Goal: Task Accomplishment & Management: Manage account settings

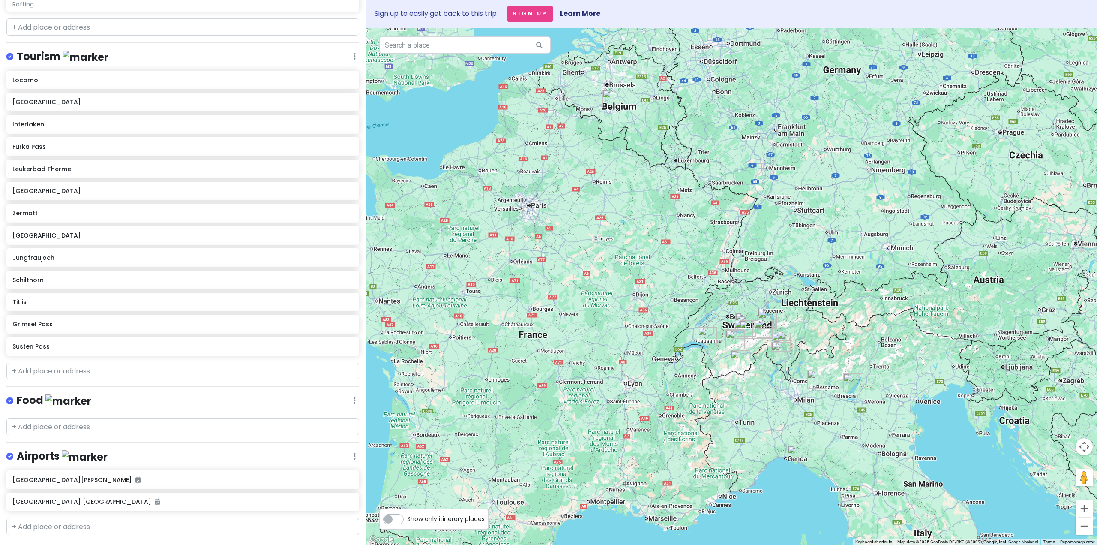
scroll to position [321, 0]
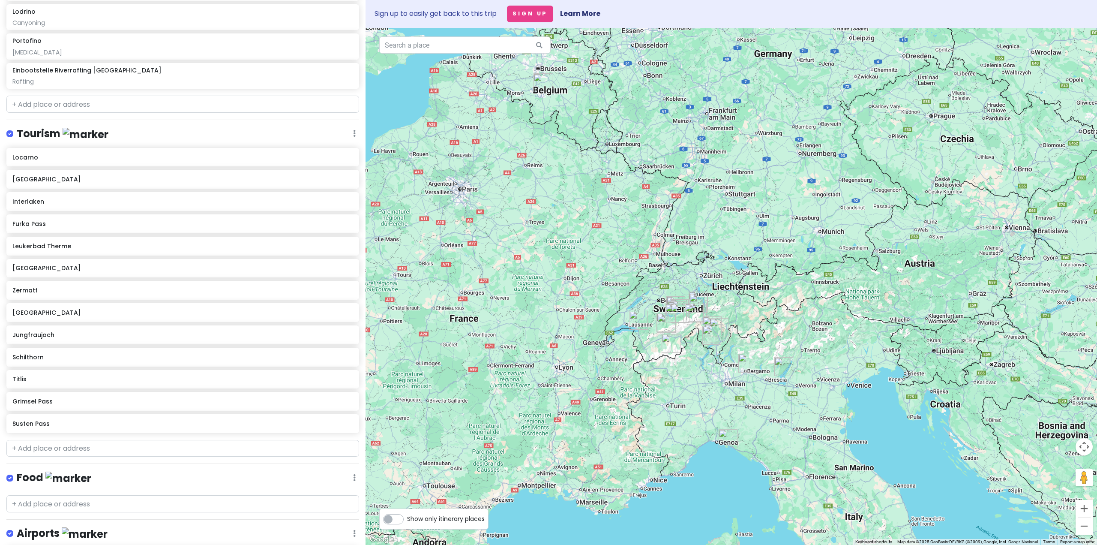
drag, startPoint x: 713, startPoint y: 343, endPoint x: 634, endPoint y: 312, distance: 84.7
click at [634, 320] on img "Montreux" at bounding box center [638, 320] width 19 height 19
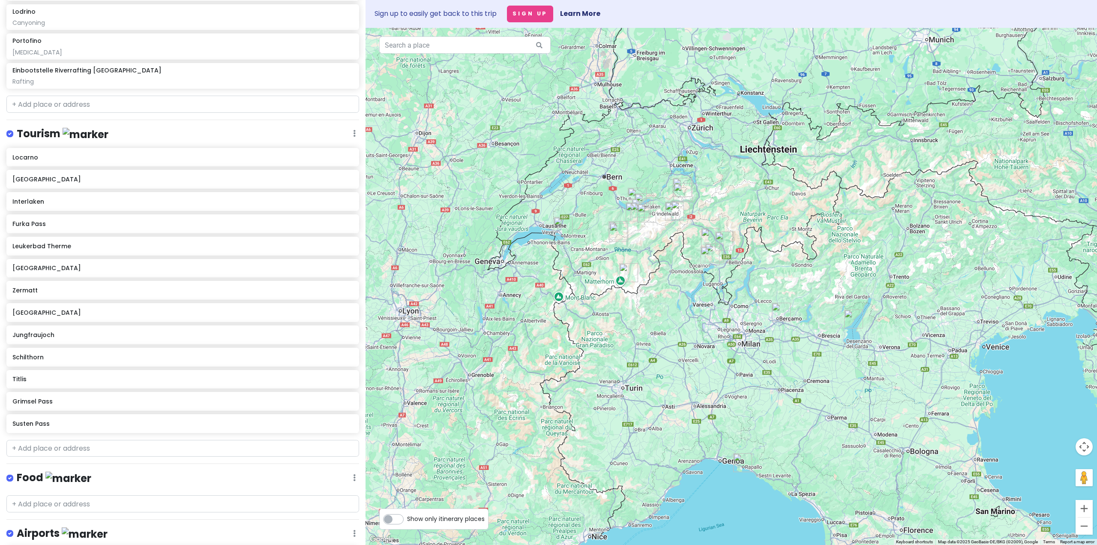
drag, startPoint x: 686, startPoint y: 345, endPoint x: 643, endPoint y: 245, distance: 108.4
click at [643, 245] on div at bounding box center [730, 286] width 731 height 517
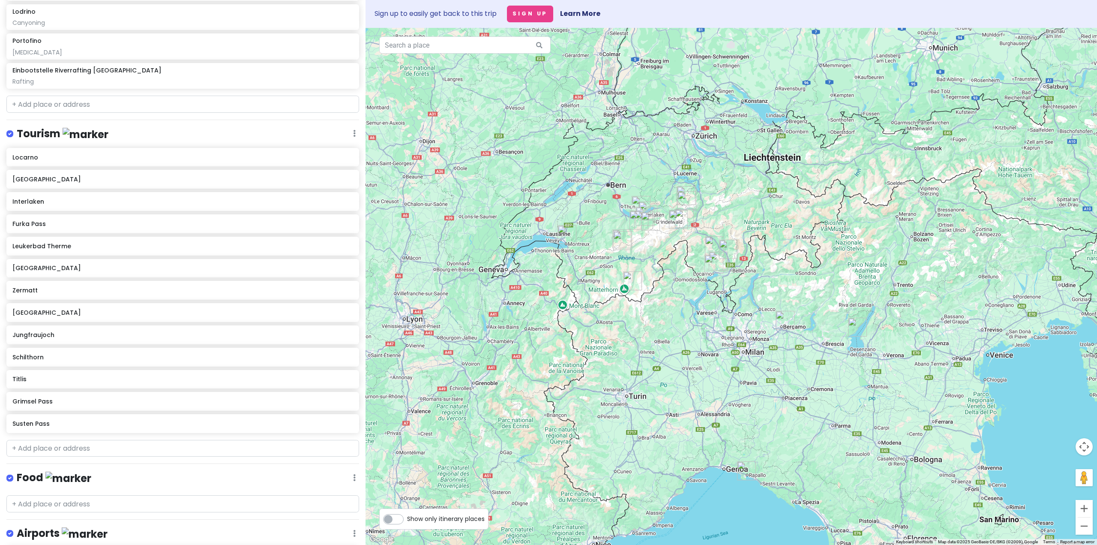
drag, startPoint x: 673, startPoint y: 313, endPoint x: 698, endPoint y: 365, distance: 58.2
click at [698, 365] on div at bounding box center [730, 286] width 731 height 517
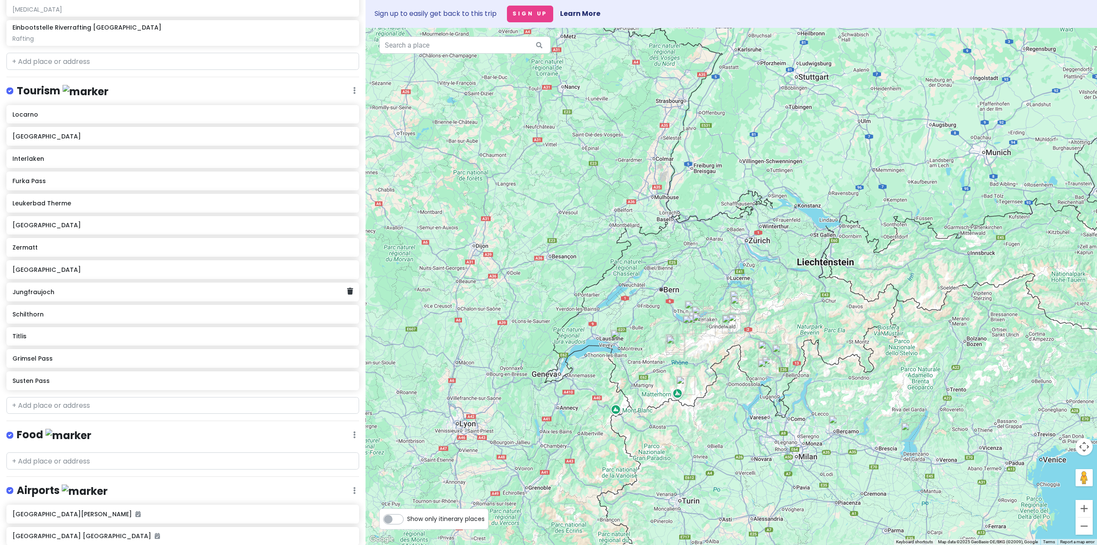
scroll to position [492, 0]
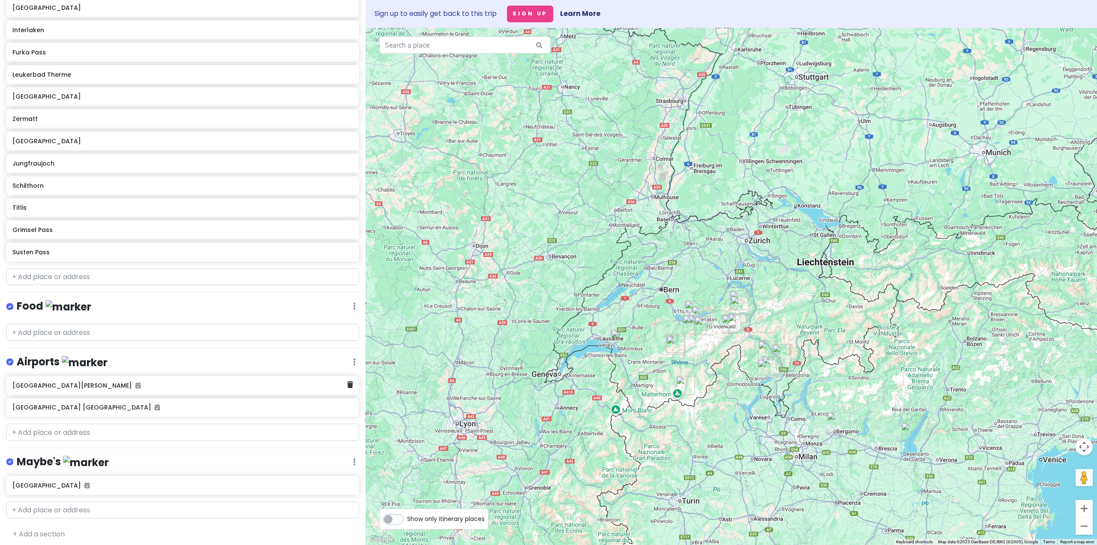
click at [287, 381] on h6 "[GEOGRAPHIC_DATA][PERSON_NAME]" at bounding box center [179, 385] width 335 height 8
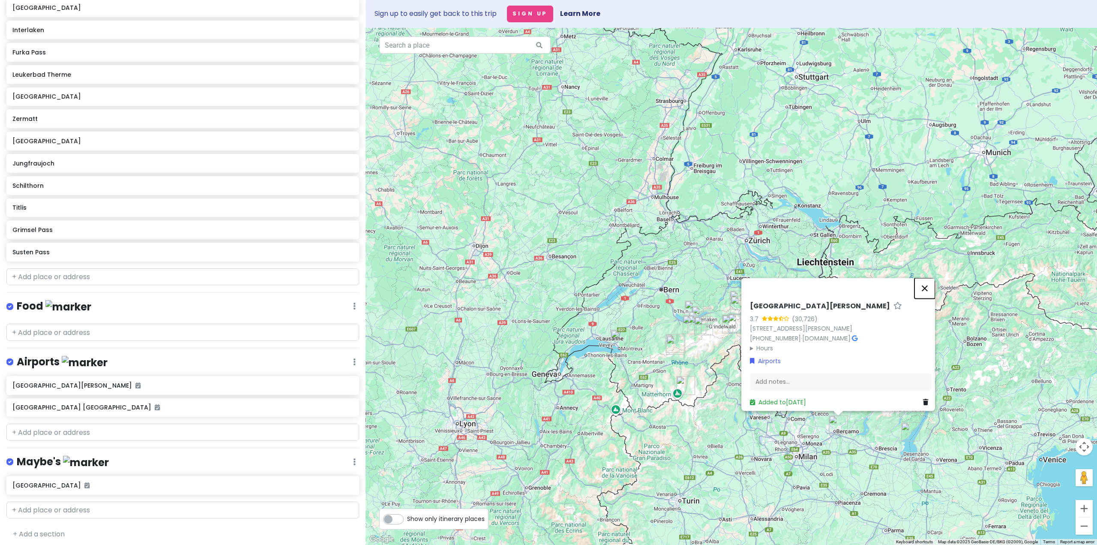
click at [933, 282] on button "Close" at bounding box center [924, 288] width 21 height 21
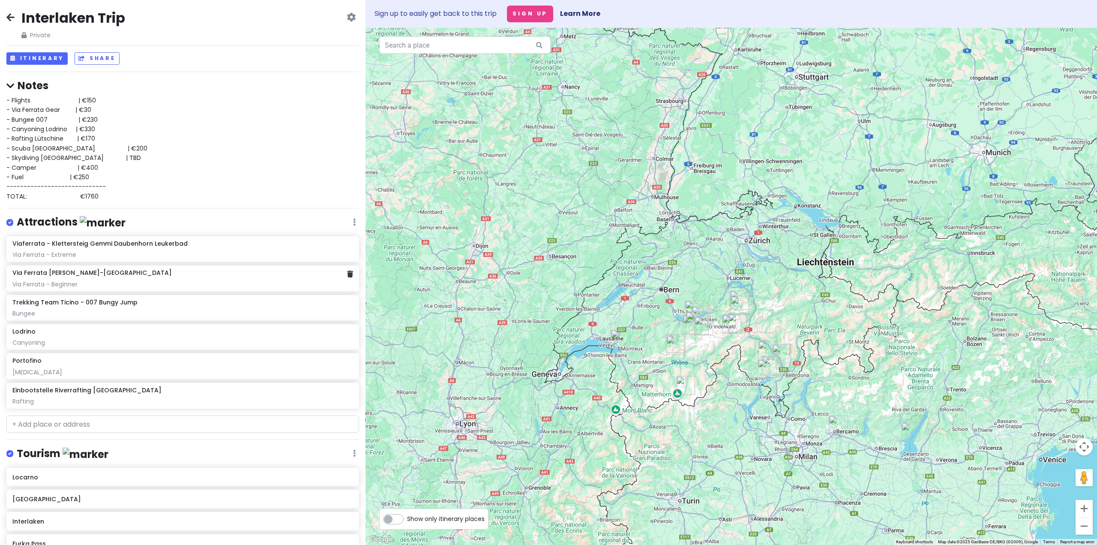
scroll to position [0, 0]
click at [43, 58] on button "Itinerary" at bounding box center [36, 60] width 61 height 12
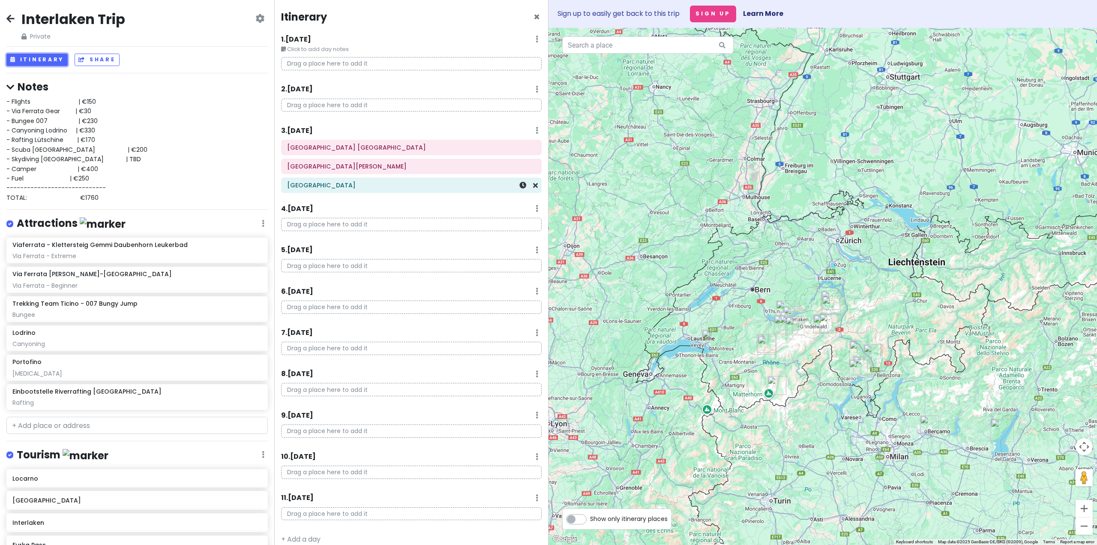
click at [532, 186] on div "[GEOGRAPHIC_DATA]" at bounding box center [411, 185] width 260 height 15
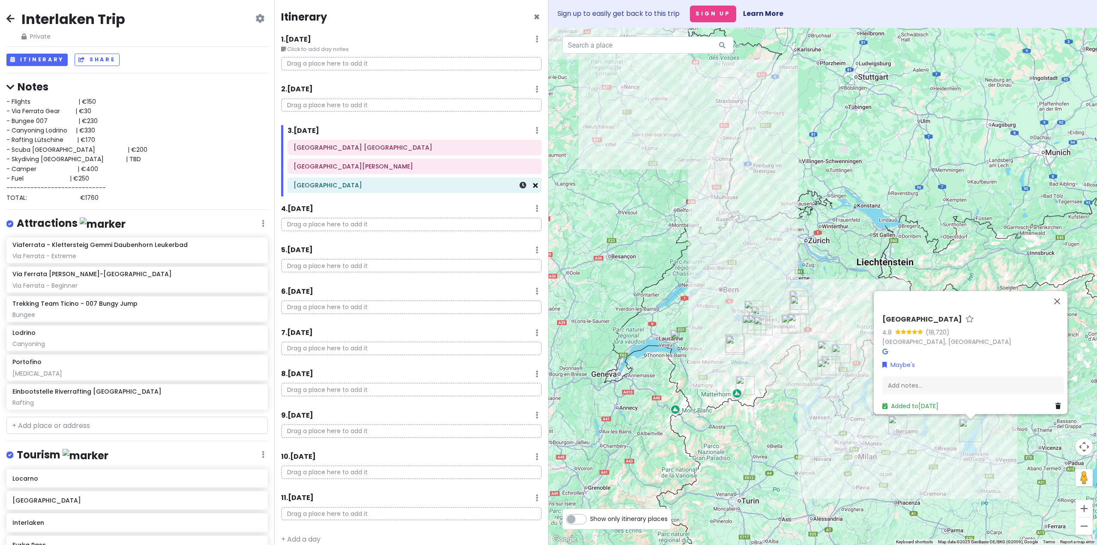
click at [533, 185] on icon at bounding box center [535, 185] width 5 height 7
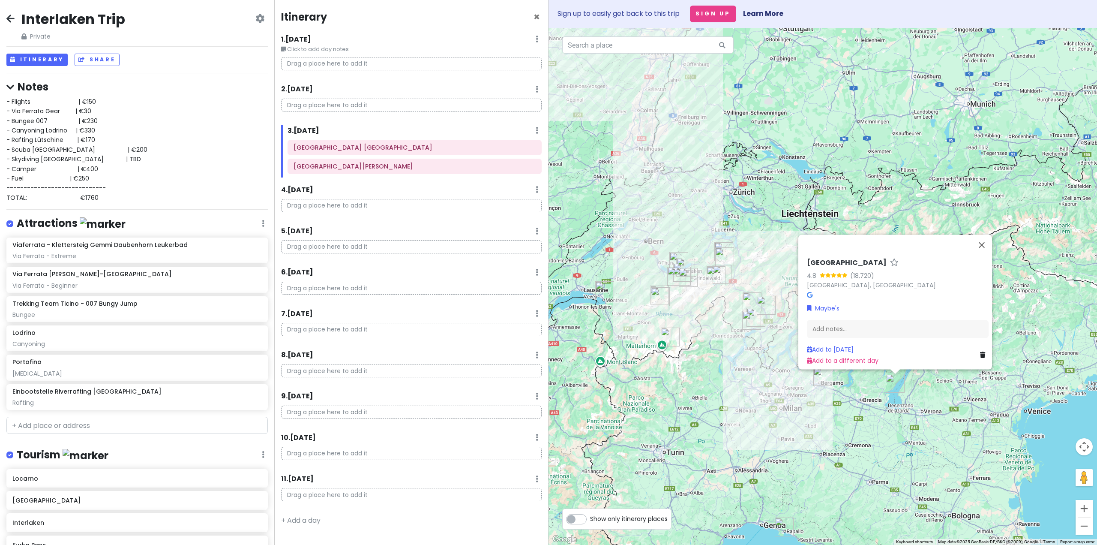
drag, startPoint x: 728, startPoint y: 290, endPoint x: 605, endPoint y: 197, distance: 155.1
click at [600, 180] on div "[GEOGRAPHIC_DATA] 4.8 (18,720) [GEOGRAPHIC_DATA], [GEOGRAPHIC_DATA] Maybe's Add…" at bounding box center [822, 286] width 548 height 517
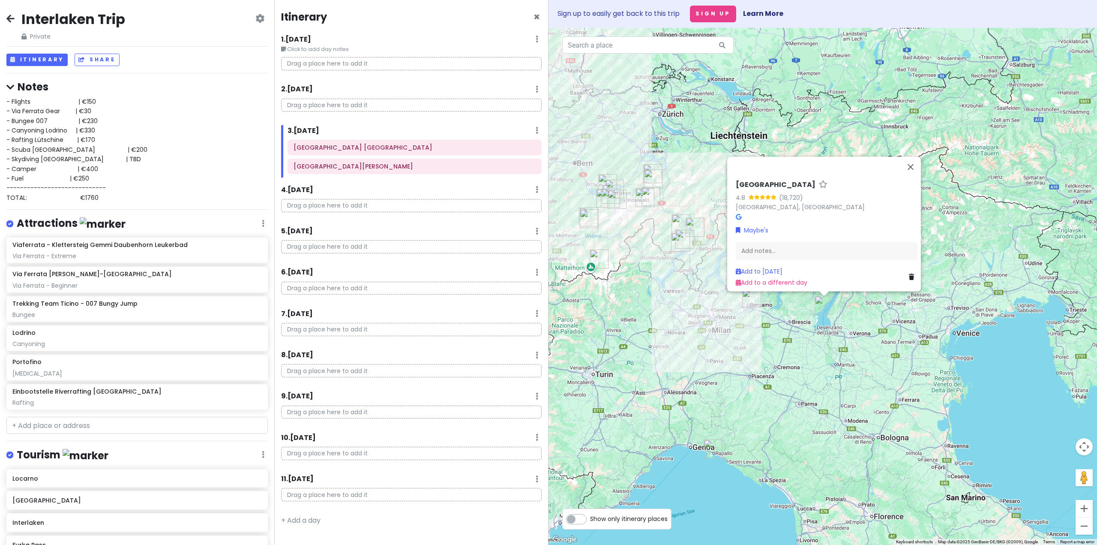
click at [711, 491] on div "[GEOGRAPHIC_DATA] 4.8 (18,720) [GEOGRAPHIC_DATA], [GEOGRAPHIC_DATA] Maybe's Add…" at bounding box center [822, 286] width 548 height 517
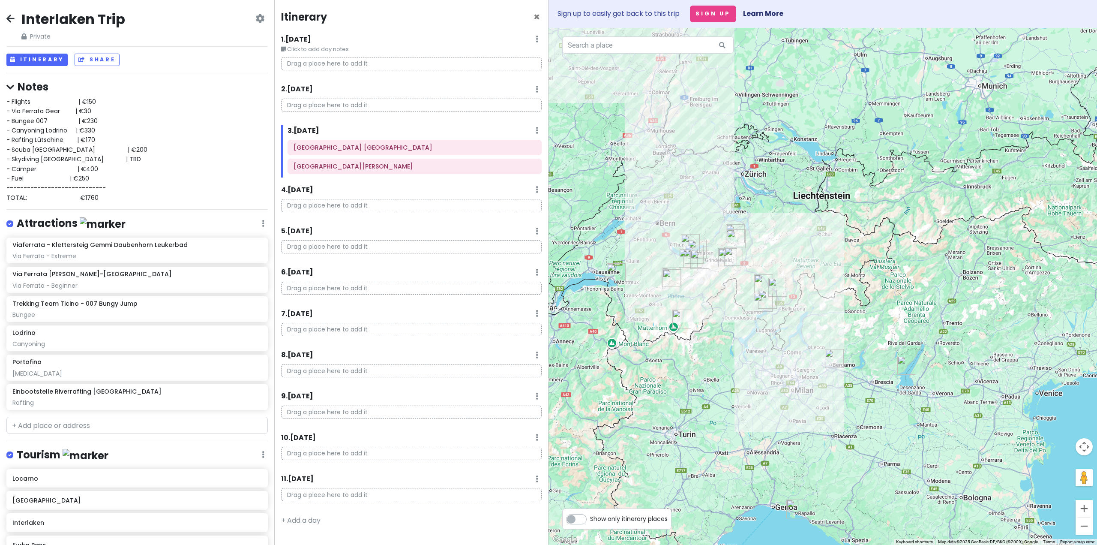
drag, startPoint x: 718, startPoint y: 310, endPoint x: 741, endPoint y: 358, distance: 53.3
click at [806, 377] on div at bounding box center [822, 286] width 548 height 517
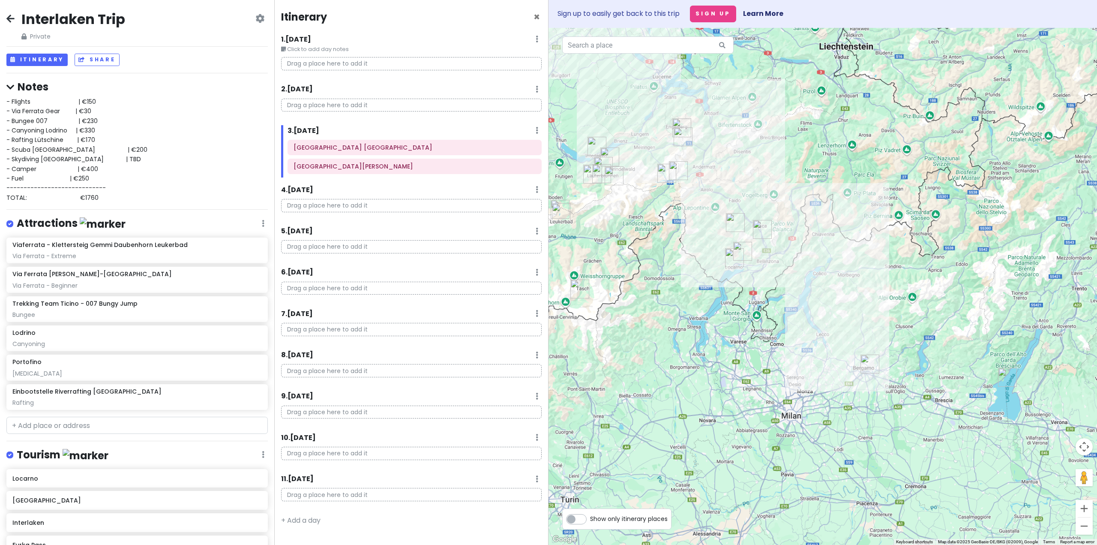
drag, startPoint x: 796, startPoint y: 404, endPoint x: 626, endPoint y: 314, distance: 192.6
click at [626, 314] on div at bounding box center [822, 286] width 548 height 517
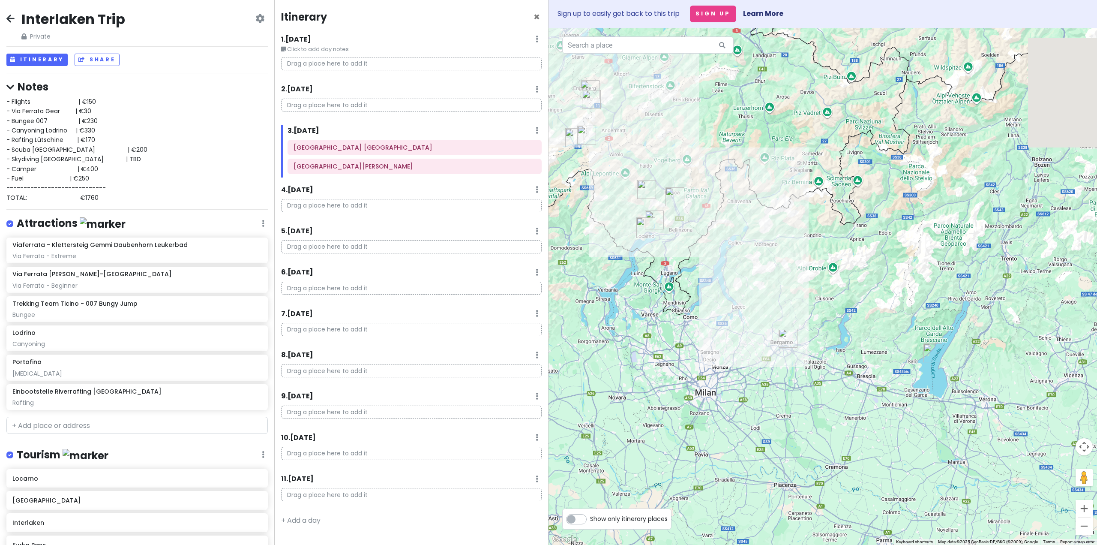
drag, startPoint x: 811, startPoint y: 360, endPoint x: 739, endPoint y: 333, distance: 77.8
click at [739, 333] on div at bounding box center [822, 286] width 548 height 517
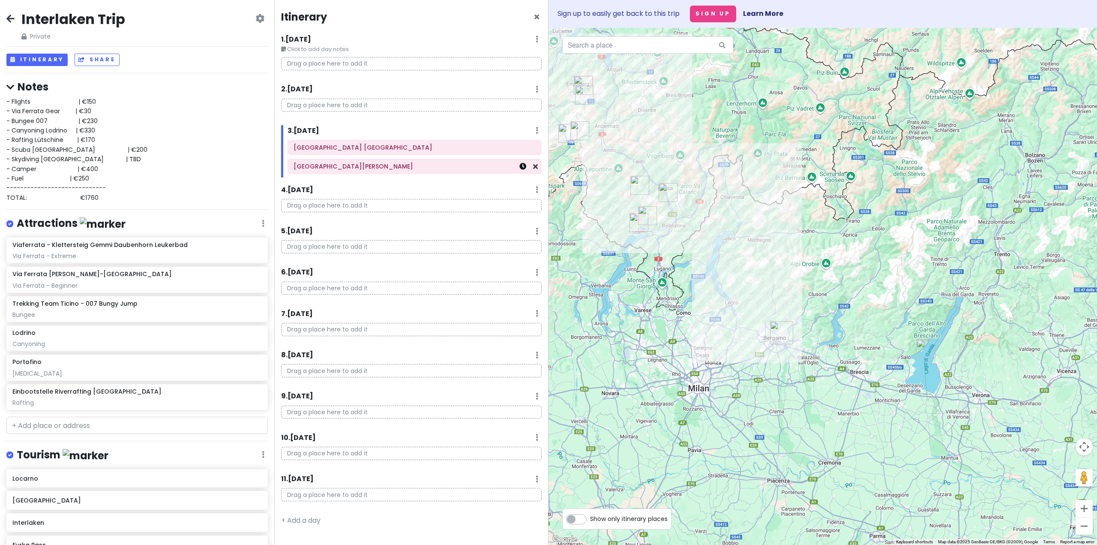
click at [525, 166] on icon at bounding box center [522, 166] width 7 height 7
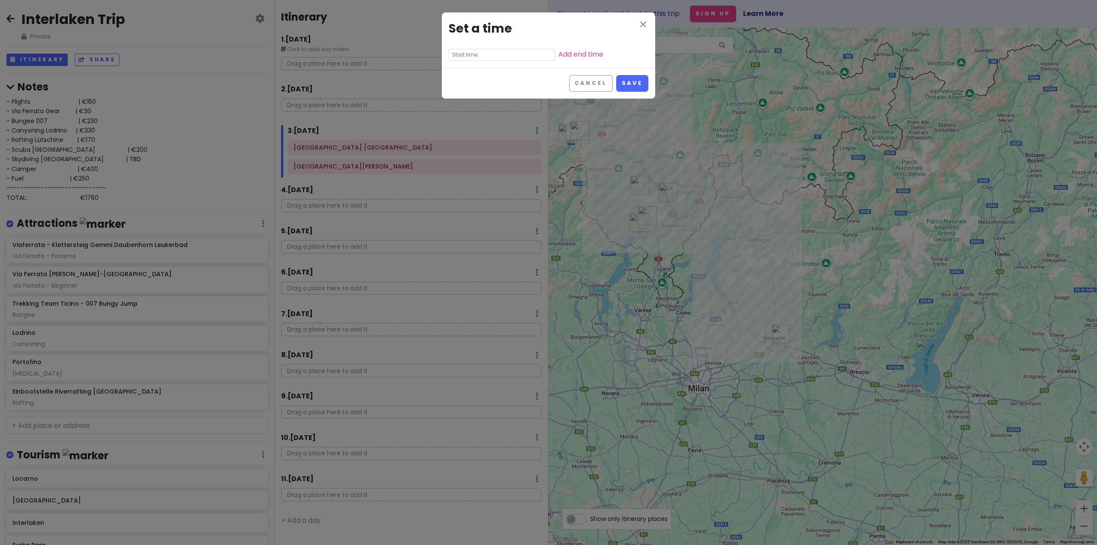
click at [474, 54] on input "text" at bounding box center [502, 55] width 106 height 12
drag, startPoint x: 530, startPoint y: 69, endPoint x: 541, endPoint y: 57, distance: 15.5
click at [531, 69] on div "Cancel Save" at bounding box center [548, 83] width 213 height 31
click at [558, 57] on link "Add end time" at bounding box center [580, 54] width 45 height 10
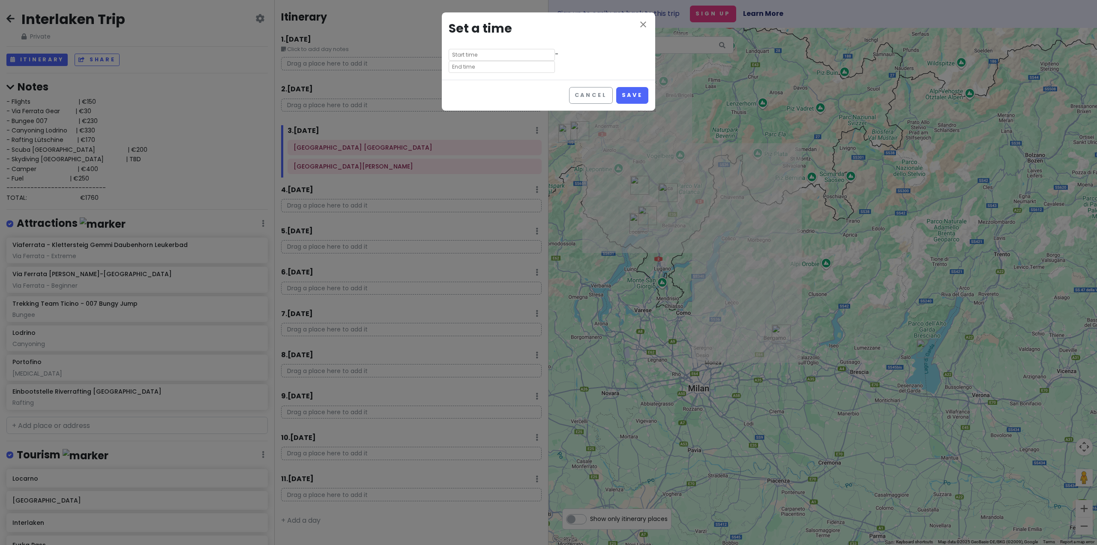
click at [540, 61] on input "text" at bounding box center [502, 67] width 106 height 12
click at [591, 74] on li "pm" at bounding box center [587, 77] width 24 height 10
type input "9:40 pm"
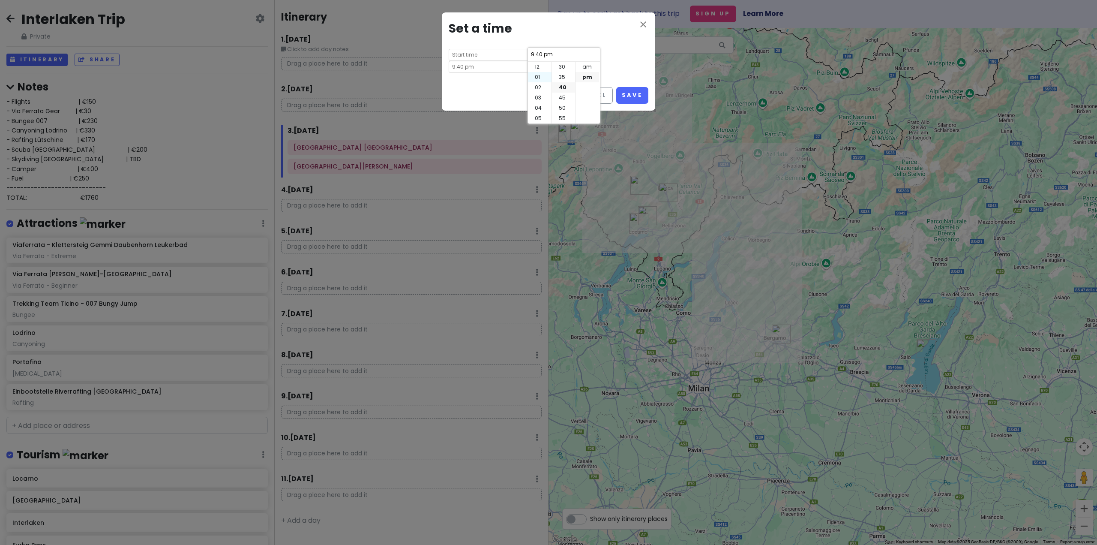
click at [539, 76] on li "01" at bounding box center [540, 77] width 24 height 10
type input "1:40 pm"
click at [561, 65] on li "00" at bounding box center [563, 67] width 23 height 10
type input "1:00 pm"
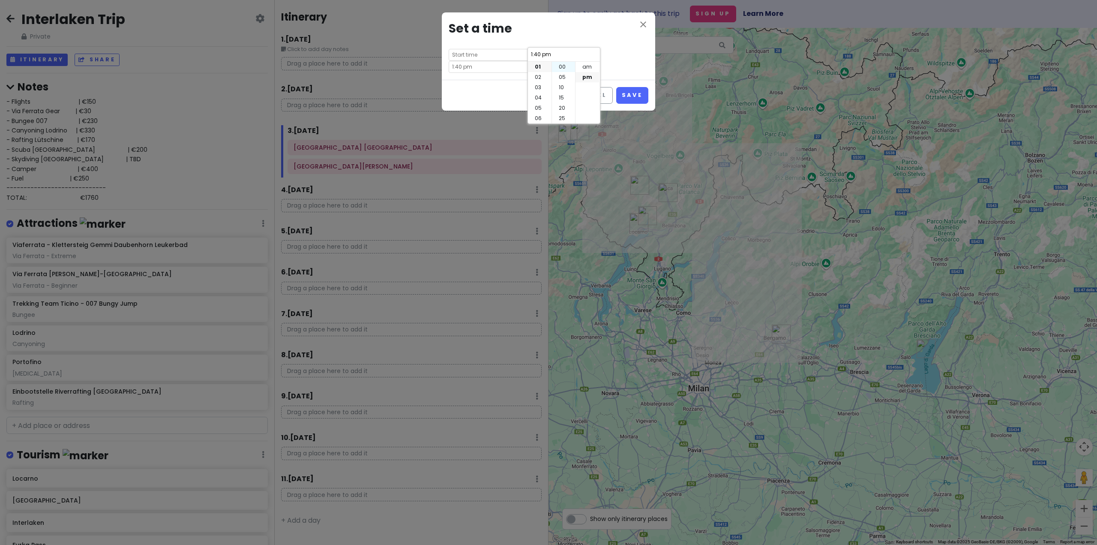
type input "1:00 pm"
click at [638, 88] on button "Save" at bounding box center [632, 95] width 32 height 17
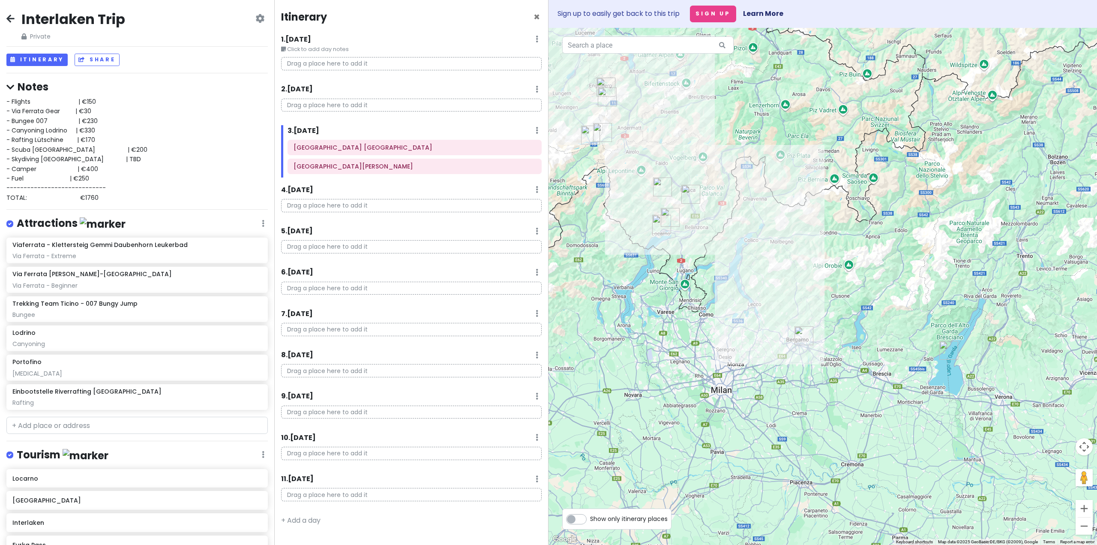
drag, startPoint x: 710, startPoint y: 387, endPoint x: 731, endPoint y: 390, distance: 20.8
click at [731, 390] on div at bounding box center [822, 286] width 548 height 517
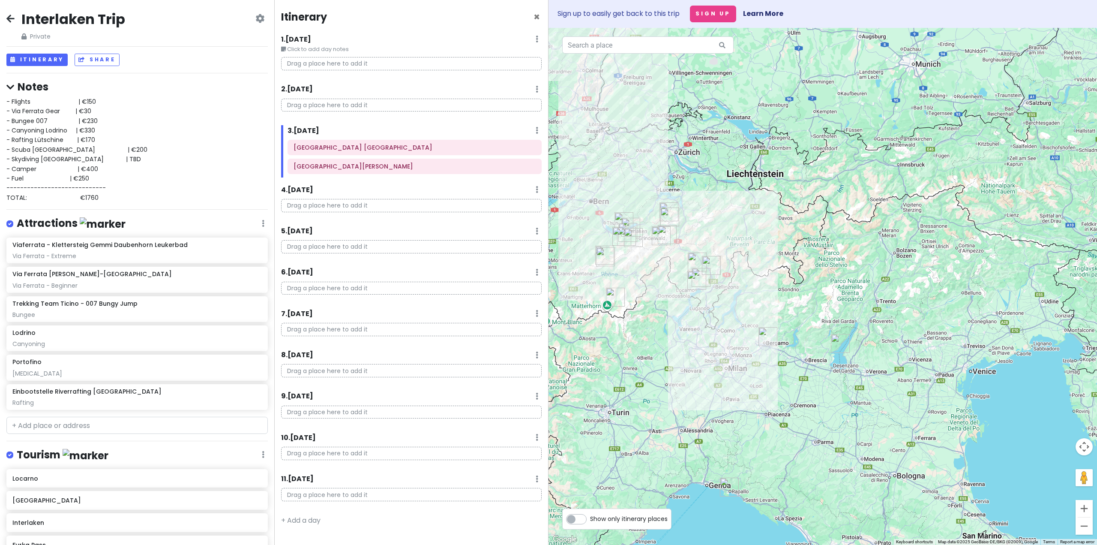
drag, startPoint x: 735, startPoint y: 369, endPoint x: 733, endPoint y: 329, distance: 39.9
click at [733, 329] on div at bounding box center [822, 286] width 548 height 517
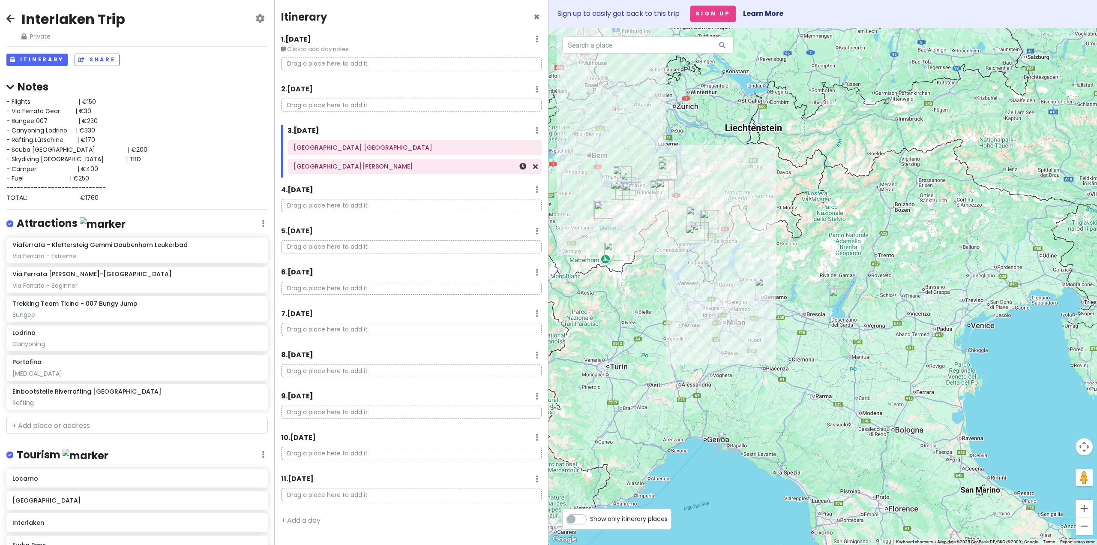
click at [510, 165] on div at bounding box center [523, 166] width 29 height 15
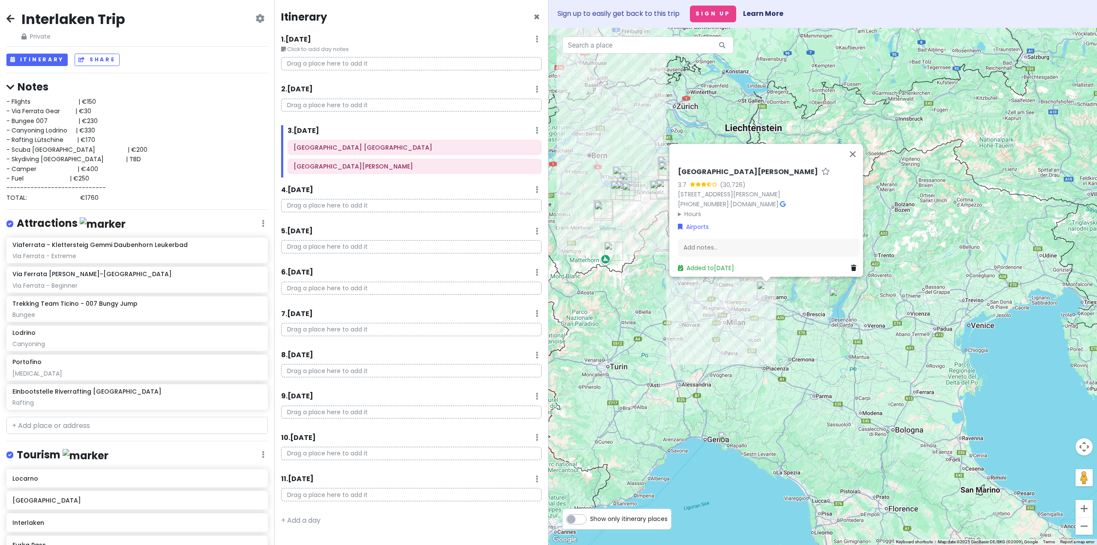
click at [678, 209] on summary "Hours" at bounding box center [769, 213] width 182 height 9
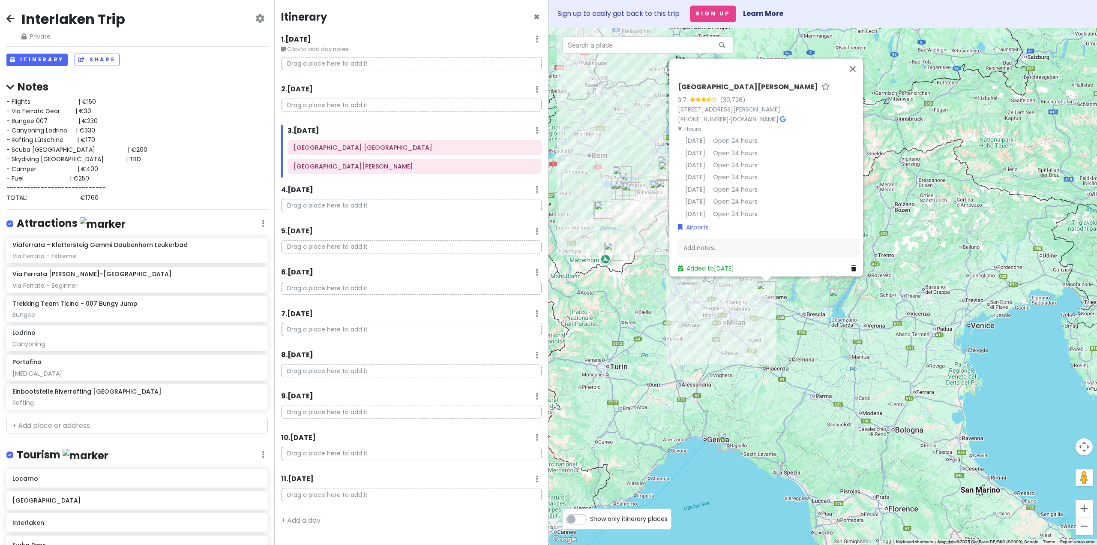
click at [674, 122] on div "[GEOGRAPHIC_DATA][PERSON_NAME] 3.7 (30,726) [STREET_ADDRESS][PERSON_NAME] [PHON…" at bounding box center [768, 177] width 189 height 197
click at [678, 124] on summary "Hours" at bounding box center [769, 128] width 182 height 9
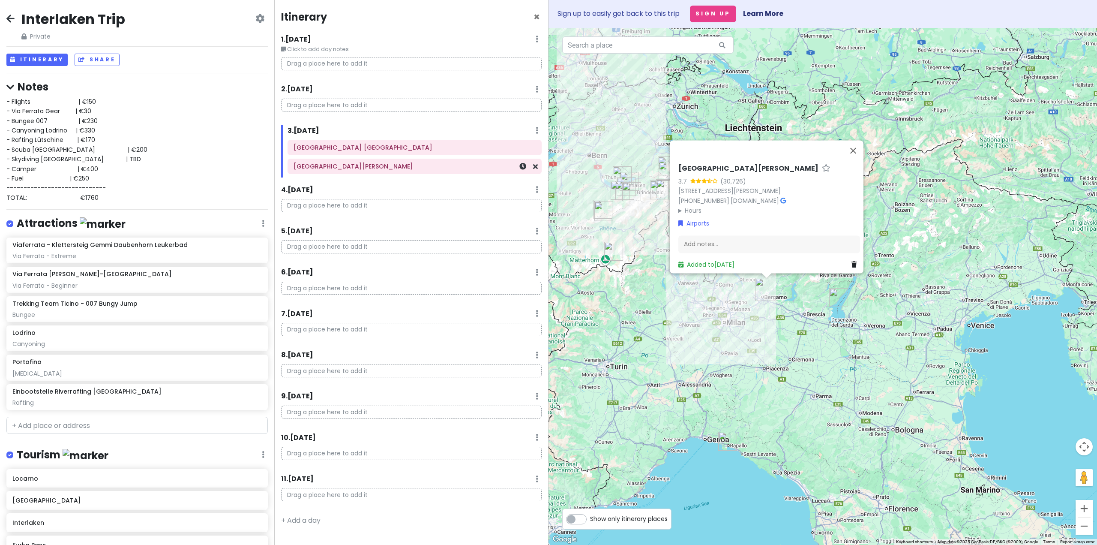
click at [527, 169] on div at bounding box center [523, 166] width 29 height 15
click at [524, 169] on link at bounding box center [522, 167] width 7 height 10
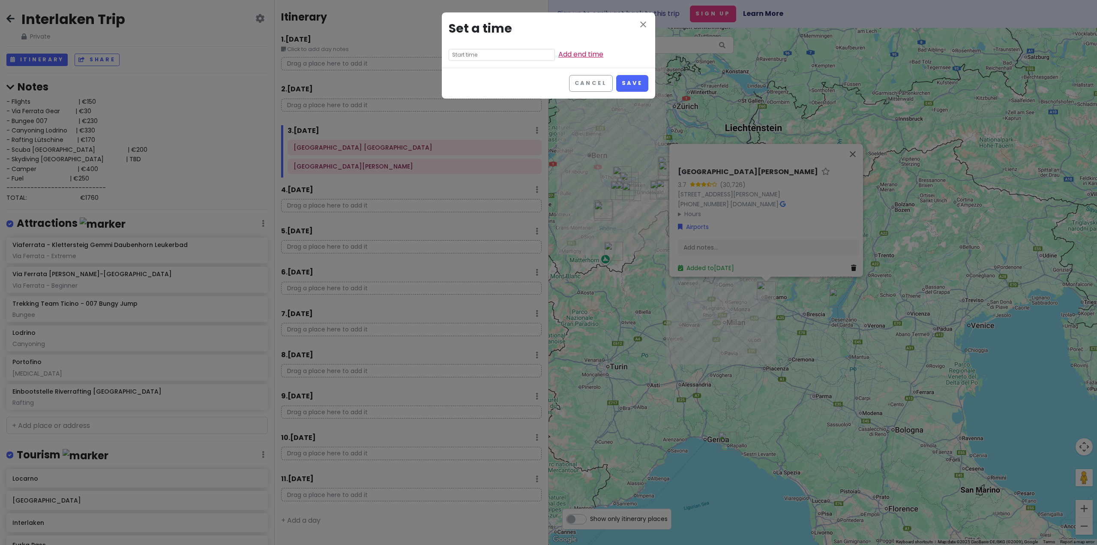
click at [558, 51] on link "Add end time" at bounding box center [580, 54] width 45 height 10
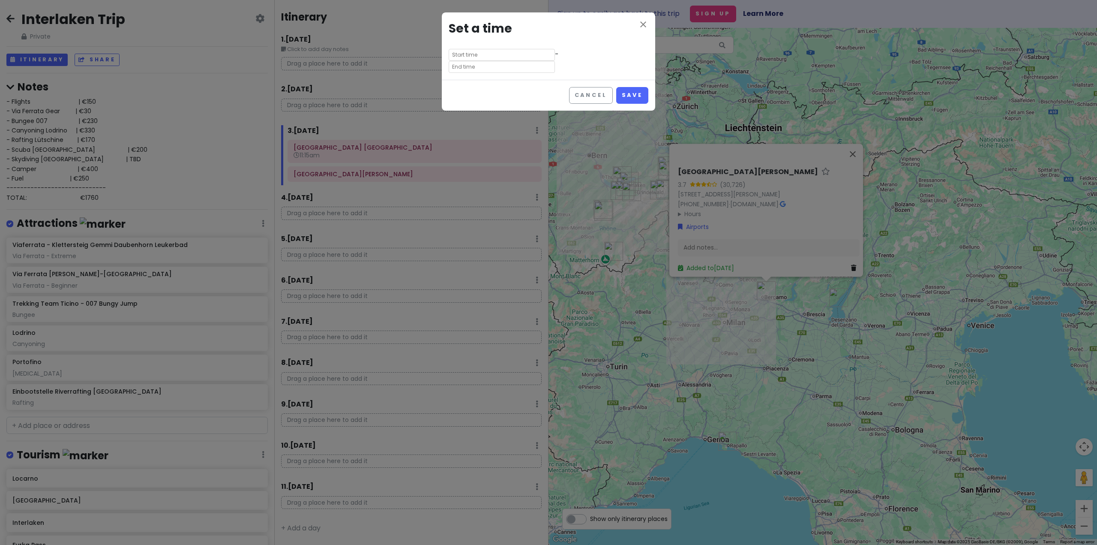
click at [580, 61] on div "close Set a time -" at bounding box center [548, 45] width 213 height 67
click at [555, 61] on input "text" at bounding box center [502, 67] width 106 height 12
click at [539, 76] on li "01" at bounding box center [540, 77] width 24 height 10
type input "1:40 pm"
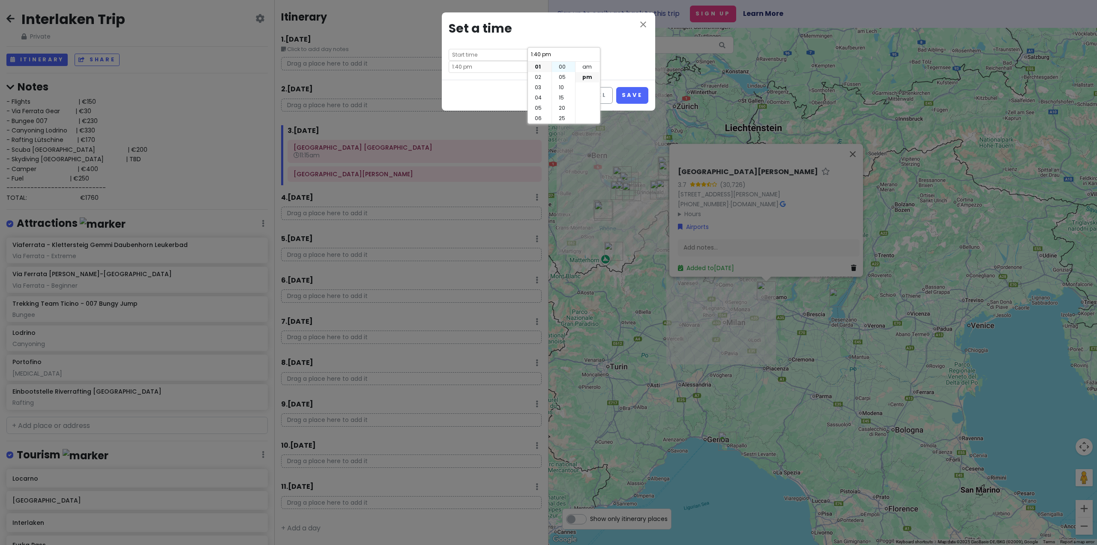
click at [563, 68] on li "00" at bounding box center [563, 67] width 23 height 10
type input "1:00 pm"
click at [589, 75] on li "pm" at bounding box center [587, 77] width 24 height 10
click at [613, 49] on div "close Set a time - 1:00 pm" at bounding box center [548, 45] width 213 height 67
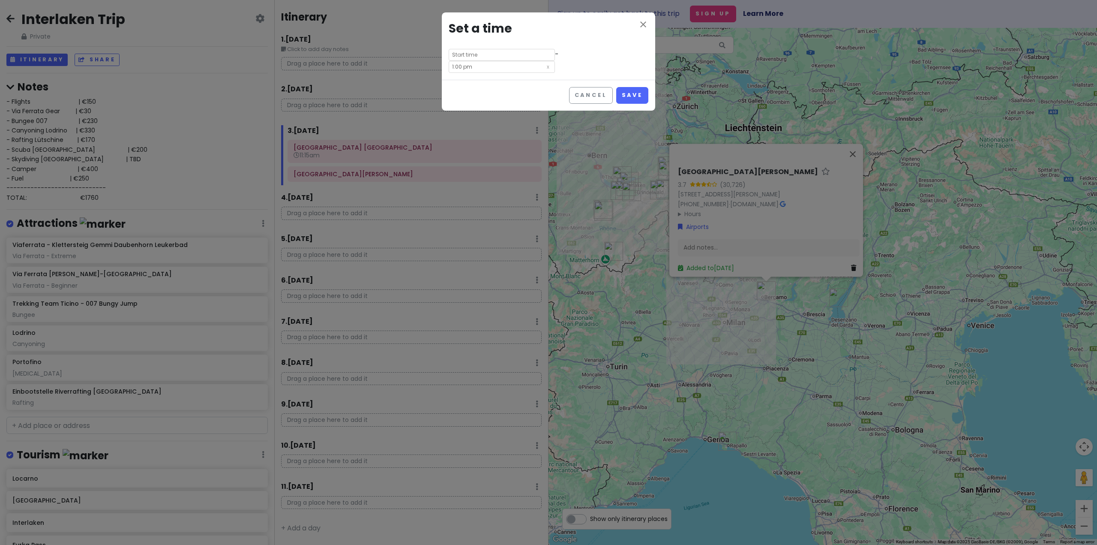
click at [495, 53] on input "text" at bounding box center [502, 55] width 106 height 12
click at [458, 117] on li "11" at bounding box center [461, 118] width 24 height 10
type input "11:40 pm"
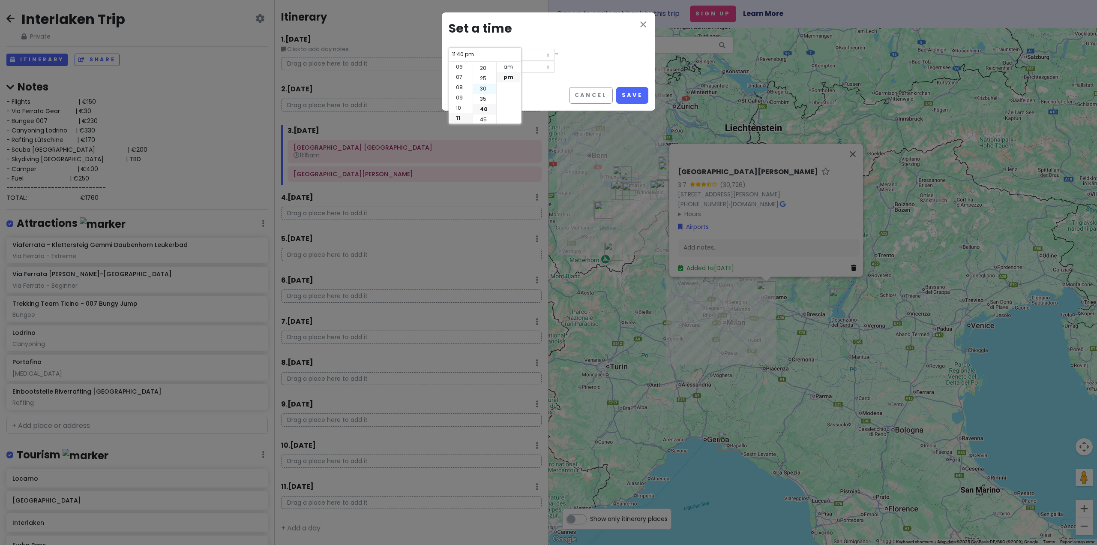
click at [484, 88] on li "30" at bounding box center [484, 89] width 23 height 10
type input "11:30 pm"
type input "12:50 pm"
type input "11:30 pm"
click at [510, 66] on li "am" at bounding box center [509, 67] width 24 height 10
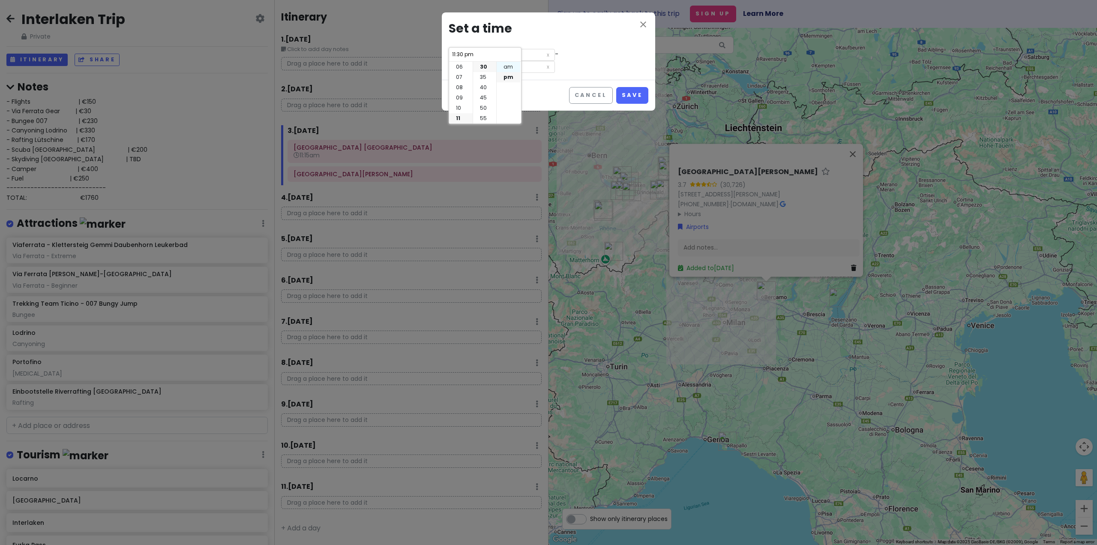
type input "11:30 am"
type input "12:50 am"
type input "11:30 am"
click at [548, 80] on div "Cancel Save" at bounding box center [548, 95] width 213 height 31
click at [547, 61] on input "12:50 am" at bounding box center [502, 67] width 106 height 12
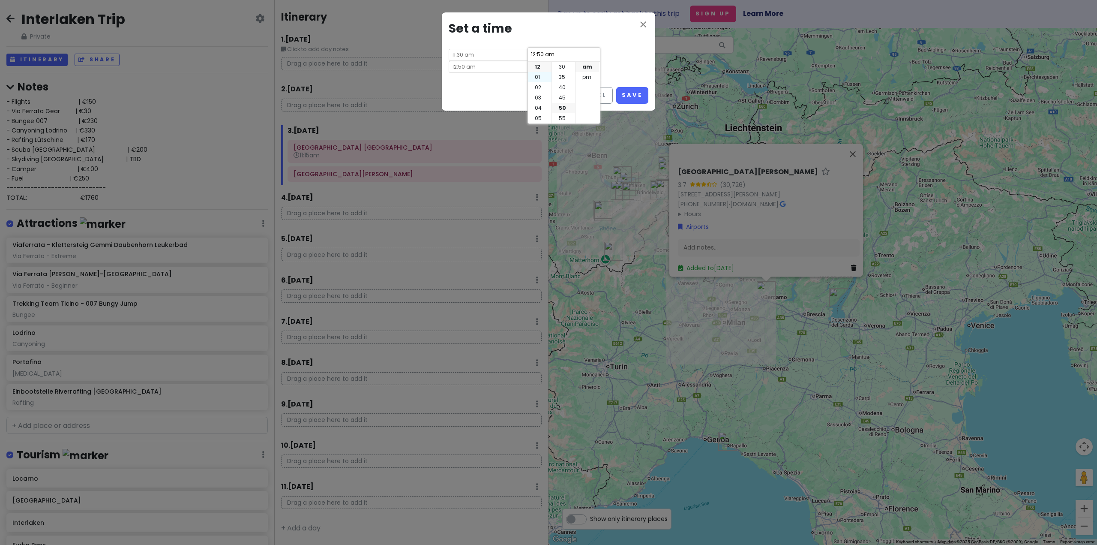
click at [539, 75] on li "01" at bounding box center [540, 77] width 24 height 10
type input "1:50 am"
click at [562, 67] on li "00" at bounding box center [563, 67] width 23 height 10
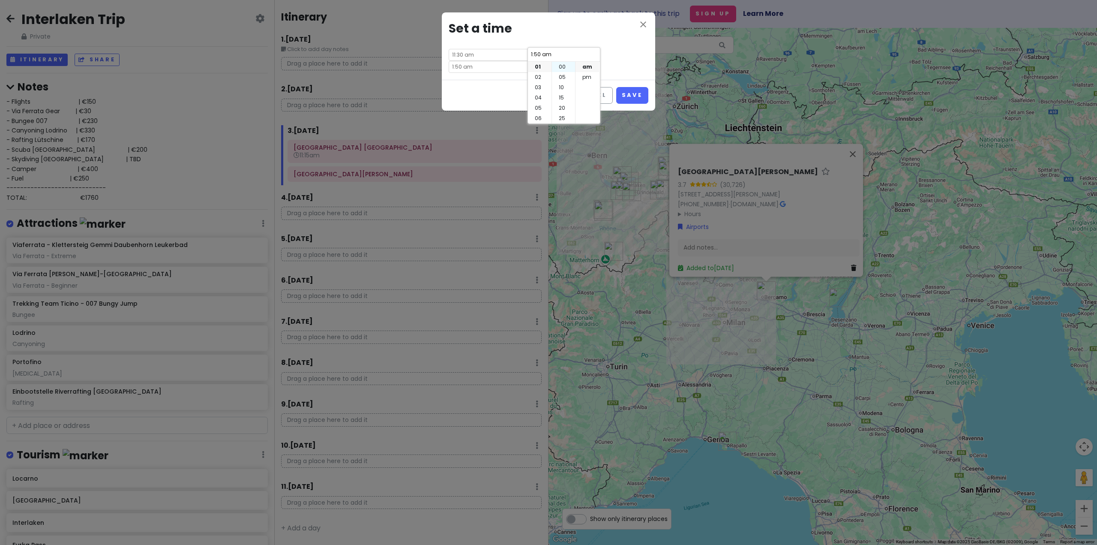
type input "1:00 am"
click at [587, 76] on li "pm" at bounding box center [587, 77] width 24 height 10
type input "1:00 pm"
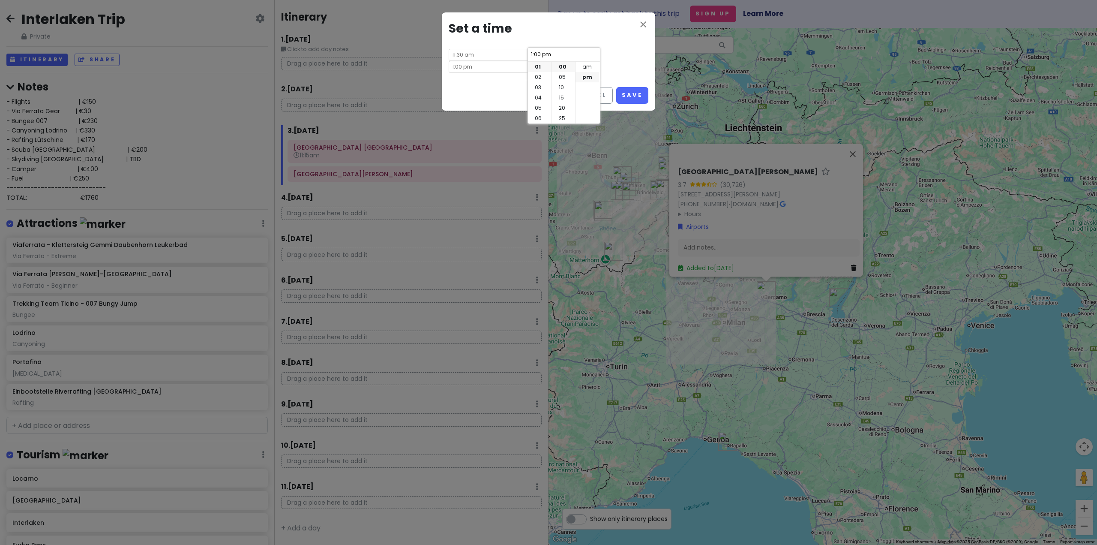
click at [500, 80] on div "Cancel Save" at bounding box center [548, 95] width 213 height 31
click at [638, 87] on button "Save" at bounding box center [632, 95] width 32 height 17
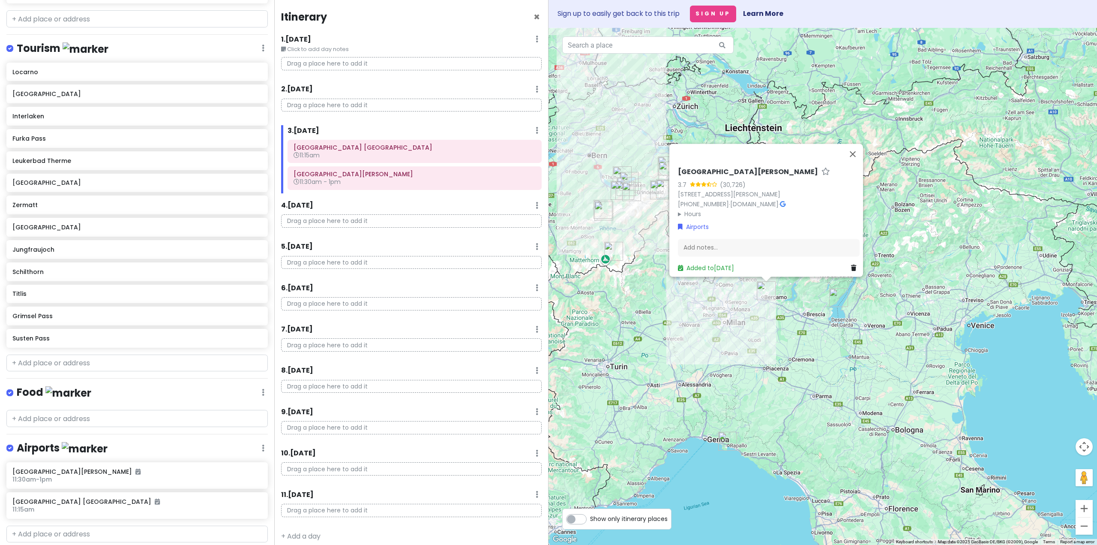
scroll to position [508, 0]
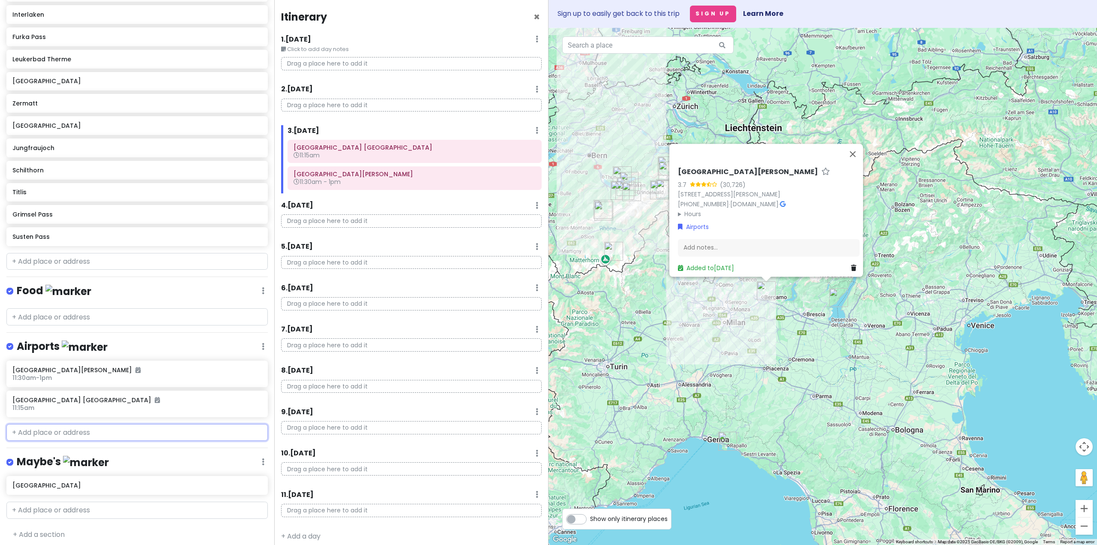
click at [73, 432] on input "text" at bounding box center [136, 432] width 261 height 17
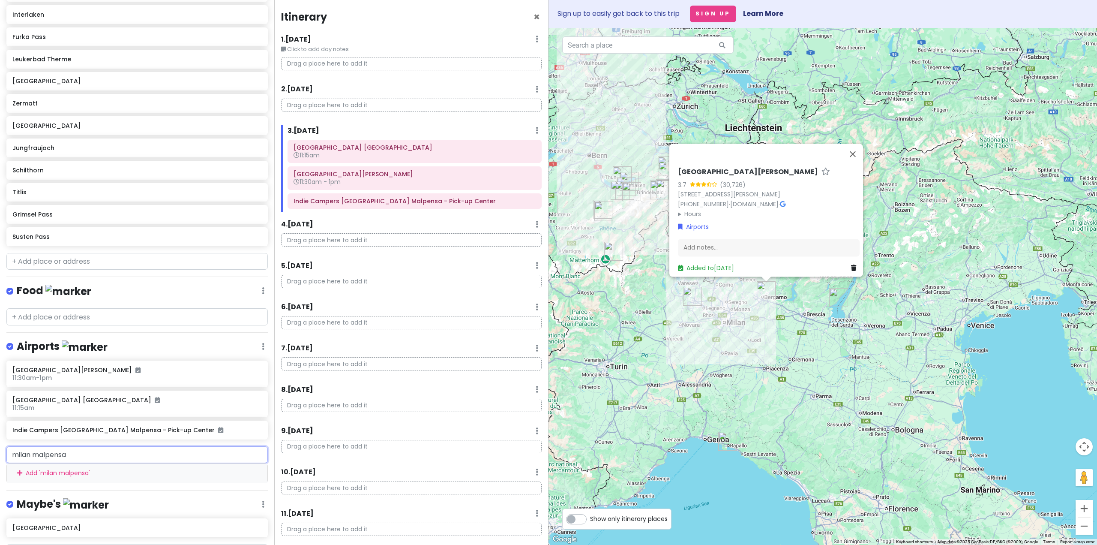
drag, startPoint x: 117, startPoint y: 452, endPoint x: 79, endPoint y: 444, distance: 39.3
click at [78, 446] on input "milan malpensa" at bounding box center [136, 454] width 261 height 17
type input "milan malpensa"
click at [75, 473] on span "[GEOGRAPHIC_DATA] 1" at bounding box center [54, 473] width 74 height 9
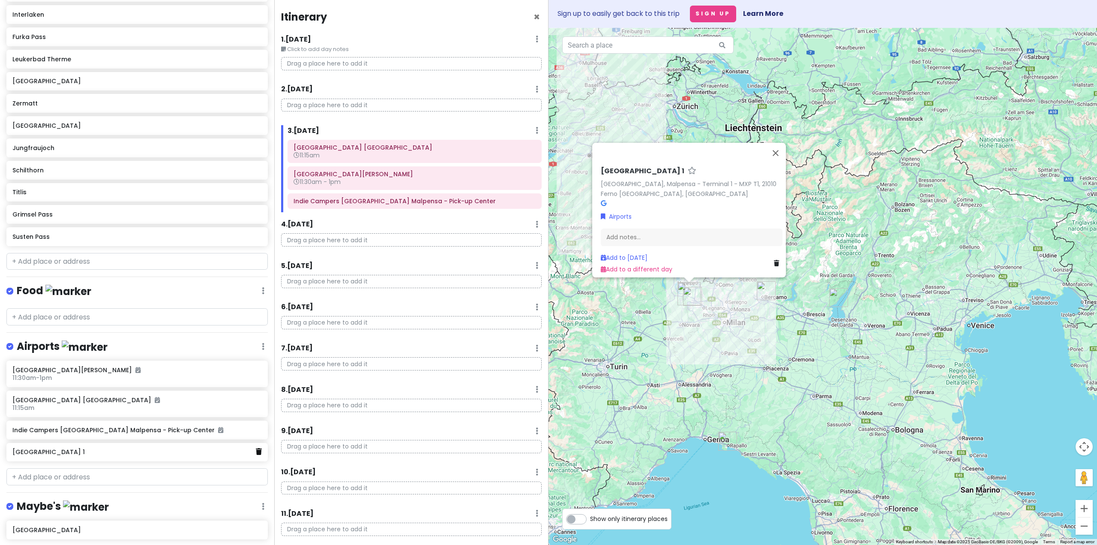
click at [256, 448] on icon at bounding box center [259, 451] width 6 height 7
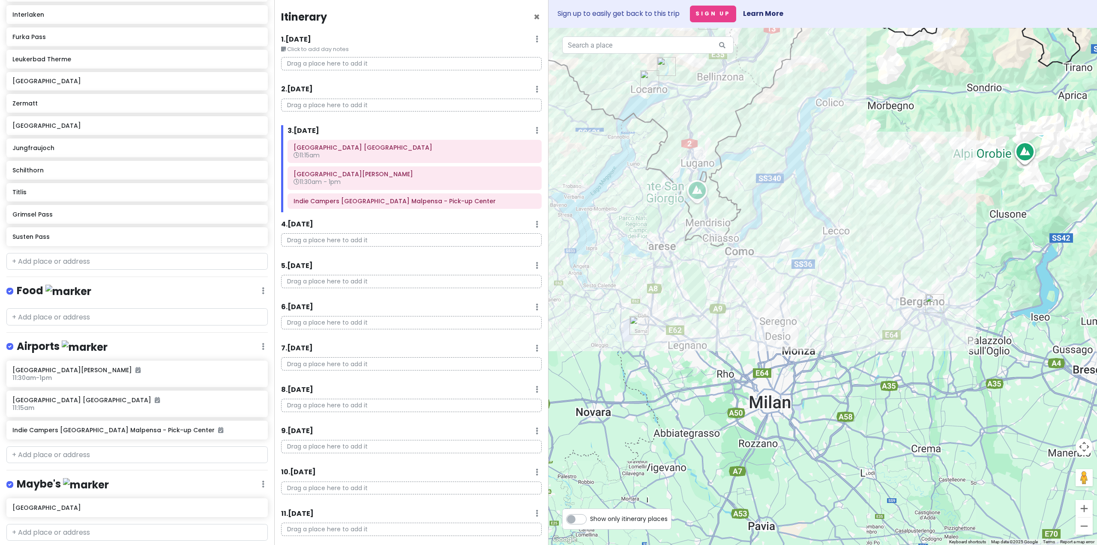
drag, startPoint x: 745, startPoint y: 306, endPoint x: 741, endPoint y: 303, distance: 5.6
click at [741, 303] on div at bounding box center [822, 286] width 548 height 517
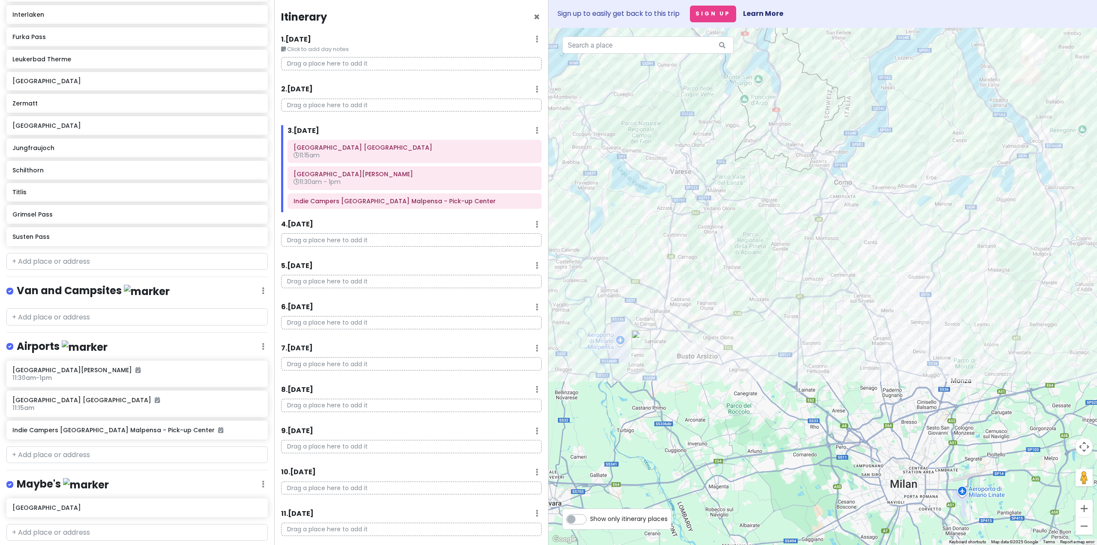
drag, startPoint x: 888, startPoint y: 380, endPoint x: 781, endPoint y: 368, distance: 106.9
click at [784, 369] on div at bounding box center [822, 286] width 548 height 517
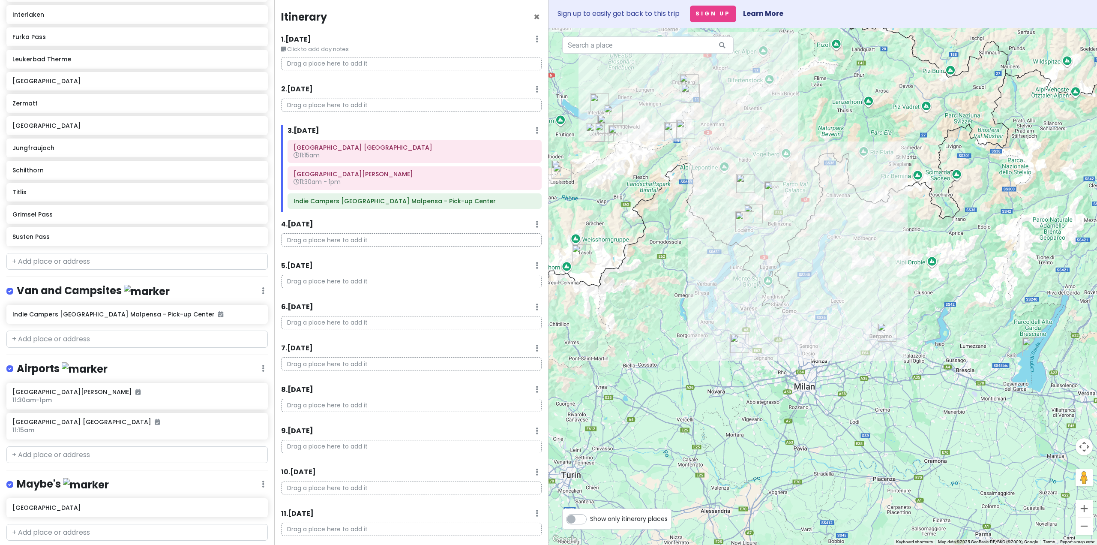
drag, startPoint x: 810, startPoint y: 342, endPoint x: 808, endPoint y: 320, distance: 22.4
click at [808, 324] on div at bounding box center [822, 286] width 548 height 517
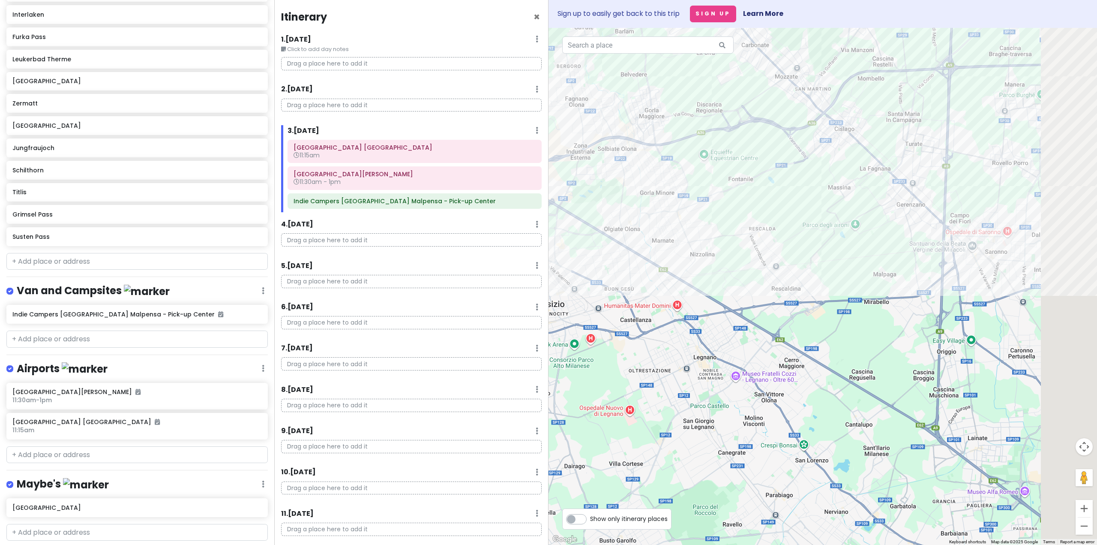
drag, startPoint x: 972, startPoint y: 311, endPoint x: 464, endPoint y: 316, distance: 507.7
click at [469, 316] on div "Interlaken Trip Private Change Dates Make a Copy Delete Trip Go Pro ⚡️ Give Fee…" at bounding box center [548, 272] width 1097 height 545
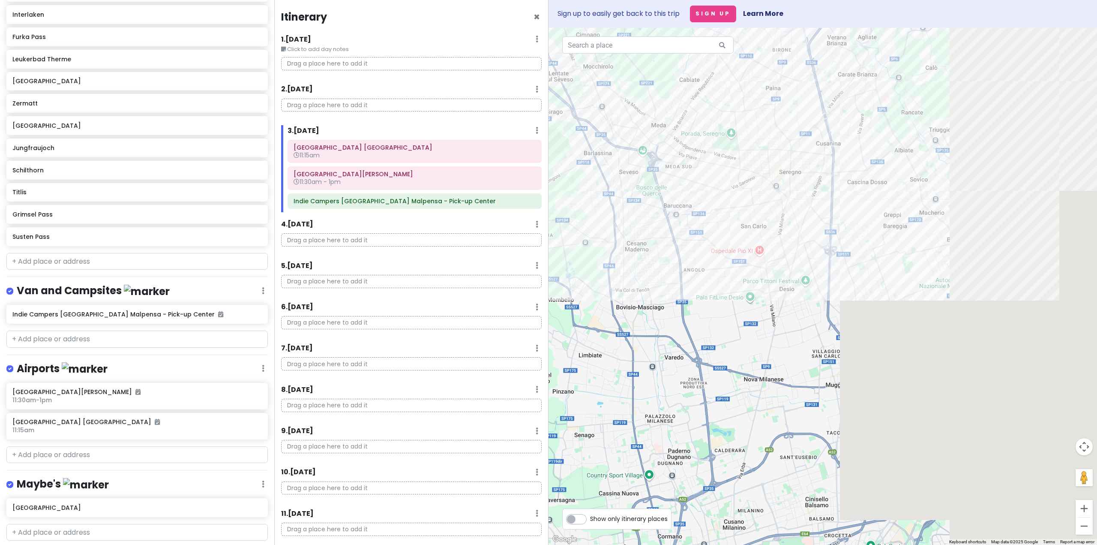
drag, startPoint x: 814, startPoint y: 337, endPoint x: 647, endPoint y: 338, distance: 167.1
click at [594, 352] on div at bounding box center [822, 286] width 548 height 517
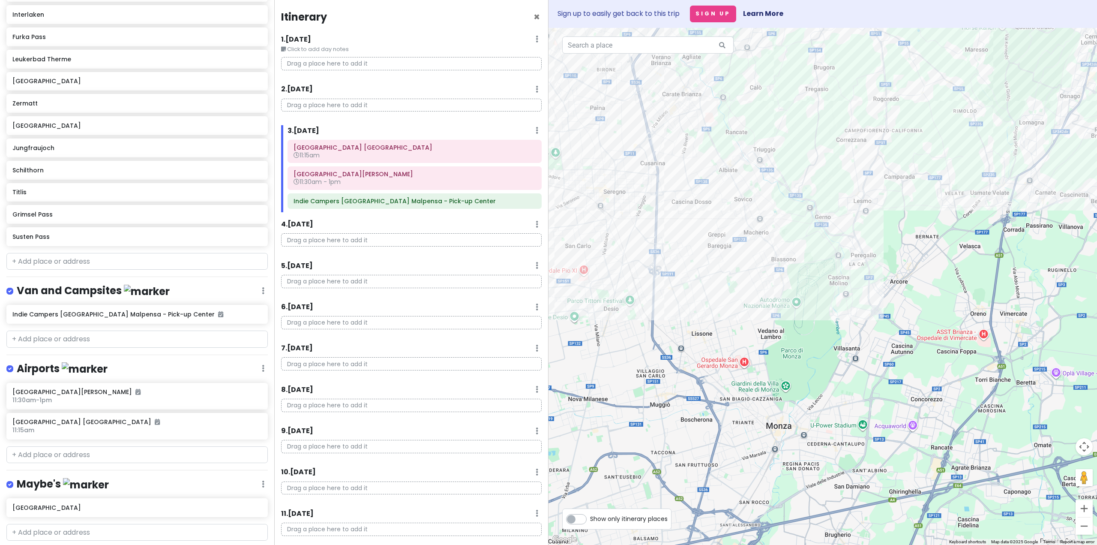
drag, startPoint x: 888, startPoint y: 302, endPoint x: 500, endPoint y: 329, distance: 389.1
click at [500, 329] on div "Interlaken Trip Private Change Dates Make a Copy Delete Trip Go Pro ⚡️ Give Fee…" at bounding box center [548, 272] width 1097 height 545
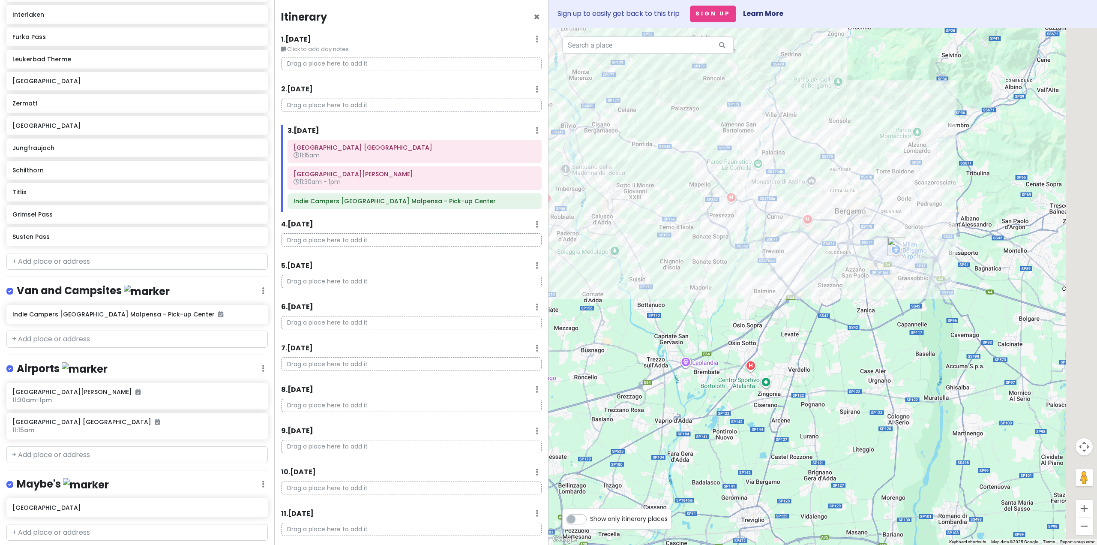
drag, startPoint x: 891, startPoint y: 291, endPoint x: 835, endPoint y: 317, distance: 61.3
click at [835, 317] on div at bounding box center [822, 286] width 548 height 517
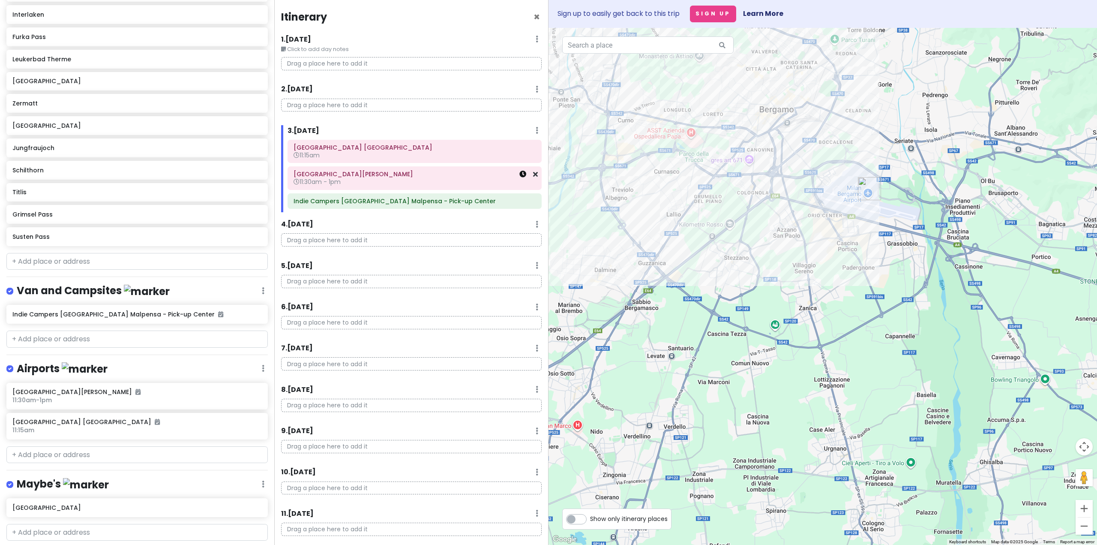
click at [519, 176] on icon at bounding box center [522, 174] width 7 height 7
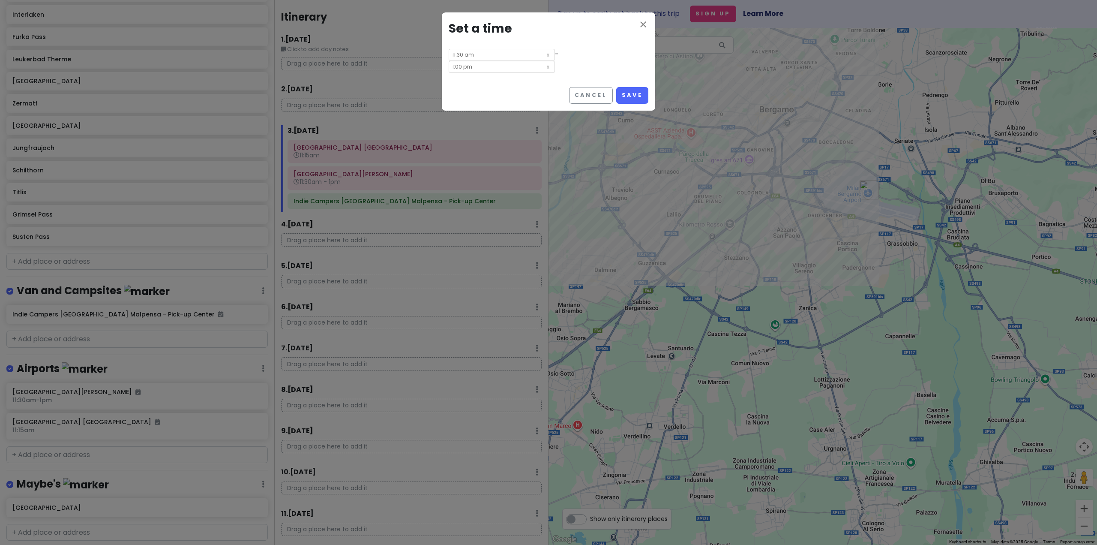
drag, startPoint x: 499, startPoint y: 55, endPoint x: 488, endPoint y: 54, distance: 10.7
click at [488, 54] on input "11:30 am" at bounding box center [502, 55] width 106 height 12
click at [462, 76] on li "07" at bounding box center [461, 77] width 24 height 10
type input "7:30 am"
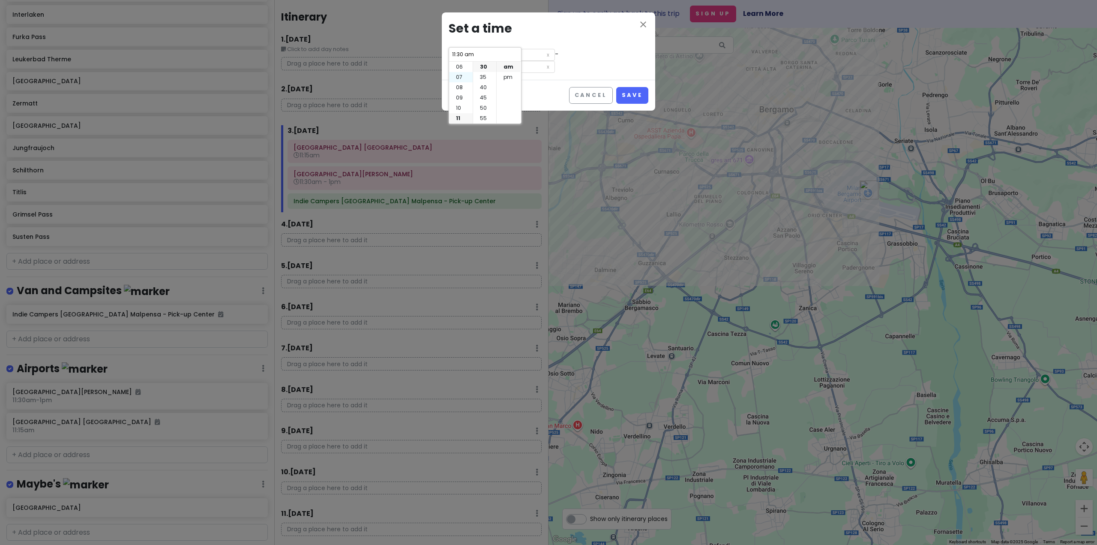
type input "9:00 am"
type input "7:30 am"
click at [478, 73] on li "05" at bounding box center [484, 77] width 23 height 10
type input "7:05 am"
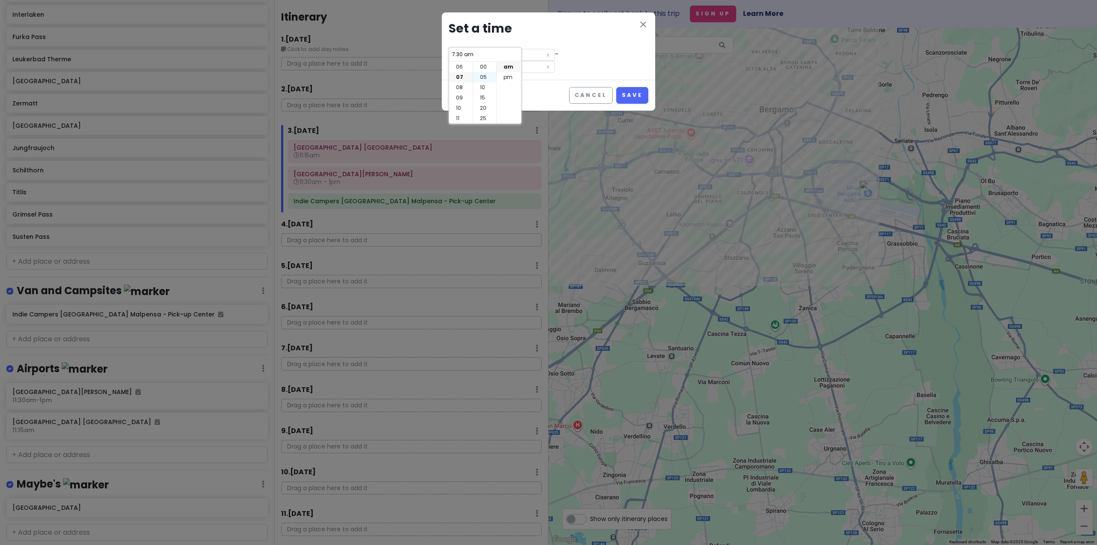
type input "8:35 am"
type input "7:05 am"
click at [506, 65] on li "am" at bounding box center [509, 67] width 24 height 10
click at [545, 80] on div "Cancel Save" at bounding box center [548, 95] width 213 height 31
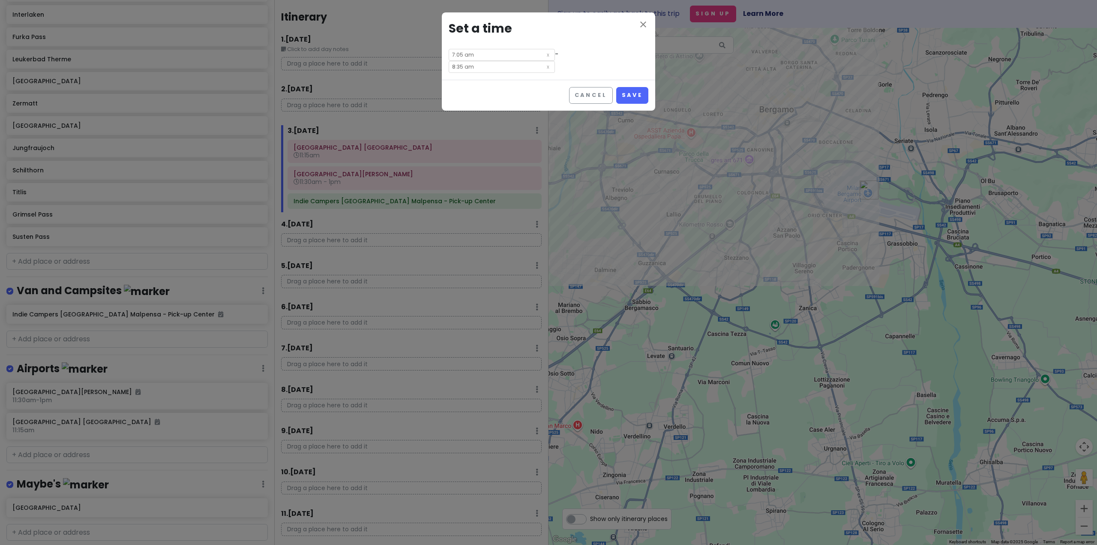
click at [549, 61] on input "8:35 am" at bounding box center [502, 67] width 106 height 12
click at [537, 84] on li "08" at bounding box center [540, 87] width 24 height 10
click at [563, 74] on li "35" at bounding box center [563, 77] width 23 height 10
click at [586, 67] on li "am" at bounding box center [587, 67] width 24 height 10
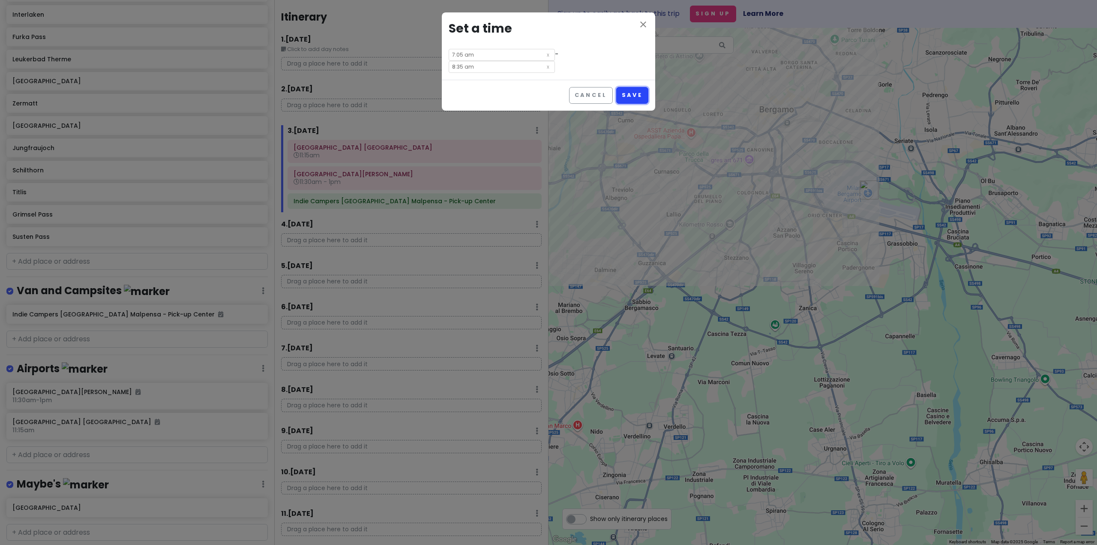
click at [628, 87] on button "Save" at bounding box center [632, 95] width 32 height 17
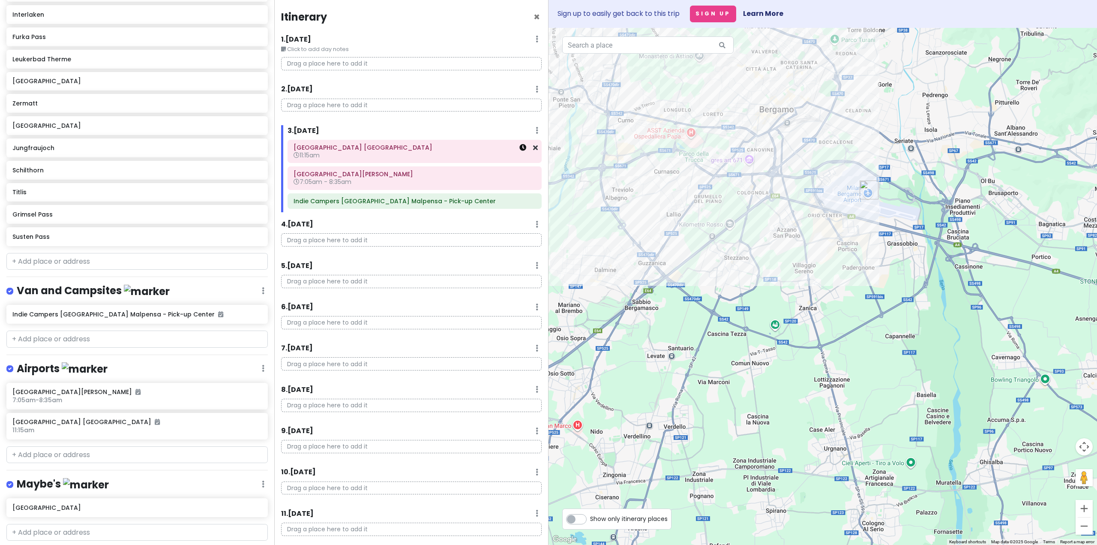
click at [519, 148] on icon at bounding box center [522, 147] width 7 height 7
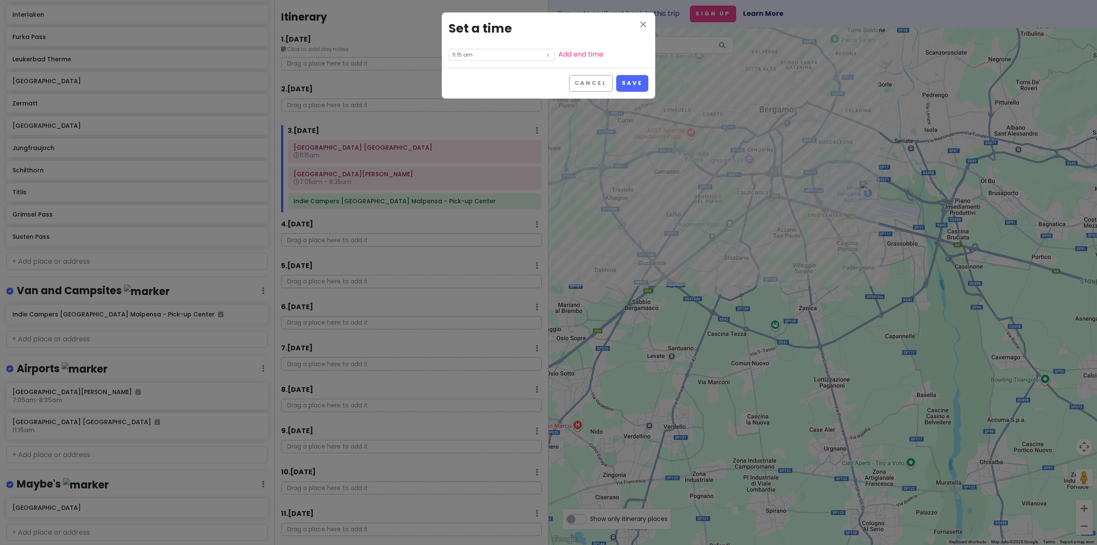
click at [479, 61] on div "close Set a time 11:15 am Add end time" at bounding box center [548, 39] width 213 height 55
click at [544, 54] on icon at bounding box center [548, 54] width 9 height 10
click at [628, 85] on button "Save" at bounding box center [632, 83] width 32 height 17
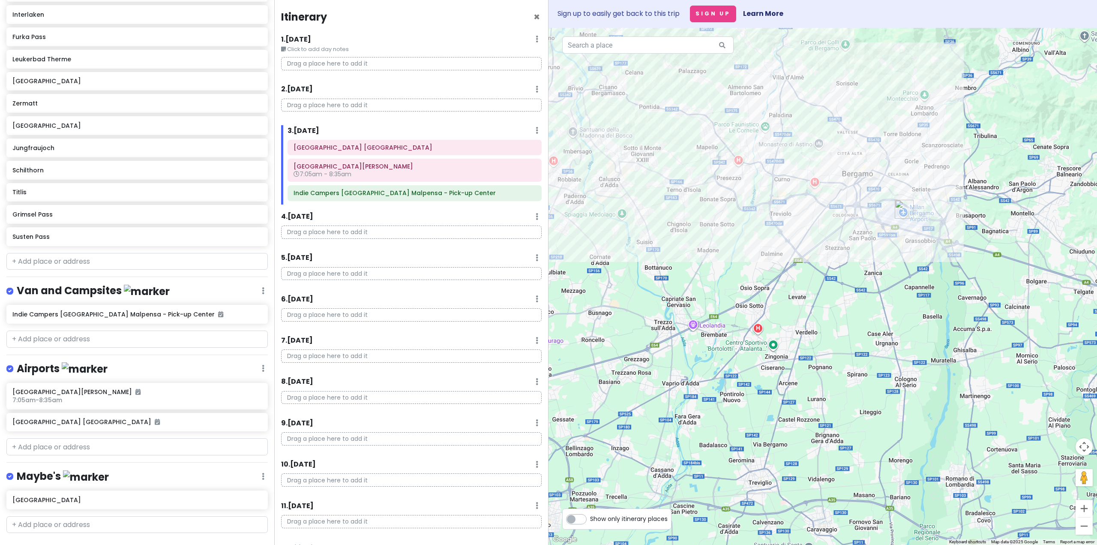
drag, startPoint x: 877, startPoint y: 260, endPoint x: 887, endPoint y: 263, distance: 10.4
click at [887, 263] on div at bounding box center [822, 286] width 548 height 517
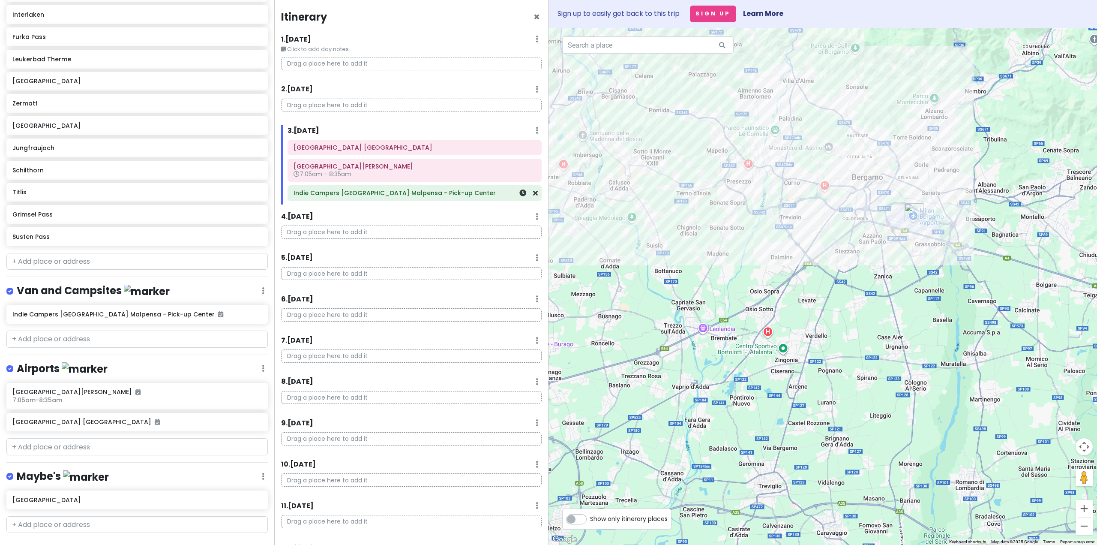
click at [520, 193] on div at bounding box center [523, 193] width 29 height 15
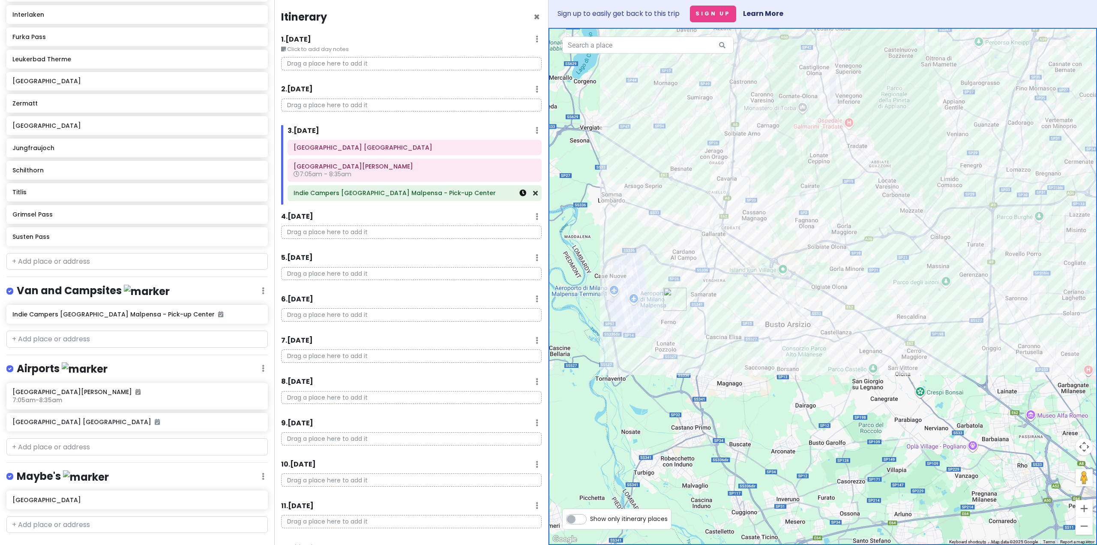
click at [519, 192] on icon at bounding box center [522, 192] width 7 height 7
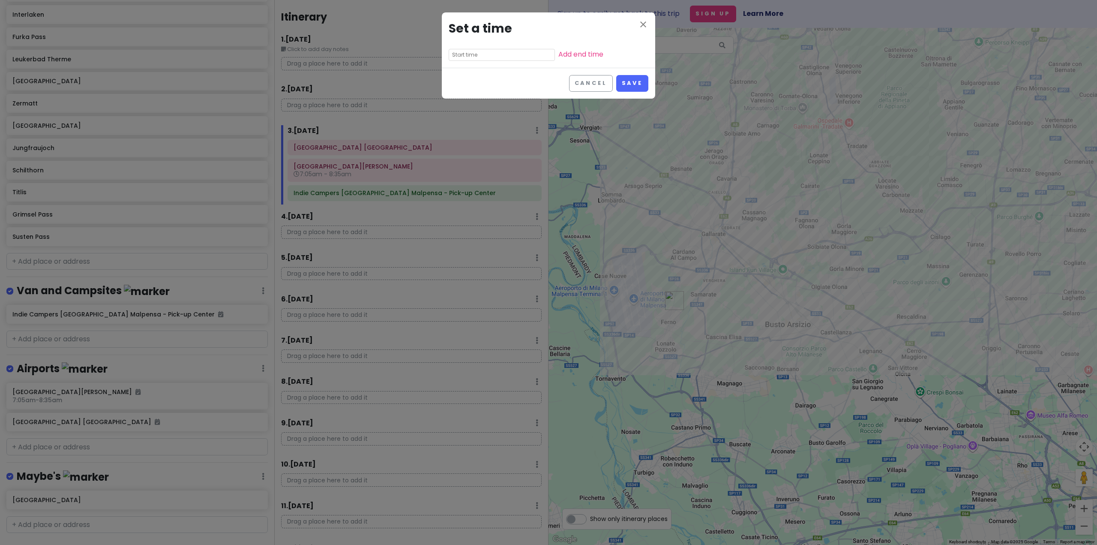
click at [495, 47] on div "close Set a time Add end time" at bounding box center [548, 39] width 213 height 55
click at [494, 52] on input "text" at bounding box center [502, 55] width 106 height 12
click at [459, 86] on li "02" at bounding box center [461, 87] width 24 height 10
type input "2:40 pm"
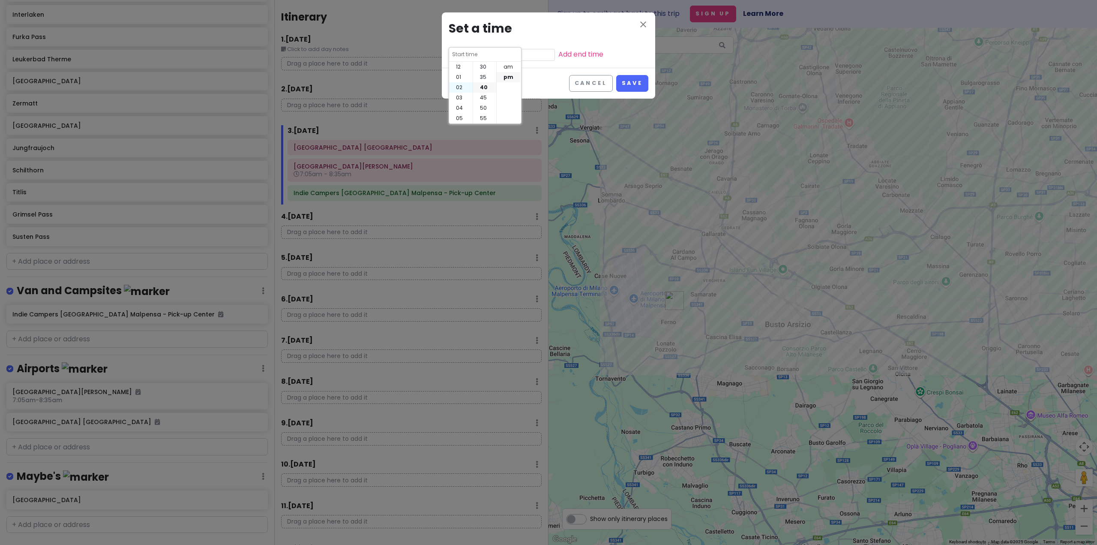
type input "2:40 pm"
click at [482, 84] on li "30" at bounding box center [484, 85] width 23 height 10
type input "2:30 pm"
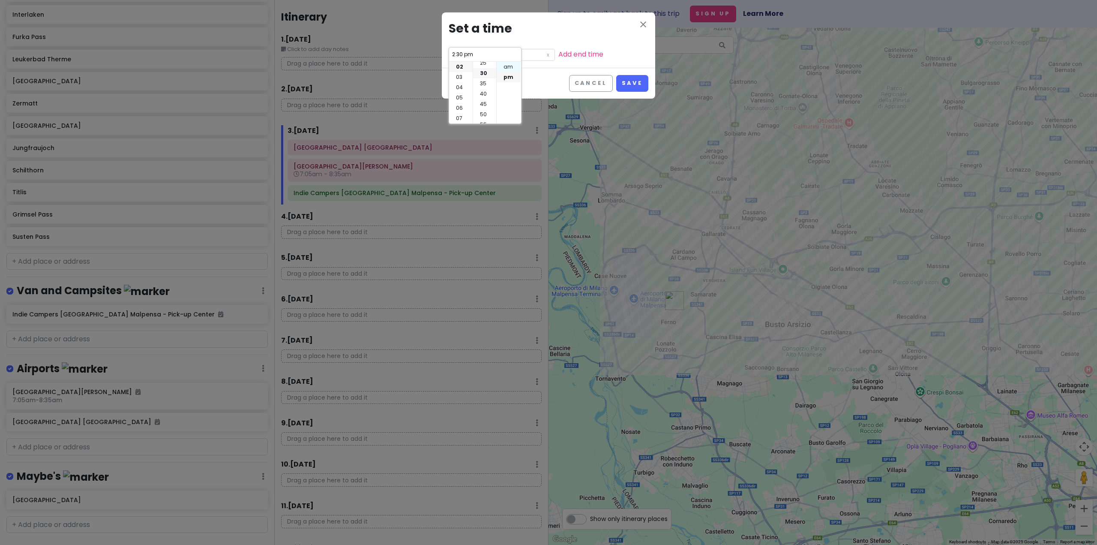
scroll to position [62, 0]
click at [511, 77] on li "pm" at bounding box center [509, 77] width 24 height 10
click at [642, 87] on button "Save" at bounding box center [632, 83] width 32 height 17
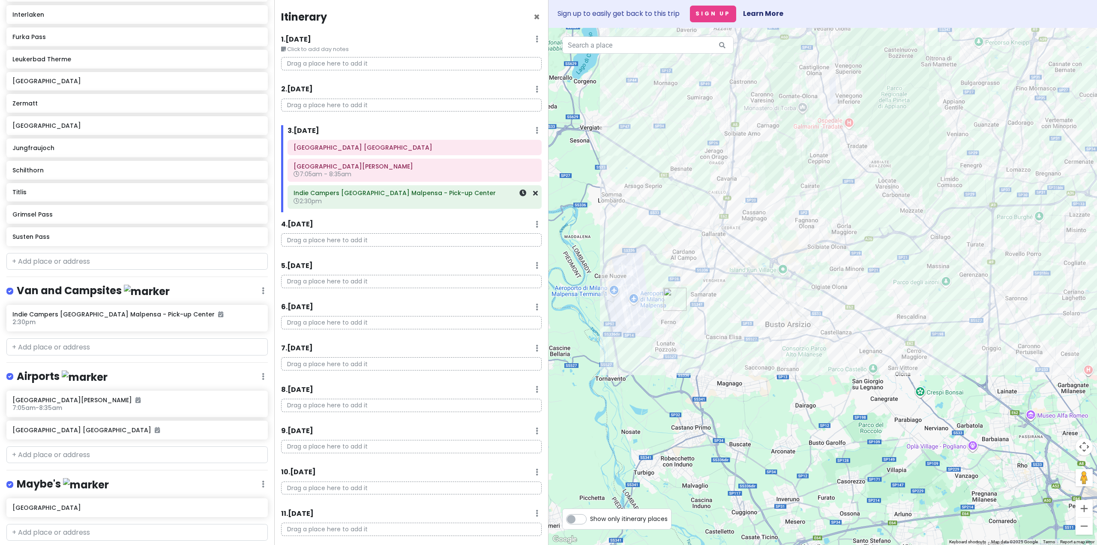
click at [486, 197] on h6 "2:30pm" at bounding box center [414, 201] width 242 height 8
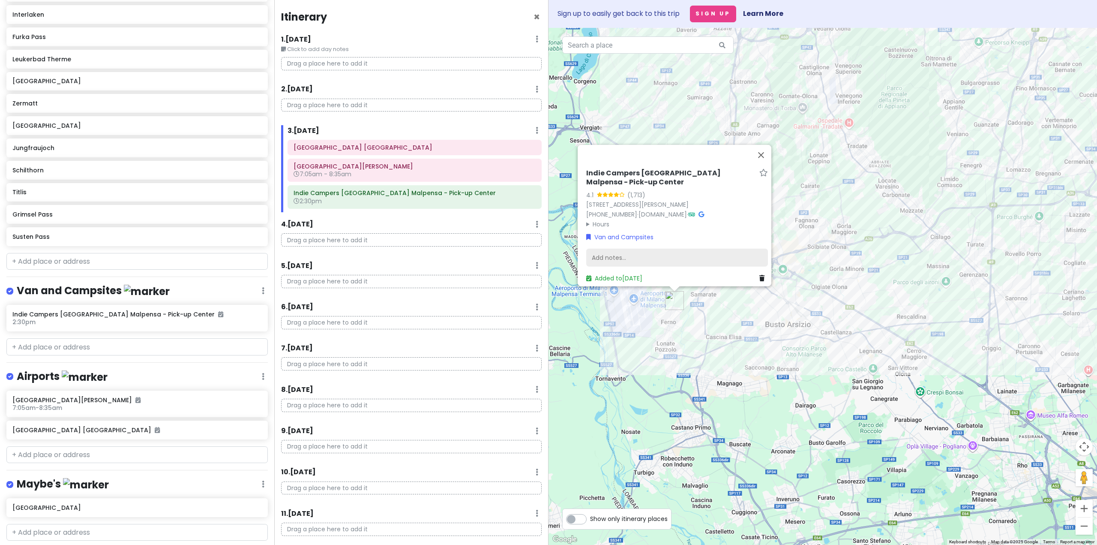
click at [617, 251] on div "Add notes..." at bounding box center [677, 257] width 182 height 18
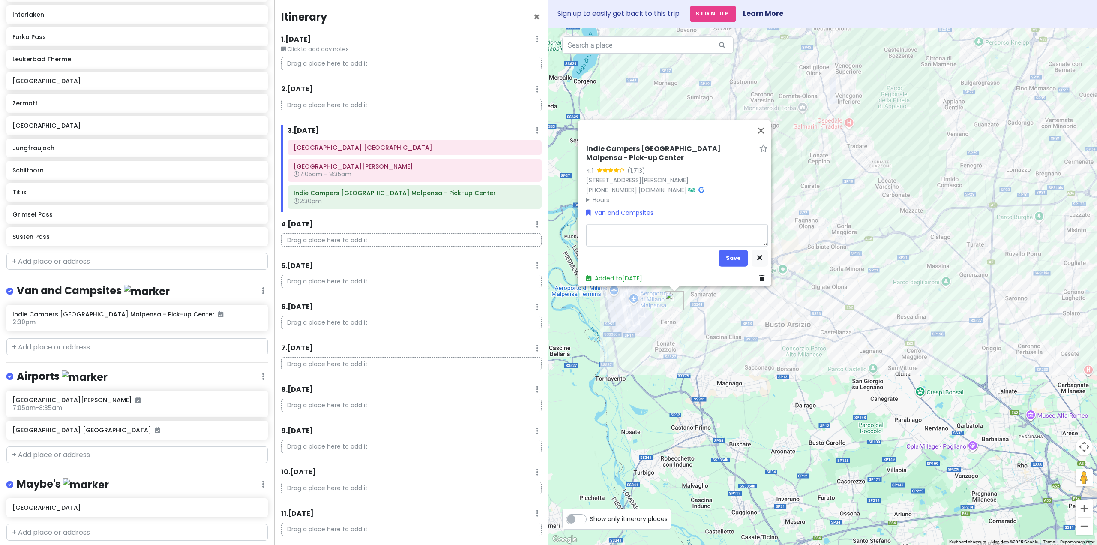
click at [623, 230] on textarea at bounding box center [677, 235] width 182 height 22
type textarea "x"
type textarea "2"
type textarea "x"
type textarea "2h"
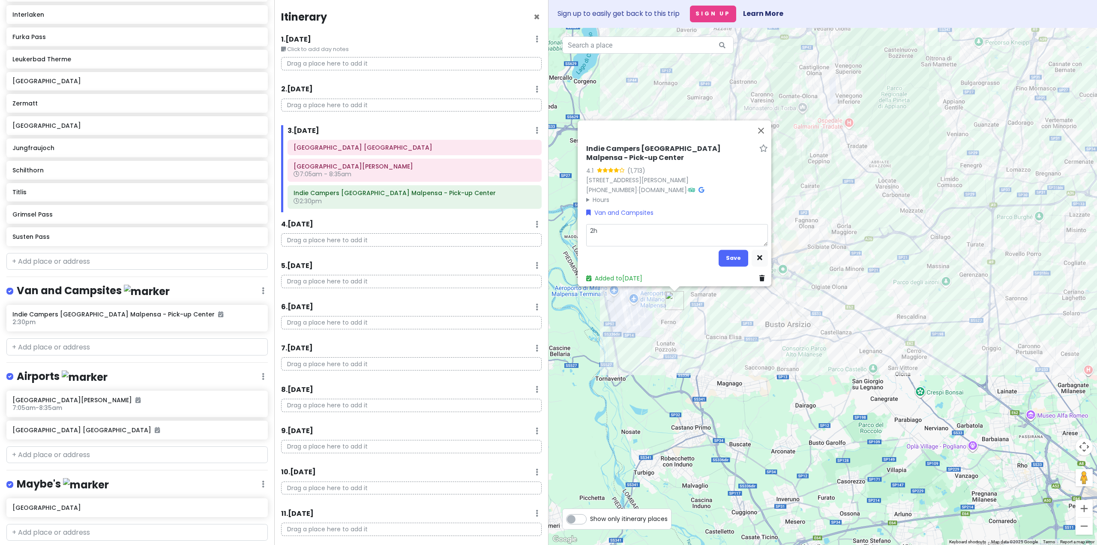
type textarea "x"
type textarea "2"
type textarea "x"
type textarea "2"
type textarea "x"
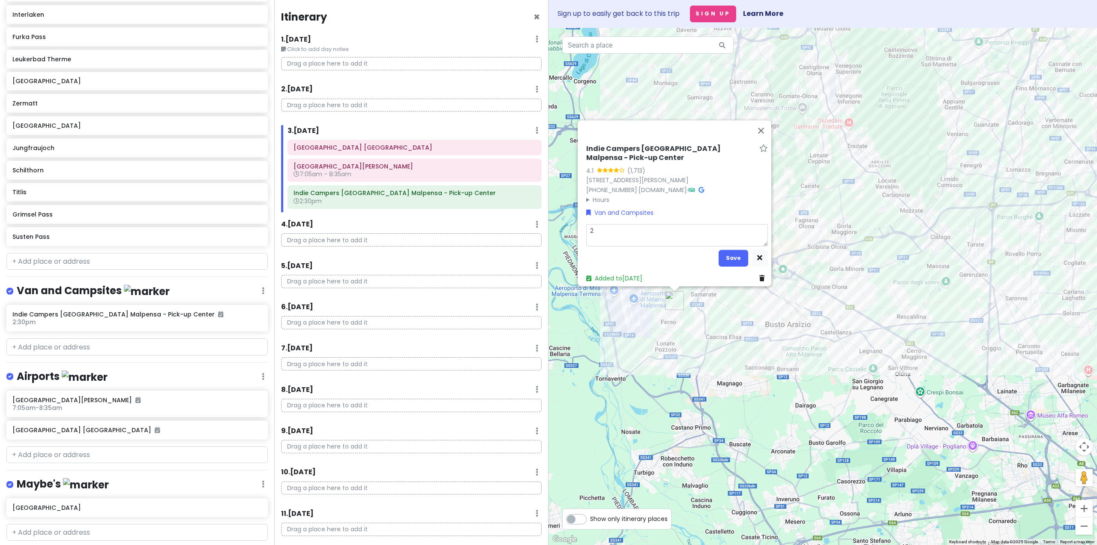
type textarea "2 h"
type textarea "x"
type textarea "2 ho"
type textarea "x"
type textarea "2 hou"
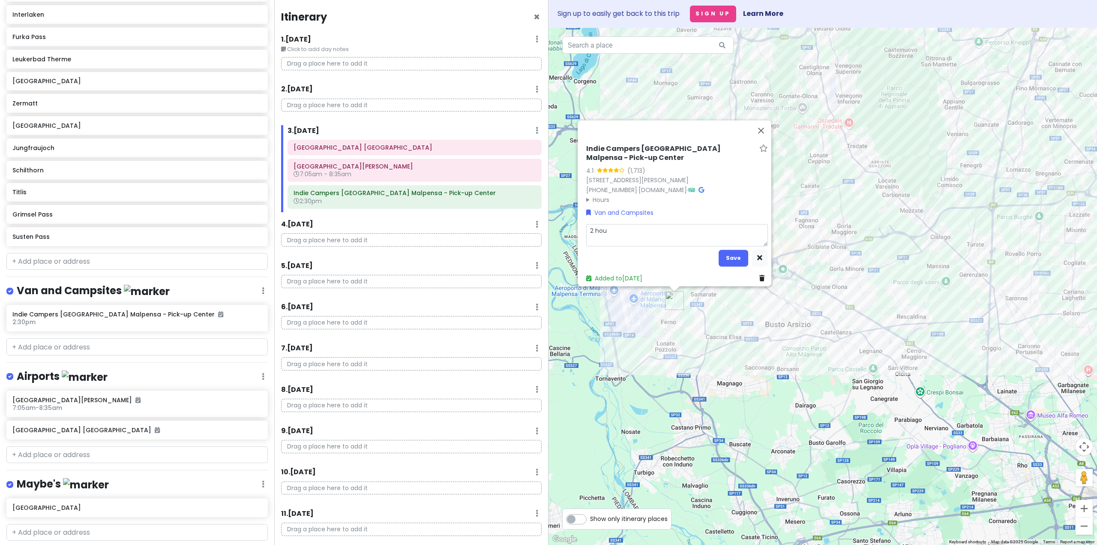
type textarea "x"
type textarea "2 hour"
type textarea "x"
type textarea "2 hours"
type textarea "x"
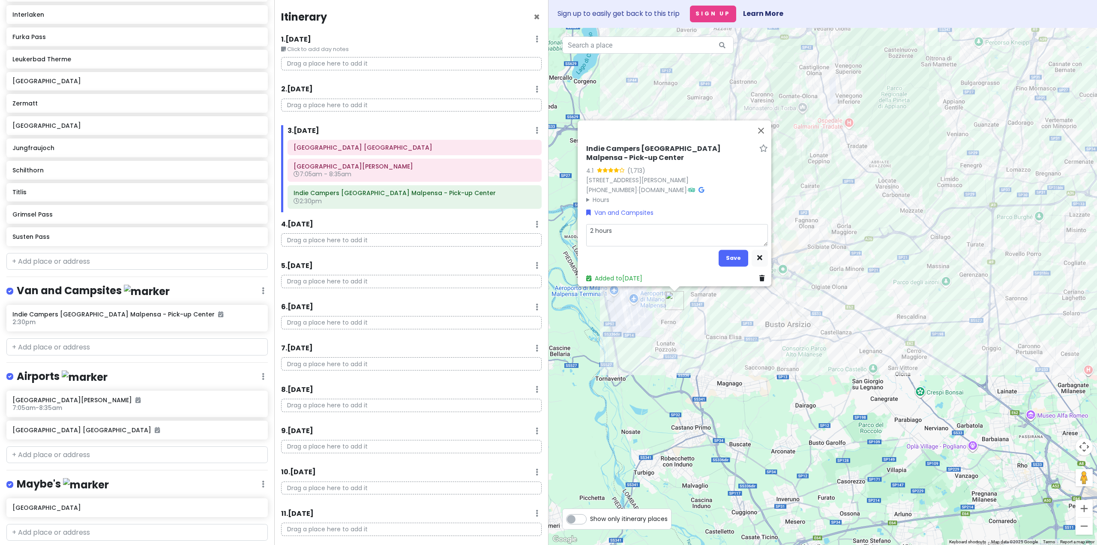
type textarea "2 hours"
type textarea "x"
type textarea "2 hours t"
type textarea "x"
type textarea "2 hours"
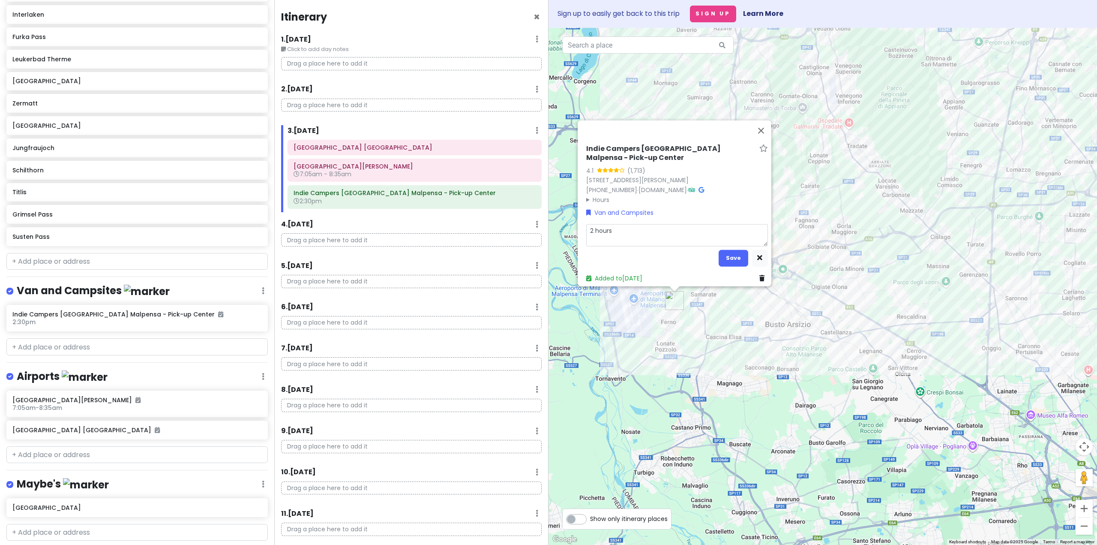
type textarea "x"
type textarea "2 hours f"
type textarea "x"
type textarea "2 hours fr"
type textarea "x"
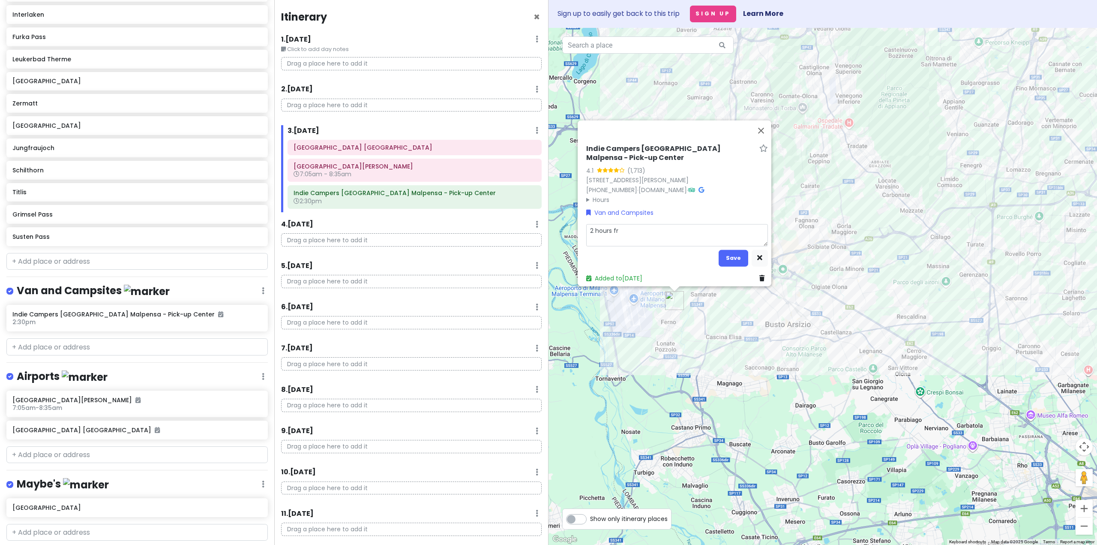
type textarea "2 hours fro"
type textarea "x"
type textarea "2 hours from"
type textarea "x"
type textarea "2 hours from"
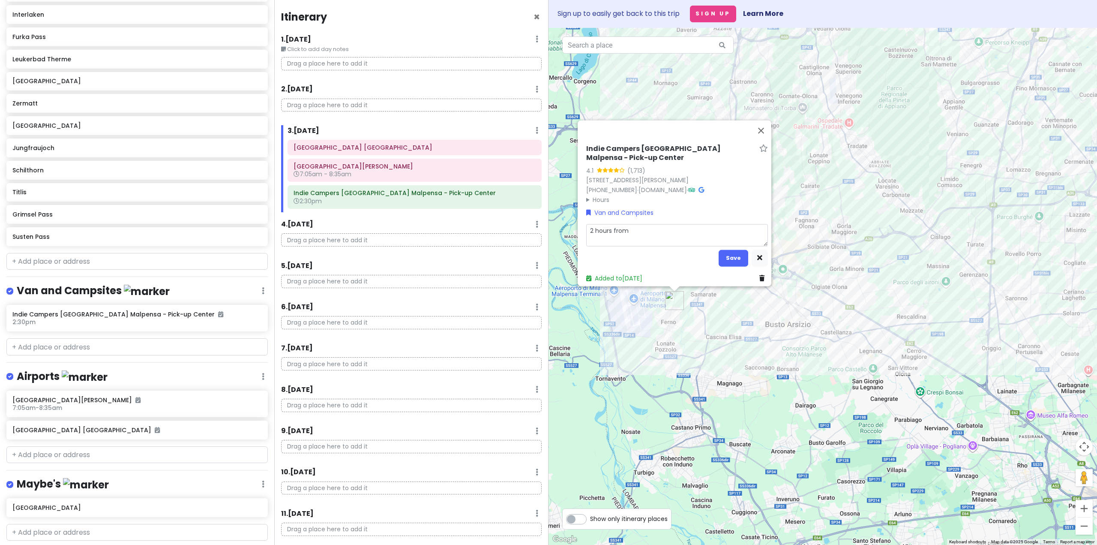
type textarea "x"
type textarea "2 hours from a"
type textarea "x"
type textarea "2 hours from ai"
type textarea "x"
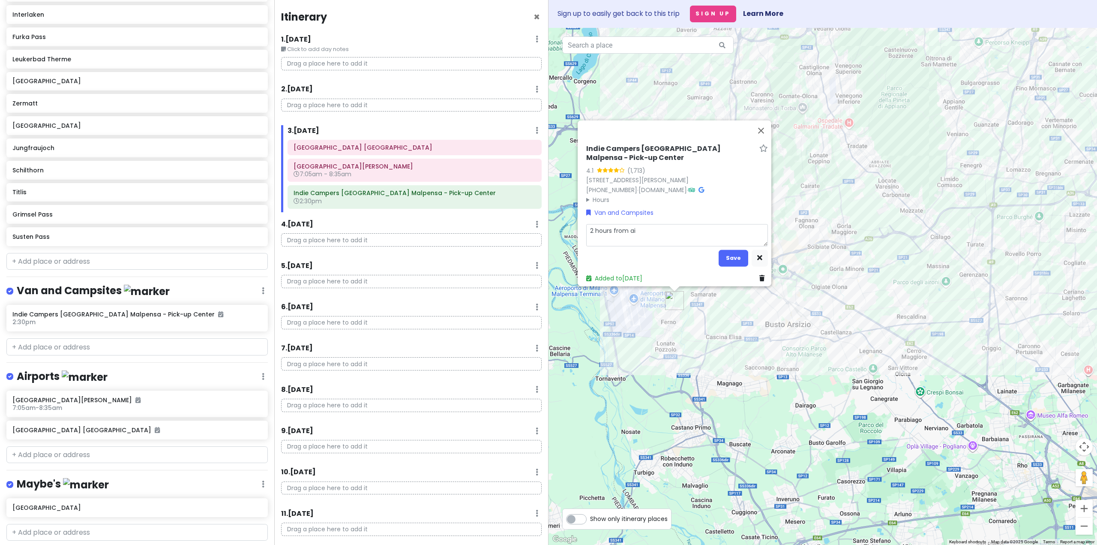
type textarea "2 hours from air"
type textarea "x"
type textarea "2 hours from airp"
type textarea "x"
type textarea "2 hours from airpo"
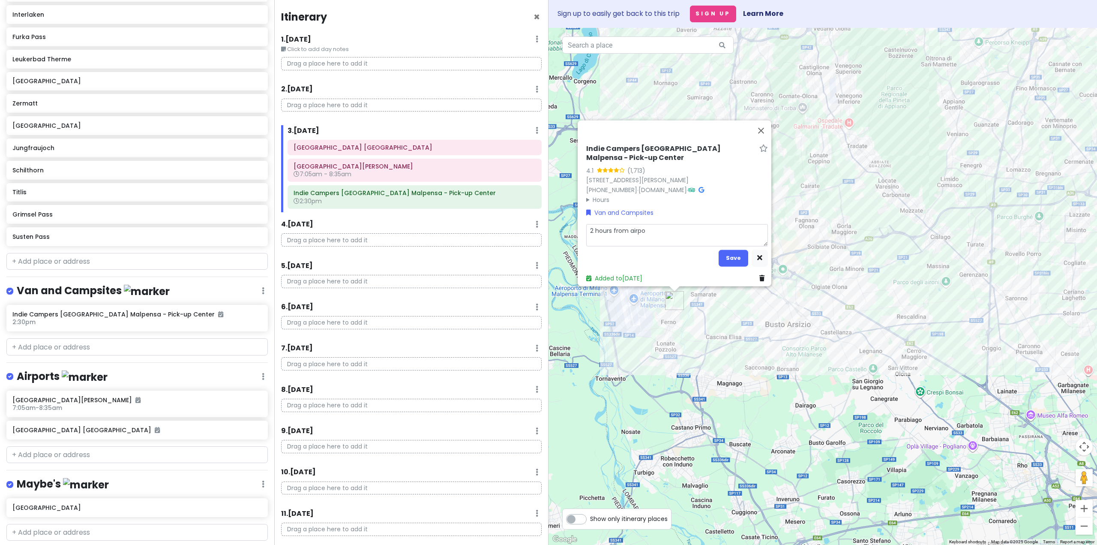
type textarea "x"
type textarea "2 hours from airpor"
type textarea "x"
type textarea "2 hours from airport"
type textarea "x"
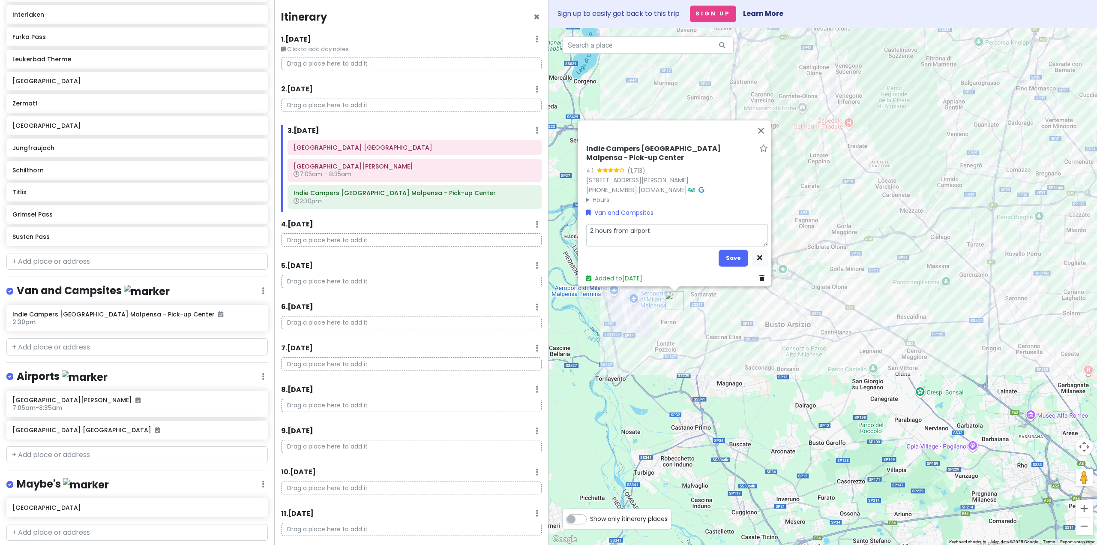
type textarea "2 hours from airport t"
type textarea "x"
type textarea "2 hours from airport to"
type textarea "x"
type textarea "2 hours from airport to"
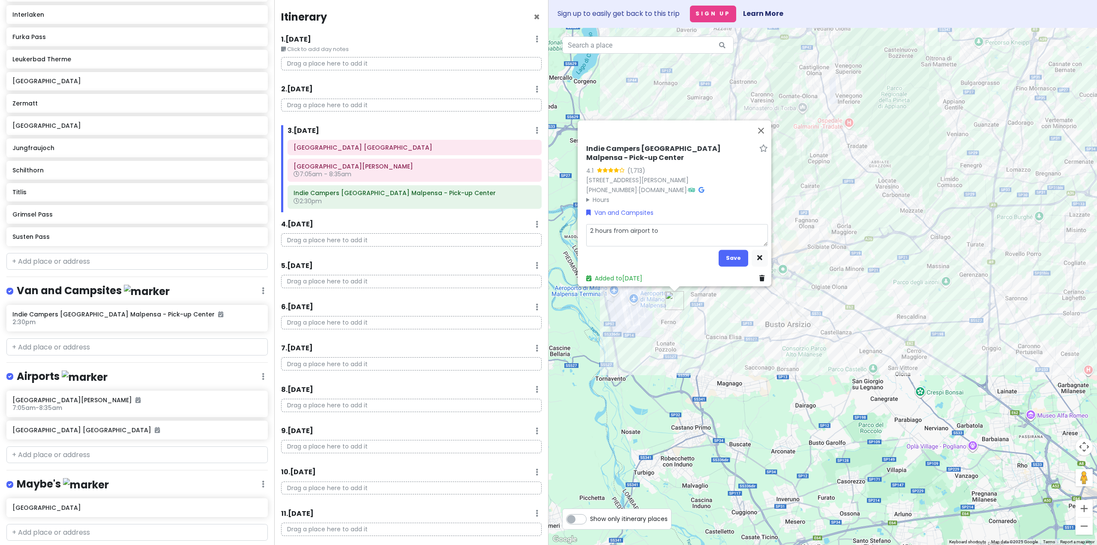
type textarea "x"
type textarea "2 hours from airport to p"
type textarea "x"
type textarea "2 hours from airport to [GEOGRAPHIC_DATA]"
type textarea "x"
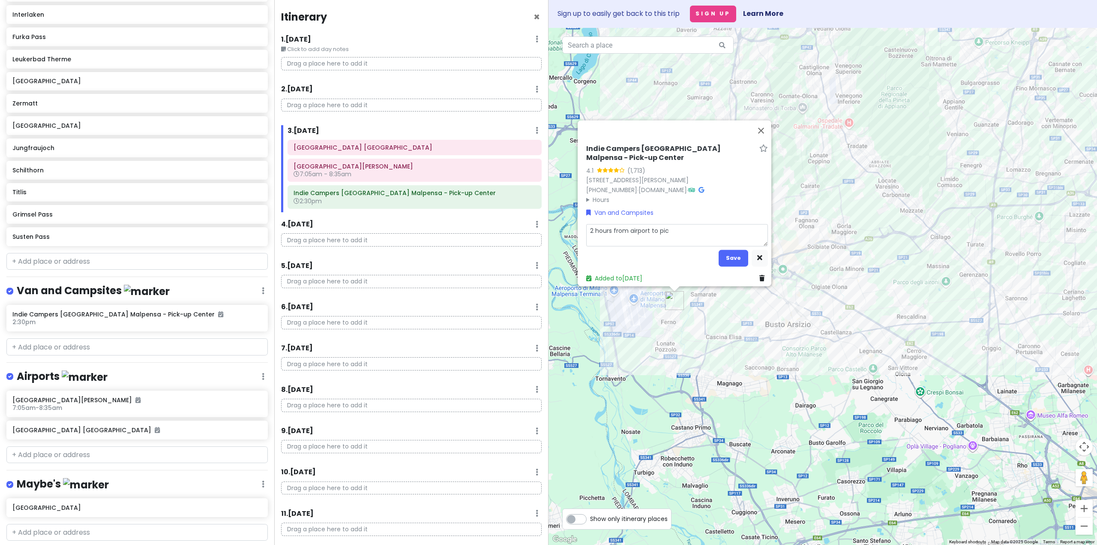
type textarea "2 hours from airport to pick"
type textarea "x"
type textarea "2 hours from airport to picku"
type textarea "x"
type textarea "2 hours from airport to pickup"
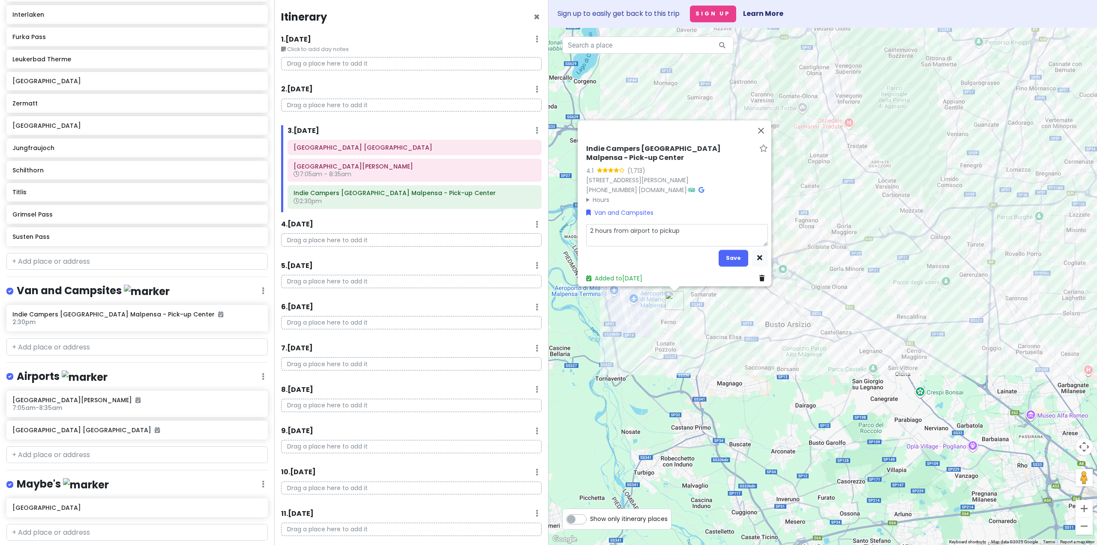
type textarea "x"
type textarea "2 hours from airport to pickup"
type textarea "x"
type textarea "2 hours from airport to pickup a"
type textarea "x"
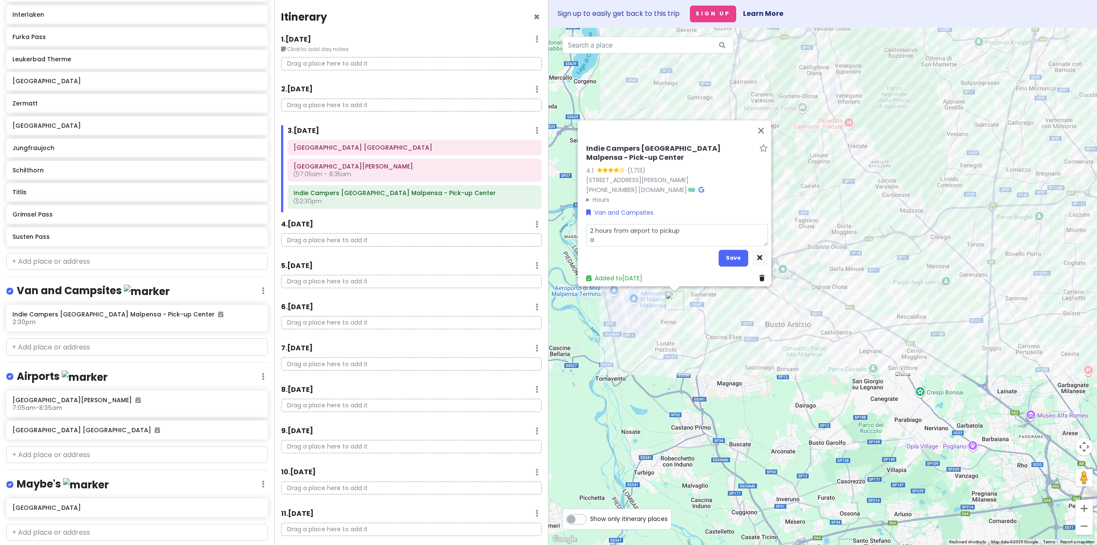
type textarea "2 hours from airport to pickup an"
type textarea "x"
type textarea "2 hours from airport to pickup and"
type textarea "x"
type textarea "2 hours from airport to pickup and"
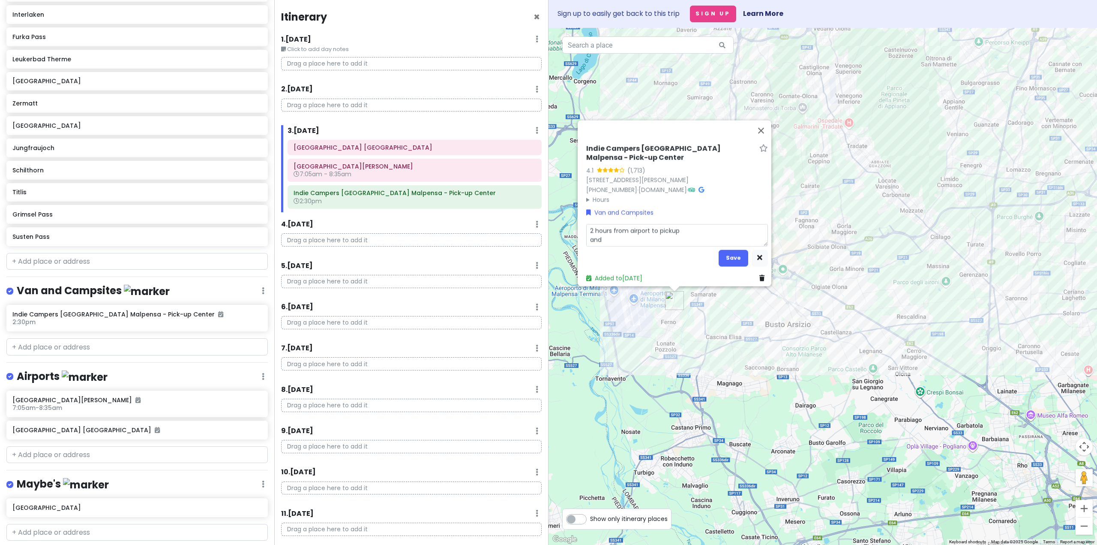
type textarea "x"
type textarea "2 hours from airport to pickup and 2"
type textarea "x"
type textarea "2 hours from airport to pickup and 2"
type textarea "x"
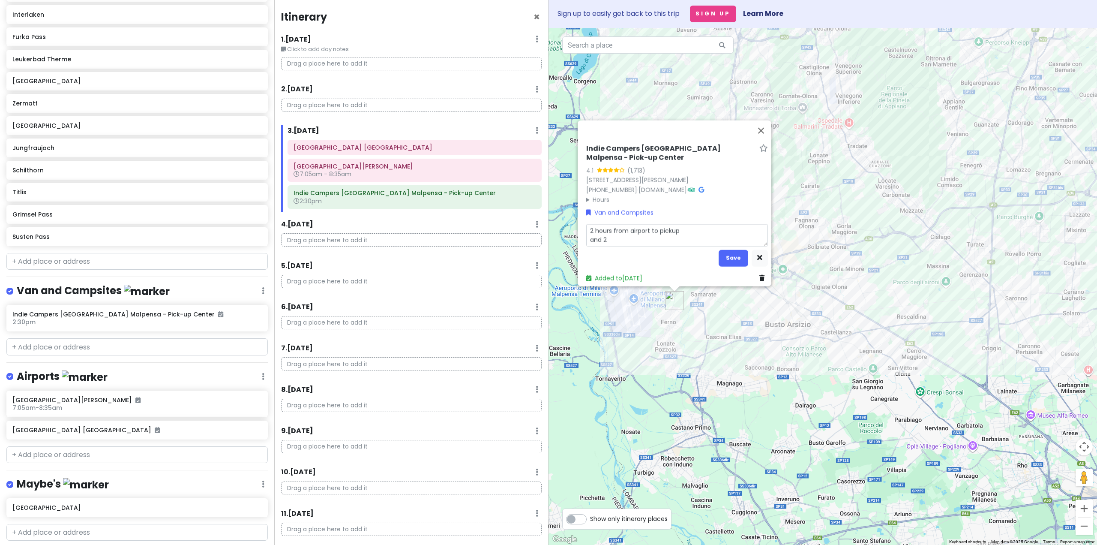
type textarea "2 hours from airport to pickup and 2 h"
type textarea "x"
type textarea "2 hours from airport to pickup and 2 ho"
type textarea "x"
type textarea "2 hours from airport to pickup and 2 hou"
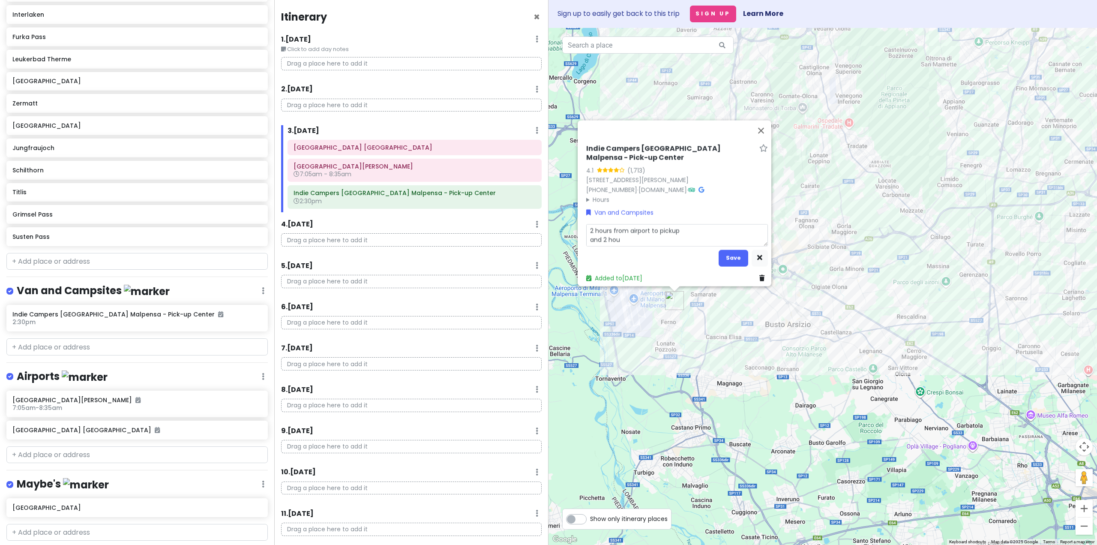
type textarea "x"
type textarea "2 hours from airport to pickup and 2 hour"
type textarea "x"
type textarea "2 hours from airport to pickup and 2 hours"
type textarea "x"
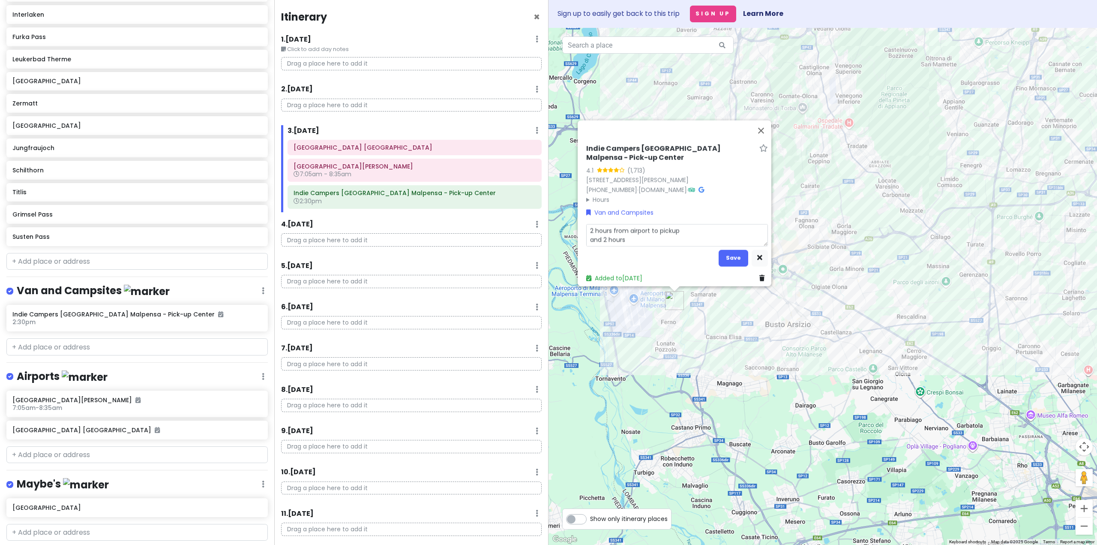
type textarea "2 hours from airport to pickup and 2 hours"
type textarea "x"
type textarea "2 hours from airport to pickup and 2 hours e"
type textarea "x"
type textarea "2 hours from airport to pickup and 2 hours ex"
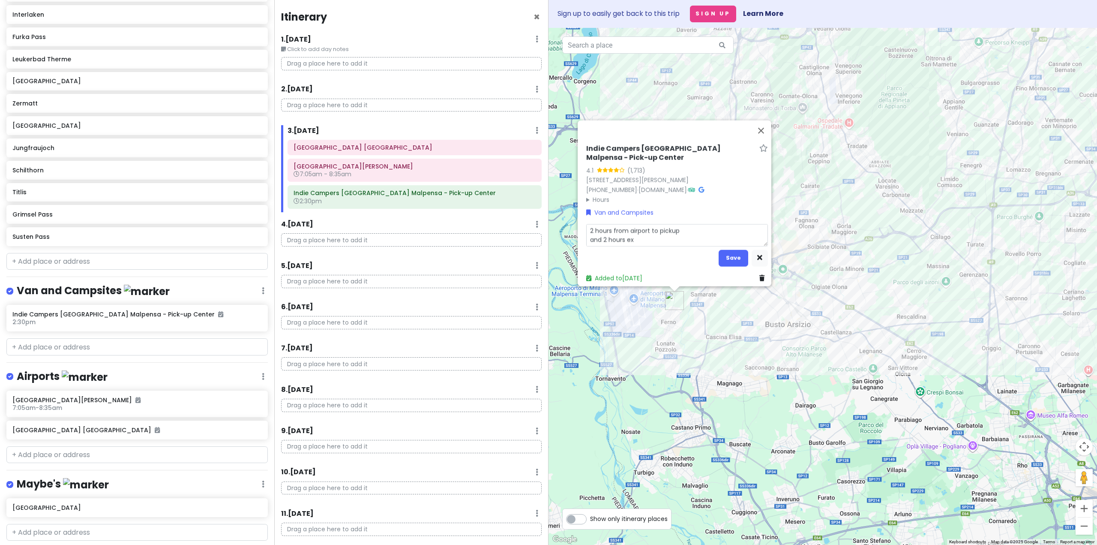
type textarea "x"
type textarea "2 hours from airport to pickup and 2 hours exta"
type textarea "x"
type textarea "2 hours from airport to pickup and 2 hours extar"
type textarea "x"
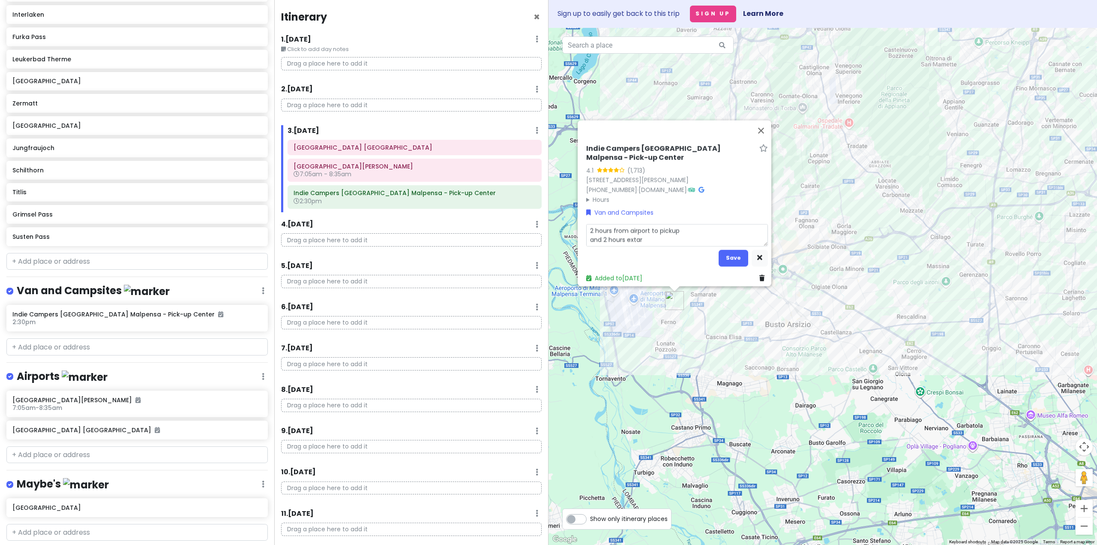
type textarea "2 hours from airport to pickup and 2 hours extar"
type textarea "x"
type textarea "2 hours from airport to pickup and 2 hours extar t"
type textarea "x"
type textarea "2 hours from airport to pickup and 2 hours extar"
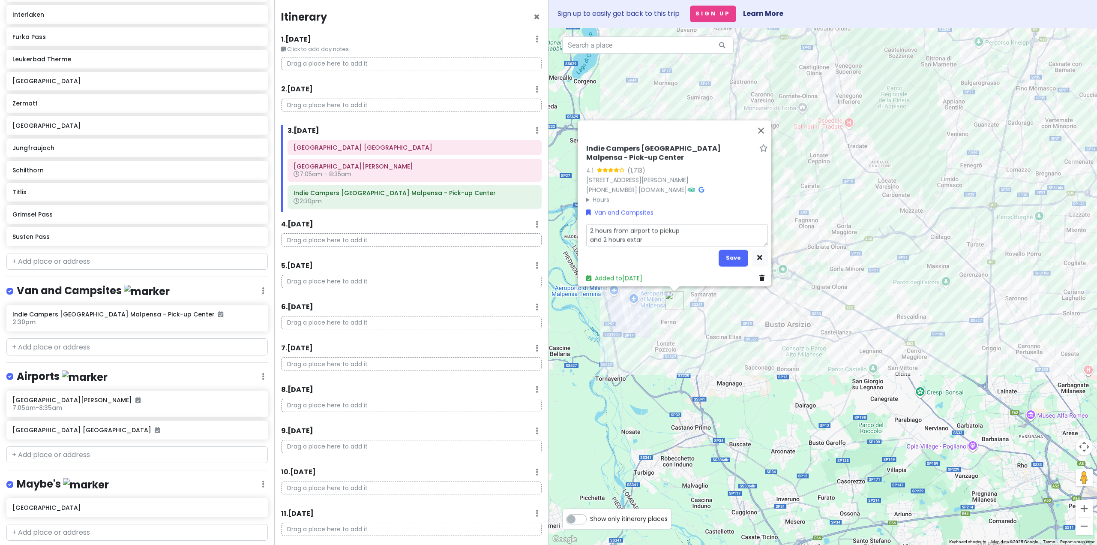
type textarea "x"
type textarea "2 hours from airport to pickup and 2 hours extar"
type textarea "x"
type textarea "2 hours from airport to pickup and 2 hours exta"
type textarea "x"
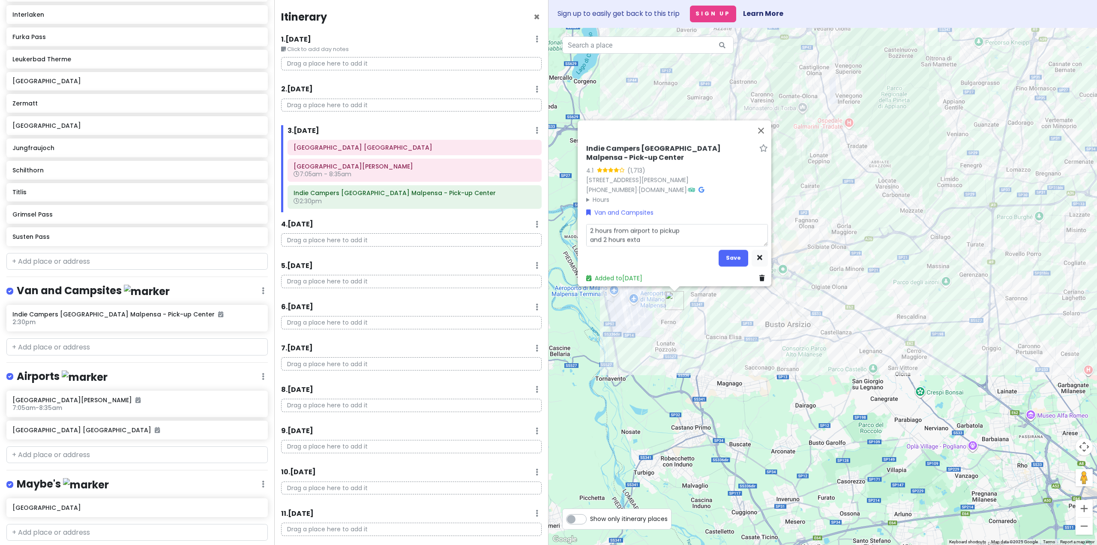
type textarea "2 hours from airport to pickup and 2 hours ext"
type textarea "x"
type textarea "2 hours from airport to pickup and 2 hours extr"
type textarea "x"
type textarea "2 hours from airport to pickup and 2 hours extra"
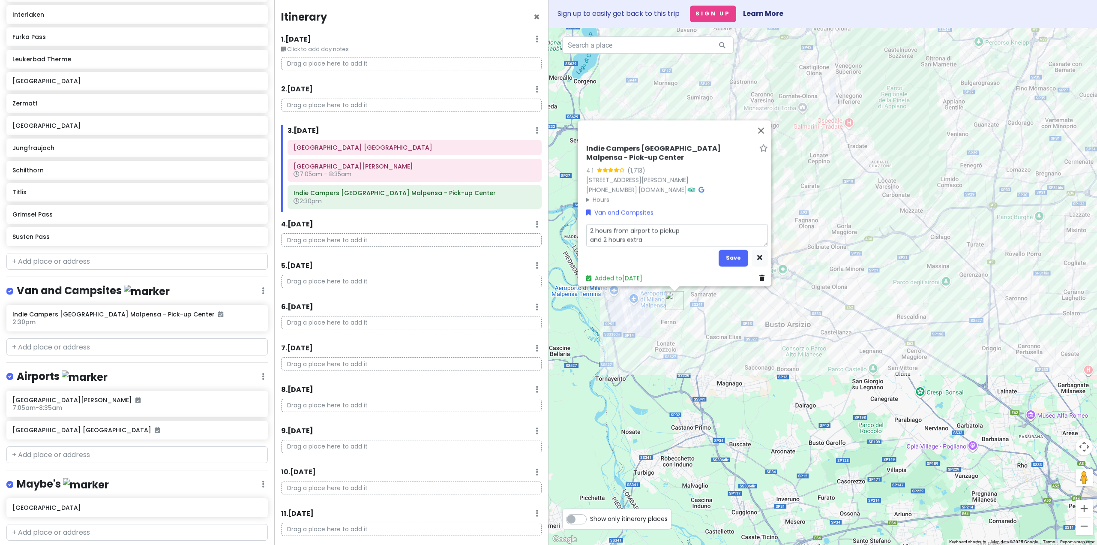
type textarea "x"
type textarea "2 hours from airport to pickup and 2 hours extra"
type textarea "x"
type textarea "2 hours from airport to pickup and 2 hours extra t"
type textarea "x"
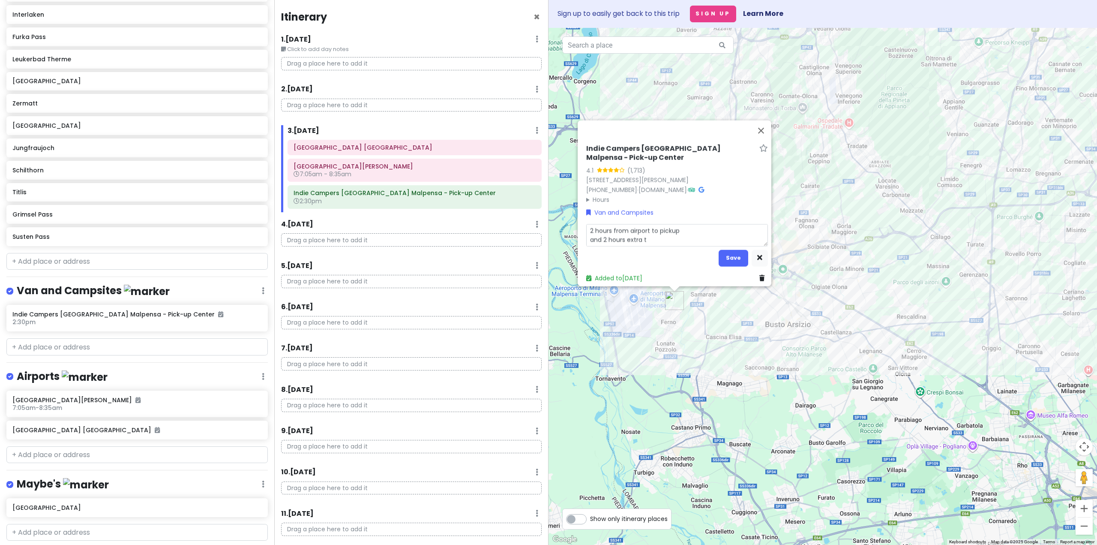
type textarea "2 hours from airport to pickup and 2 hours extra ti"
type textarea "x"
type textarea "2 hours from airport to pickup and 2 hours extra [PERSON_NAME]"
type textarea "x"
type textarea "2 hours from airport to pickup and 2 hours extra time"
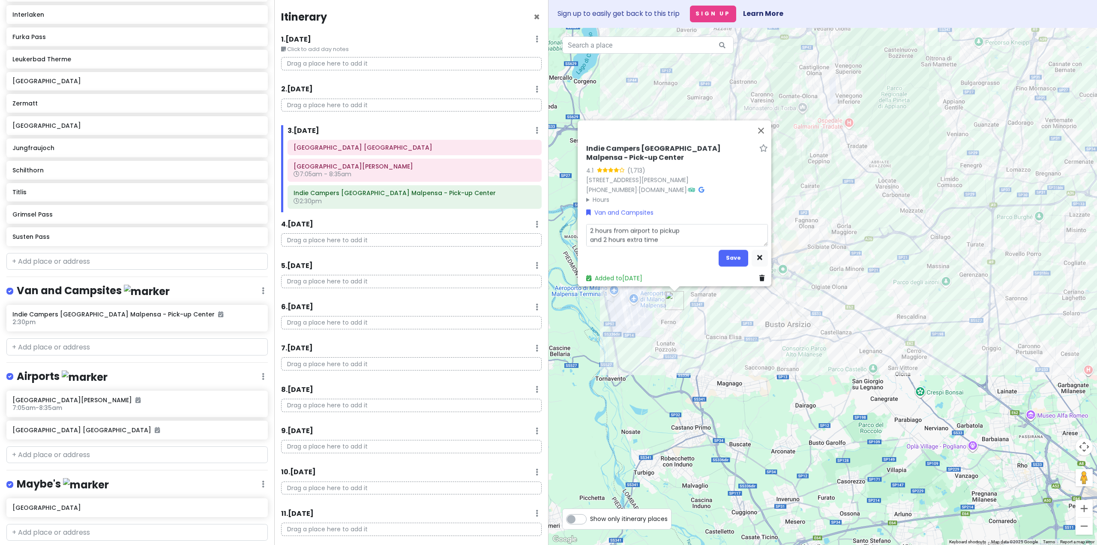
type textarea "x"
type textarea "2 hours from airport to pickup and 2 hours extra time"
type textarea "x"
type textarea "2 hours from airport to pickup and 2 hours extra time t"
type textarea "x"
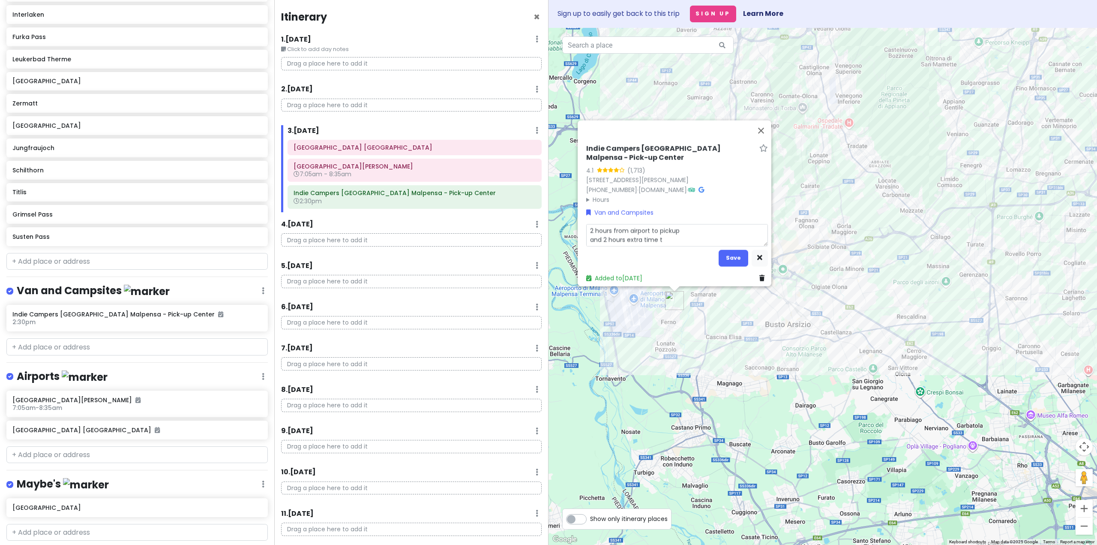
type textarea "2 hours from airport to pickup and 2 hours extra time to"
type textarea "x"
type textarea "2 hours from airport to pickup and 2 hours extra time to"
type textarea "x"
type textarea "2 hours from airport to pickup and 2 hours extra time to s"
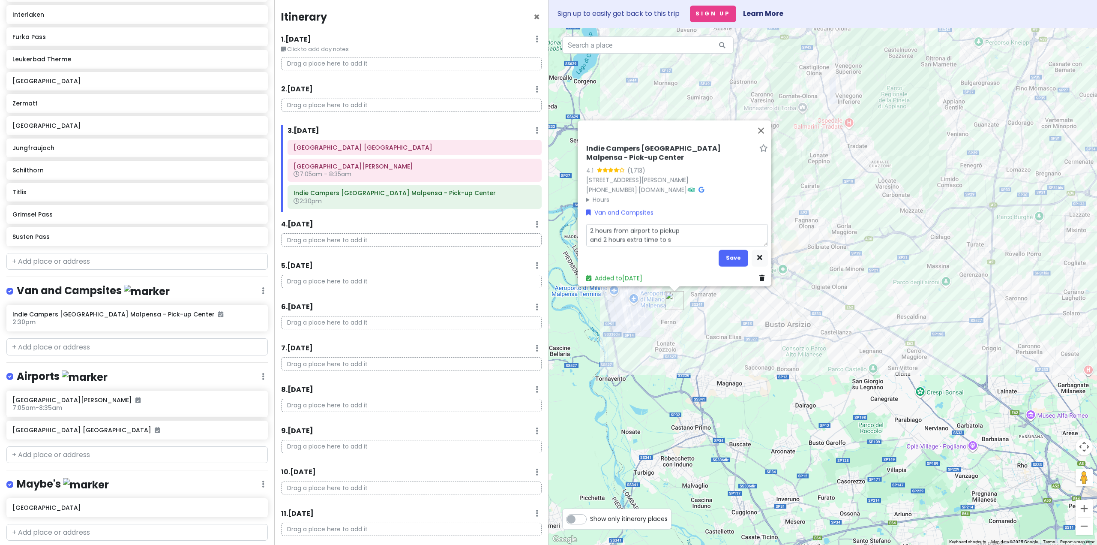
type textarea "x"
type textarea "2 hours from airport to pickup and 2 hours extra time to sh"
type textarea "x"
type textarea "2 hours from airport to pickup and 2 hours extra time to sho"
type textarea "x"
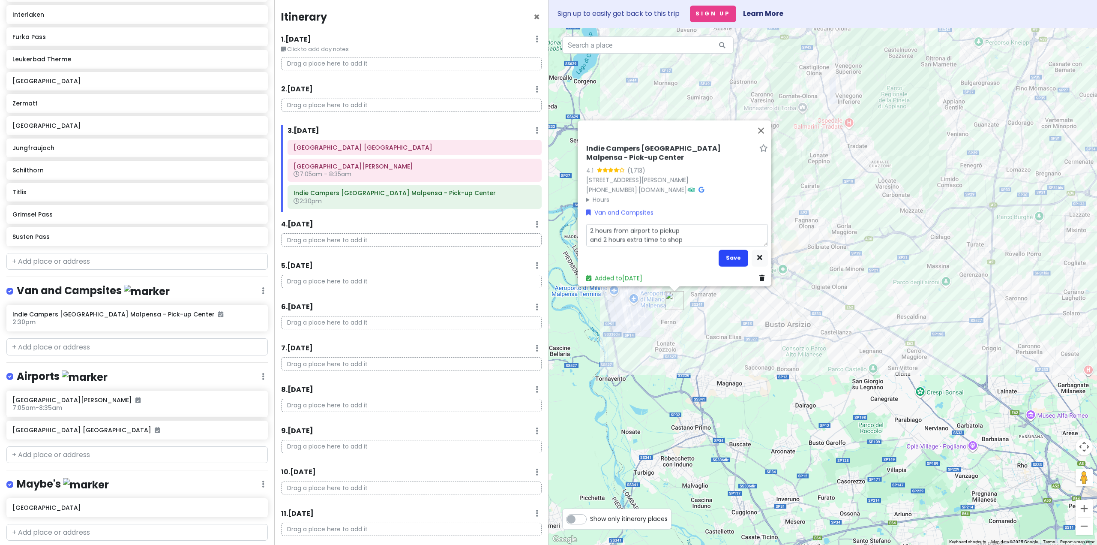
type textarea "2 hours from airport to pickup and 2 hours extra time to shop"
click at [734, 255] on button "Save" at bounding box center [734, 257] width 30 height 17
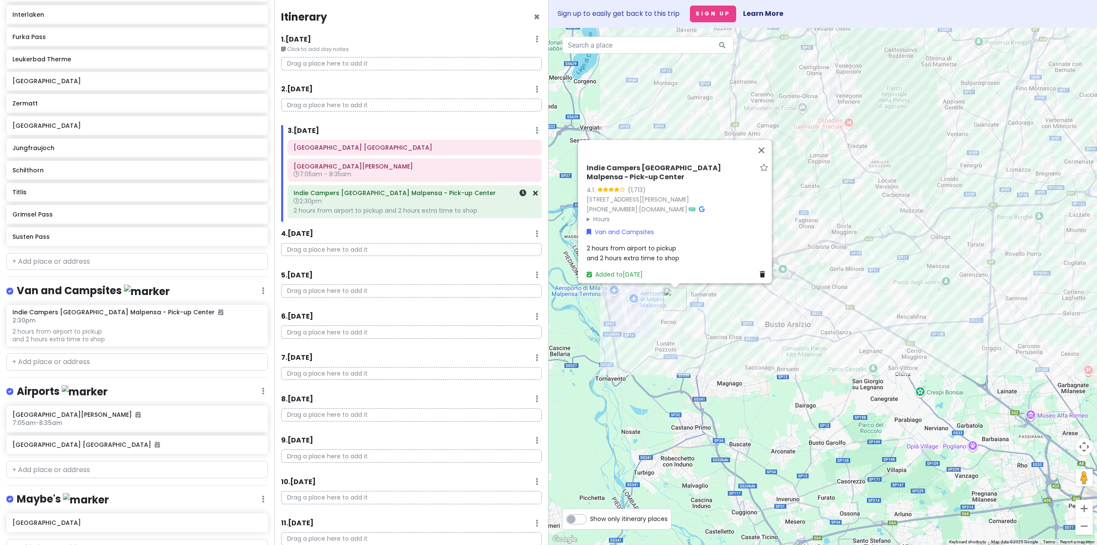
click at [500, 210] on div "2 hours from airport to pickup and 2 hours extra time to shop" at bounding box center [414, 211] width 242 height 8
click at [641, 251] on div "2 hours from airport to pickup and 2 hours extra time to shop" at bounding box center [677, 256] width 182 height 19
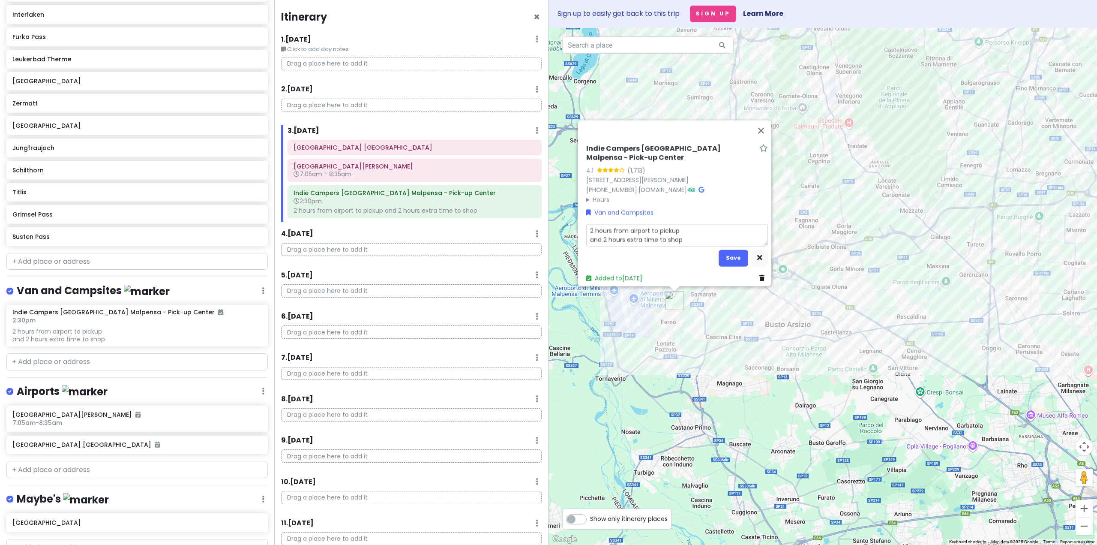
click at [586, 235] on textarea "2 hours from airport to pickup and 2 hours extra time to shop" at bounding box center [677, 235] width 182 height 22
type textarea "x"
type textarea "2 hours from airport to pickup -and 2 hours extra time to shop"
type textarea "x"
type textarea "2 hours from airport to pickup - and 2 hours extra time to shop"
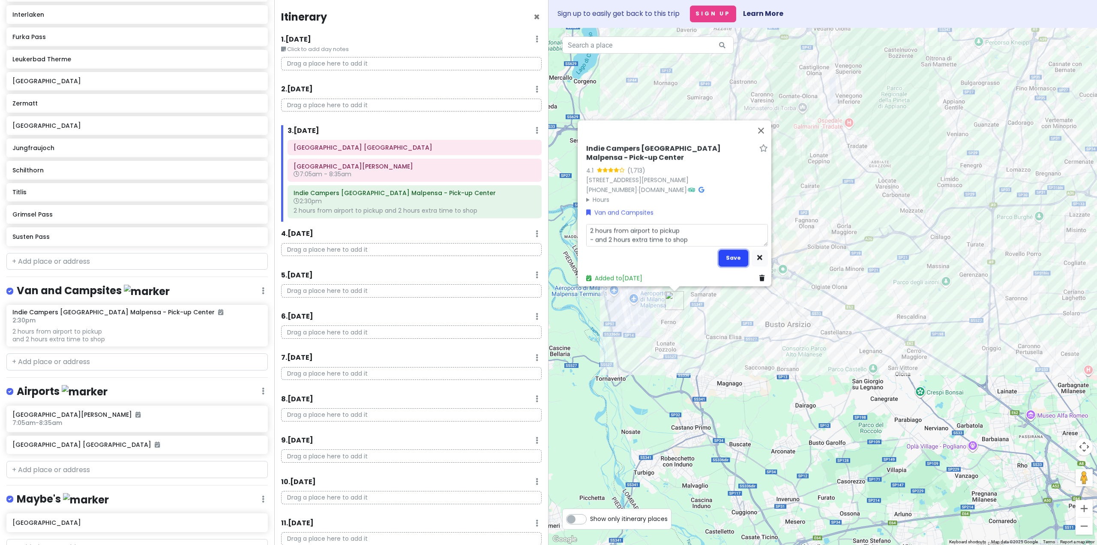
click at [728, 254] on button "Save" at bounding box center [734, 257] width 30 height 17
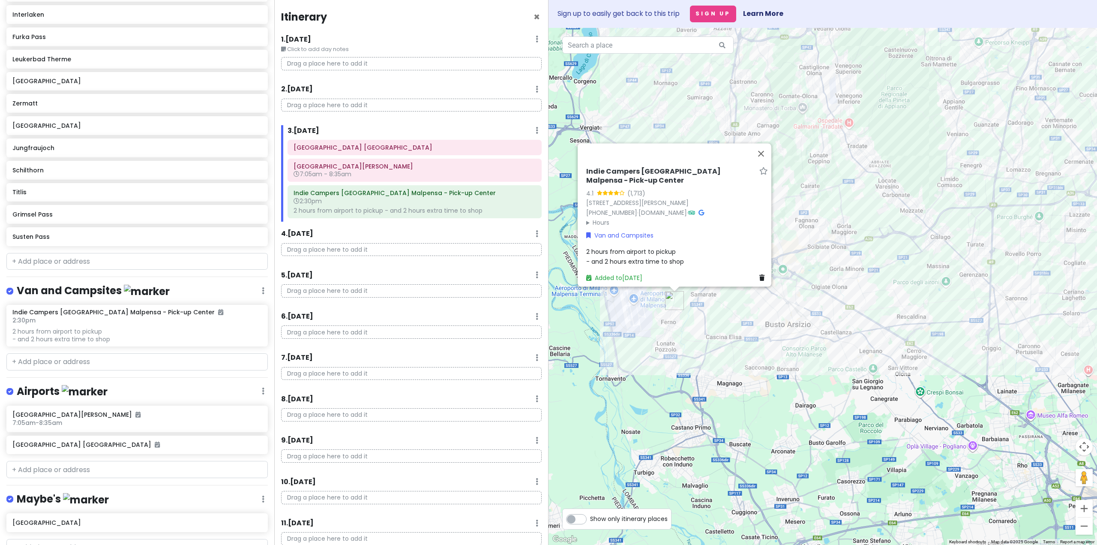
click at [662, 163] on div at bounding box center [667, 154] width 168 height 21
click at [762, 162] on button "Close" at bounding box center [761, 154] width 21 height 21
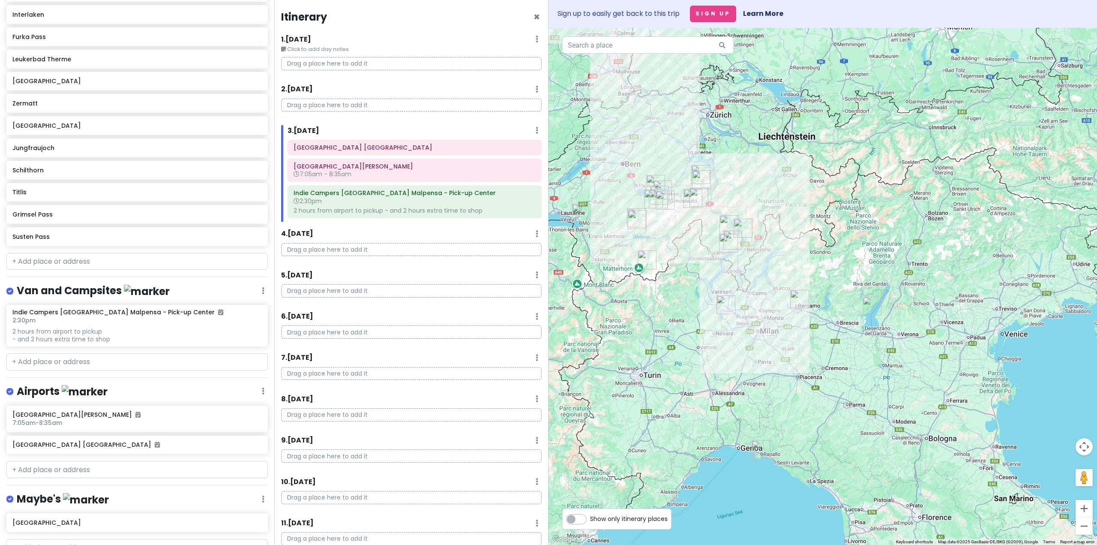
drag, startPoint x: 769, startPoint y: 395, endPoint x: 762, endPoint y: 345, distance: 50.1
click at [762, 345] on div at bounding box center [822, 286] width 548 height 517
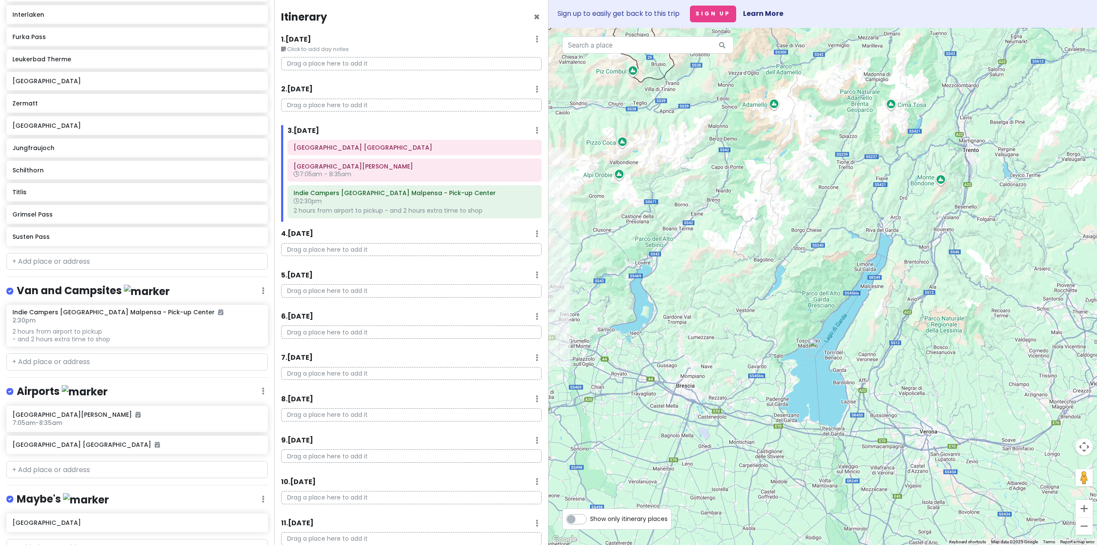
click at [817, 346] on img "Lake Garda" at bounding box center [817, 347] width 19 height 19
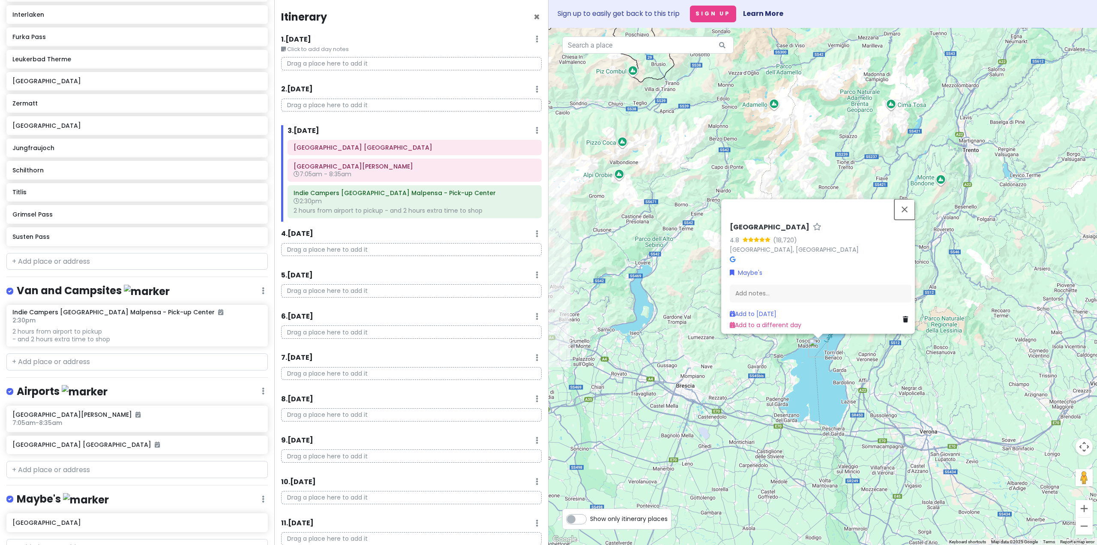
click at [905, 204] on button "Close" at bounding box center [904, 209] width 21 height 21
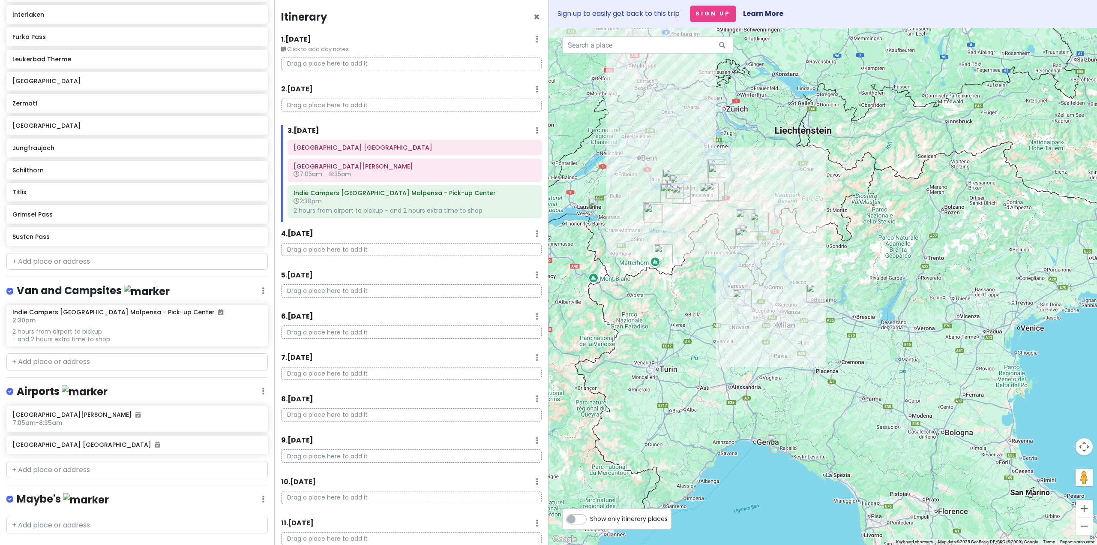
drag, startPoint x: 718, startPoint y: 323, endPoint x: 837, endPoint y: 320, distance: 119.2
click at [837, 320] on div at bounding box center [822, 286] width 548 height 517
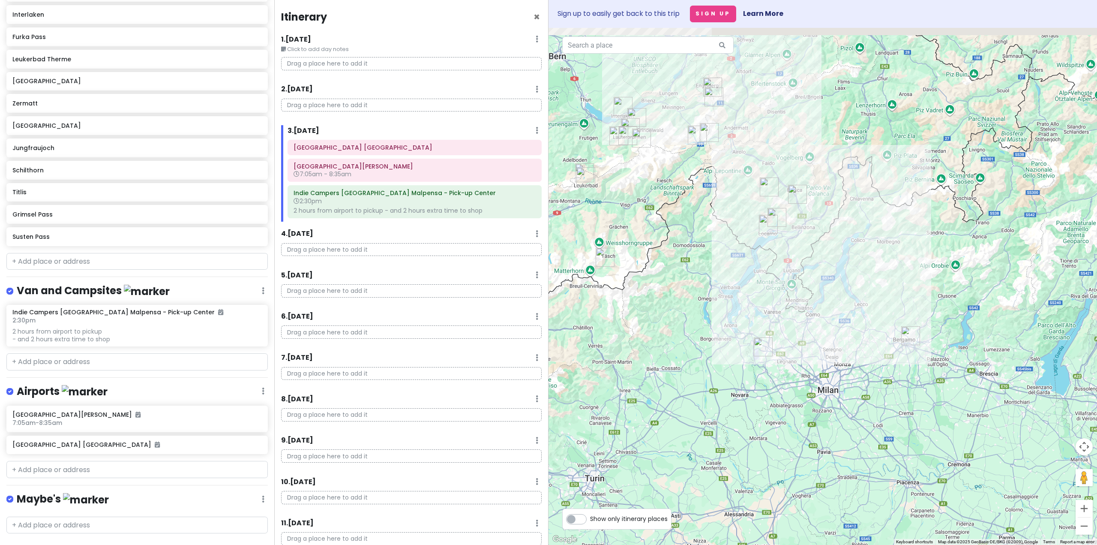
drag, startPoint x: 800, startPoint y: 201, endPoint x: 780, endPoint y: 233, distance: 37.8
click at [779, 233] on div at bounding box center [822, 286] width 548 height 517
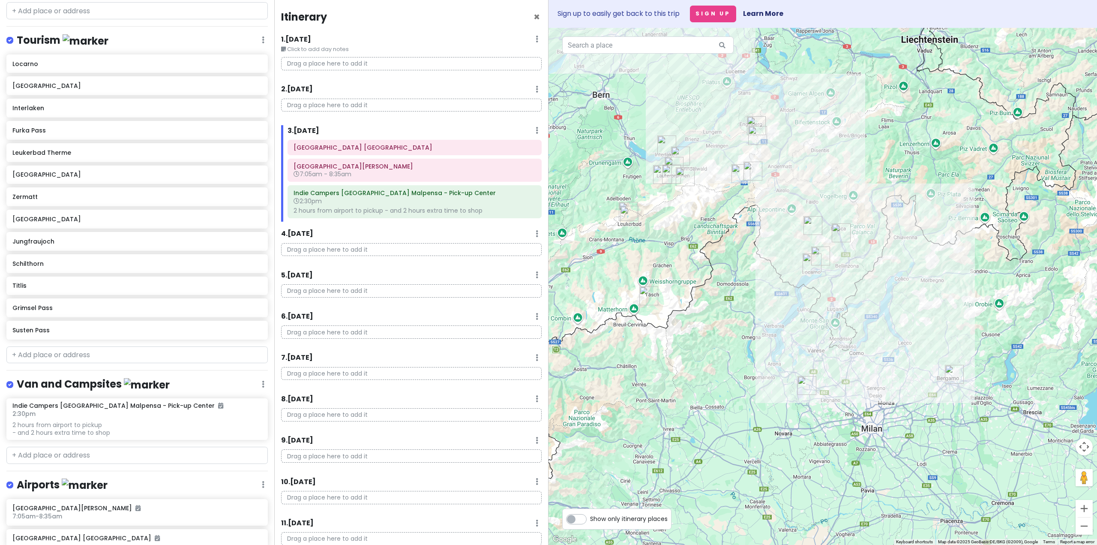
scroll to position [308, 0]
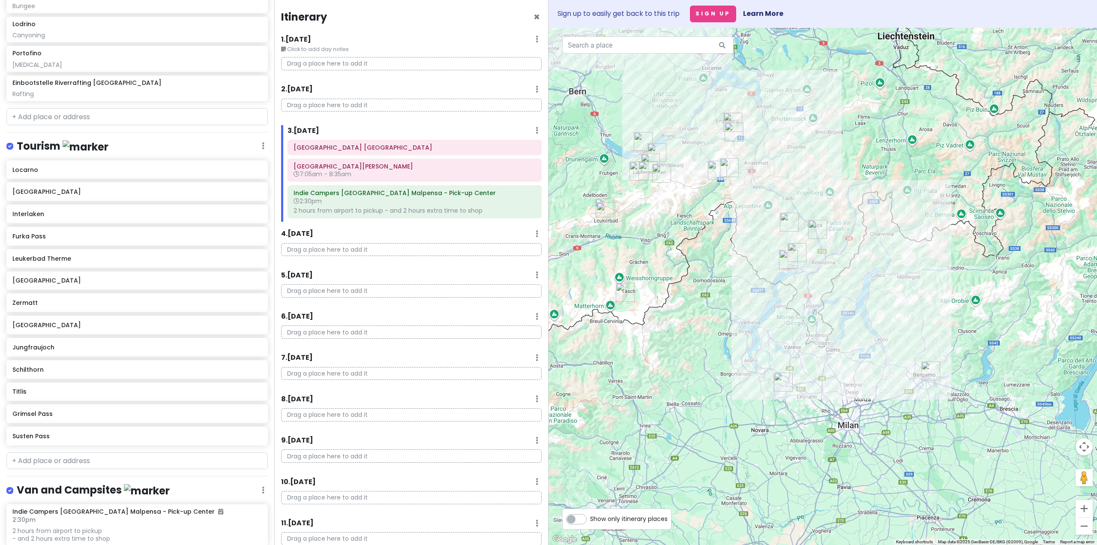
drag, startPoint x: 753, startPoint y: 232, endPoint x: 727, endPoint y: 228, distance: 25.9
click at [727, 228] on div at bounding box center [822, 286] width 548 height 517
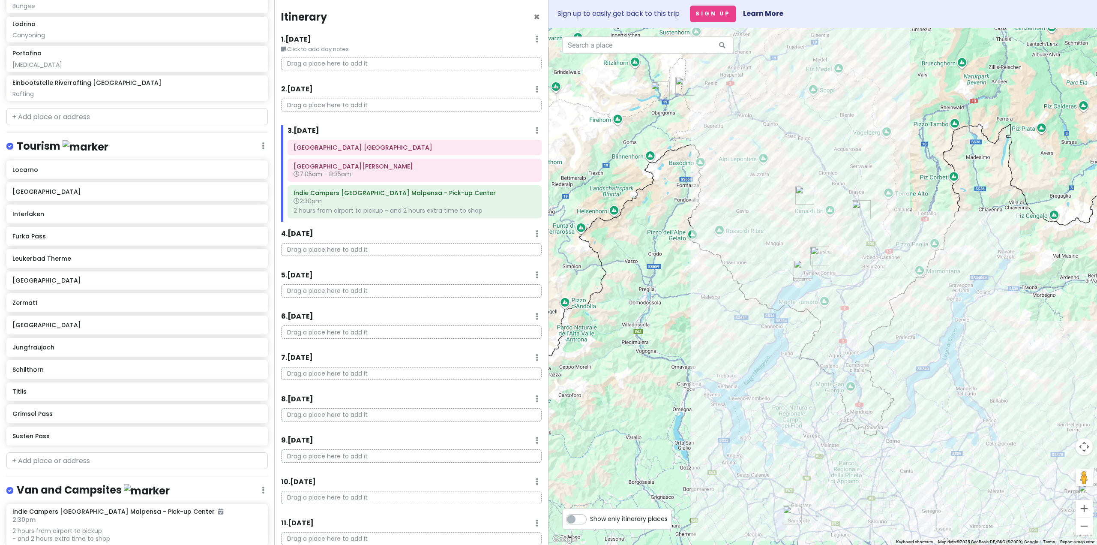
drag, startPoint x: 790, startPoint y: 249, endPoint x: 737, endPoint y: 245, distance: 52.9
click at [737, 245] on div at bounding box center [822, 286] width 548 height 517
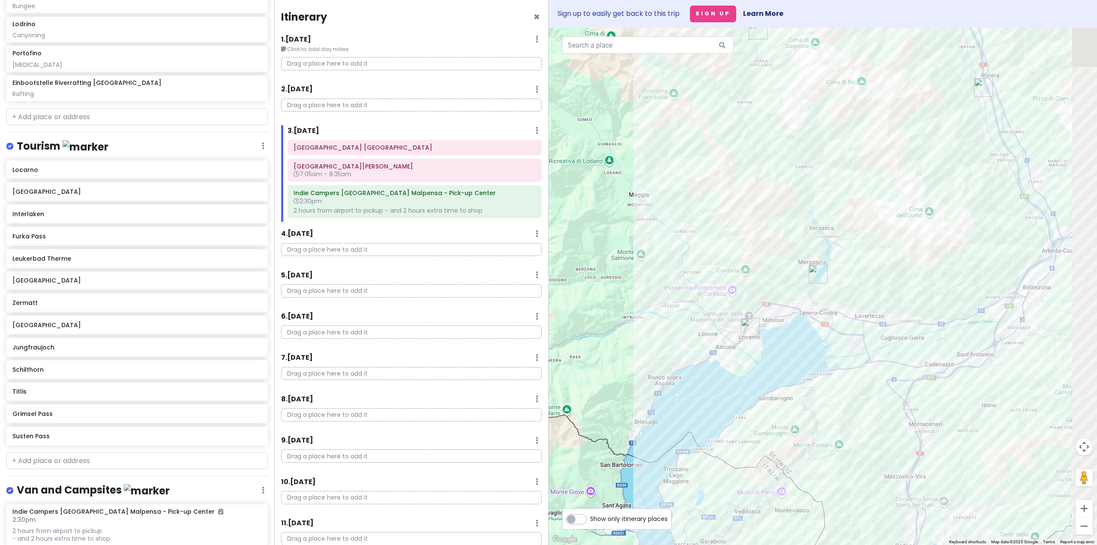
drag, startPoint x: 767, startPoint y: 245, endPoint x: 693, endPoint y: 229, distance: 75.8
click at [693, 229] on div at bounding box center [822, 286] width 548 height 517
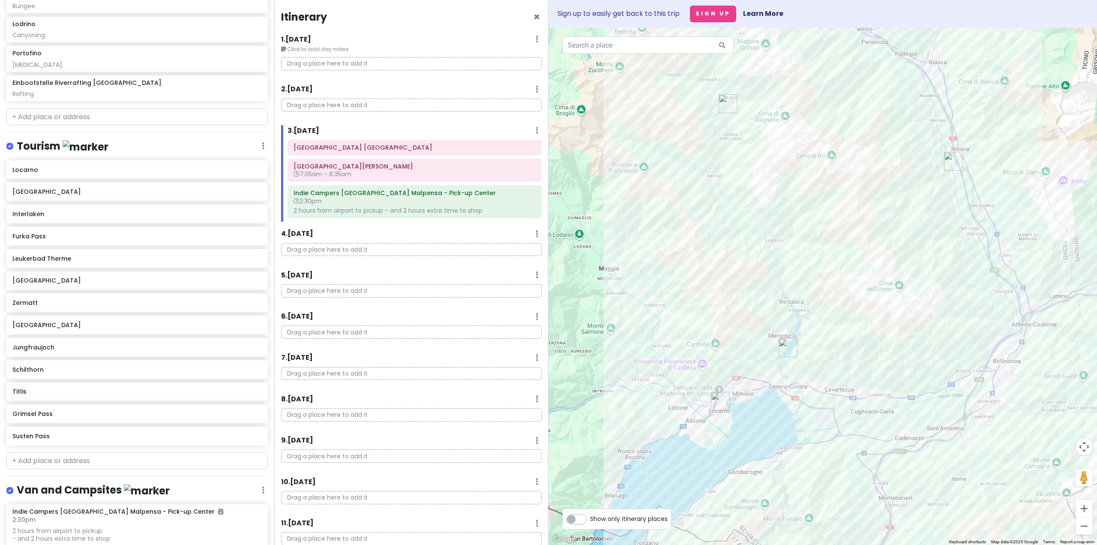
drag, startPoint x: 800, startPoint y: 239, endPoint x: 823, endPoint y: 199, distance: 45.7
click at [823, 199] on div at bounding box center [822, 286] width 548 height 517
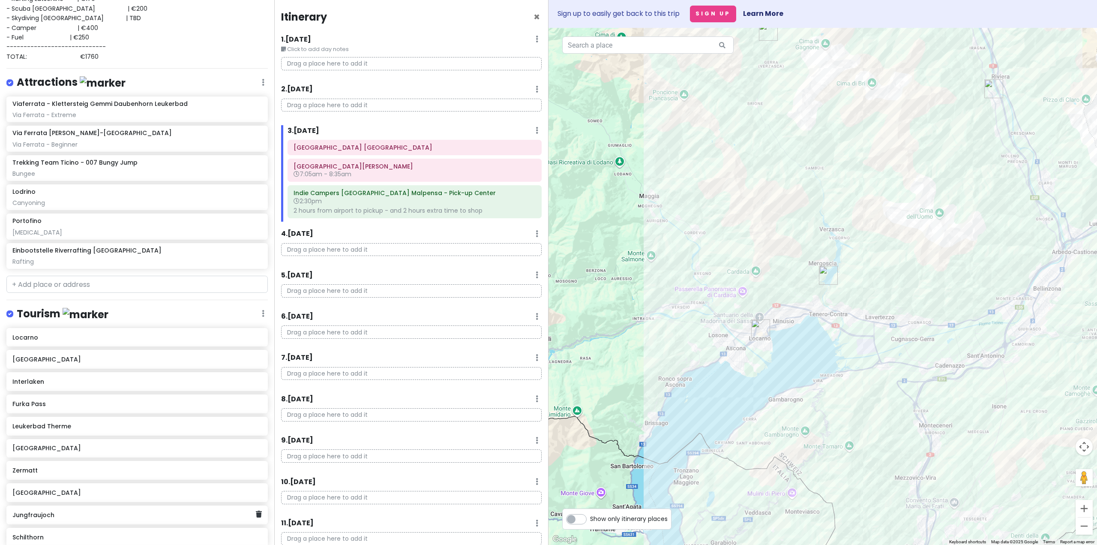
scroll to position [137, 0]
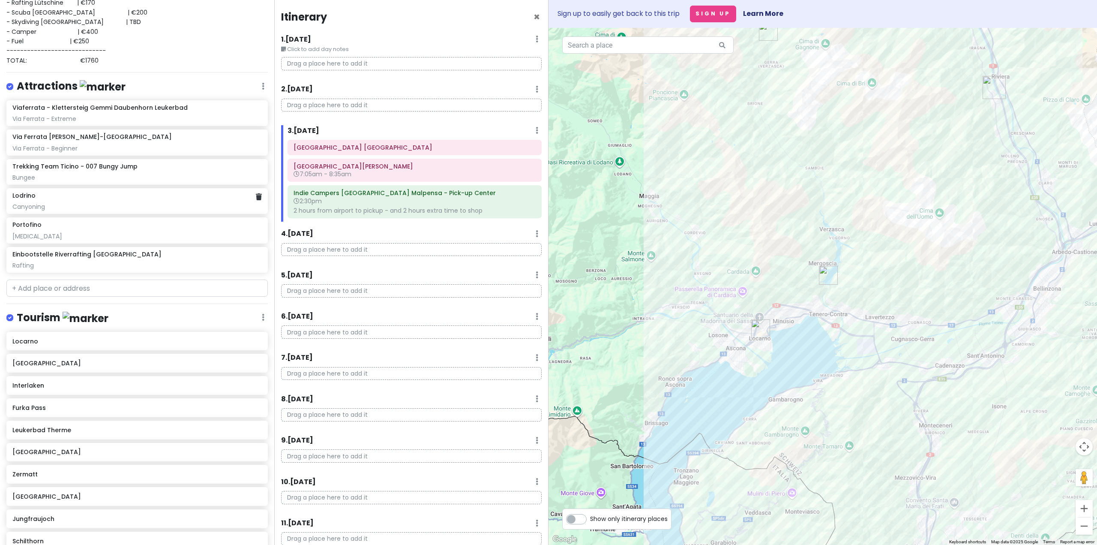
click at [71, 205] on div "Canyoning" at bounding box center [136, 207] width 249 height 8
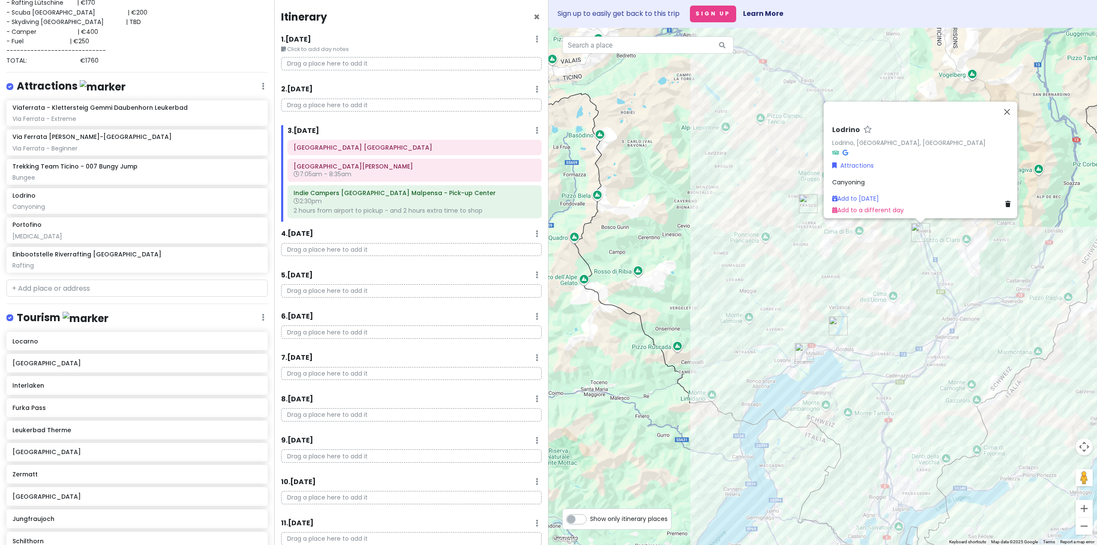
drag, startPoint x: 961, startPoint y: 285, endPoint x: 879, endPoint y: 270, distance: 82.7
click at [880, 270] on div "Lodrino Lodrino, [GEOGRAPHIC_DATA], [GEOGRAPHIC_DATA] Attractions Canyoning Add…" at bounding box center [822, 286] width 548 height 517
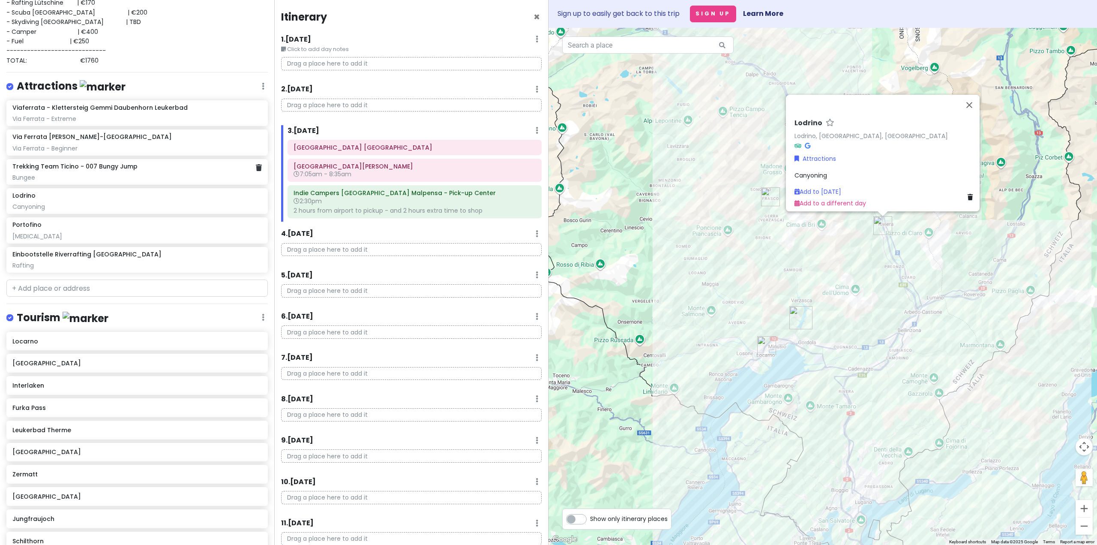
click at [102, 177] on div "Bungee" at bounding box center [136, 178] width 249 height 8
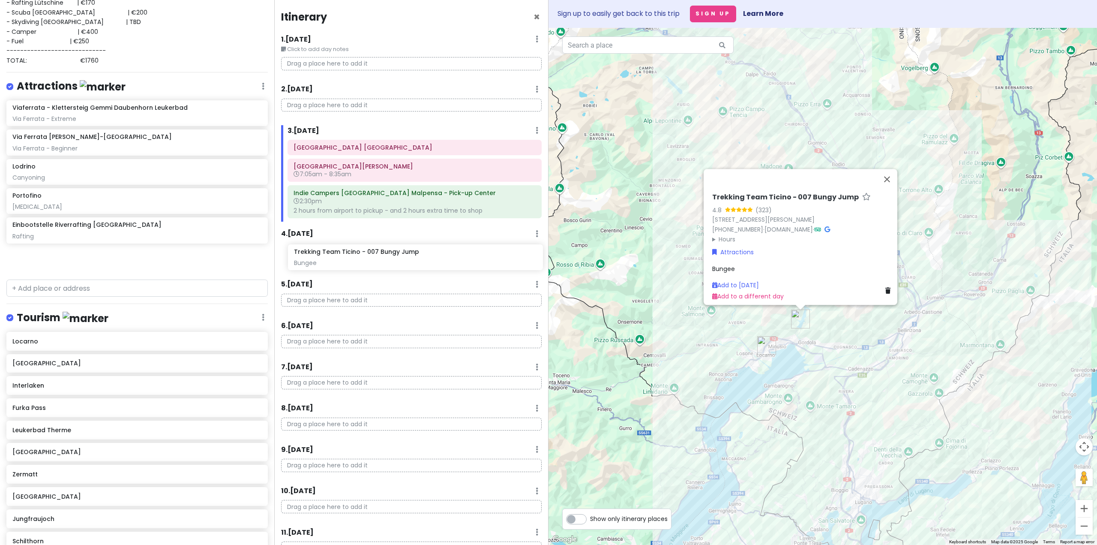
drag, startPoint x: 77, startPoint y: 171, endPoint x: 358, endPoint y: 258, distance: 294.6
click at [358, 258] on div "Interlaken Trip Private Change Dates Make a Copy Delete Trip Go Pro ⚡️ Give Fee…" at bounding box center [548, 272] width 1097 height 545
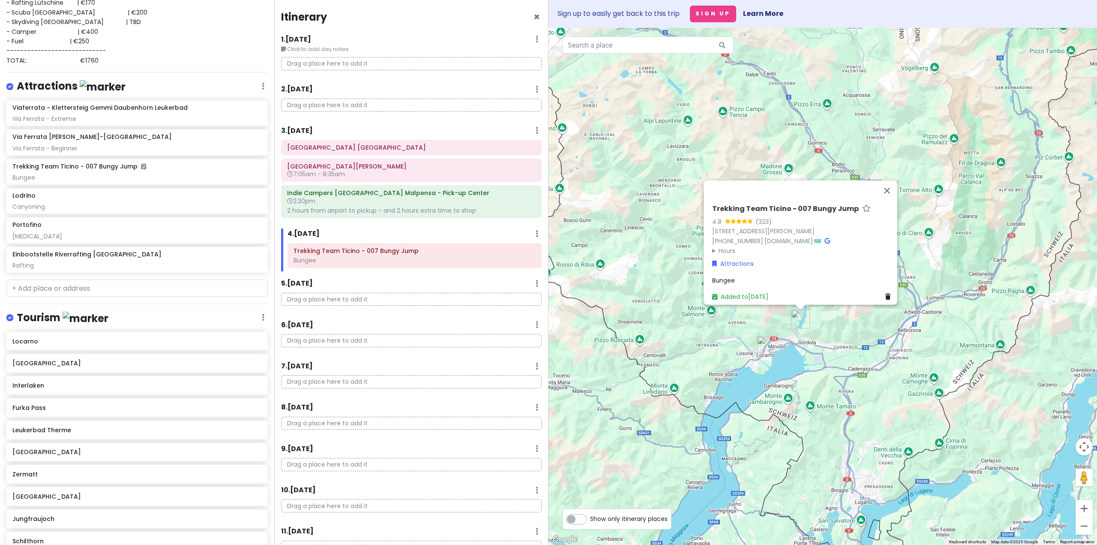
drag, startPoint x: 725, startPoint y: 296, endPoint x: 712, endPoint y: 301, distance: 14.0
click at [724, 296] on div "Trekking Team Ticino - 007 Bungy Jump 4.8 (323) [STREET_ADDRESS][PERSON_NAME] […" at bounding box center [803, 253] width 189 height 104
click at [668, 310] on div "Trekking Team Ticino - 007 Bungy Jump 4.8 (323) [STREET_ADDRESS][PERSON_NAME] […" at bounding box center [822, 286] width 548 height 517
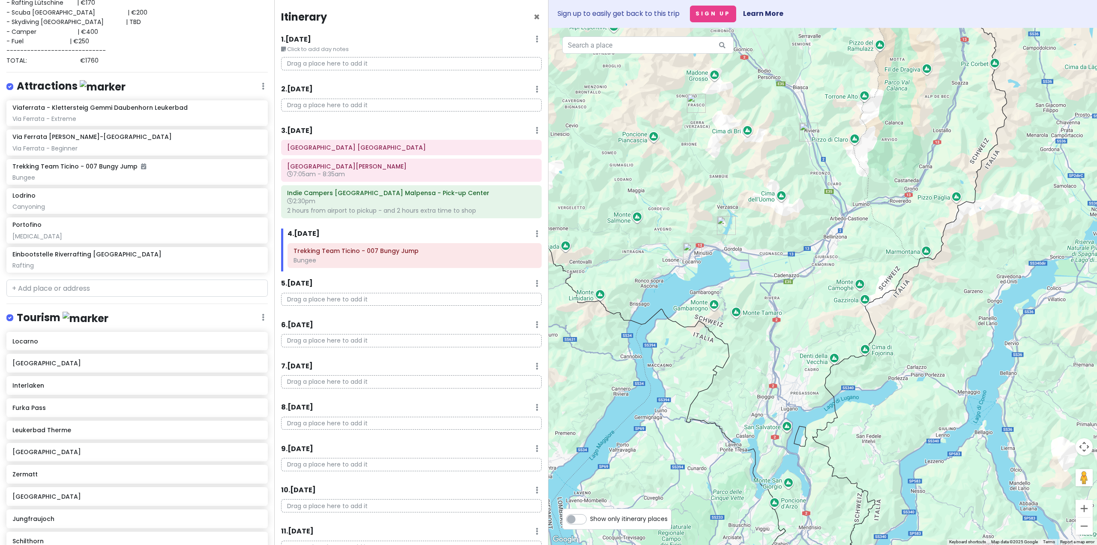
drag, startPoint x: 820, startPoint y: 368, endPoint x: 716, endPoint y: 276, distance: 138.4
click at [712, 273] on div at bounding box center [822, 286] width 548 height 517
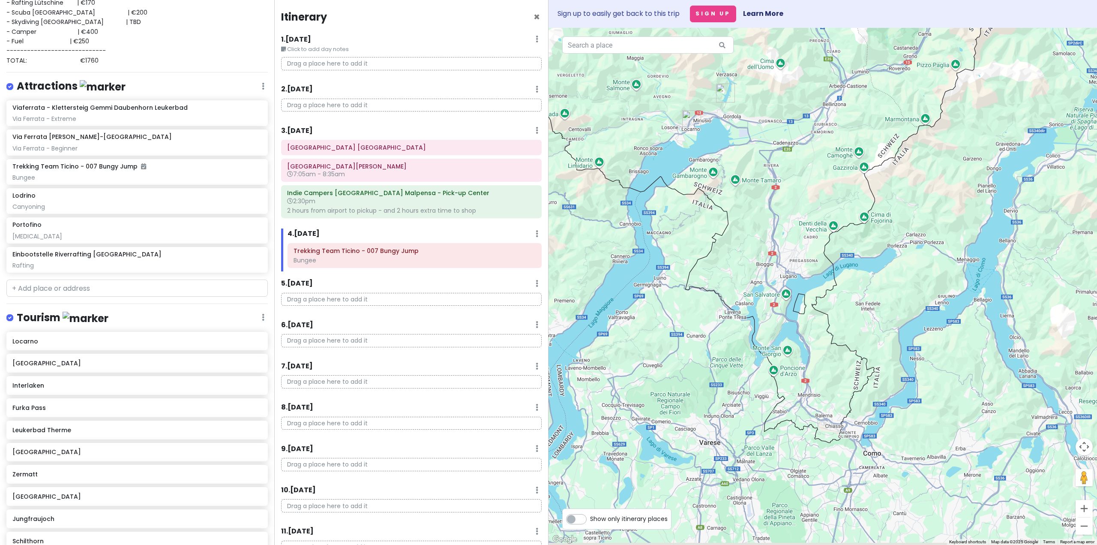
drag, startPoint x: 797, startPoint y: 390, endPoint x: 855, endPoint y: 311, distance: 98.1
click at [855, 311] on div at bounding box center [822, 286] width 548 height 517
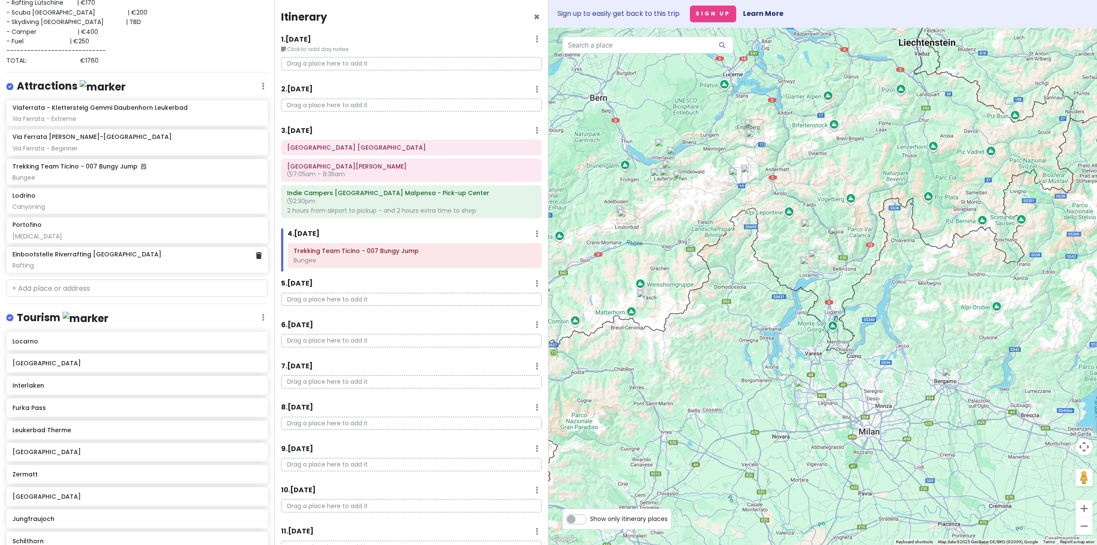
click at [113, 261] on div "Rafting" at bounding box center [136, 265] width 249 height 8
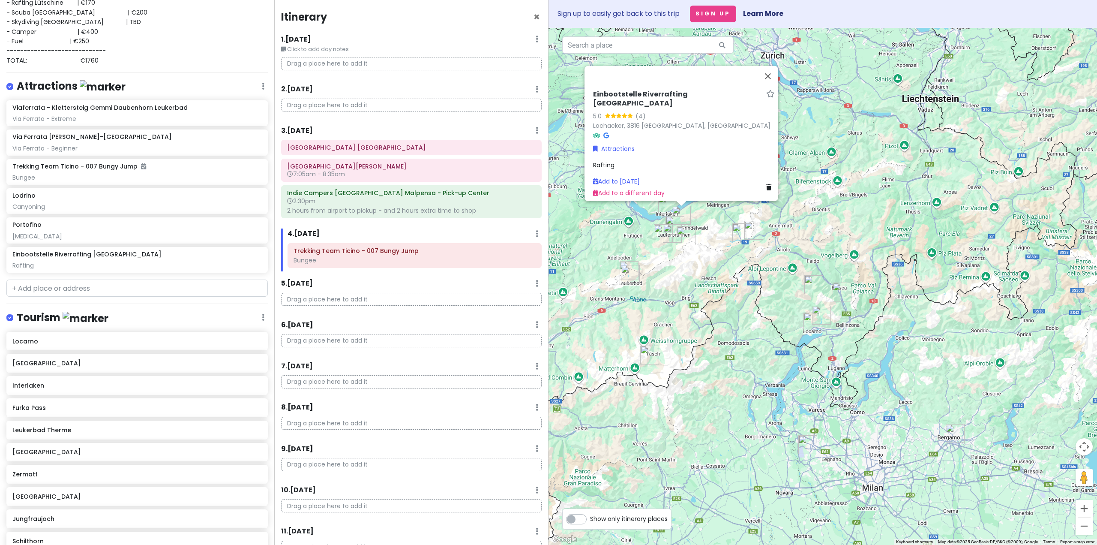
drag, startPoint x: 705, startPoint y: 311, endPoint x: 717, endPoint y: 357, distance: 47.4
click at [717, 357] on div "Einbootstelle Riverrafting Lütschine 5.0 (4) Lochacker, 3816 [GEOGRAPHIC_DATA],…" at bounding box center [822, 286] width 548 height 517
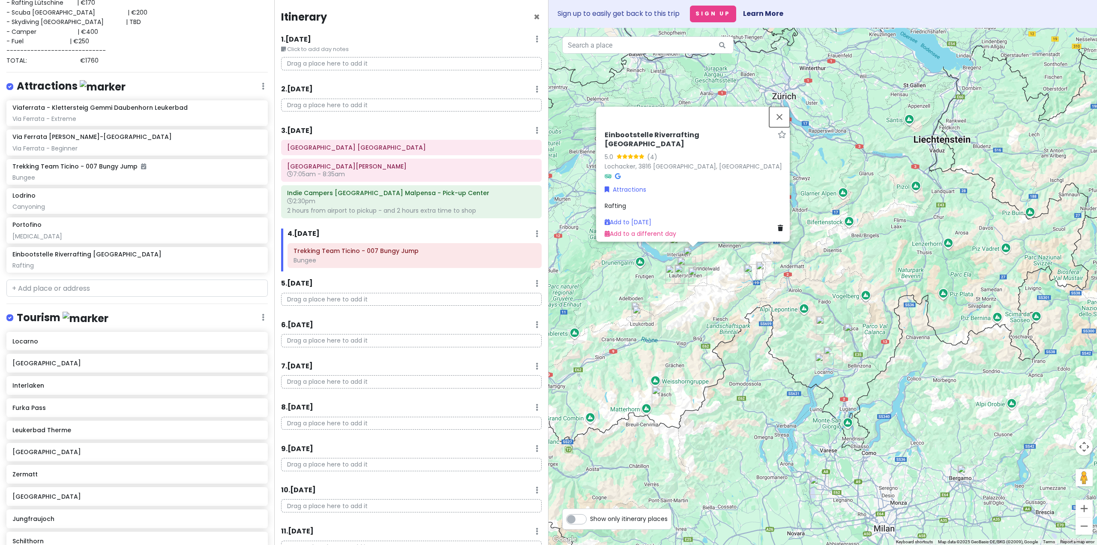
click at [784, 120] on button "Close" at bounding box center [779, 117] width 21 height 21
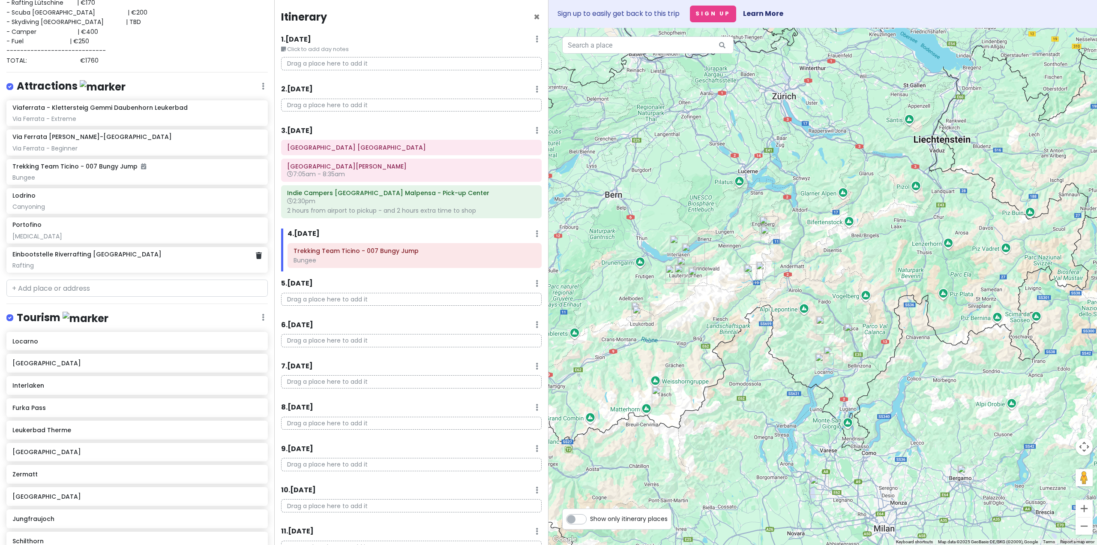
click at [73, 261] on div "Rafting" at bounding box center [136, 265] width 249 height 8
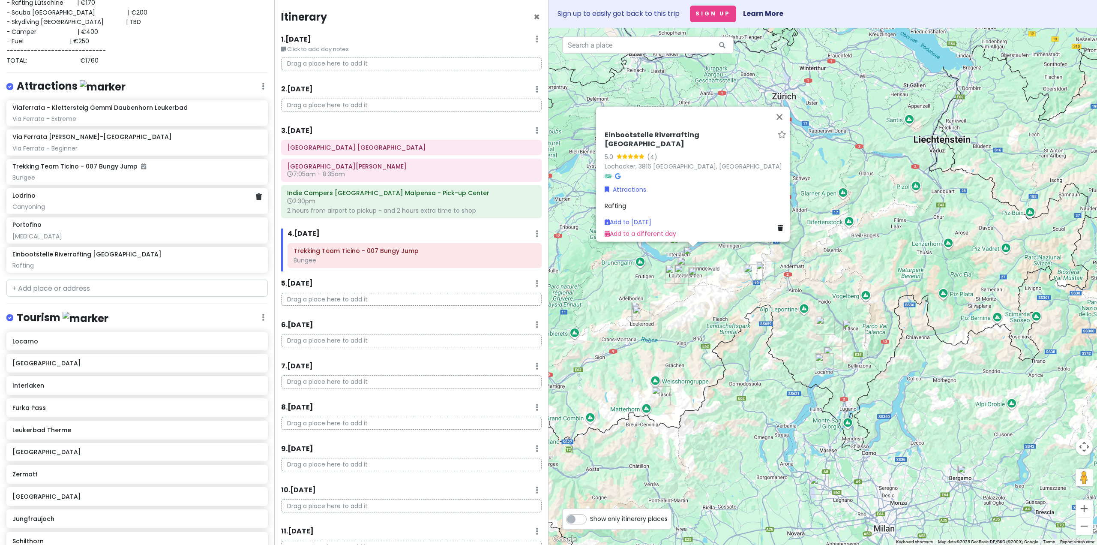
click at [80, 196] on div "Lodrino" at bounding box center [136, 196] width 249 height 8
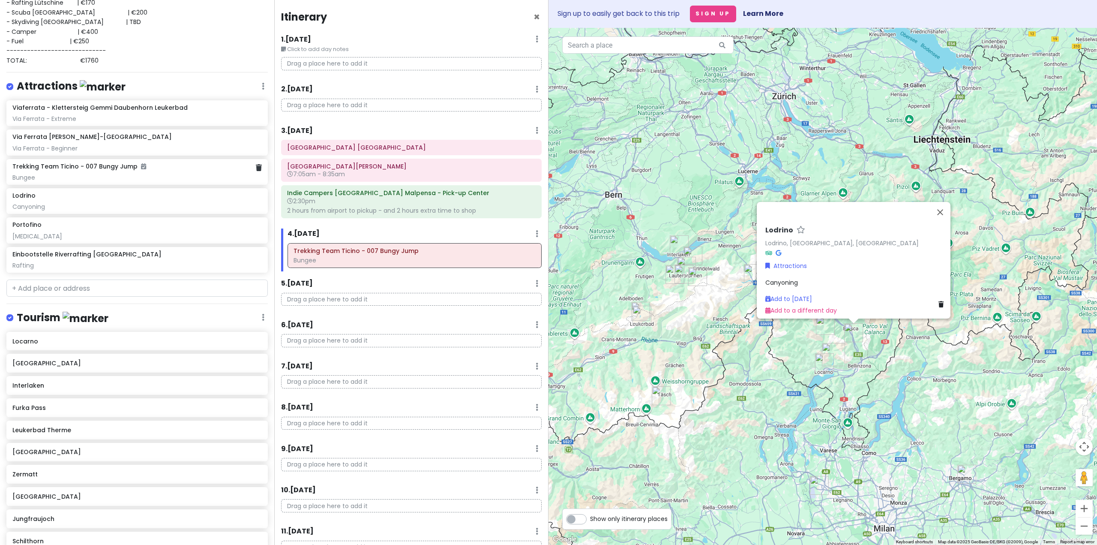
click at [75, 180] on div "Bungee" at bounding box center [136, 178] width 249 height 8
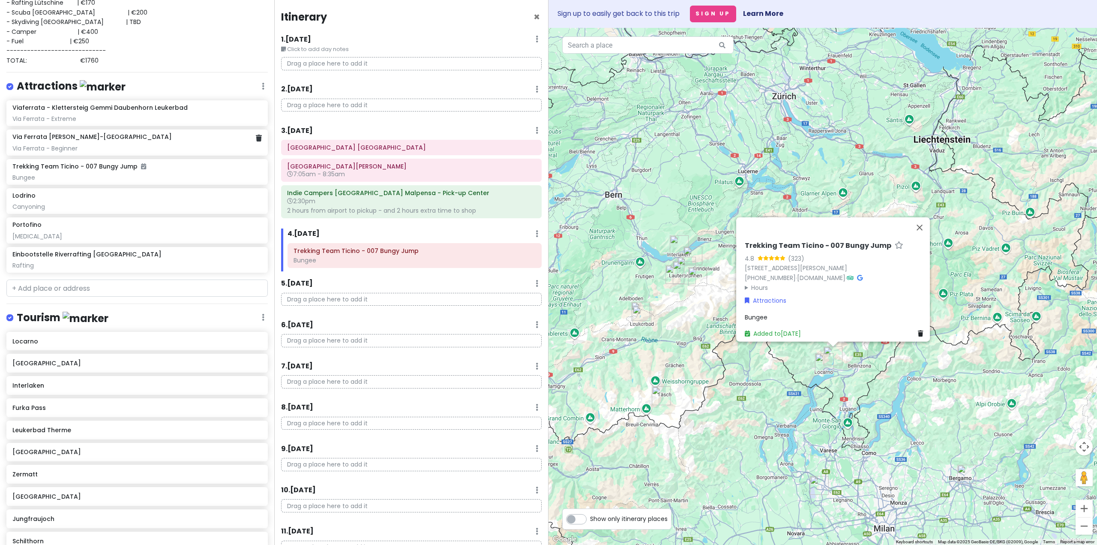
click at [75, 146] on div "Via Ferrata - Beginner" at bounding box center [136, 148] width 249 height 8
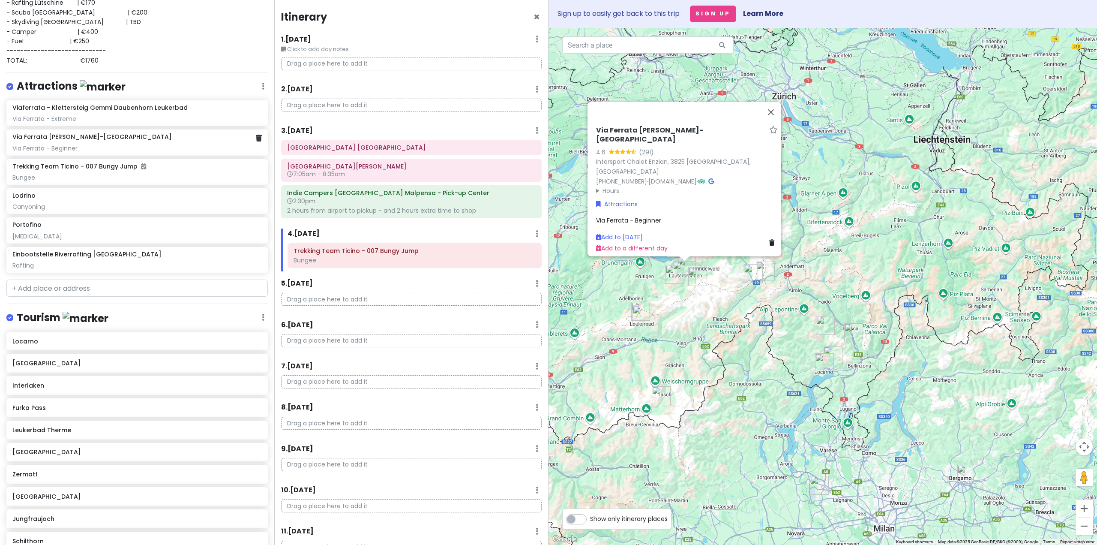
click at [84, 133] on h6 "Via Ferrata [PERSON_NAME]-[GEOGRAPHIC_DATA]" at bounding box center [91, 137] width 159 height 8
click at [93, 119] on div "Via Ferrata - Extreme" at bounding box center [136, 119] width 249 height 8
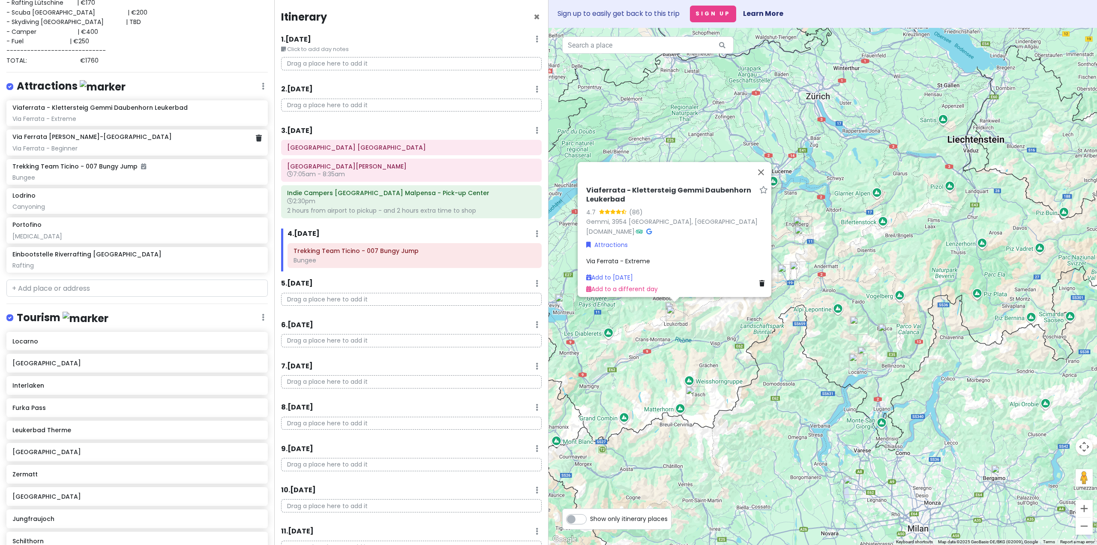
click at [92, 130] on div "Via Ferrata [PERSON_NAME]-Gimmelwald Via Ferrata - Beginner" at bounding box center [136, 142] width 261 height 26
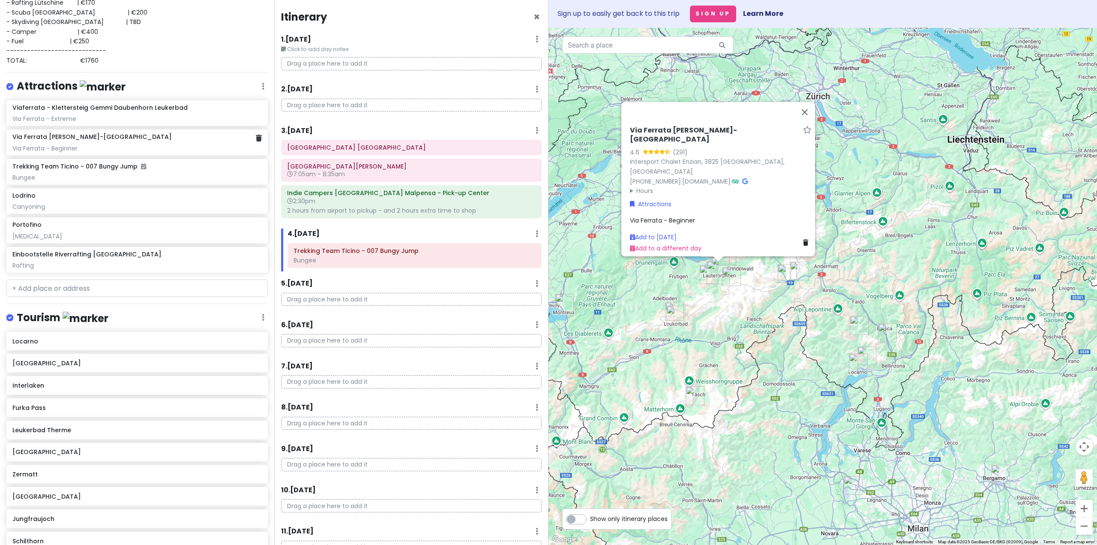
click at [97, 142] on div "Via Ferrata [PERSON_NAME]-Gimmelwald Via Ferrata - Beginner" at bounding box center [136, 142] width 249 height 19
click at [99, 144] on div "Via Ferrata - Beginner" at bounding box center [136, 148] width 249 height 8
click at [105, 119] on div "Via Ferrata - Extreme" at bounding box center [136, 119] width 249 height 8
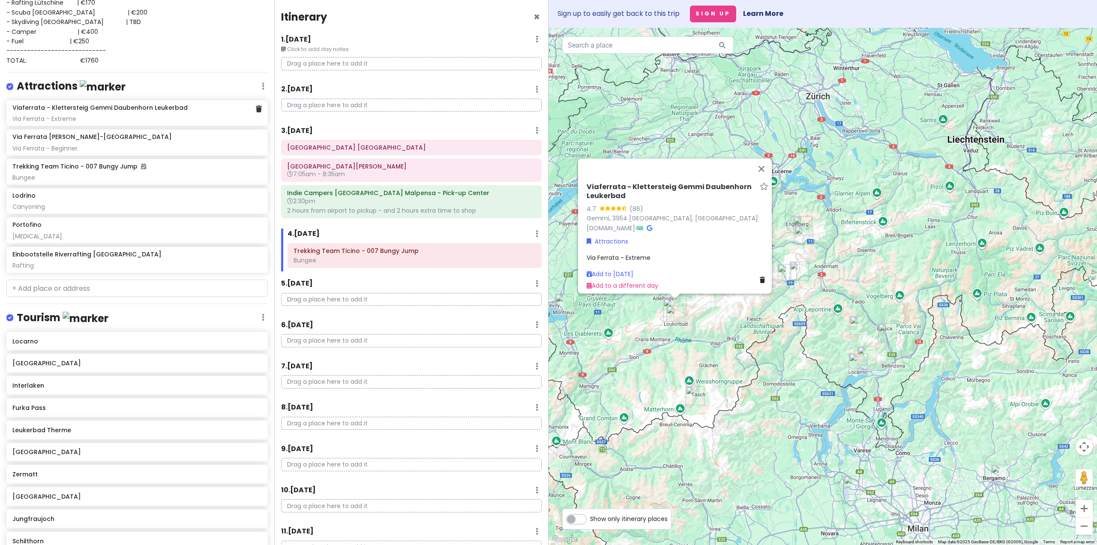
click at [109, 136] on h6 "Via Ferrata [PERSON_NAME]-[GEOGRAPHIC_DATA]" at bounding box center [91, 137] width 159 height 8
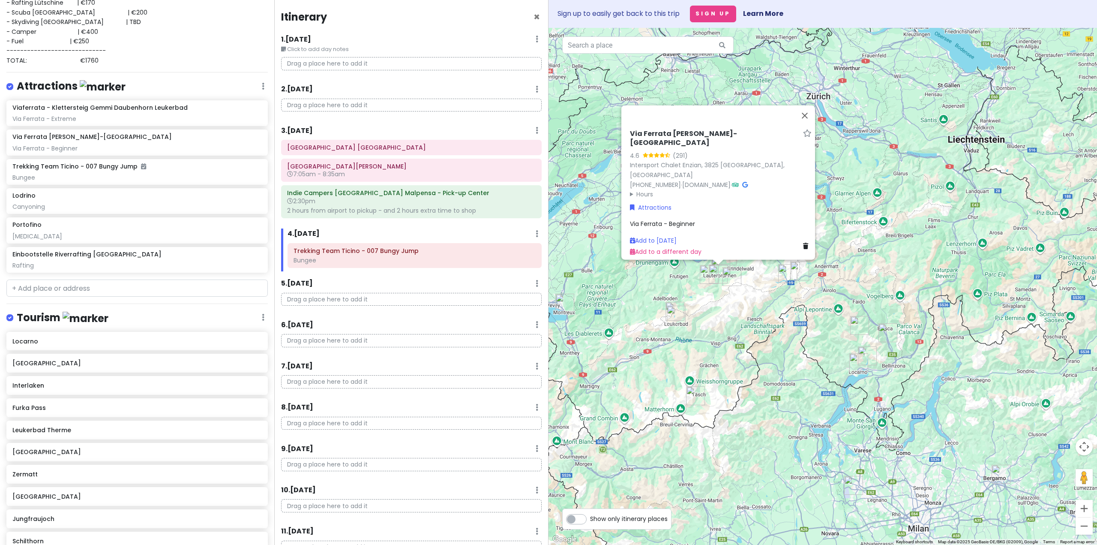
click at [743, 370] on div "Via Ferrata [PERSON_NAME]-Gimmelwald 4.6 (291) Intersport Chalet Enzian, [GEOGR…" at bounding box center [822, 286] width 548 height 517
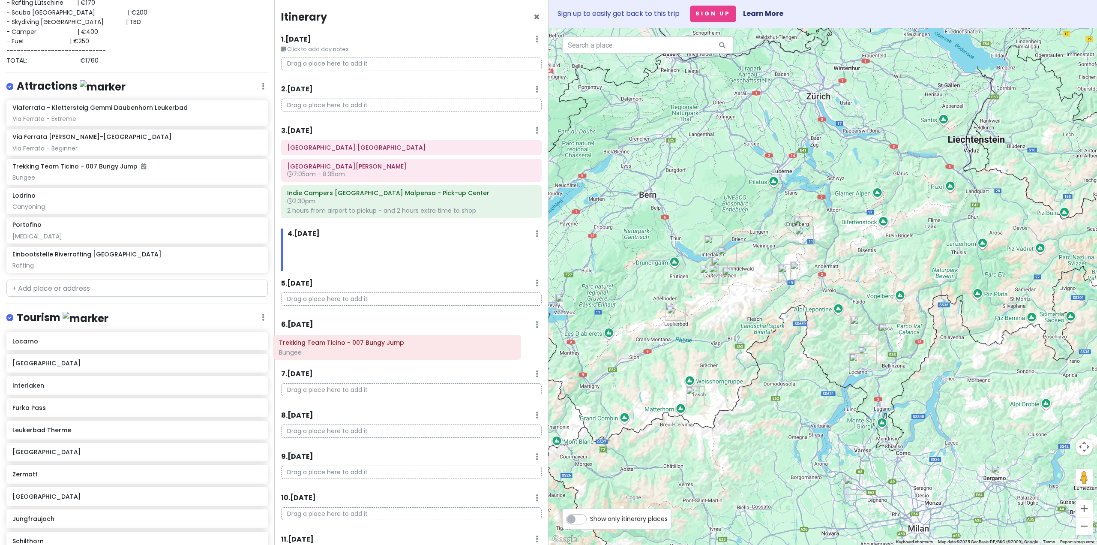
drag, startPoint x: 366, startPoint y: 252, endPoint x: 352, endPoint y: 346, distance: 94.5
click at [352, 346] on div "Itinerary × 1 . [DATE] Edit Day Notes Delete Day Click to add day notes Drag a …" at bounding box center [411, 272] width 274 height 545
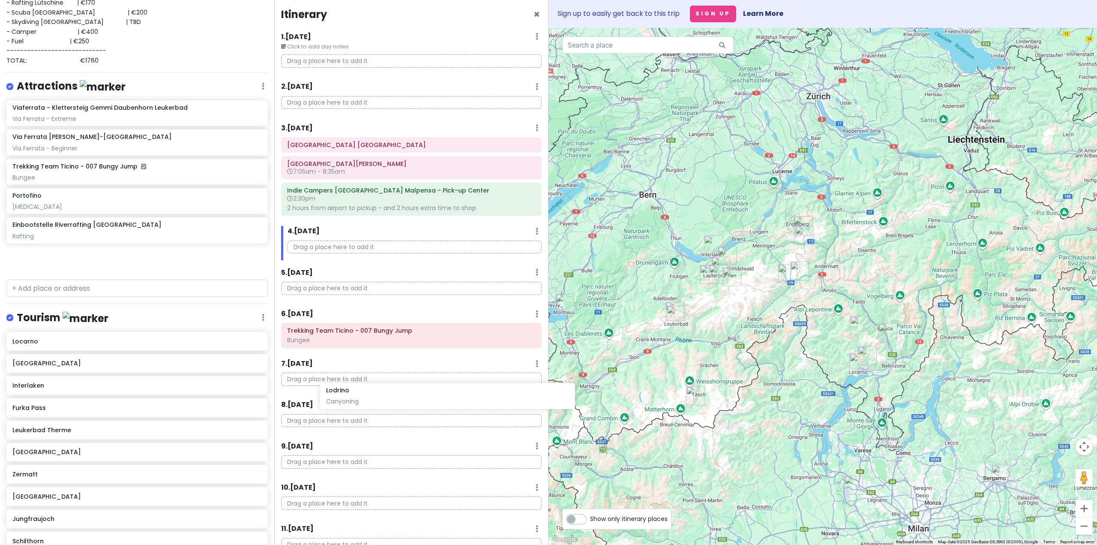
scroll to position [3, 0]
drag, startPoint x: 75, startPoint y: 207, endPoint x: 364, endPoint y: 383, distance: 339.2
click at [364, 383] on div "Interlaken Trip Private Change Dates Make a Copy Delete Trip Go Pro ⚡️ Give Fee…" at bounding box center [548, 272] width 1097 height 545
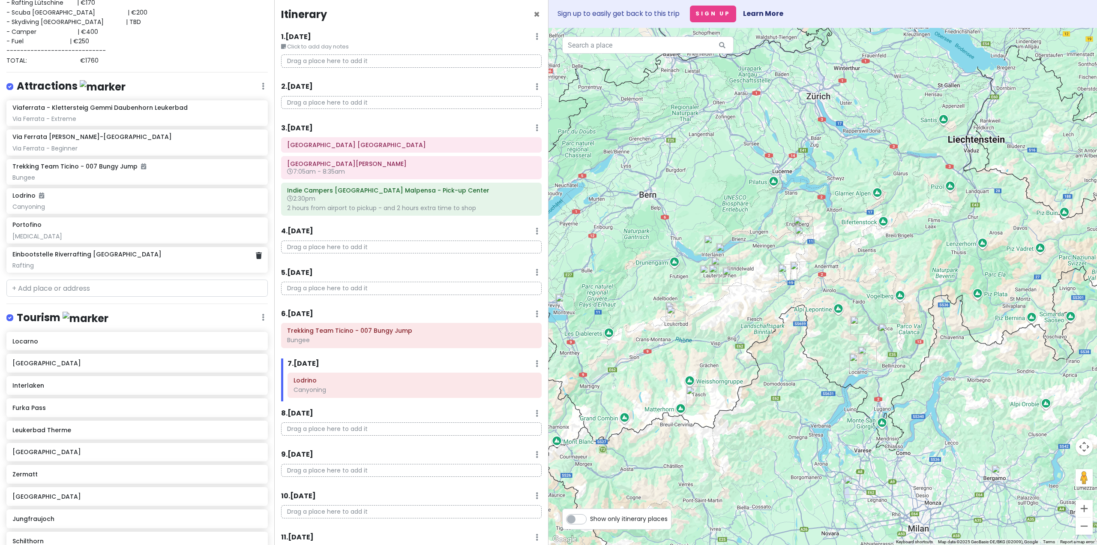
click at [124, 261] on div "Rafting" at bounding box center [136, 265] width 249 height 8
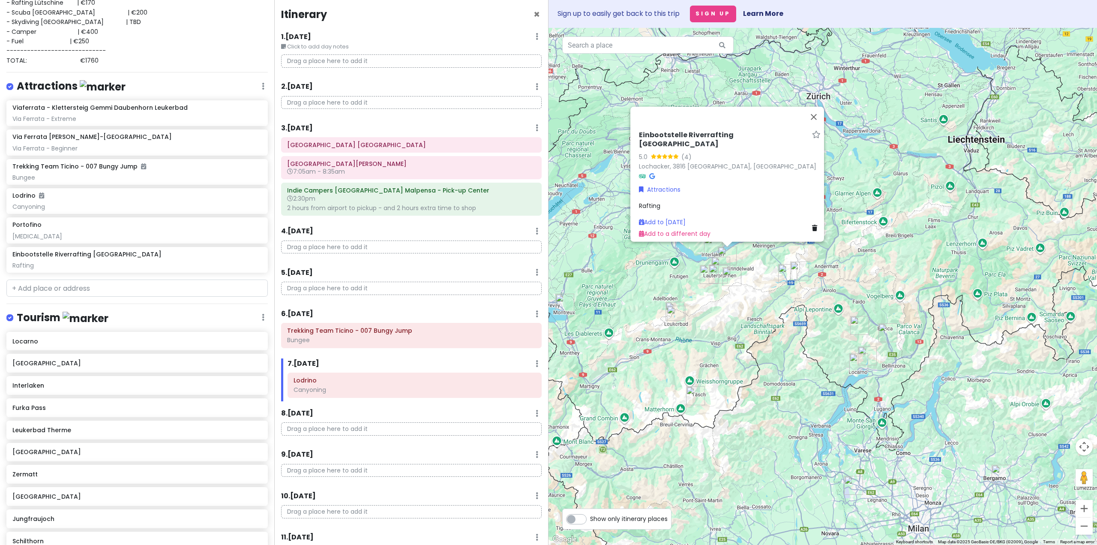
click at [726, 303] on div "Einbootstelle Riverrafting Lütschine 5.0 (4) Lochacker, 3816 [GEOGRAPHIC_DATA],…" at bounding box center [822, 286] width 548 height 517
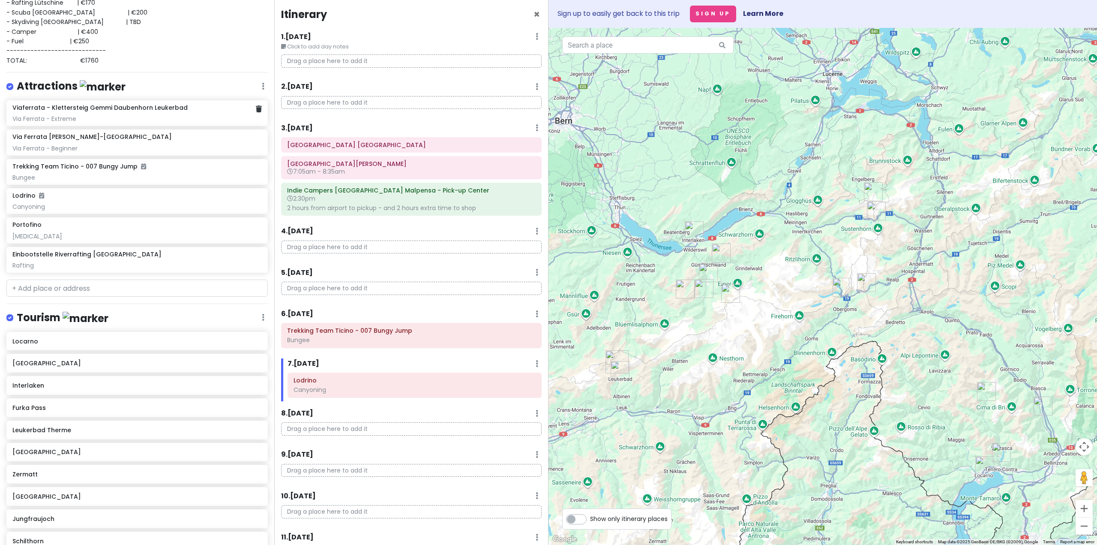
scroll to position [135, 0]
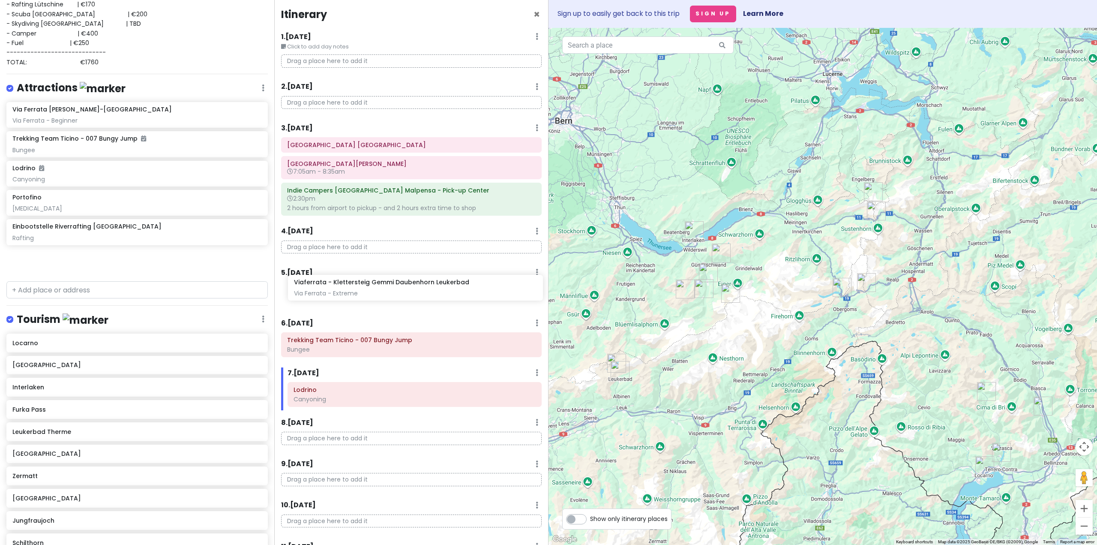
drag, startPoint x: 90, startPoint y: 117, endPoint x: 372, endPoint y: 293, distance: 332.0
click at [372, 293] on div "Interlaken Trip Private Change Dates Make a Copy Delete Trip Go Pro ⚡️ Give Fee…" at bounding box center [548, 272] width 1097 height 545
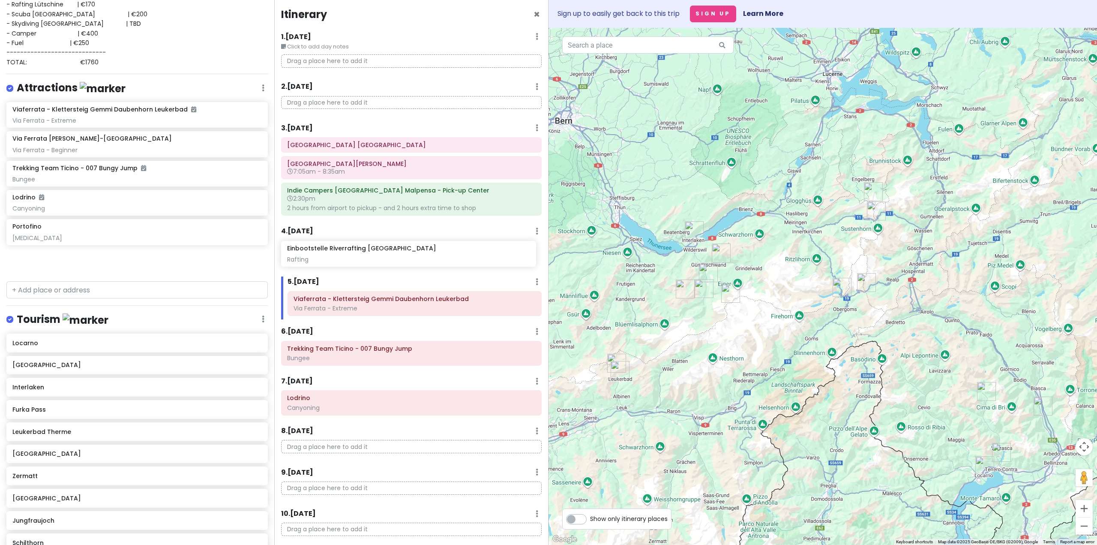
drag, startPoint x: 98, startPoint y: 263, endPoint x: 372, endPoint y: 257, distance: 274.7
click at [372, 257] on div "Interlaken Trip Private Change Dates Make a Copy Delete Trip Go Pro ⚡️ Give Fee…" at bounding box center [548, 272] width 1097 height 545
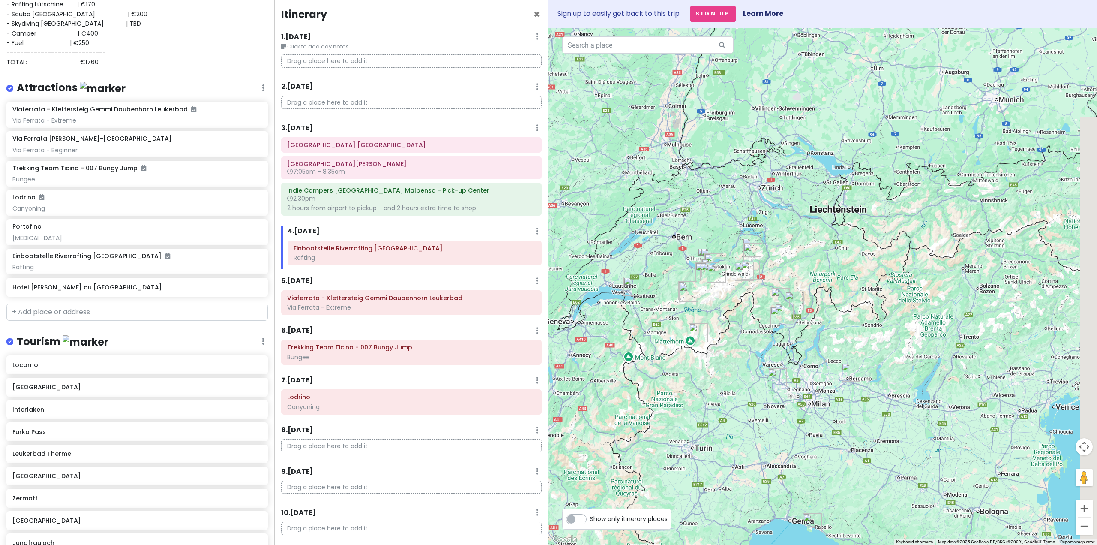
drag, startPoint x: 763, startPoint y: 419, endPoint x: 718, endPoint y: 330, distance: 99.1
click at [718, 330] on div at bounding box center [822, 286] width 548 height 517
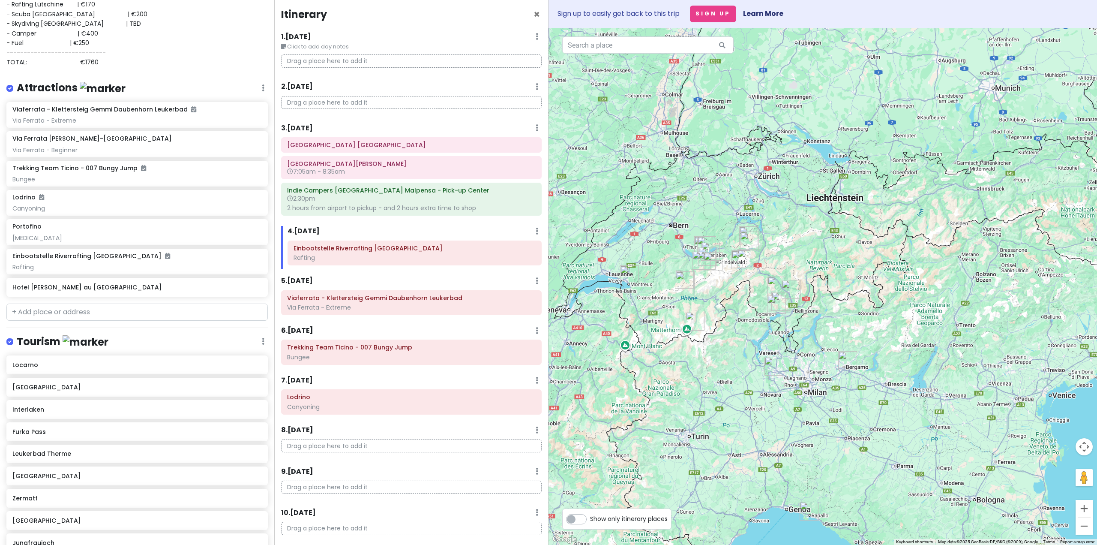
click at [611, 116] on div at bounding box center [822, 286] width 548 height 517
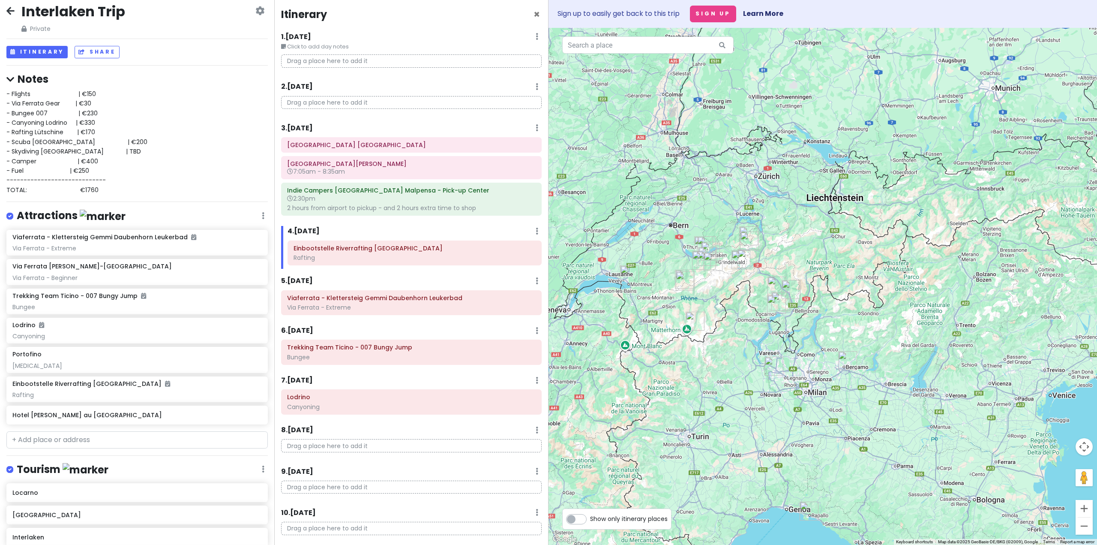
scroll to position [0, 0]
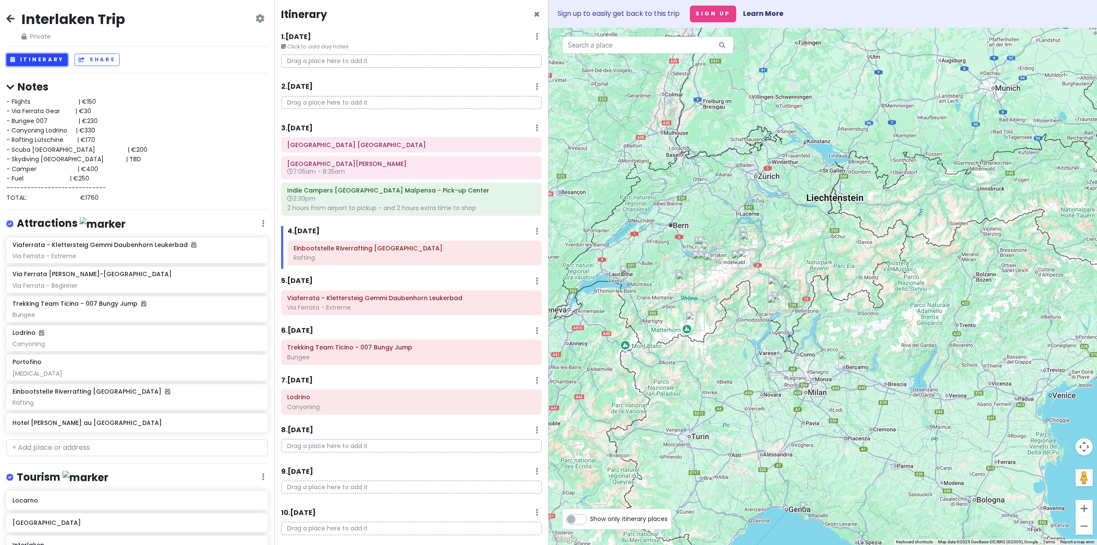
click at [27, 60] on button "Itinerary" at bounding box center [36, 60] width 61 height 12
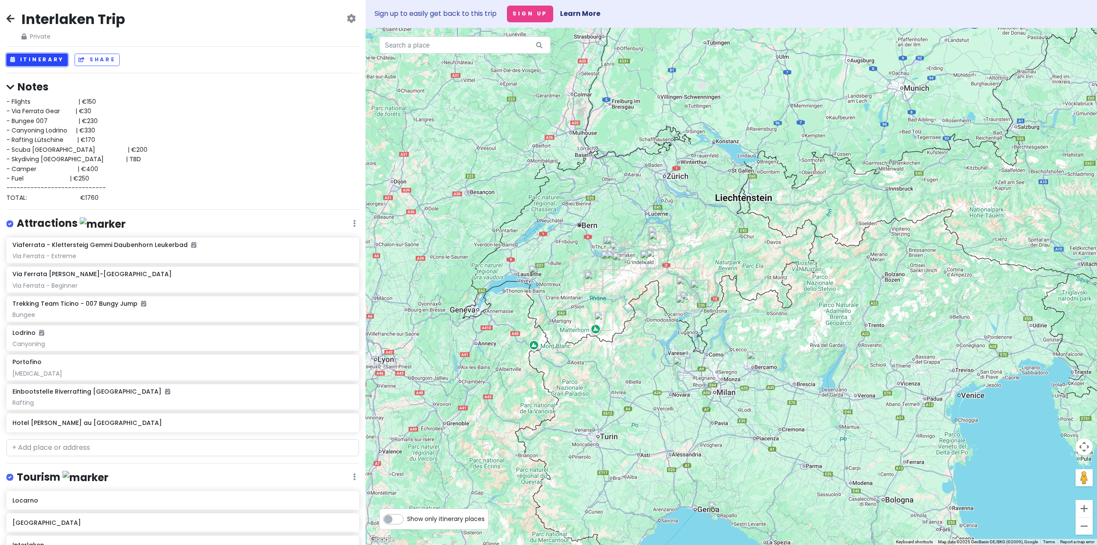
click at [27, 60] on button "Itinerary" at bounding box center [36, 60] width 61 height 12
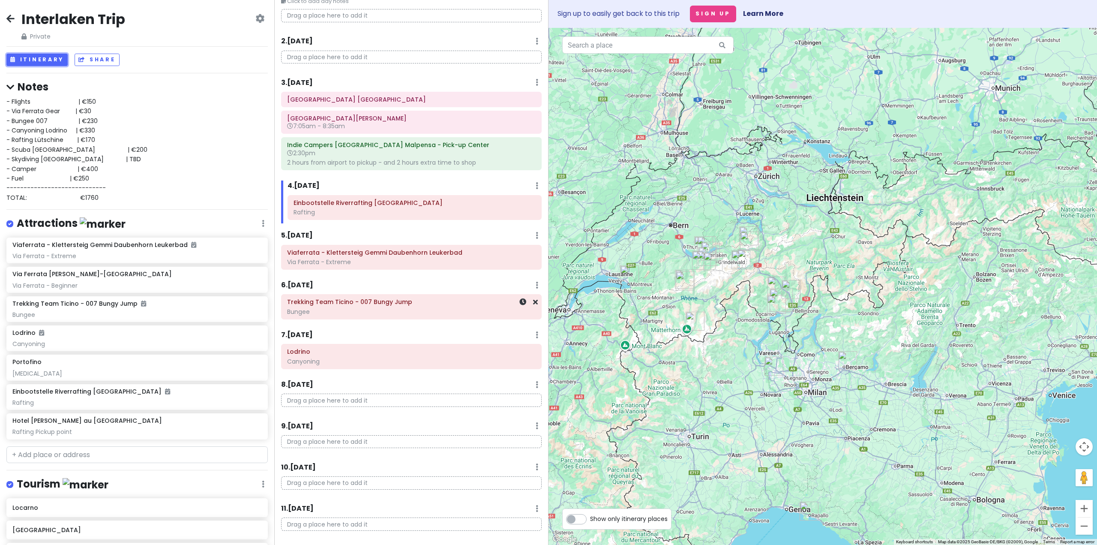
scroll to position [65, 0]
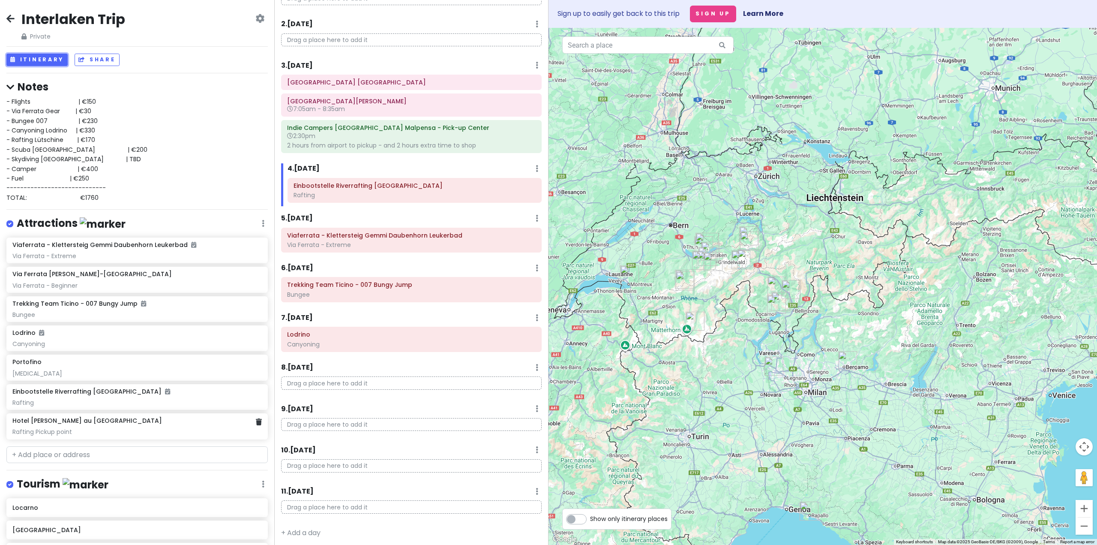
click at [69, 433] on div "Rafting Pickup point" at bounding box center [136, 432] width 249 height 8
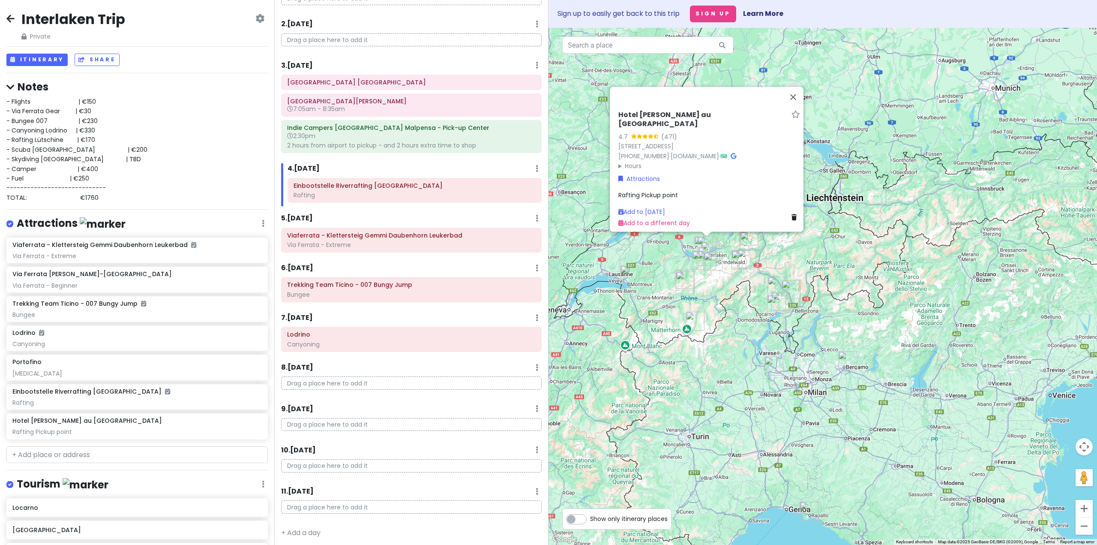
click at [639, 191] on span "Rafting Pickup point" at bounding box center [648, 195] width 60 height 9
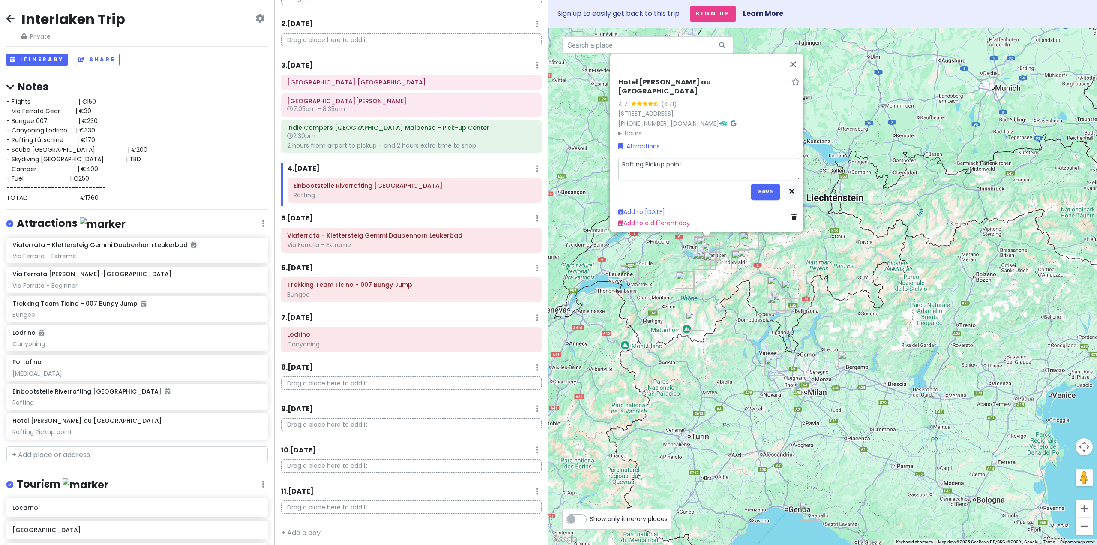
click at [656, 159] on textarea "Rafting Pickup point" at bounding box center [709, 169] width 182 height 22
click at [802, 72] on div "Hotel [PERSON_NAME] au Lac 4.7 (471) [STREET_ADDRESS] [PHONE_NUMBER] · [DOMAIN_…" at bounding box center [822, 286] width 548 height 517
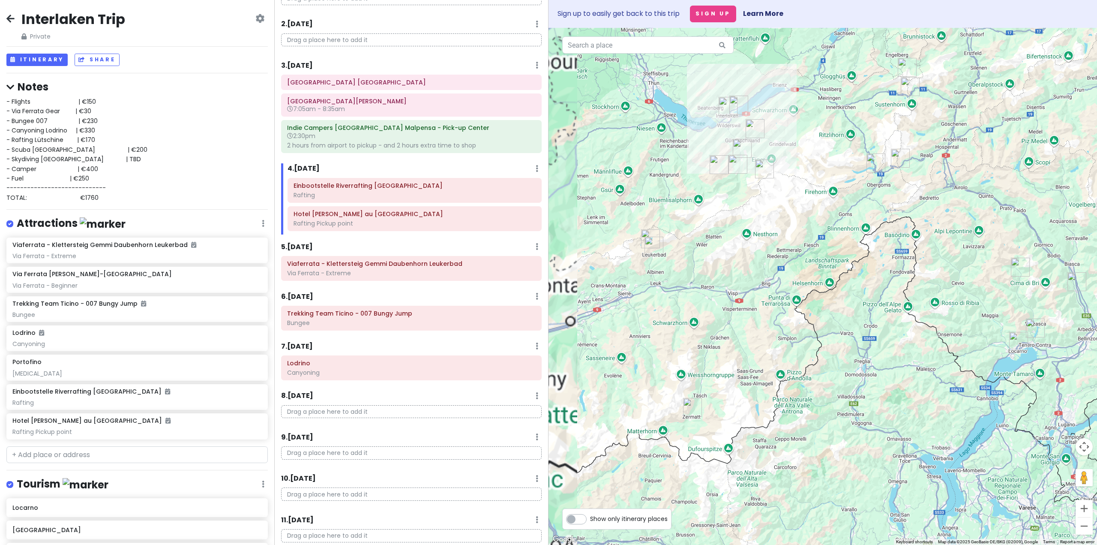
drag, startPoint x: 608, startPoint y: 272, endPoint x: 746, endPoint y: 291, distance: 139.2
click at [747, 295] on div at bounding box center [822, 286] width 548 height 517
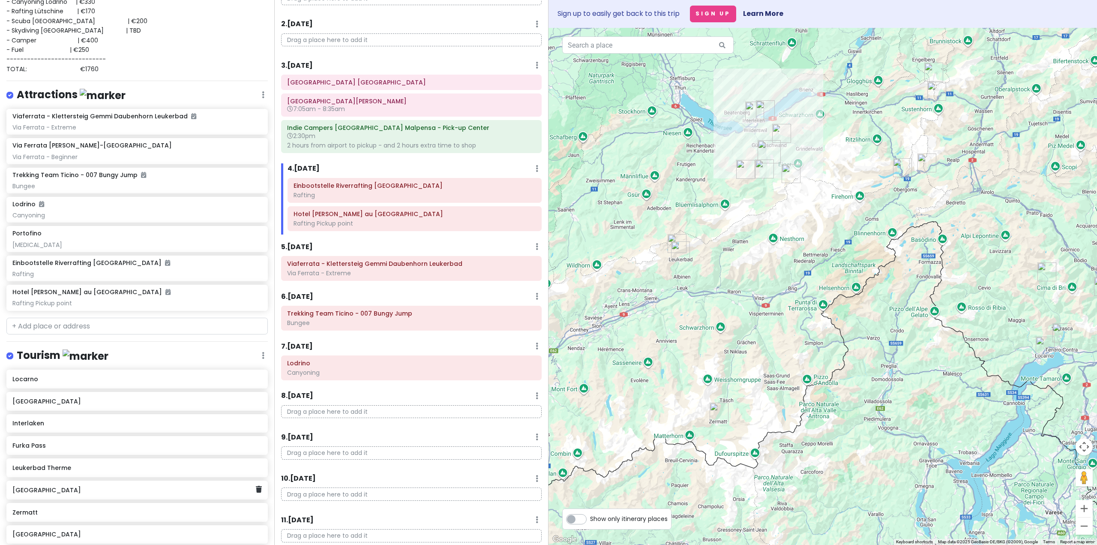
scroll to position [171, 0]
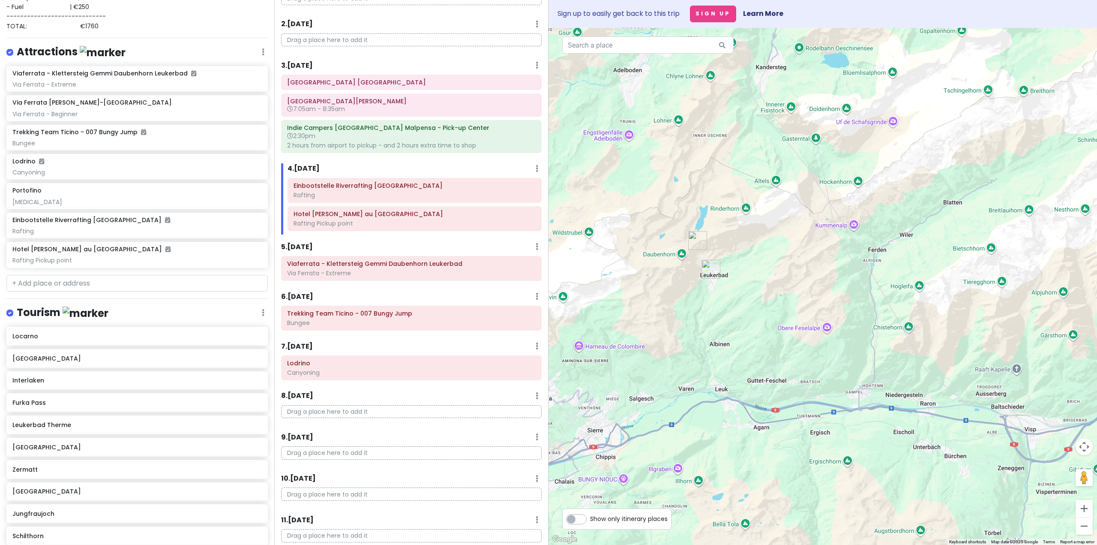
click at [704, 265] on img "Leukerbad Therme" at bounding box center [710, 269] width 19 height 19
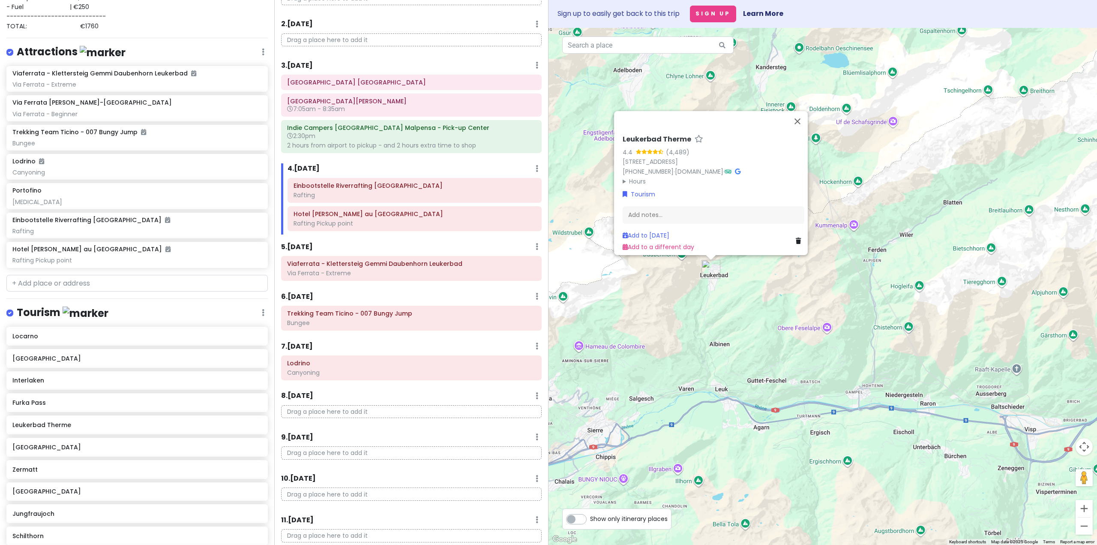
click at [634, 306] on div "Leukerbad Therme 4.4 (4,489) [STREET_ADDRESS] [PHONE_NUMBER] · [DOMAIN_NAME] · …" at bounding box center [822, 286] width 548 height 517
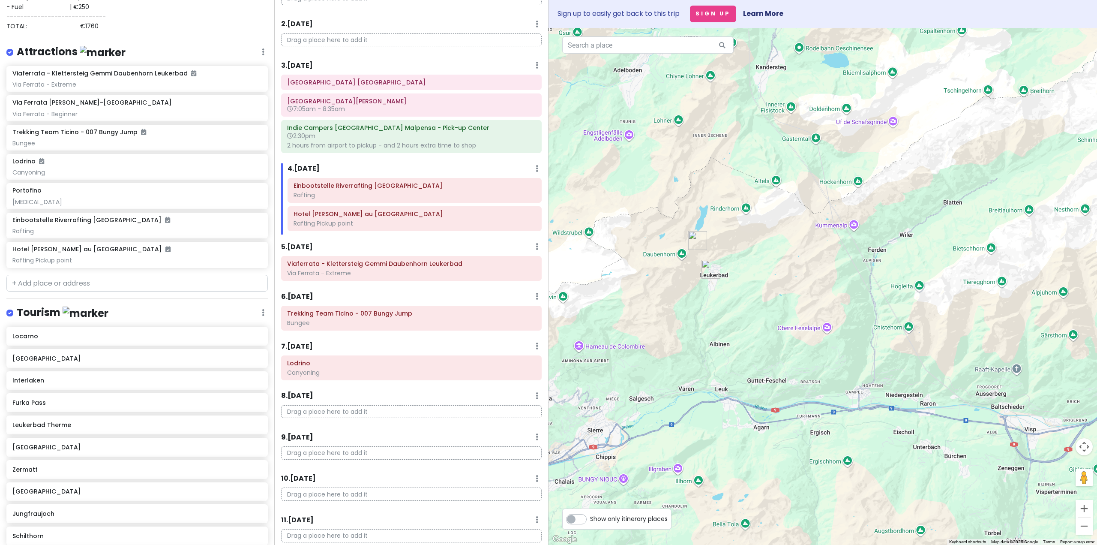
click at [696, 240] on img "Viaferrata - Klettersteig Gemmi Daubenhorn Leukerbad" at bounding box center [697, 240] width 19 height 19
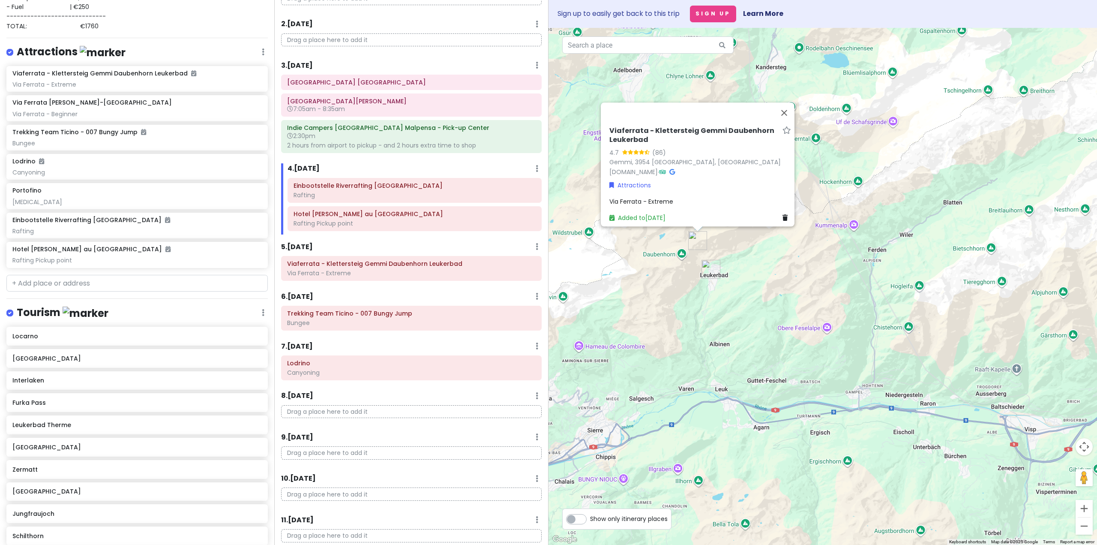
click at [687, 296] on div "Viaferrata - Klettersteig [PERSON_NAME] 4.7 (86) Gemmi, 3954 [GEOGRAPHIC_DATA],…" at bounding box center [822, 286] width 548 height 517
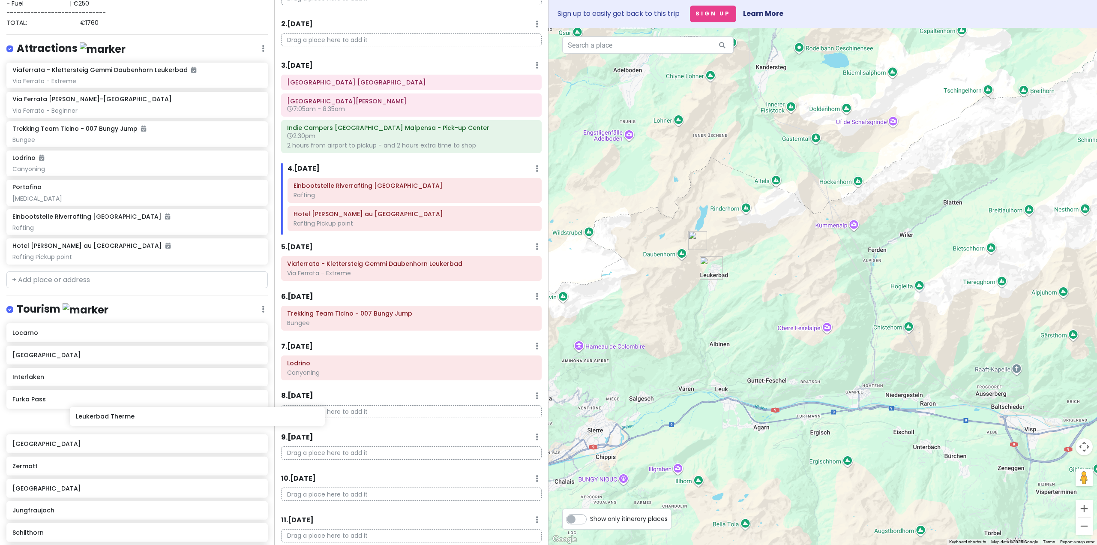
scroll to position [175, 0]
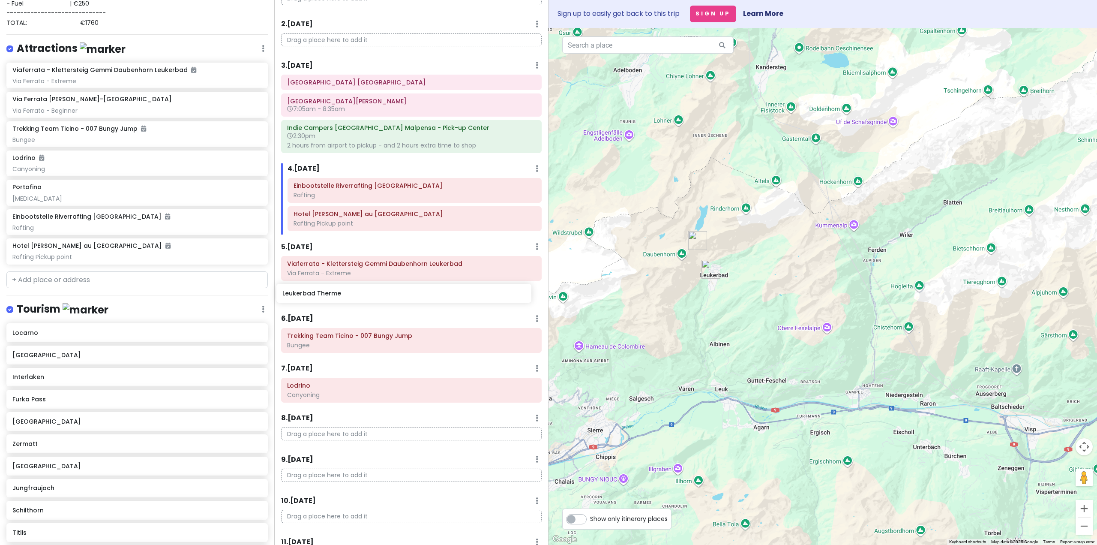
drag, startPoint x: 53, startPoint y: 427, endPoint x: 323, endPoint y: 298, distance: 299.3
click at [323, 298] on div "Interlaken Trip Private Change Dates Make a Copy Delete Trip Go Pro ⚡️ Give Fee…" at bounding box center [548, 272] width 1097 height 545
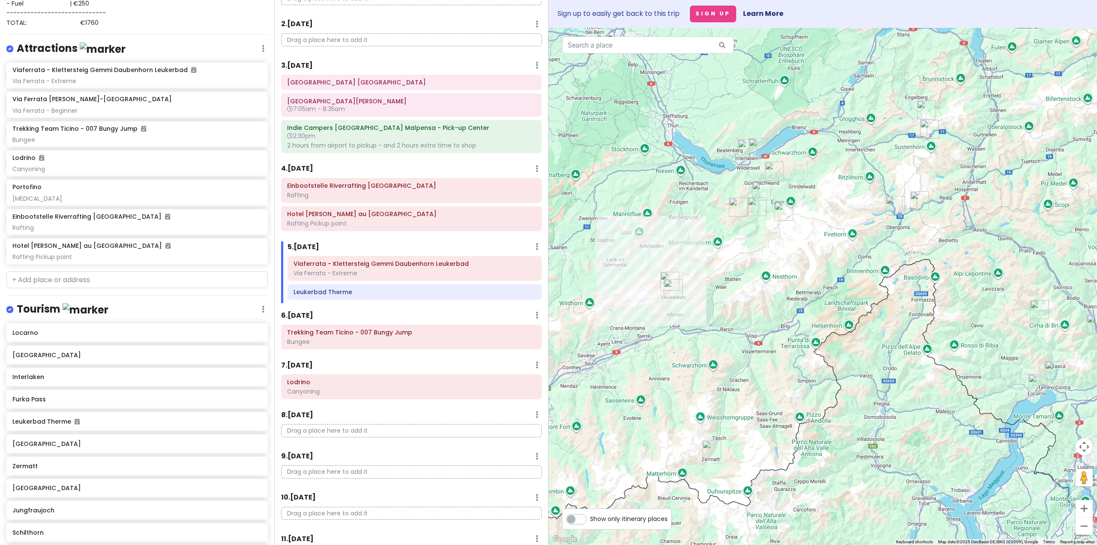
drag, startPoint x: 781, startPoint y: 263, endPoint x: 690, endPoint y: 289, distance: 94.8
click at [690, 289] on div at bounding box center [822, 286] width 548 height 517
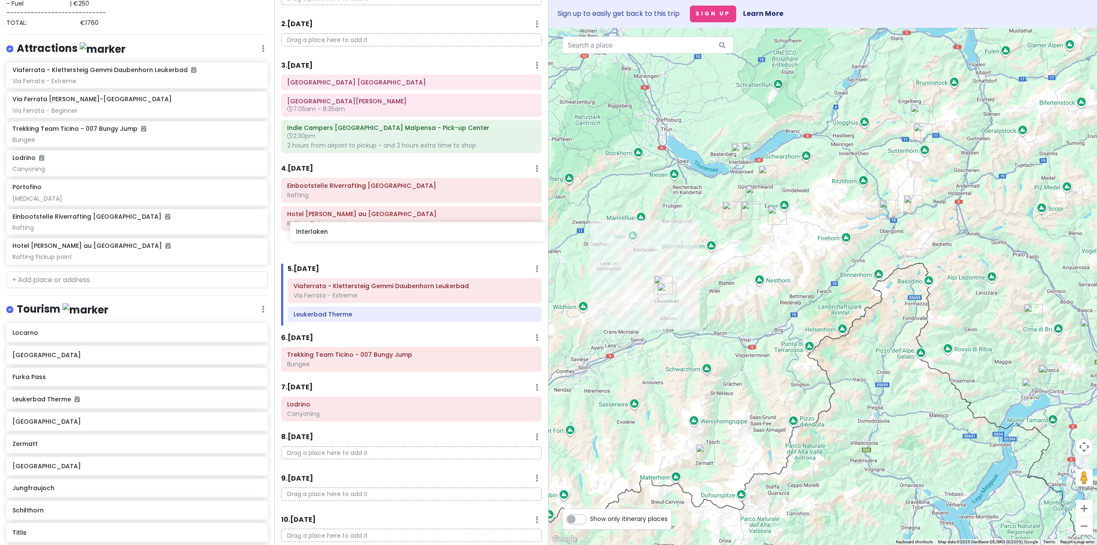
drag, startPoint x: 43, startPoint y: 378, endPoint x: 323, endPoint y: 238, distance: 313.9
click at [323, 238] on div "Interlaken Trip Private Change Dates Make a Copy Delete Trip Go Pro ⚡️ Give Fee…" at bounding box center [548, 272] width 1097 height 545
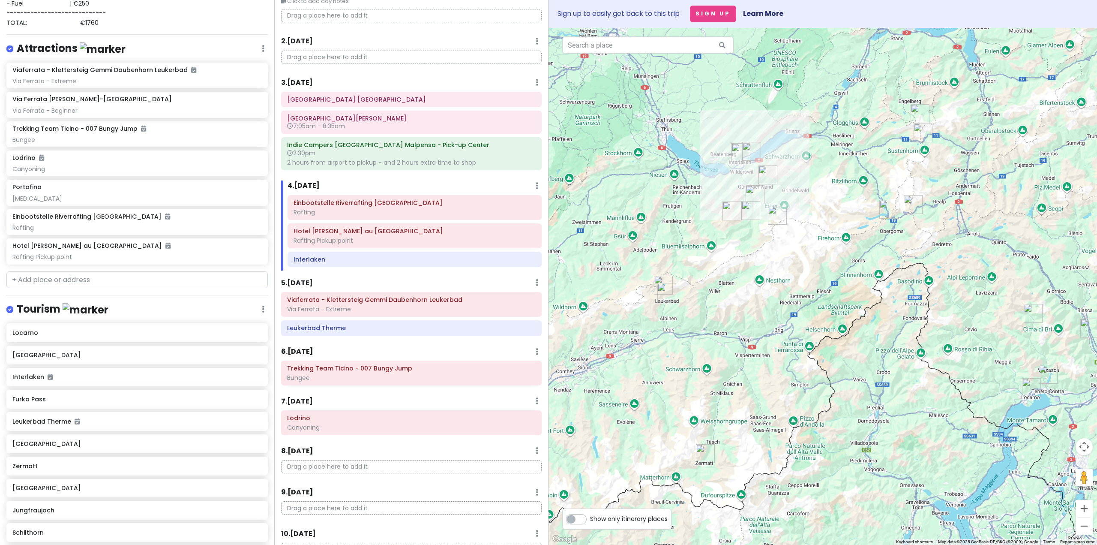
scroll to position [0, 0]
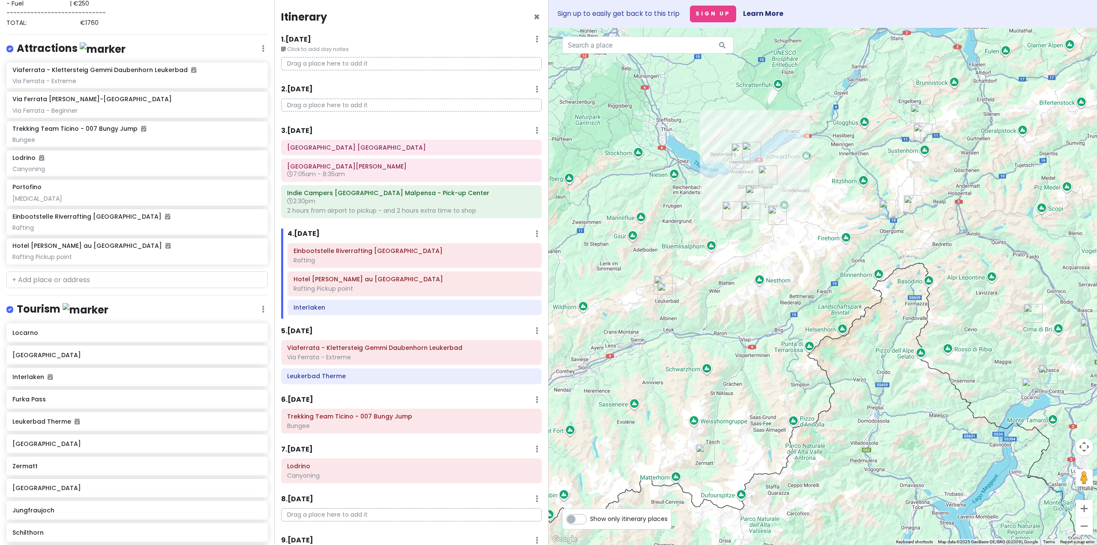
click at [374, 132] on div "3 . [DATE] Add Day Notes Delete Day" at bounding box center [411, 132] width 260 height 15
click at [319, 141] on div "[GEOGRAPHIC_DATA] [GEOGRAPHIC_DATA]" at bounding box center [411, 147] width 248 height 12
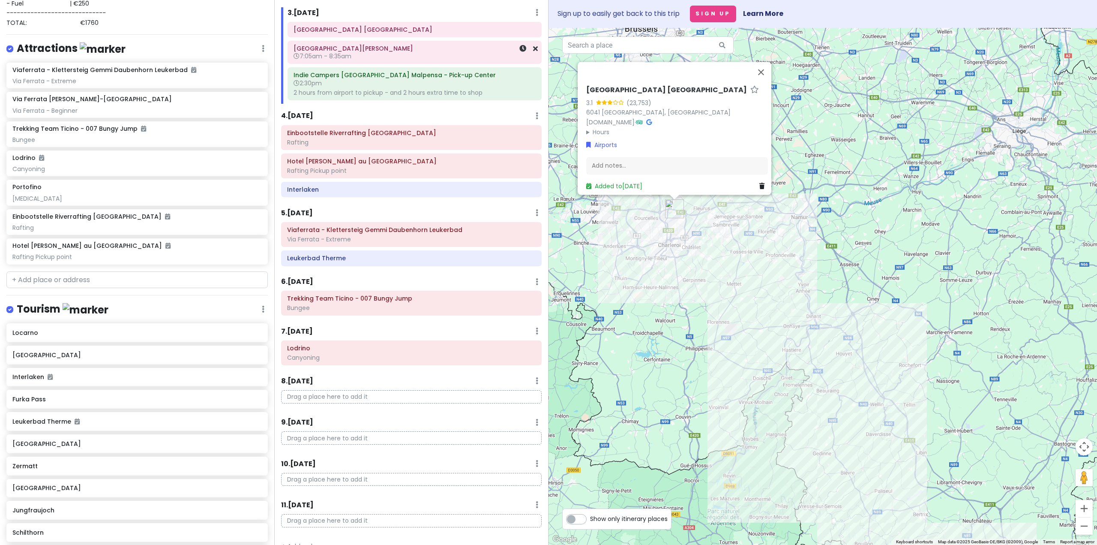
scroll to position [129, 0]
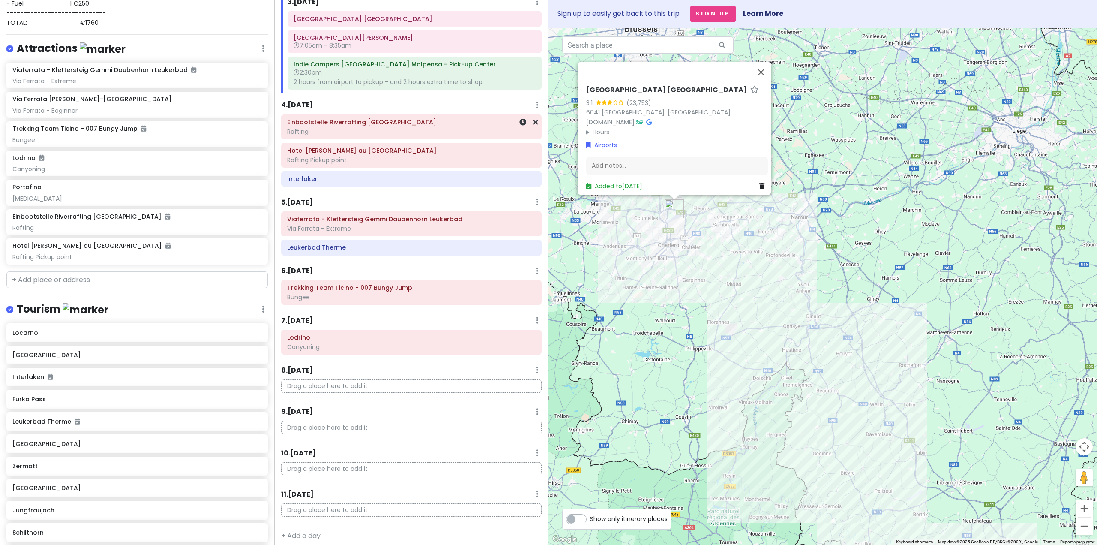
click at [353, 131] on div "Rafting" at bounding box center [411, 132] width 248 height 8
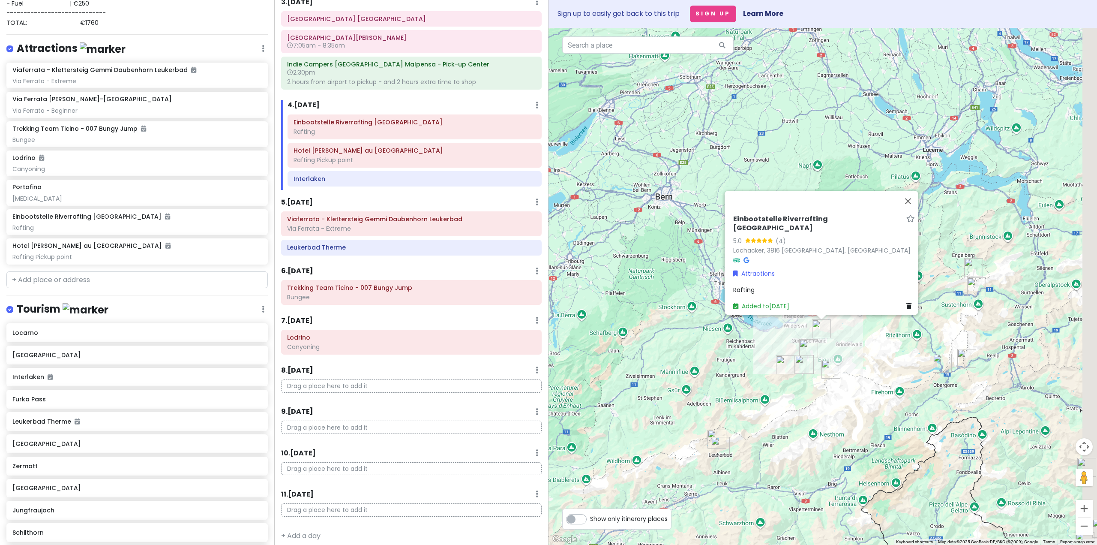
drag, startPoint x: 775, startPoint y: 379, endPoint x: 603, endPoint y: 326, distance: 179.4
click at [603, 326] on div "Einbootstelle Riverrafting Lütschine 5.0 (4) Lochacker, 3816 [GEOGRAPHIC_DATA],…" at bounding box center [822, 286] width 548 height 517
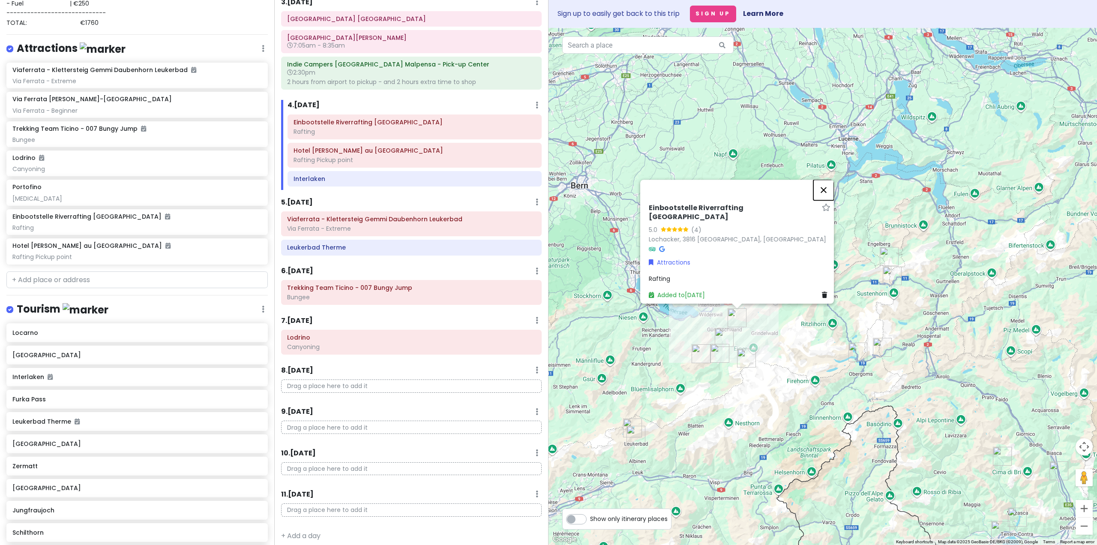
click at [828, 194] on button "Close" at bounding box center [823, 190] width 21 height 21
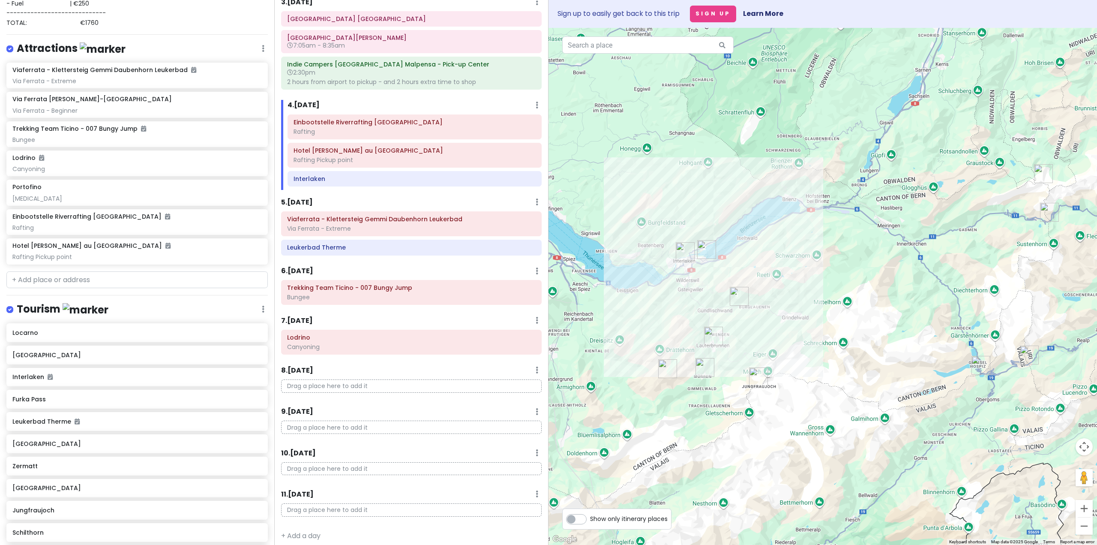
drag, startPoint x: 681, startPoint y: 342, endPoint x: 677, endPoint y: 302, distance: 40.5
click at [677, 302] on div at bounding box center [822, 286] width 548 height 517
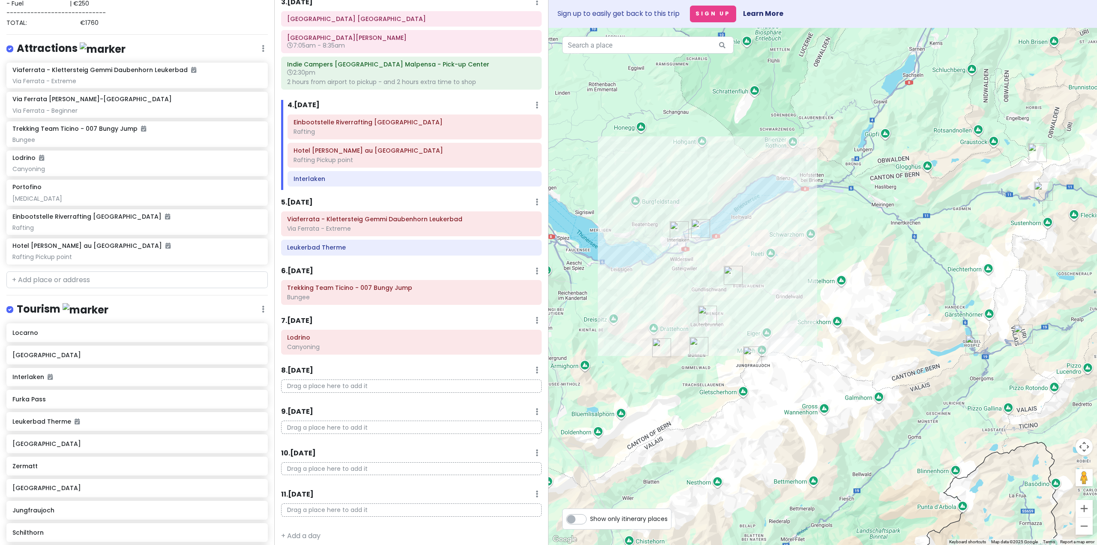
click at [707, 313] on img "Lauterbrunnen" at bounding box center [707, 314] width 19 height 19
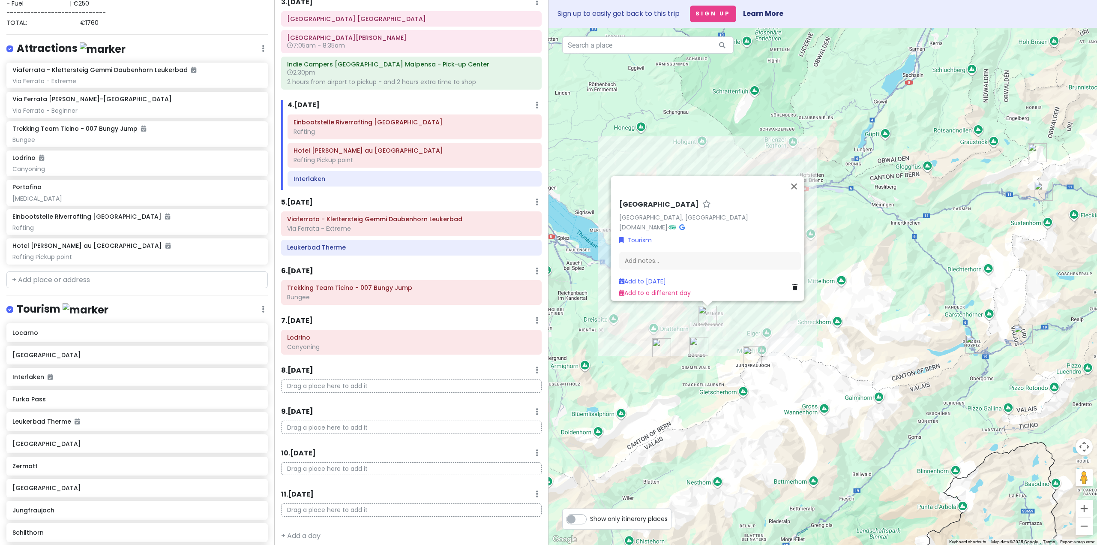
click at [659, 345] on img "Schilthorn" at bounding box center [661, 347] width 19 height 19
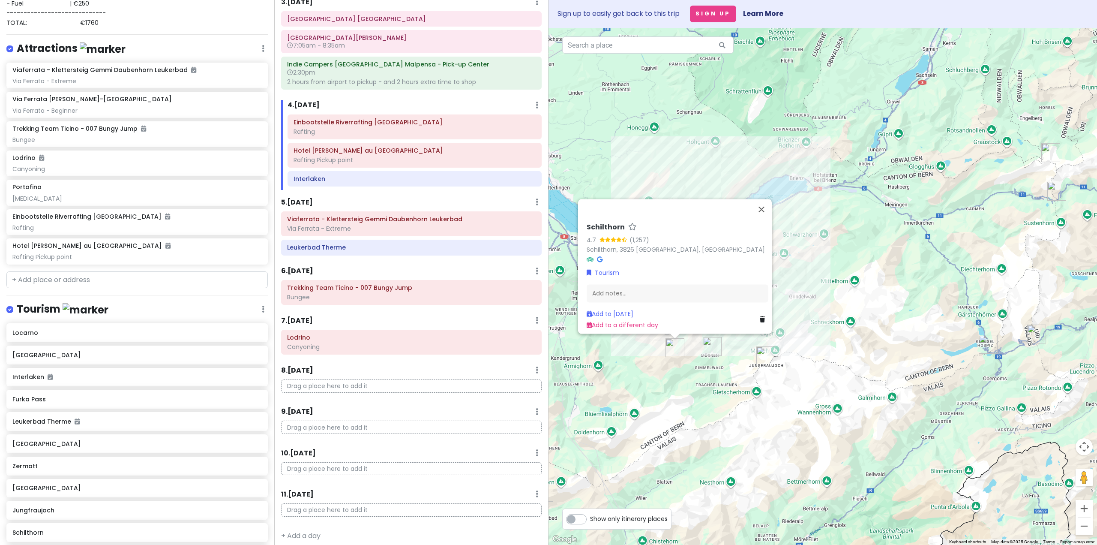
click at [766, 355] on img "Jungfraujoch" at bounding box center [765, 355] width 19 height 19
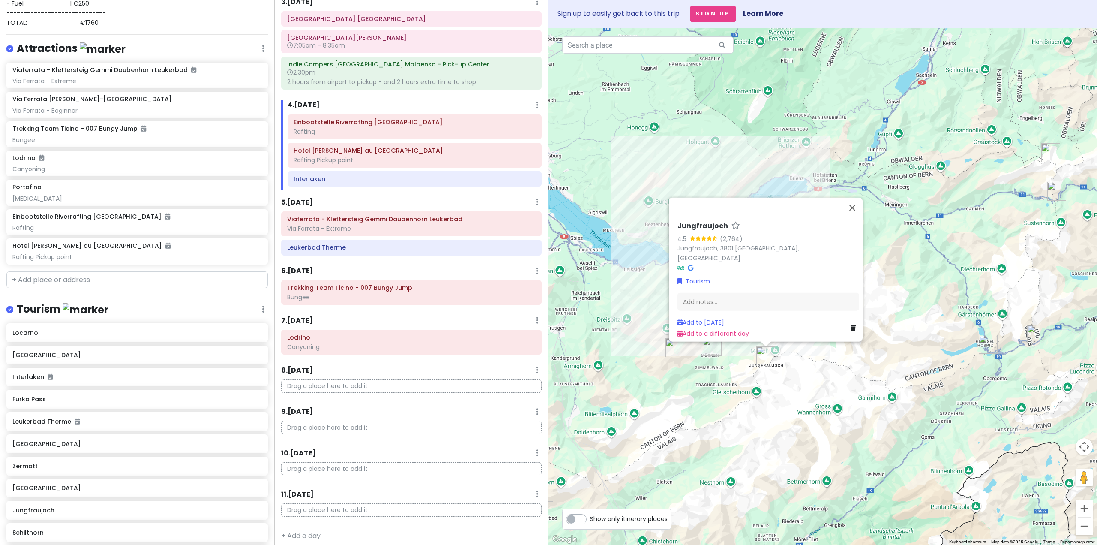
click at [663, 349] on div "Jungfraujoch 4.5 (2,764) Jungfraujoch, 3801 [GEOGRAPHIC_DATA], [GEOGRAPHIC_DATA…" at bounding box center [822, 286] width 548 height 517
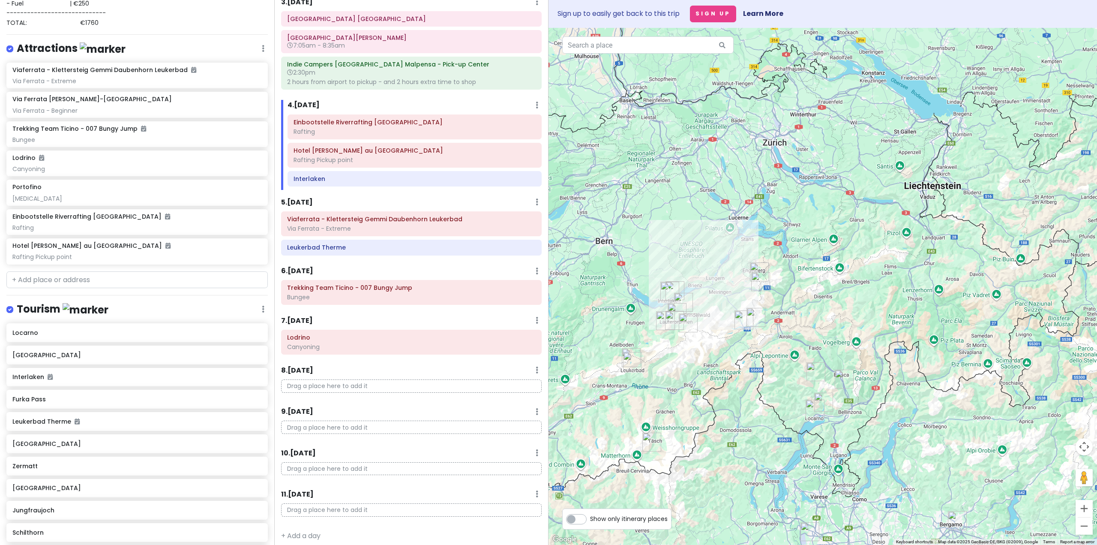
drag, startPoint x: 633, startPoint y: 359, endPoint x: 653, endPoint y: 337, distance: 29.7
click at [653, 337] on div at bounding box center [822, 286] width 548 height 517
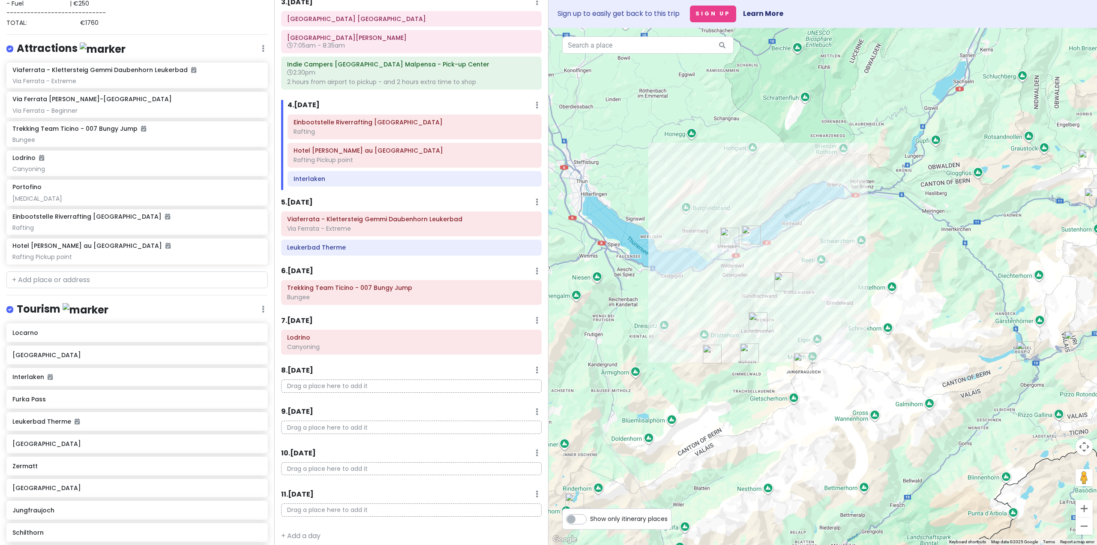
drag, startPoint x: 679, startPoint y: 304, endPoint x: 662, endPoint y: 289, distance: 22.1
click at [662, 289] on div at bounding box center [822, 286] width 548 height 517
click at [709, 352] on img "Schilthorn" at bounding box center [712, 353] width 19 height 19
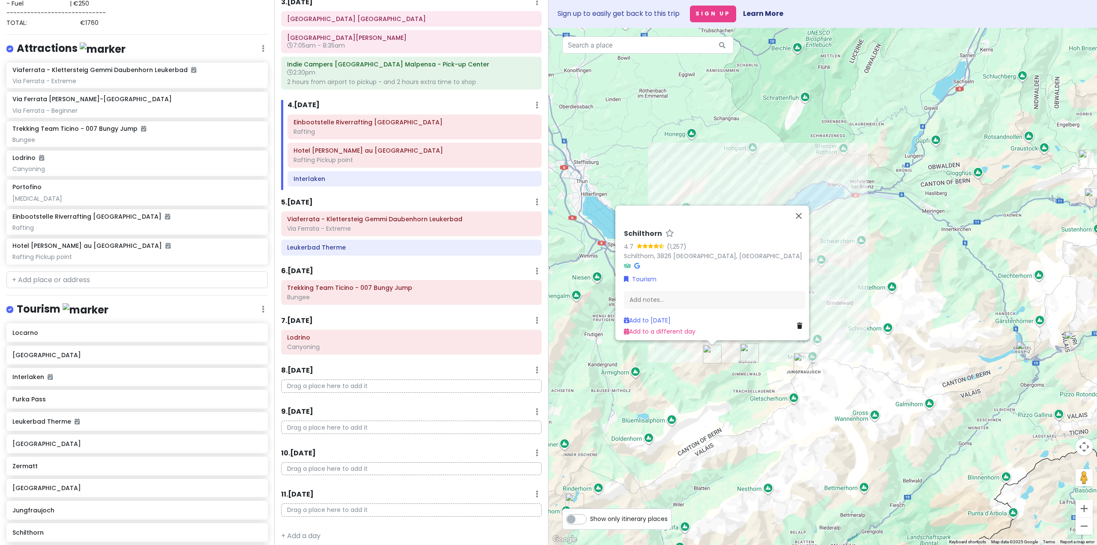
click at [799, 361] on img "Jungfraujoch" at bounding box center [802, 362] width 19 height 19
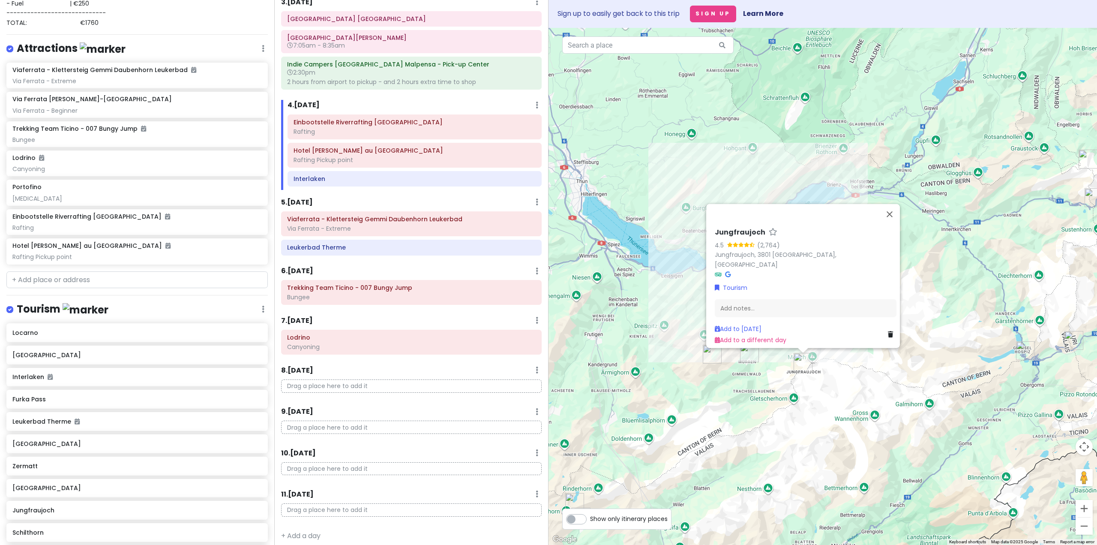
click at [772, 399] on div "Jungfraujoch 4.5 (2,764) Jungfraujoch, 3801 [GEOGRAPHIC_DATA], [GEOGRAPHIC_DATA…" at bounding box center [822, 286] width 548 height 517
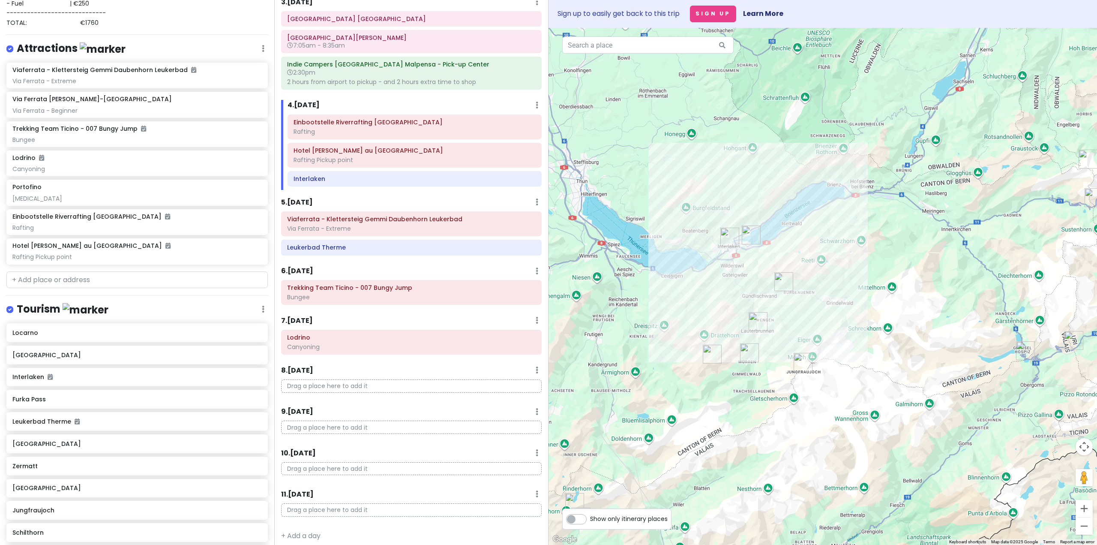
click at [755, 321] on img "Lauterbrunnen" at bounding box center [757, 321] width 19 height 19
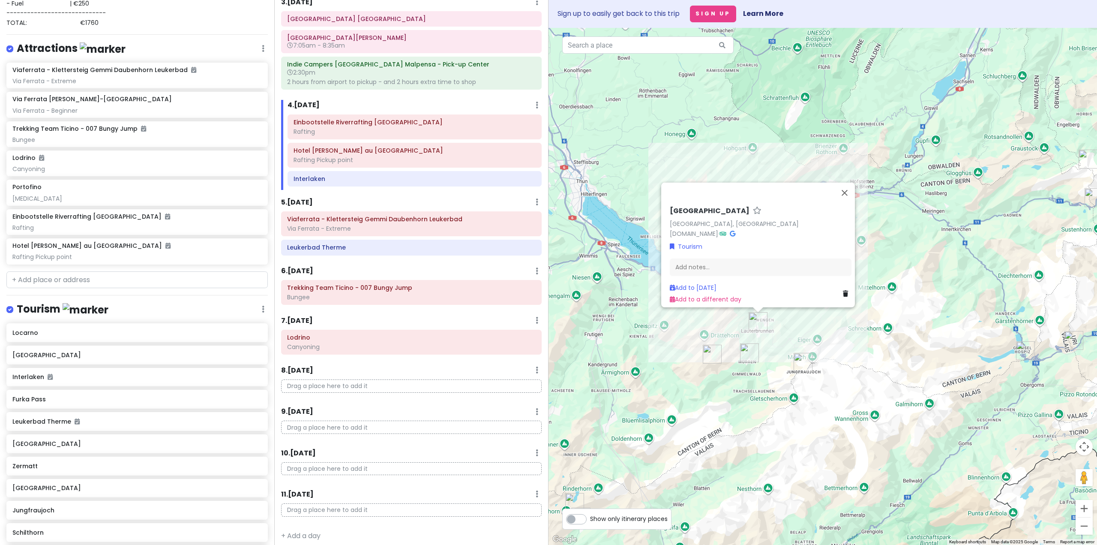
click at [695, 375] on div "Lauterbrunnen [GEOGRAPHIC_DATA], [GEOGRAPHIC_DATA] [DOMAIN_NAME] · Tourism Add …" at bounding box center [822, 286] width 548 height 517
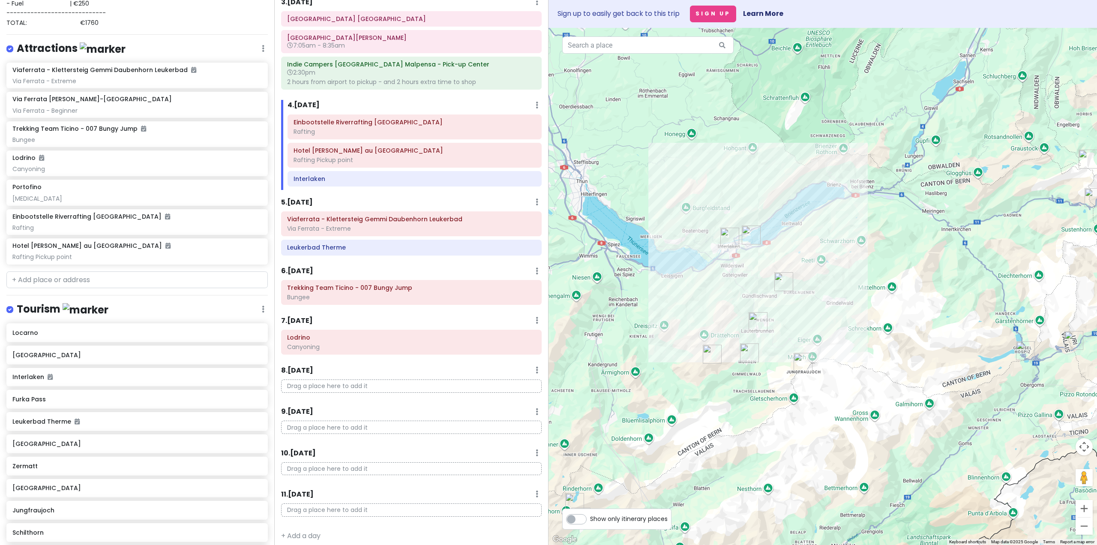
click at [756, 322] on img "Lauterbrunnen" at bounding box center [757, 321] width 19 height 19
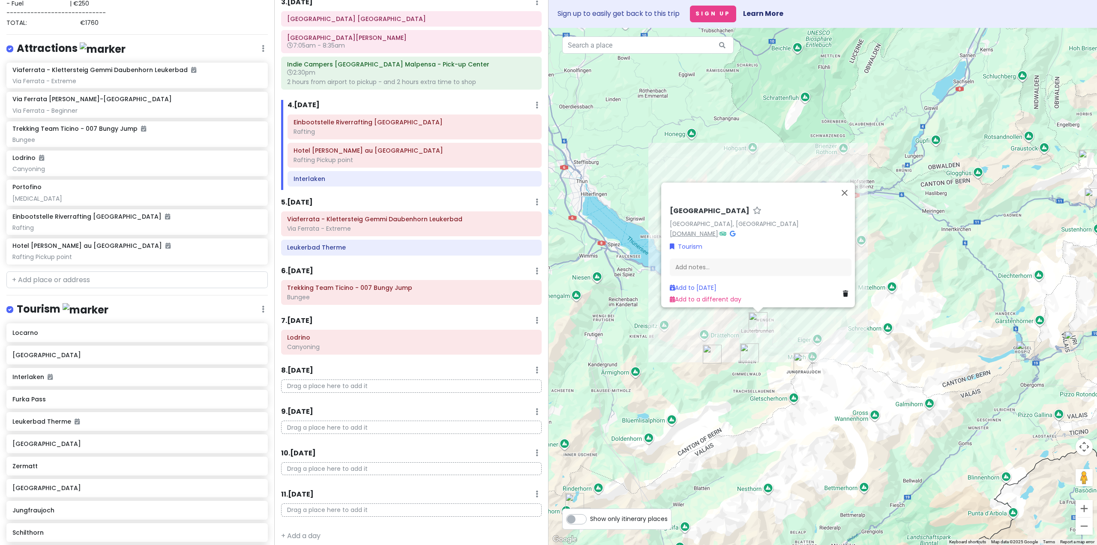
click at [706, 229] on link "[DOMAIN_NAME]" at bounding box center [694, 233] width 48 height 9
click at [622, 352] on div "Lauterbrunnen [GEOGRAPHIC_DATA], [GEOGRAPHIC_DATA] [DOMAIN_NAME] · Tourism Add …" at bounding box center [822, 286] width 548 height 517
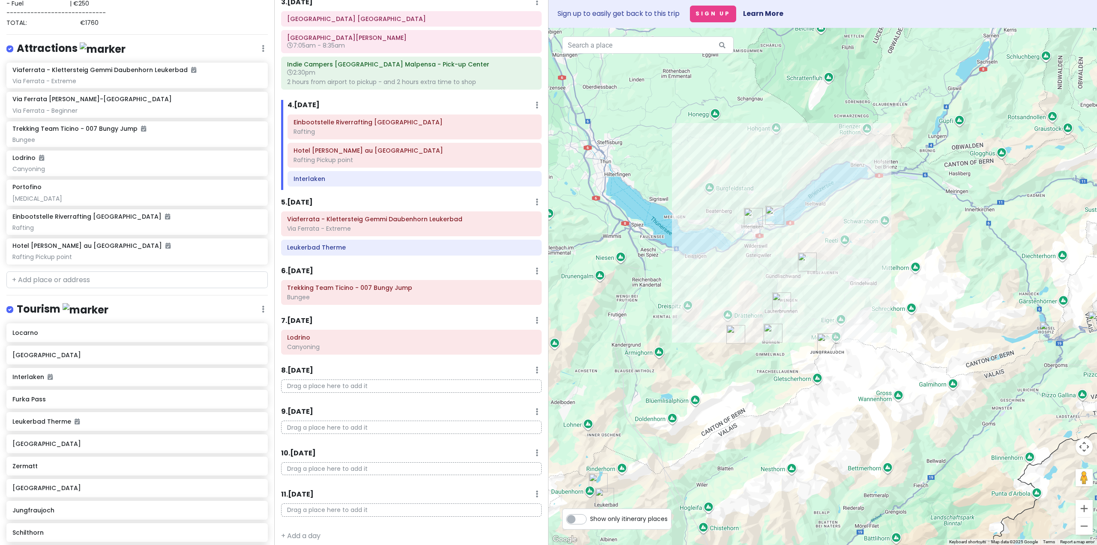
drag, startPoint x: 670, startPoint y: 348, endPoint x: 689, endPoint y: 332, distance: 24.9
click at [689, 332] on div at bounding box center [822, 286] width 548 height 517
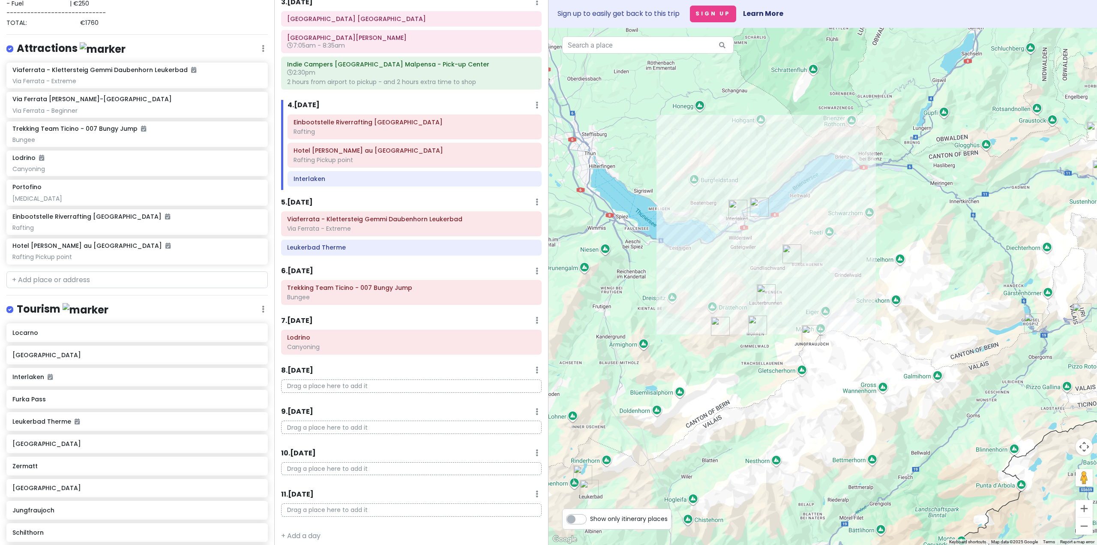
click at [755, 325] on img "Via Ferrata Mürren-Gimmelwald" at bounding box center [757, 324] width 19 height 19
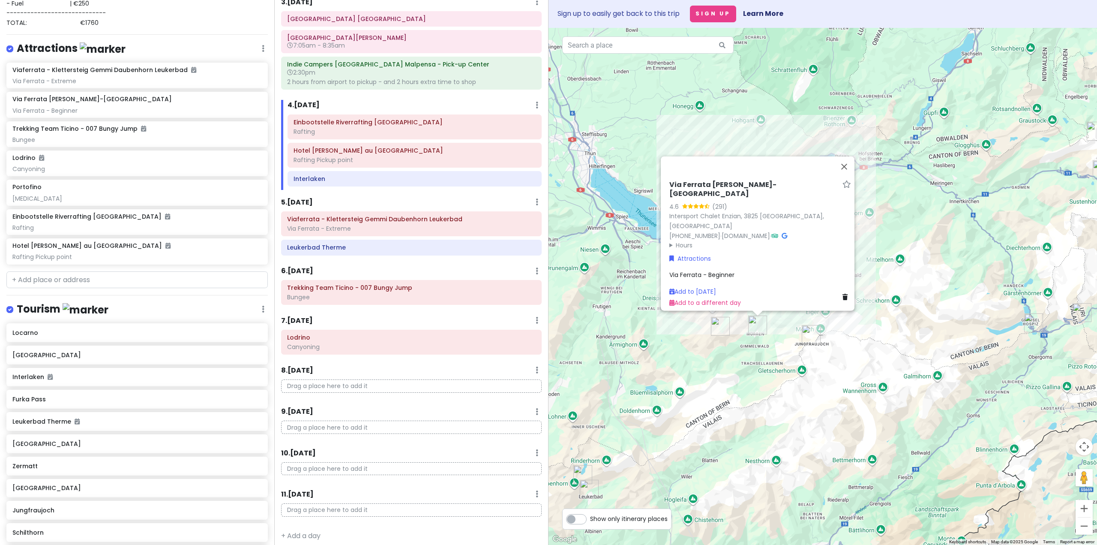
click at [686, 349] on div "Via Ferrata [PERSON_NAME]-Gimmelwald 4.6 (291) Intersport Chalet Enzian, [GEOGR…" at bounding box center [822, 286] width 548 height 517
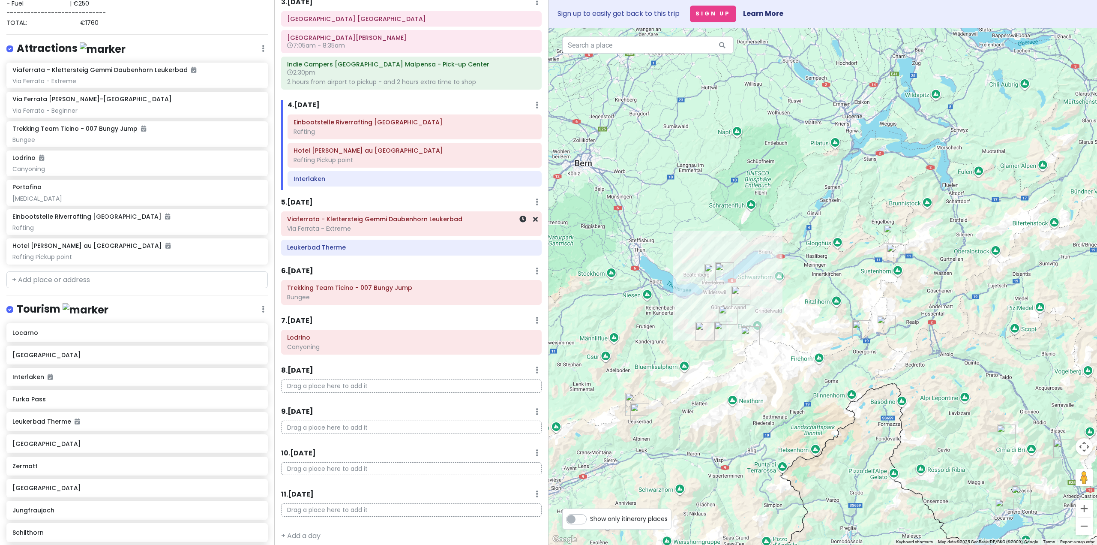
click at [335, 219] on h6 "Viaferrata - Klettersteig Gemmi Daubenhorn Leukerbad" at bounding box center [411, 219] width 248 height 8
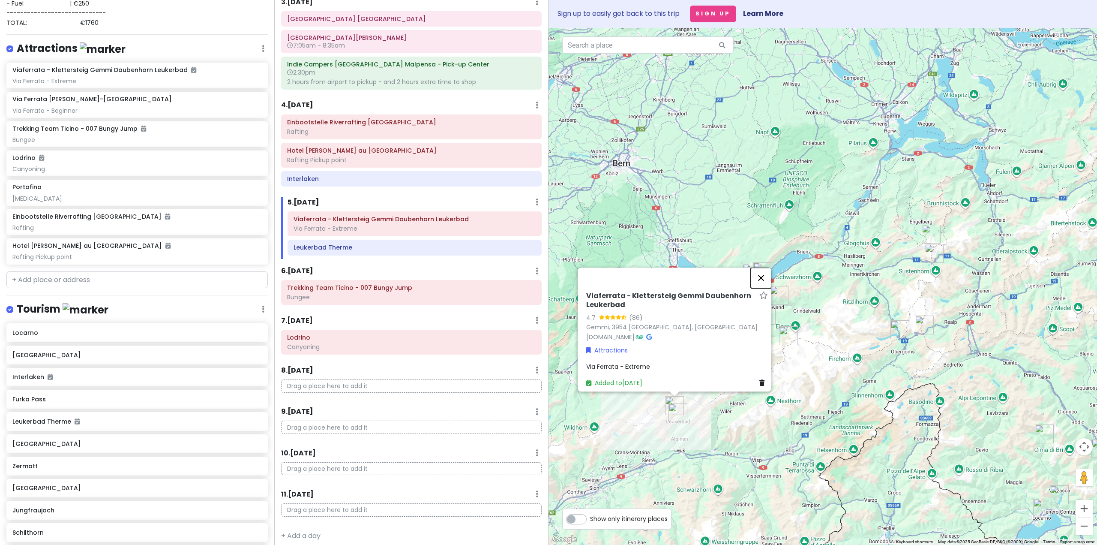
click at [766, 271] on button "Close" at bounding box center [761, 277] width 21 height 21
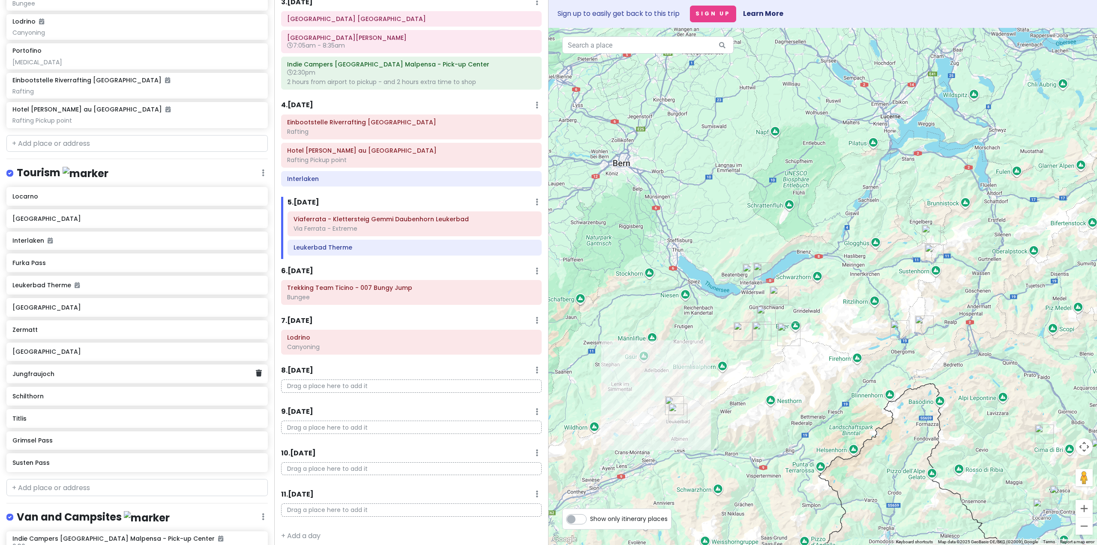
scroll to position [303, 0]
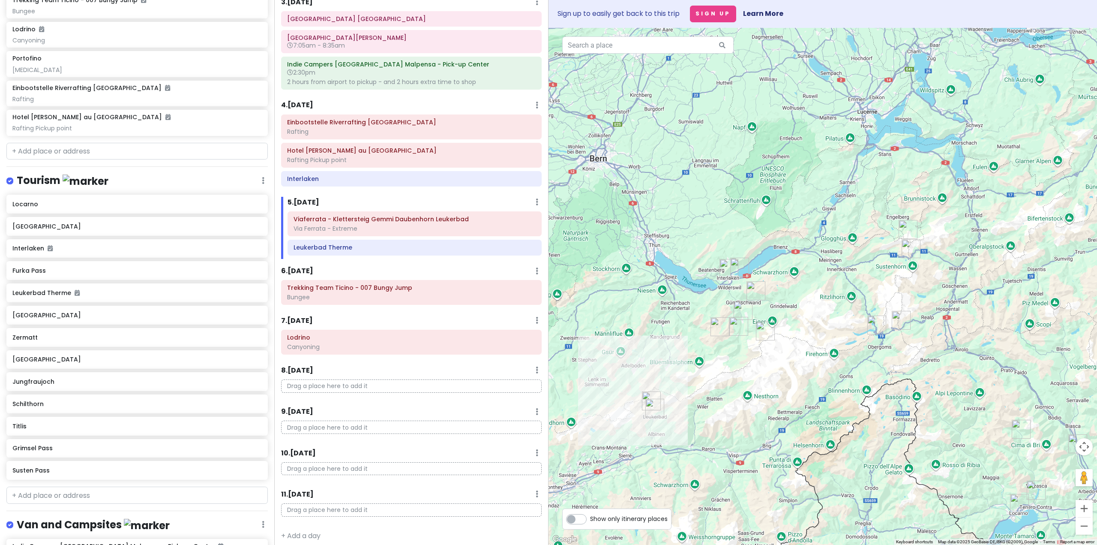
drag, startPoint x: 724, startPoint y: 324, endPoint x: 680, endPoint y: 313, distance: 45.4
click at [680, 313] on div at bounding box center [822, 286] width 548 height 517
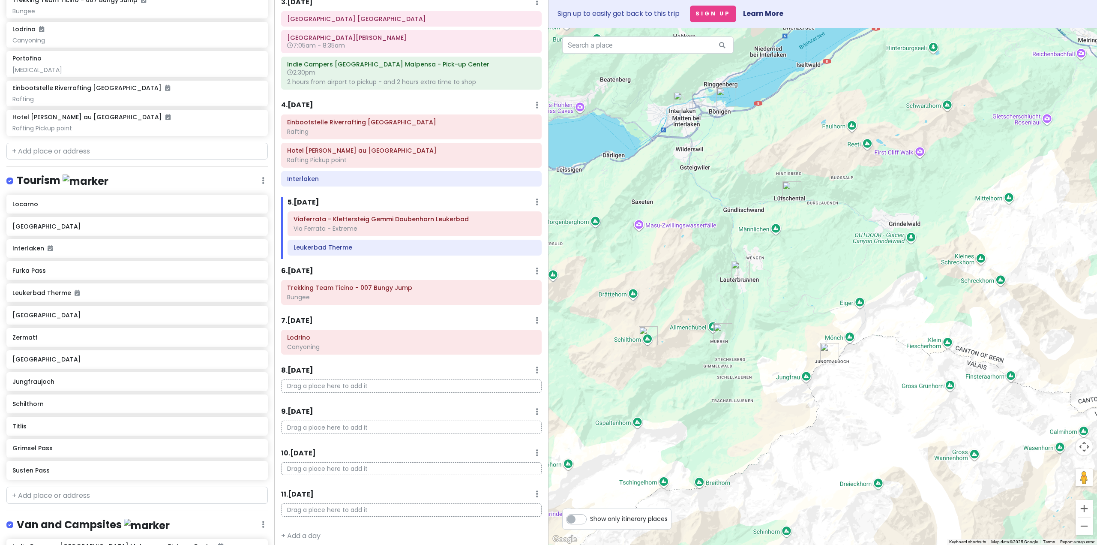
click at [723, 329] on img "Via Ferrata Mürren-Gimmelwald" at bounding box center [722, 332] width 19 height 19
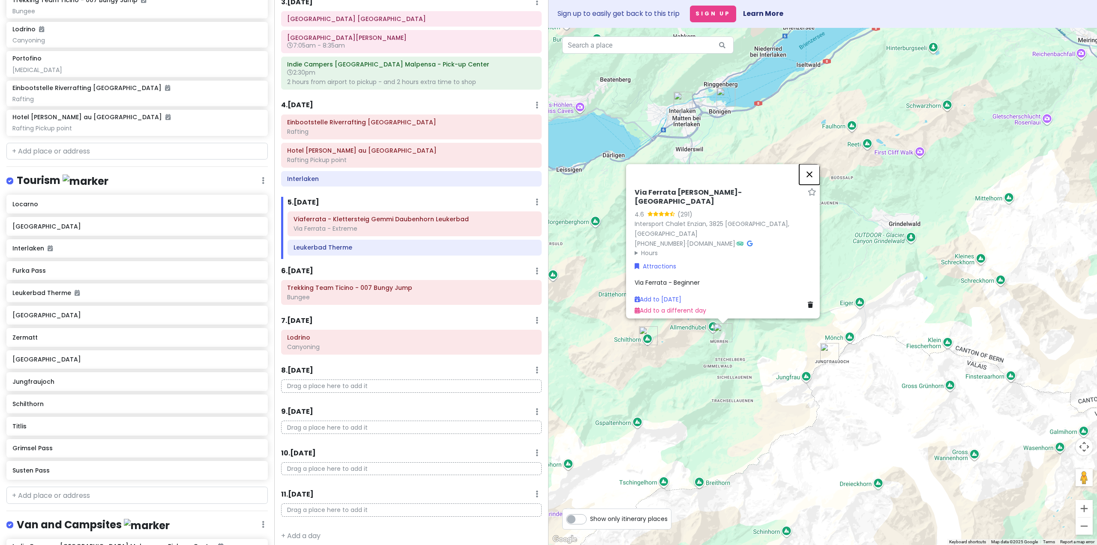
click at [813, 185] on button "Close" at bounding box center [809, 174] width 21 height 21
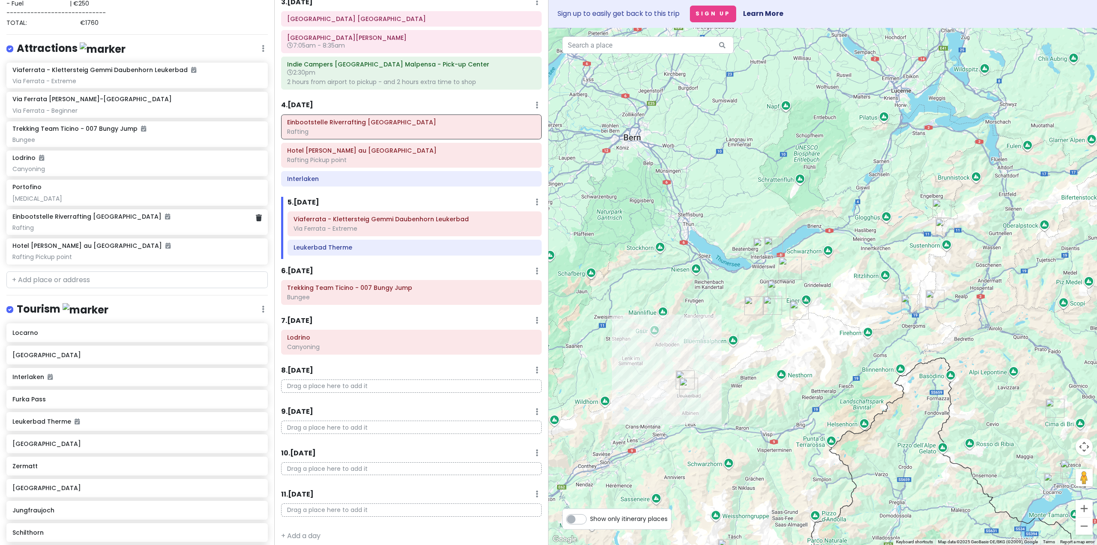
scroll to position [89, 0]
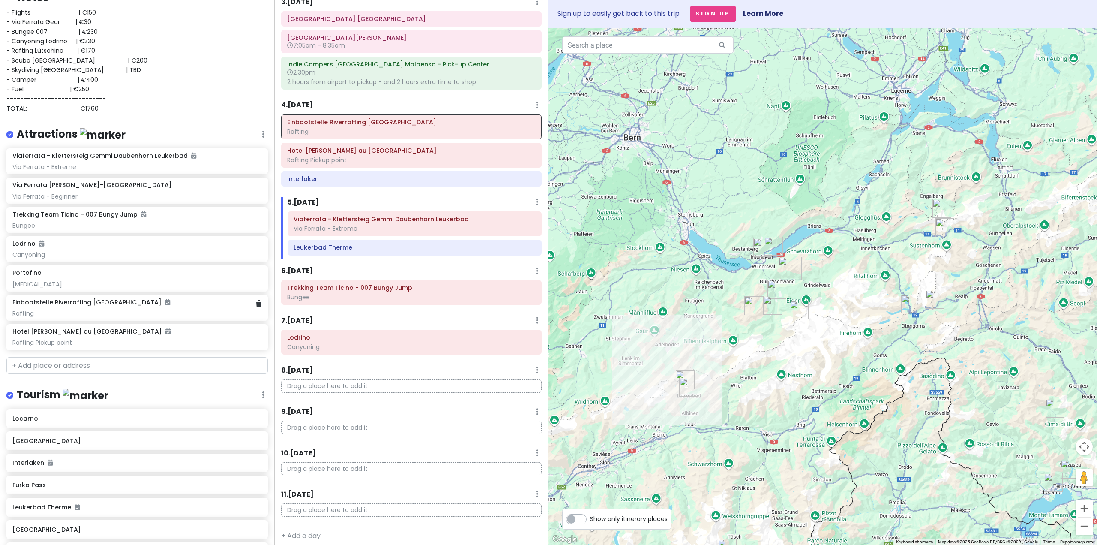
click at [82, 312] on div "Rafting" at bounding box center [136, 313] width 249 height 8
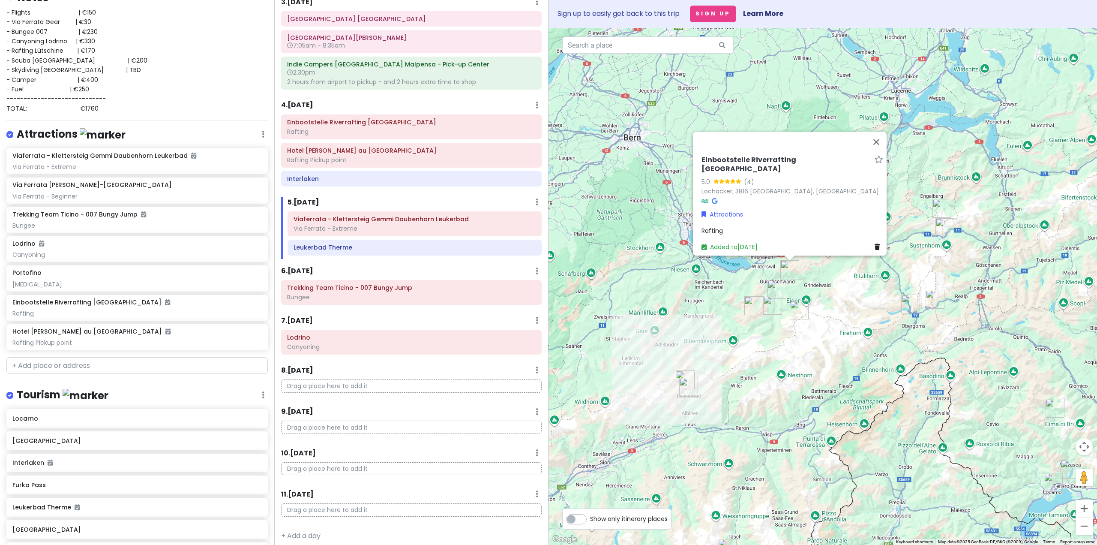
click at [737, 226] on div "Rafting" at bounding box center [792, 230] width 182 height 9
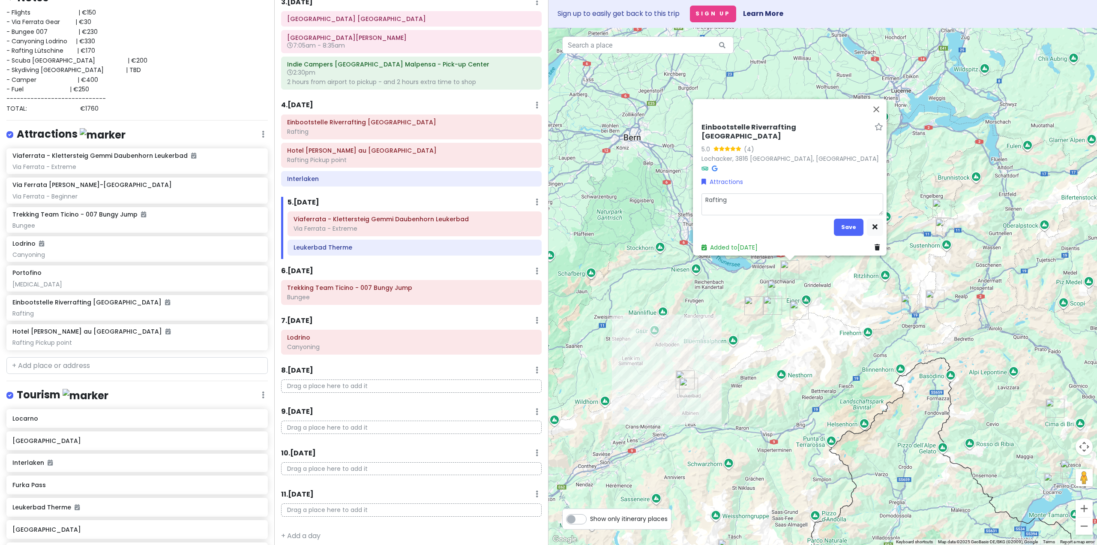
click at [741, 198] on textarea "Rafting" at bounding box center [792, 204] width 182 height 22
type textarea "x"
type textarea "Rafting"
type textarea "x"
type textarea "Rafting 1"
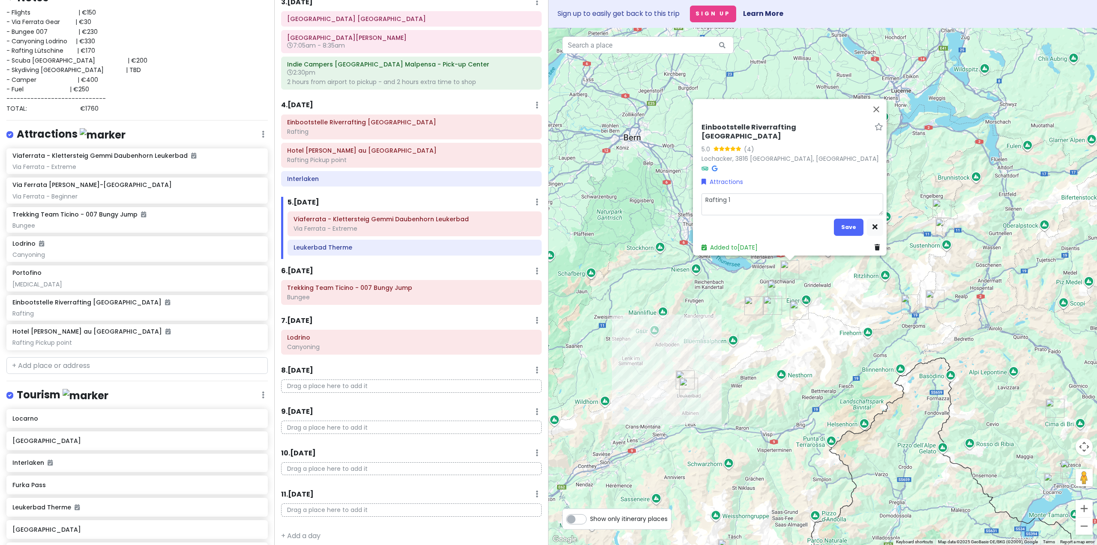
type textarea "x"
type textarea "Rafting 1"
drag, startPoint x: 844, startPoint y: 223, endPoint x: 825, endPoint y: 222, distance: 18.9
click at [844, 223] on button "Save" at bounding box center [849, 227] width 30 height 17
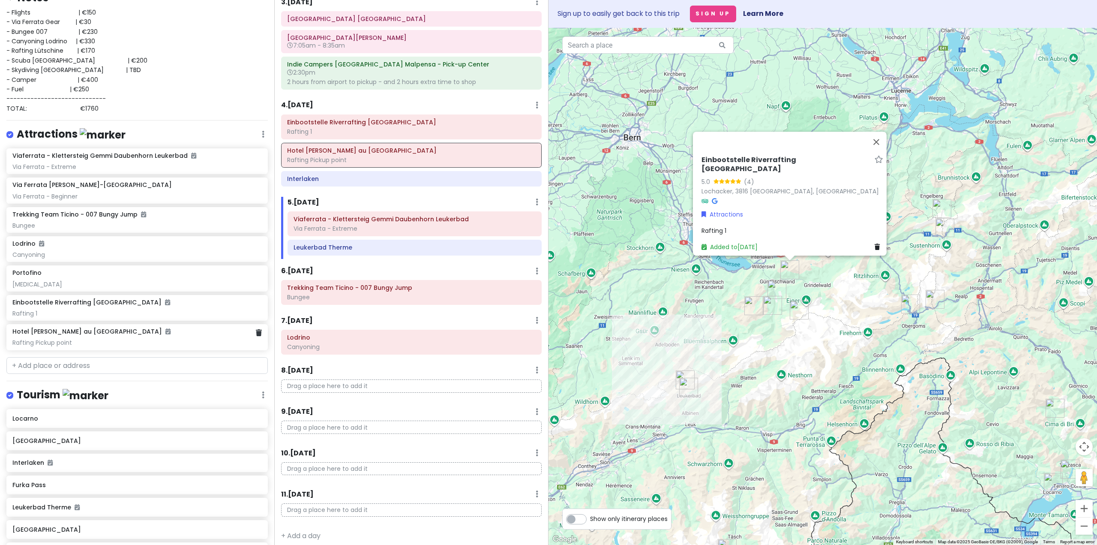
click at [51, 341] on div "Rafting Pickup point" at bounding box center [136, 342] width 249 height 8
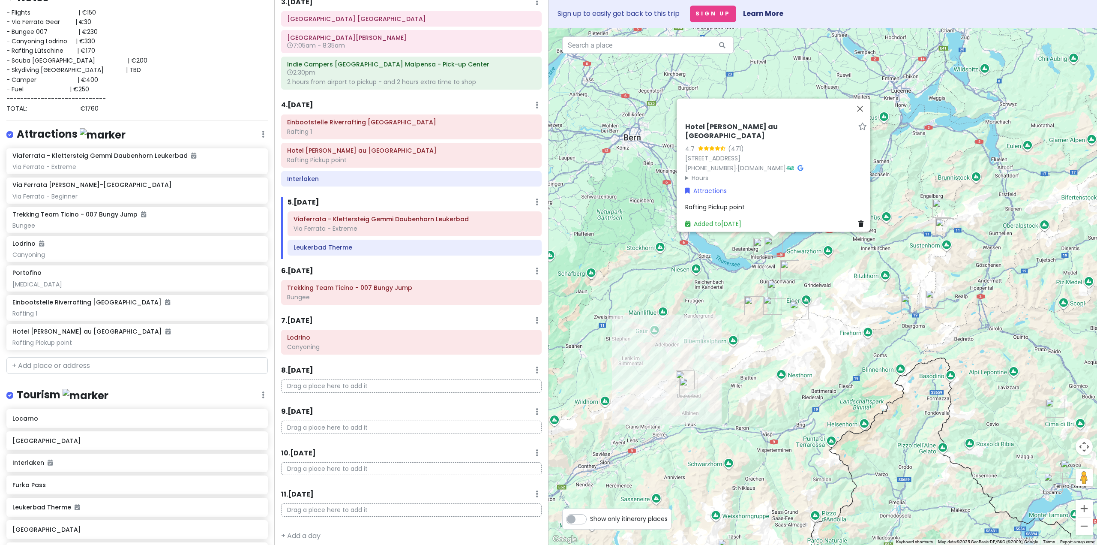
click at [704, 203] on span "Rafting Pickup point" at bounding box center [715, 207] width 60 height 9
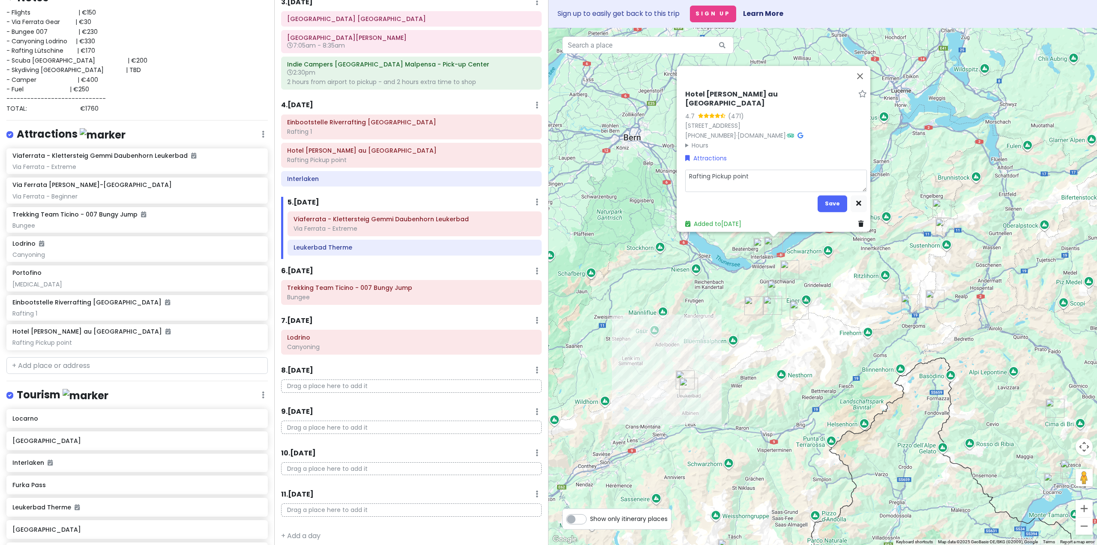
click at [707, 170] on textarea "Rafting Pickup point" at bounding box center [776, 181] width 182 height 22
type textarea "x"
type textarea "Rafting 1Pickup point"
type textarea "x"
type textarea "Rafting 1 Pickup point"
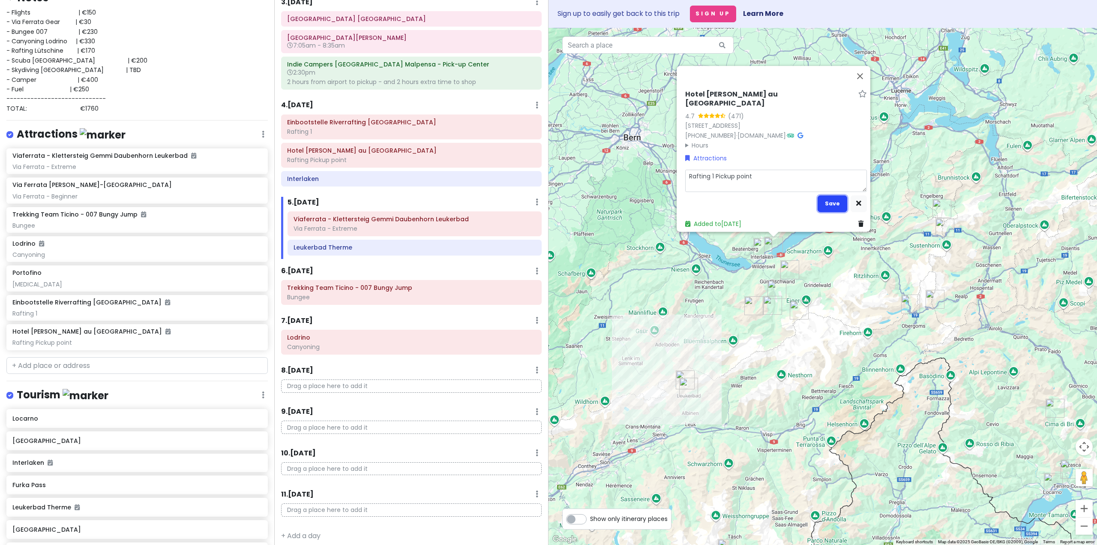
click at [825, 195] on button "Save" at bounding box center [832, 203] width 30 height 17
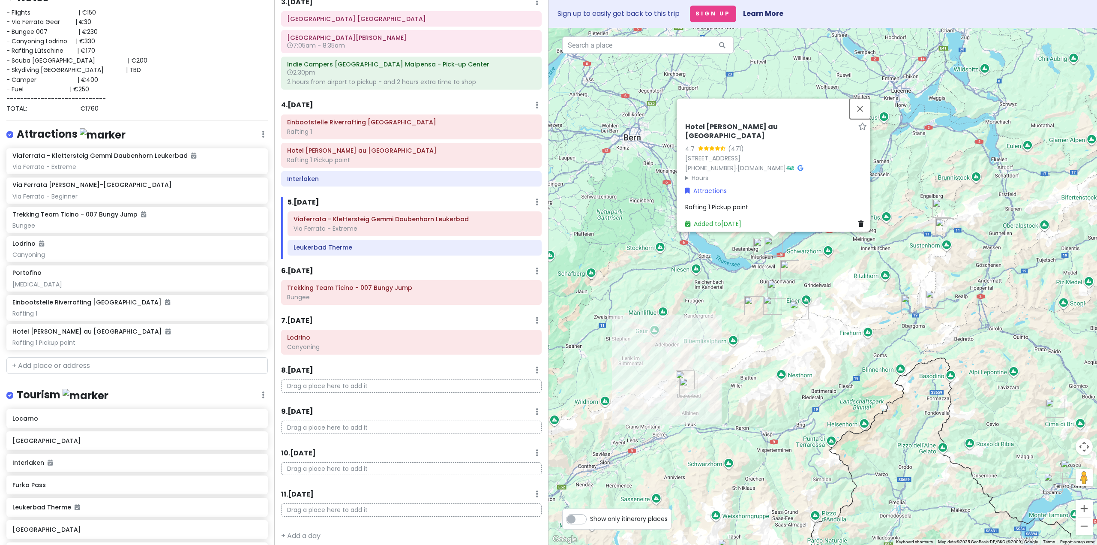
click at [862, 110] on button "Close" at bounding box center [860, 109] width 21 height 21
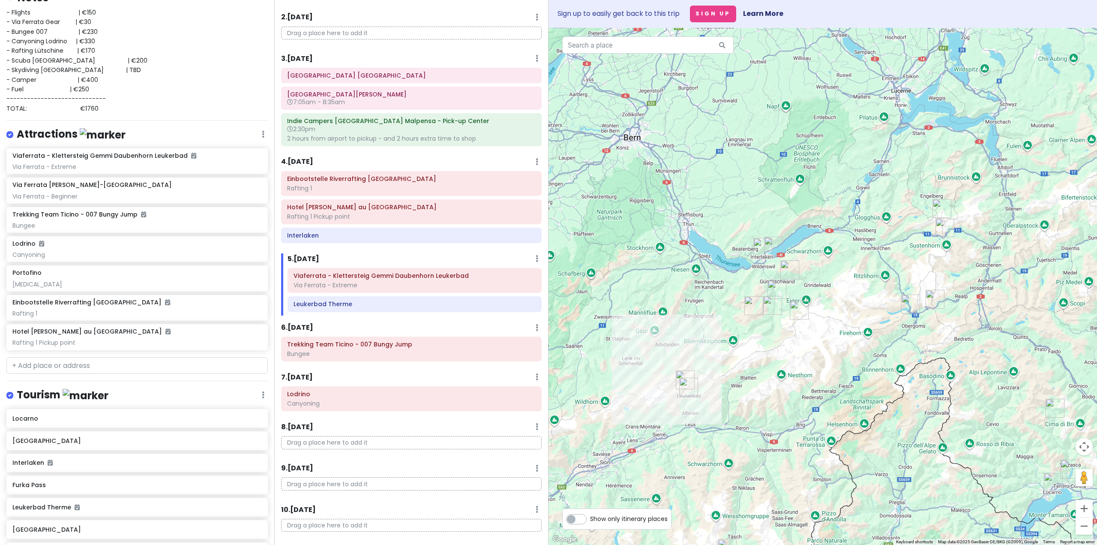
scroll to position [129, 0]
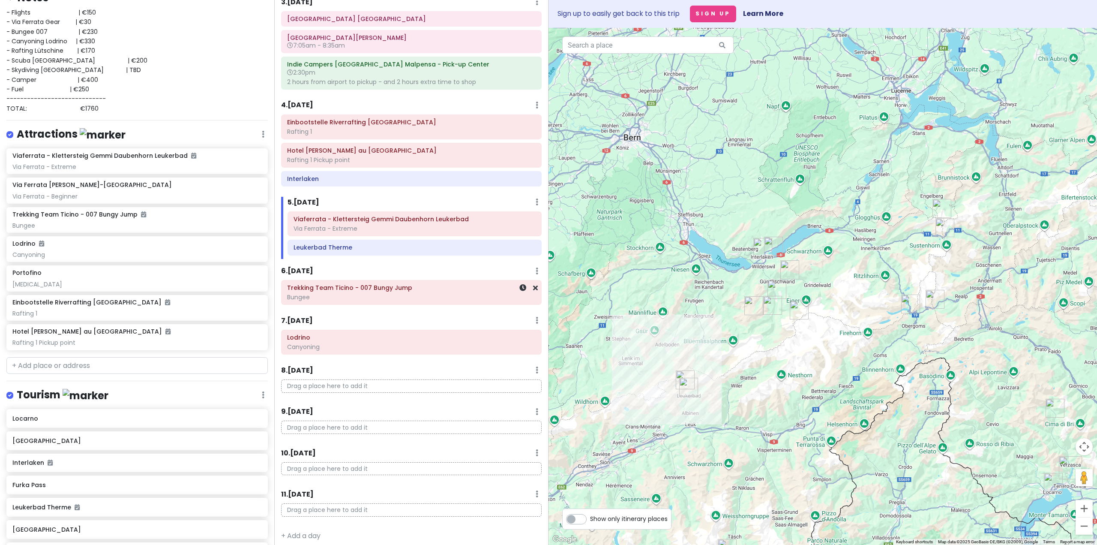
click at [378, 285] on h6 "Trekking Team Ticino - 007 Bungy Jump" at bounding box center [411, 288] width 248 height 8
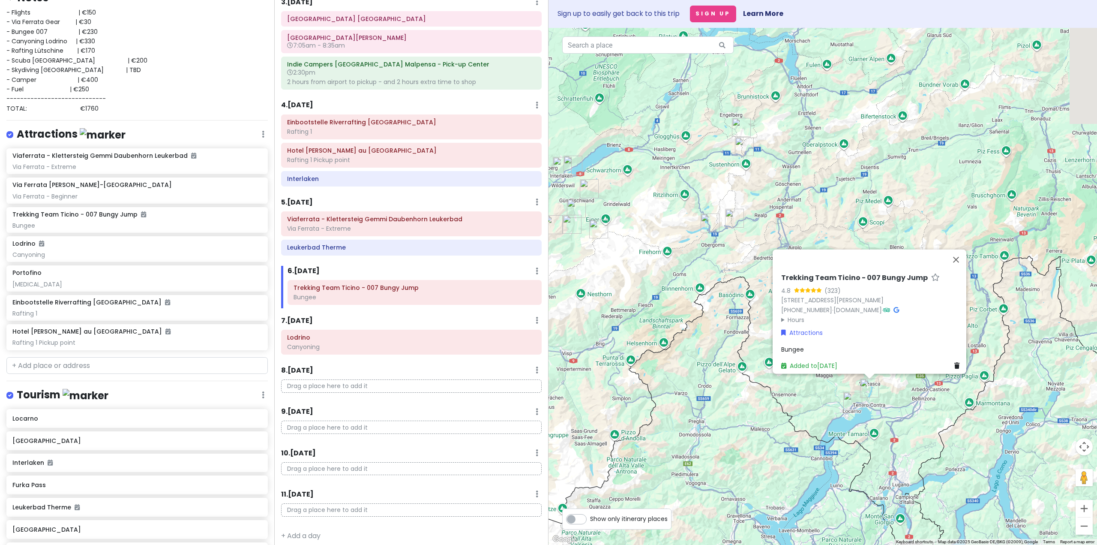
drag, startPoint x: 804, startPoint y: 401, endPoint x: 687, endPoint y: 304, distance: 151.5
click at [688, 305] on div "Trekking Team Ticino - 007 Bungy Jump 4.8 (323) [STREET_ADDRESS][PERSON_NAME] […" at bounding box center [822, 286] width 548 height 517
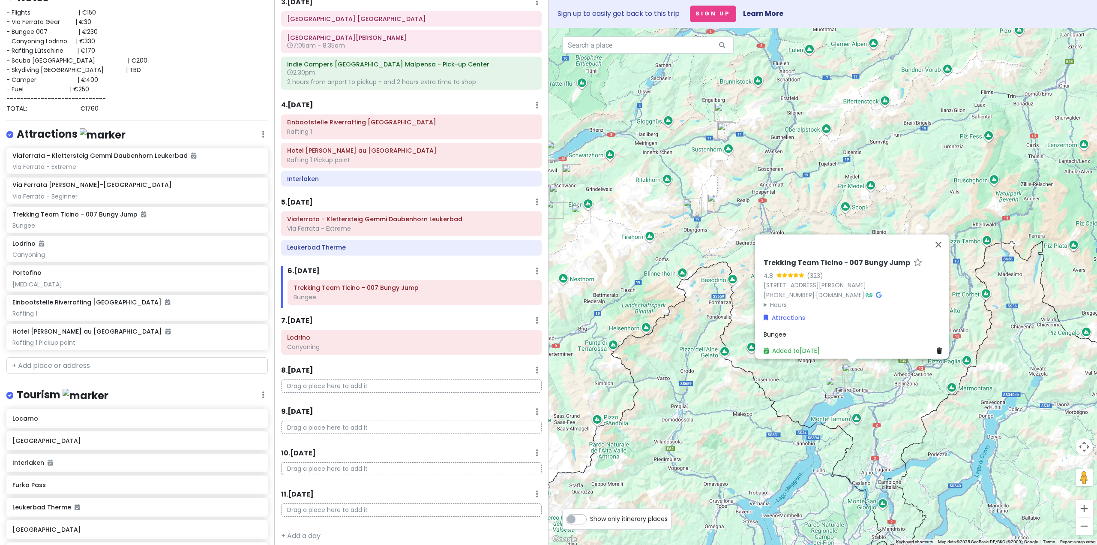
click at [733, 395] on div "Trekking Team Ticino - 007 Bungy Jump 4.8 (323) [STREET_ADDRESS][PERSON_NAME] […" at bounding box center [822, 286] width 548 height 517
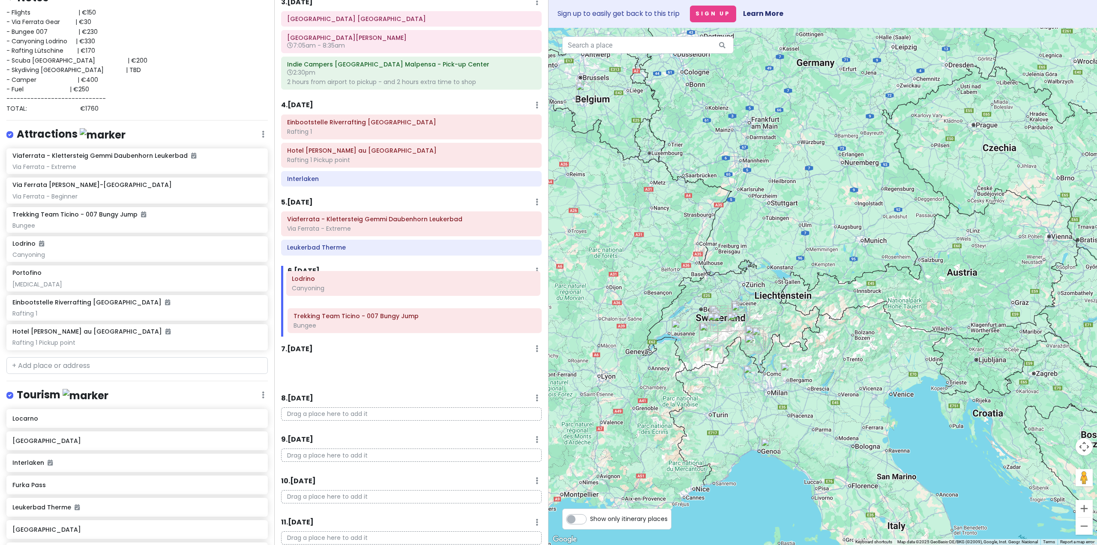
drag, startPoint x: 318, startPoint y: 345, endPoint x: 323, endPoint y: 290, distance: 55.5
click at [323, 290] on div "Itinerary × 1 . [DATE] Edit Day Notes Delete Day Click to add day notes Drag a …" at bounding box center [411, 272] width 274 height 545
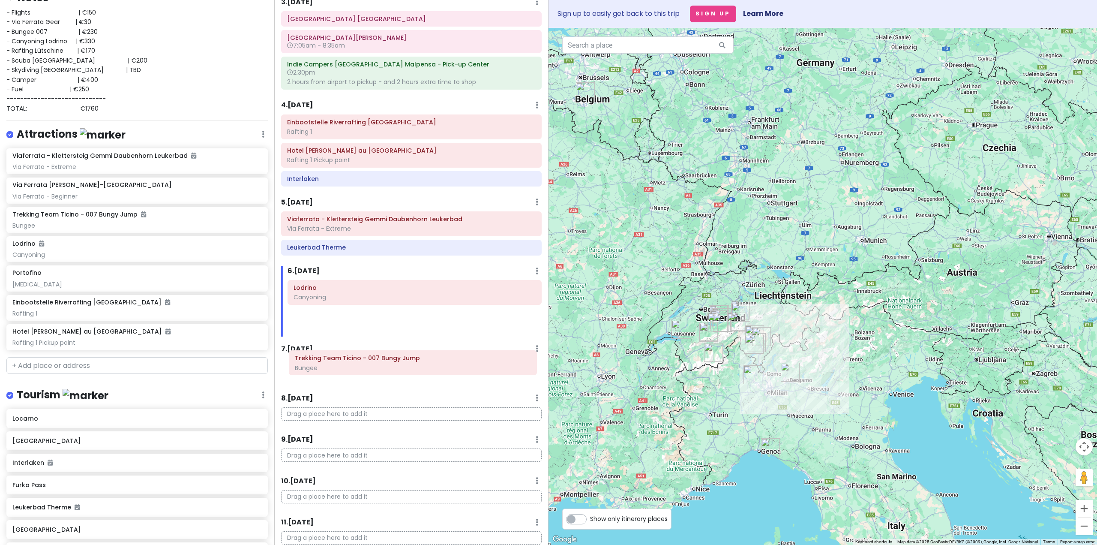
drag, startPoint x: 328, startPoint y: 314, endPoint x: 330, endPoint y: 359, distance: 45.0
click at [330, 359] on div "Itinerary × 1 . [DATE] Edit Day Notes Delete Day Click to add day notes Drag a …" at bounding box center [411, 272] width 274 height 545
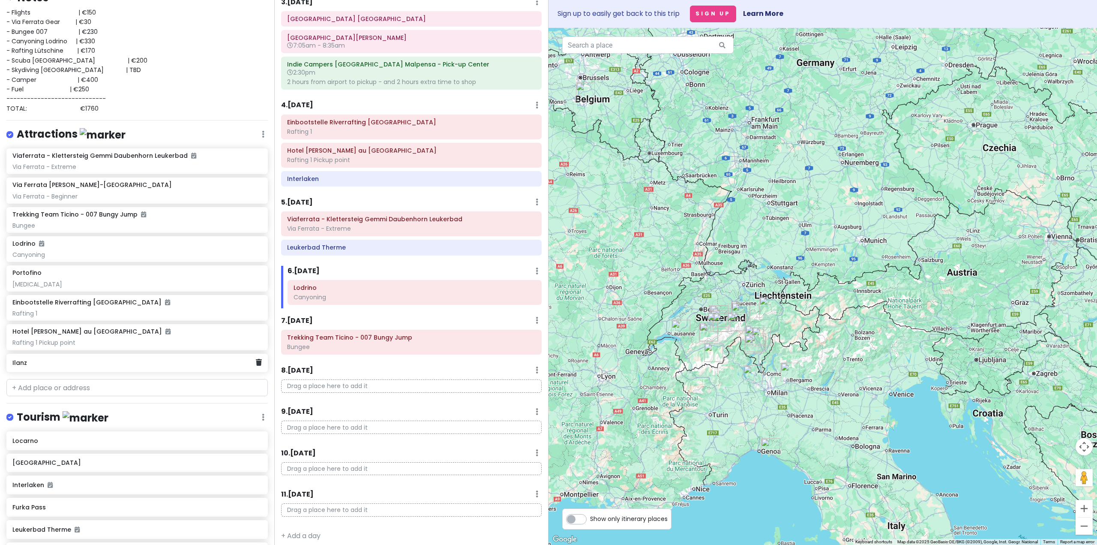
click at [73, 366] on div "Ilanz" at bounding box center [133, 363] width 243 height 12
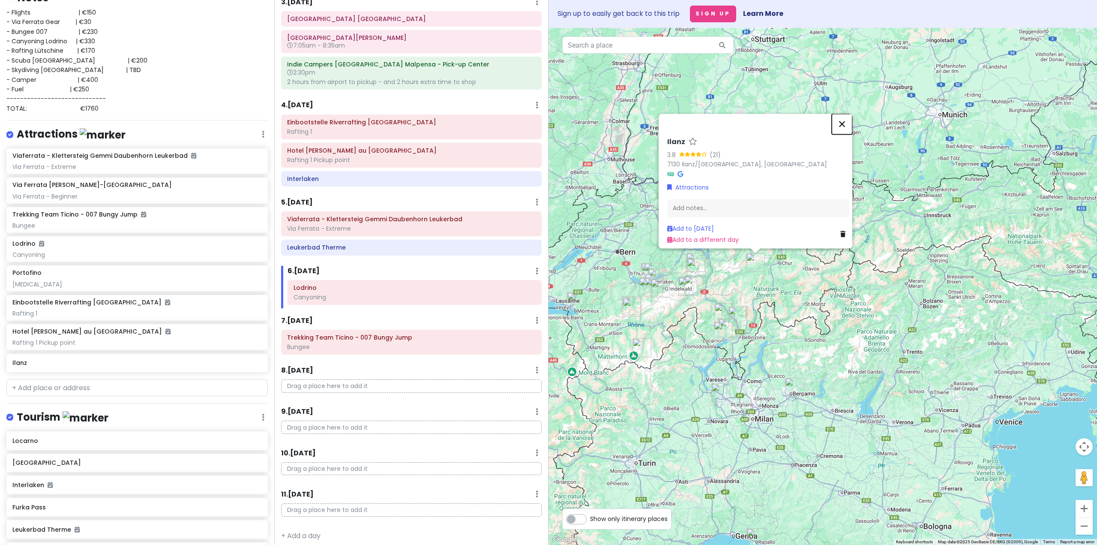
click at [852, 115] on button "Close" at bounding box center [842, 124] width 21 height 21
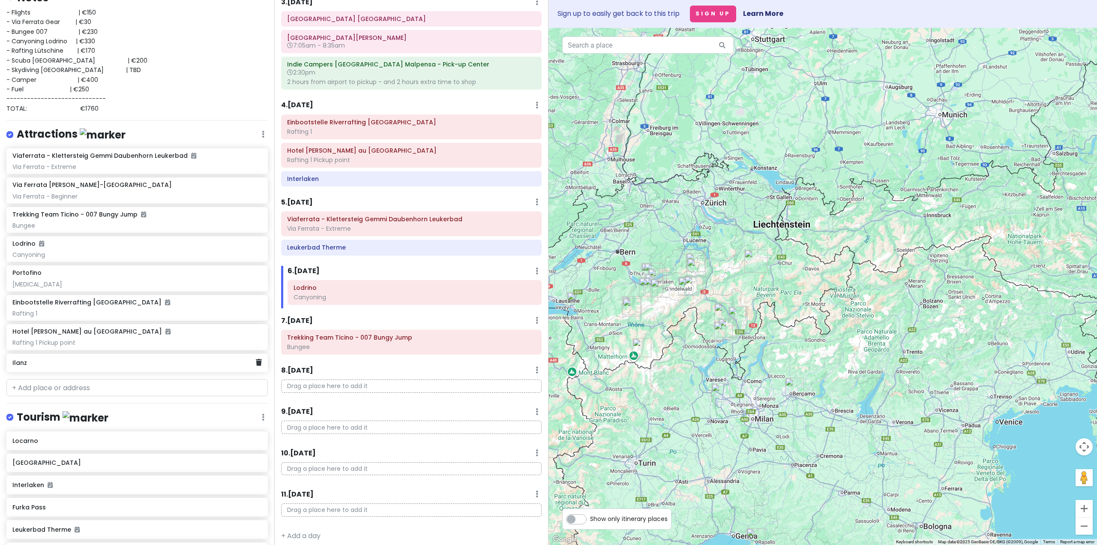
click at [72, 363] on h6 "Ilanz" at bounding box center [133, 363] width 243 height 8
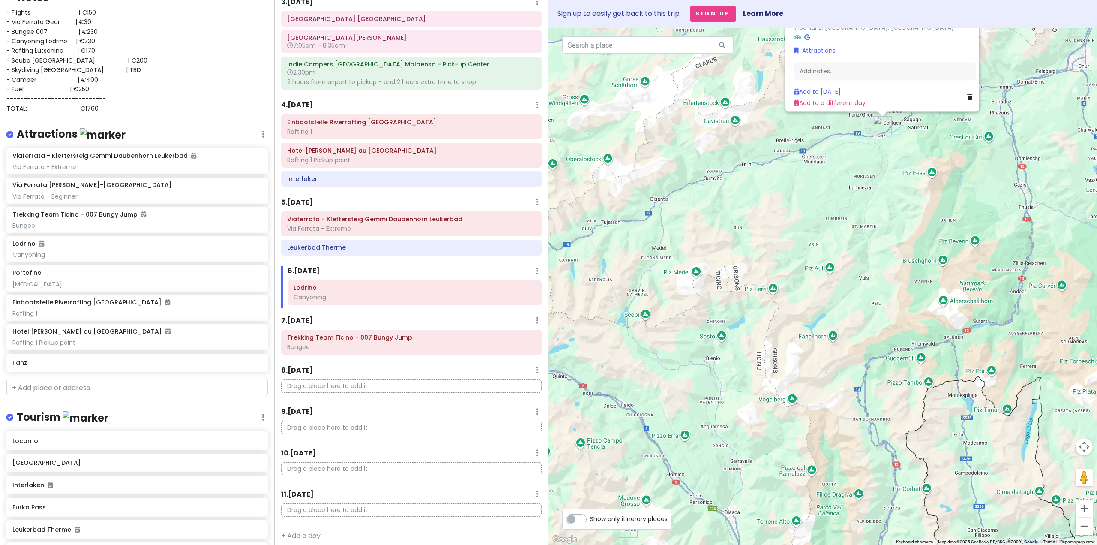
drag, startPoint x: 787, startPoint y: 218, endPoint x: 792, endPoint y: 207, distance: 12.8
click at [775, 231] on div "Ilanz 3.8 (21) 7130 Ilanz/[GEOGRAPHIC_DATA], [GEOGRAPHIC_DATA] Attractions Add …" at bounding box center [822, 286] width 548 height 517
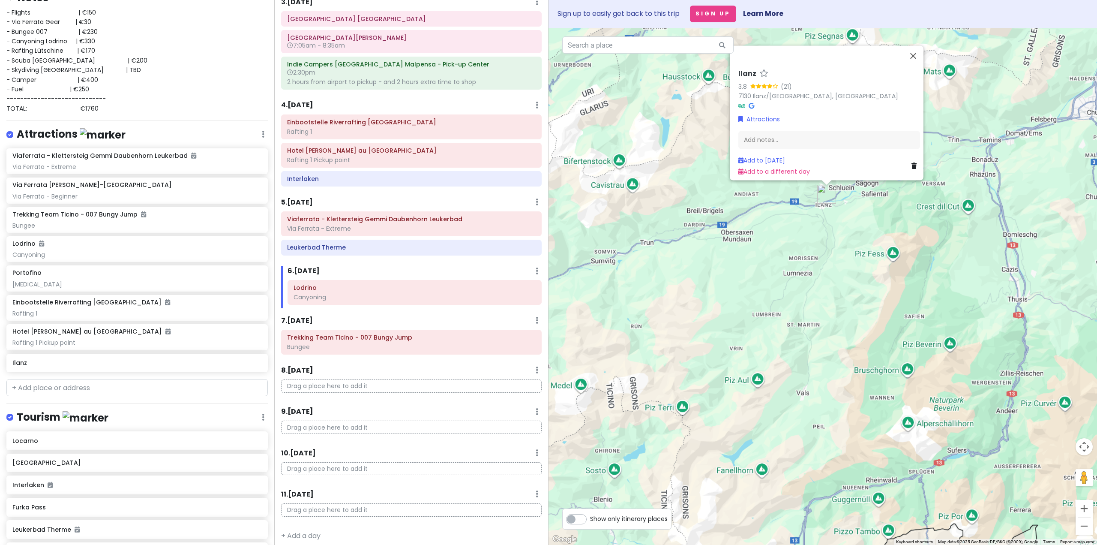
drag, startPoint x: 887, startPoint y: 221, endPoint x: 864, endPoint y: 287, distance: 70.3
click at [864, 291] on div "Ilanz 3.8 (21) 7130 Ilanz/[GEOGRAPHIC_DATA], [GEOGRAPHIC_DATA] Attractions Add …" at bounding box center [822, 286] width 548 height 517
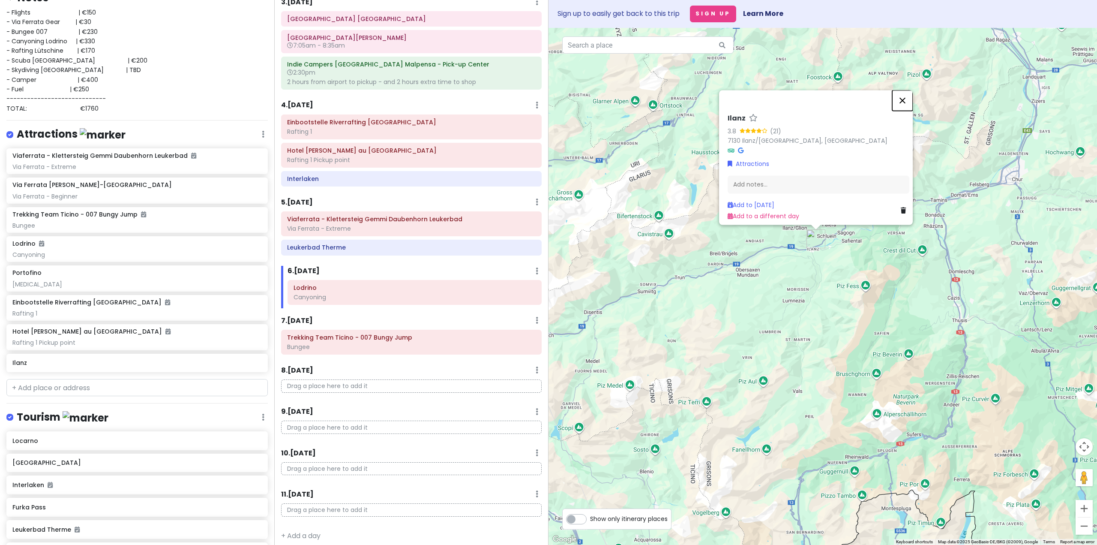
click at [906, 97] on button "Close" at bounding box center [902, 100] width 21 height 21
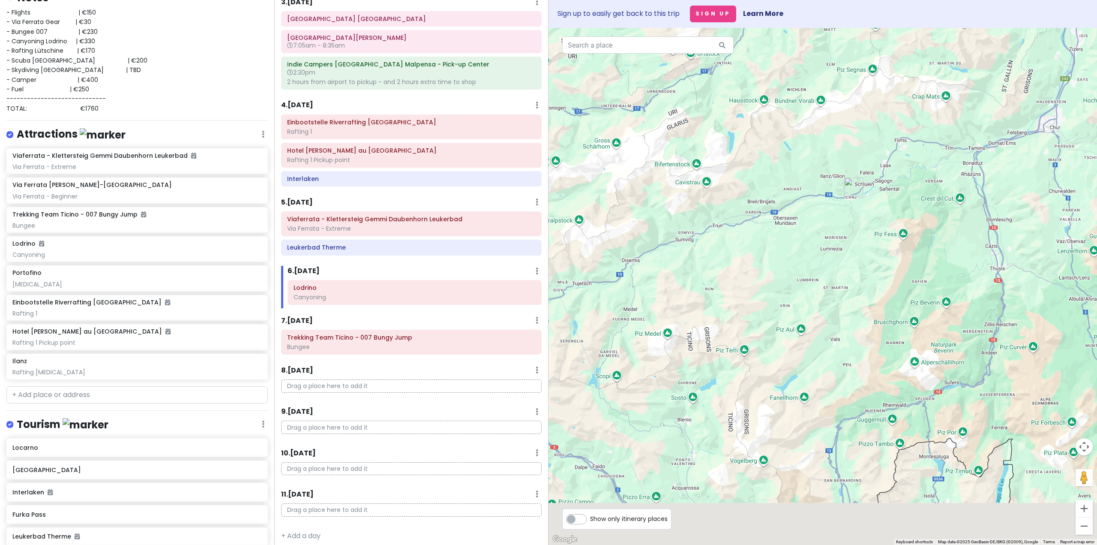
drag, startPoint x: 702, startPoint y: 313, endPoint x: 792, endPoint y: 245, distance: 113.1
click at [790, 245] on div at bounding box center [822, 286] width 548 height 517
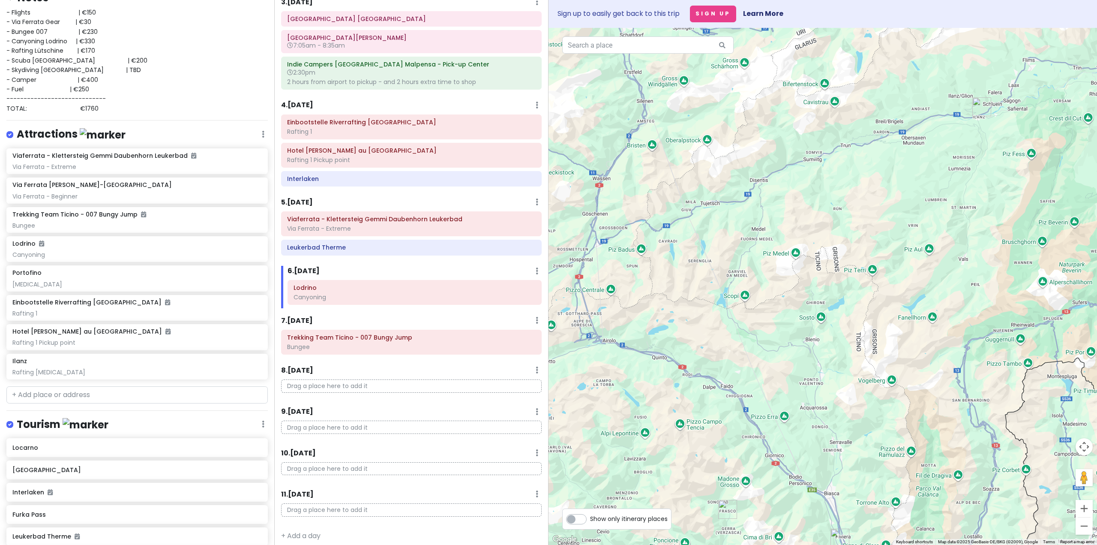
drag, startPoint x: 678, startPoint y: 245, endPoint x: 757, endPoint y: 205, distance: 88.1
click at [752, 210] on div at bounding box center [822, 286] width 548 height 517
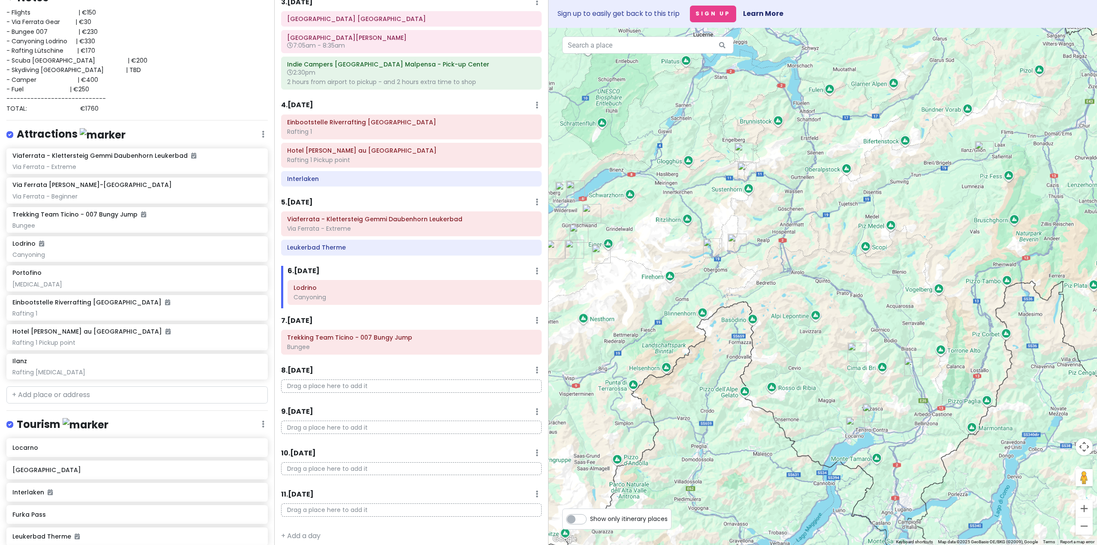
drag, startPoint x: 660, startPoint y: 224, endPoint x: 739, endPoint y: 254, distance: 84.7
click at [736, 256] on div at bounding box center [822, 286] width 548 height 517
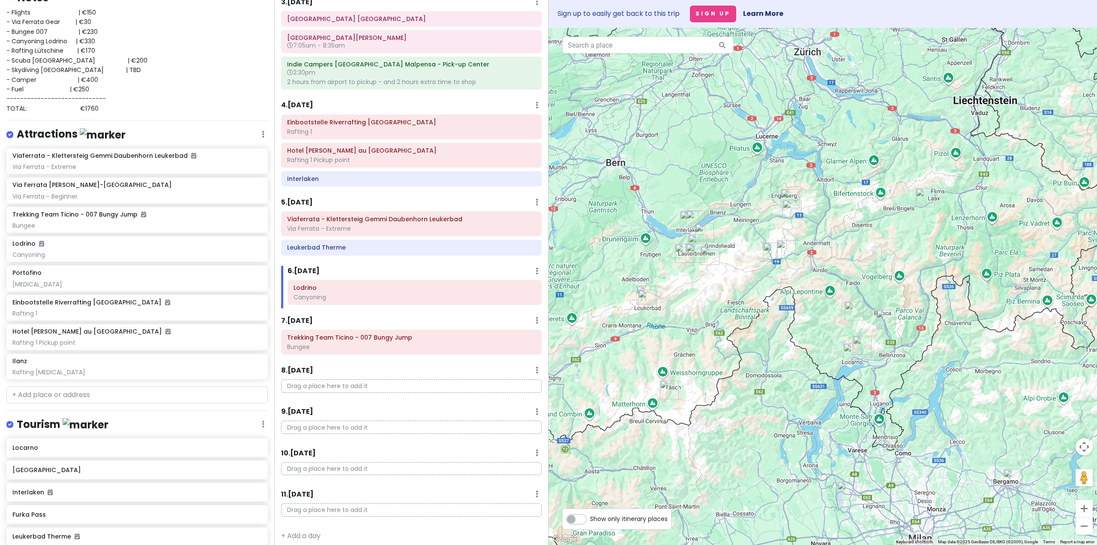
drag, startPoint x: 716, startPoint y: 239, endPoint x: 794, endPoint y: 252, distance: 79.2
click at [793, 254] on div at bounding box center [822, 286] width 548 height 517
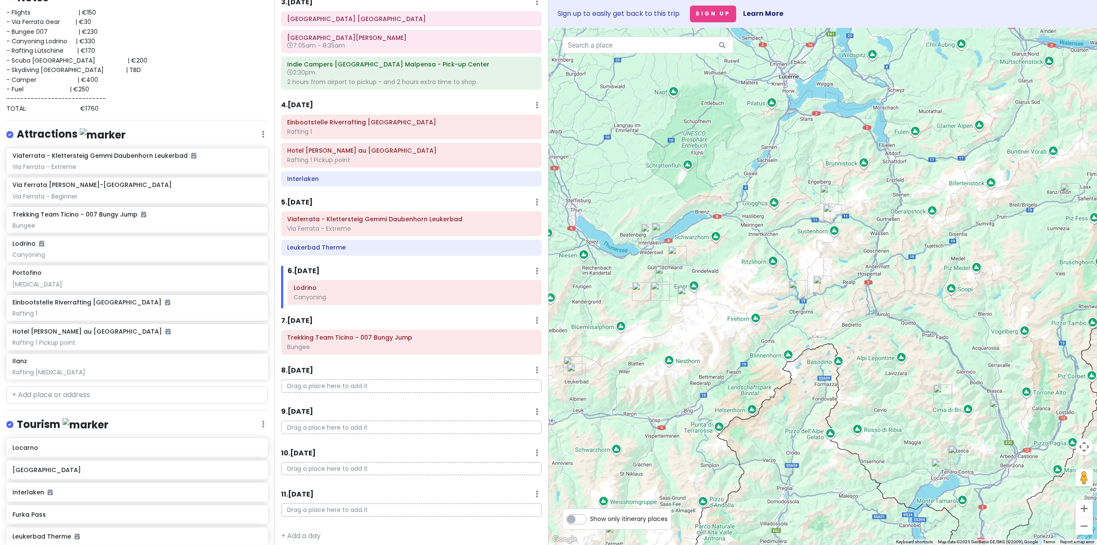
drag, startPoint x: 753, startPoint y: 371, endPoint x: 679, endPoint y: 381, distance: 74.9
click at [679, 381] on div at bounding box center [822, 286] width 548 height 517
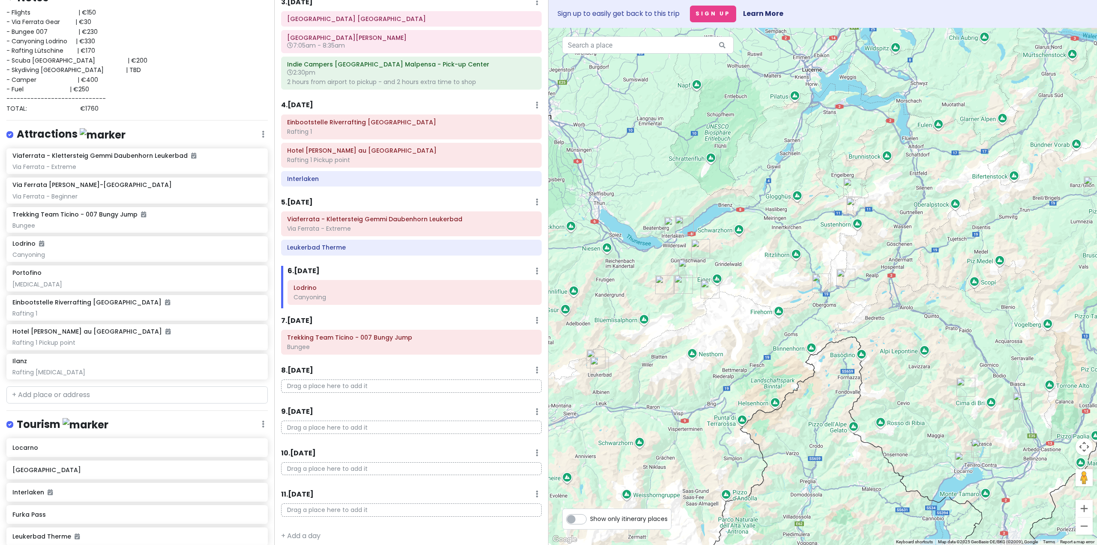
drag, startPoint x: 708, startPoint y: 365, endPoint x: 727, endPoint y: 362, distance: 19.2
click at [727, 362] on div at bounding box center [822, 286] width 548 height 517
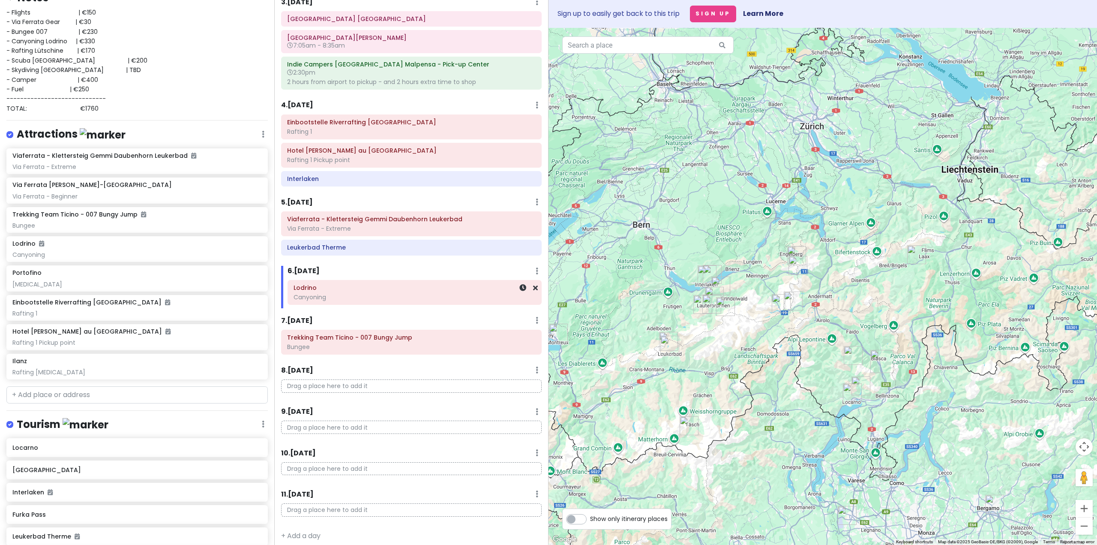
scroll to position [86, 0]
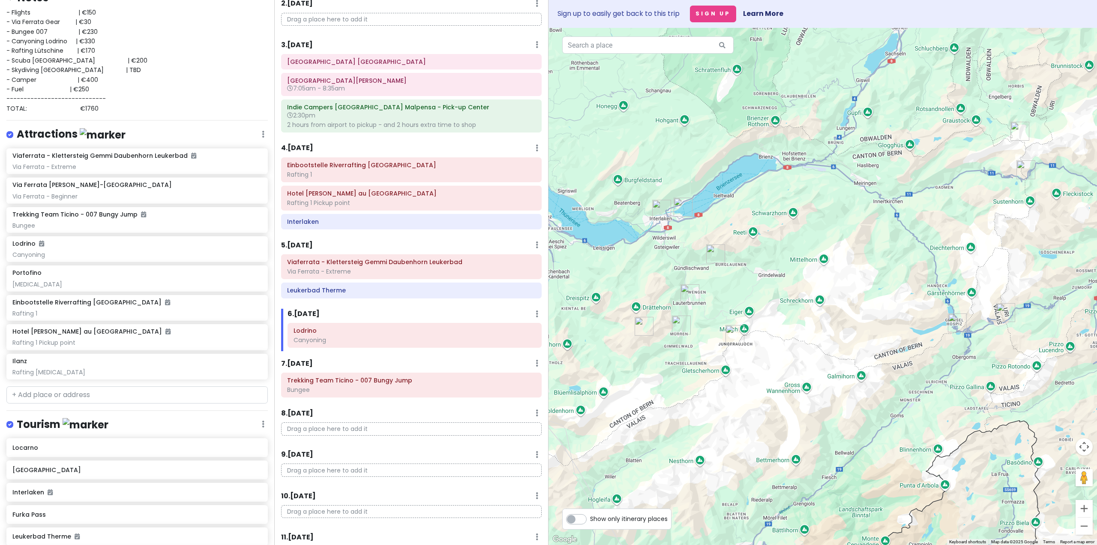
drag, startPoint x: 699, startPoint y: 312, endPoint x: 722, endPoint y: 294, distance: 28.6
click at [722, 294] on div at bounding box center [822, 286] width 548 height 517
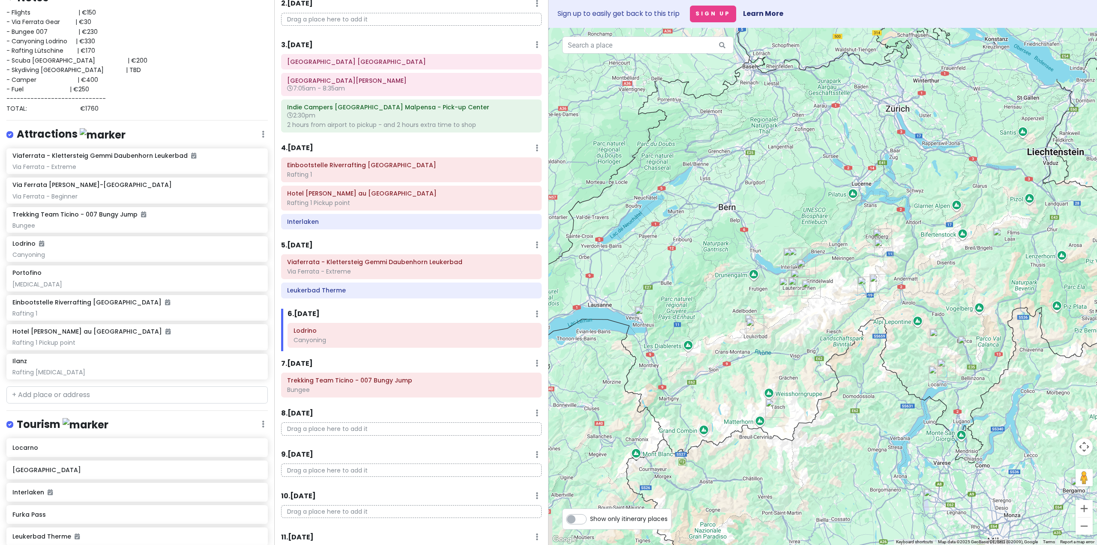
drag, startPoint x: 740, startPoint y: 357, endPoint x: 803, endPoint y: 323, distance: 72.3
click at [803, 323] on div at bounding box center [822, 286] width 548 height 517
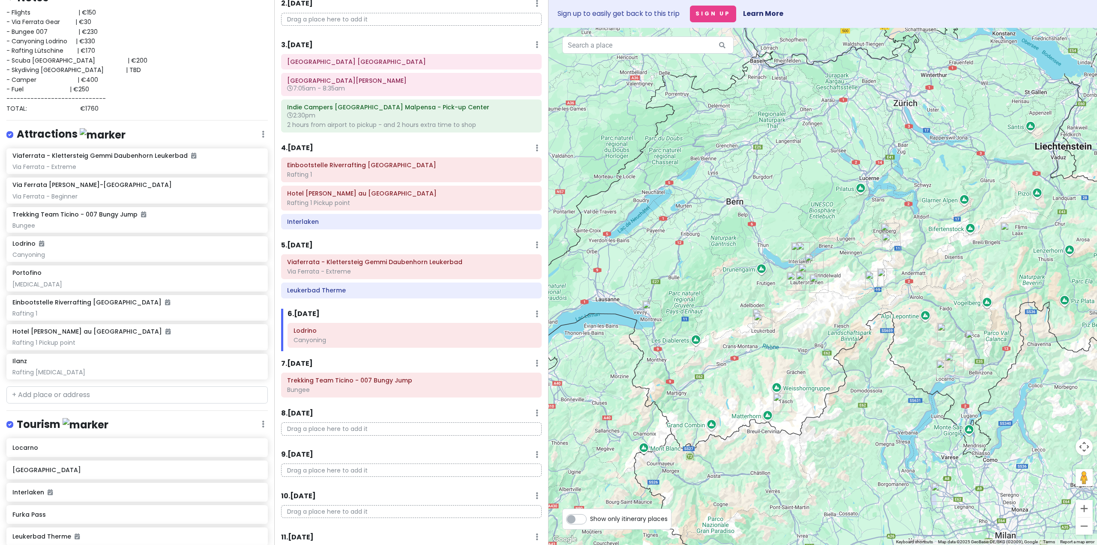
click at [651, 305] on img "Montreux" at bounding box center [651, 309] width 19 height 19
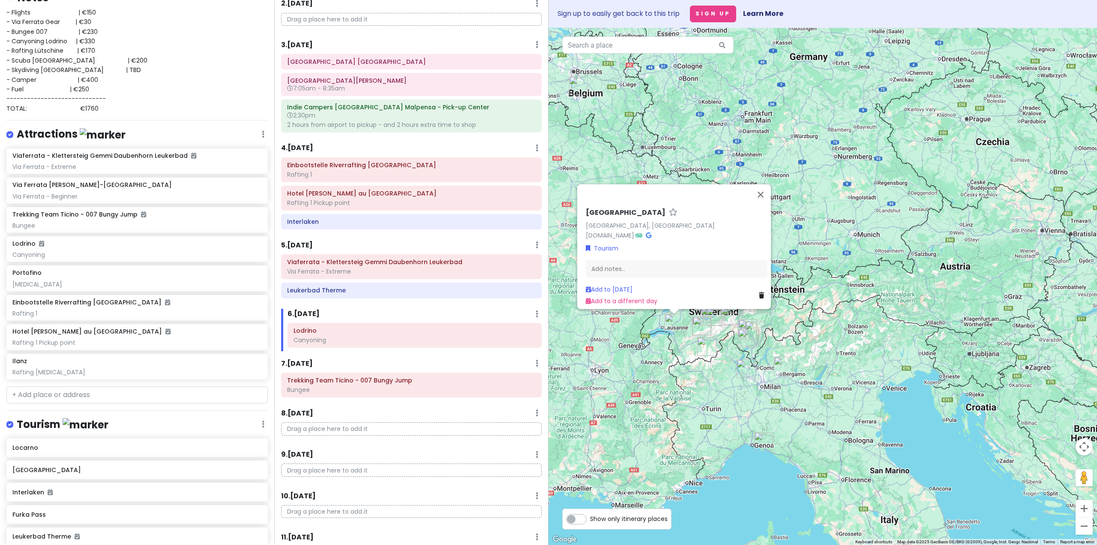
drag, startPoint x: 700, startPoint y: 345, endPoint x: 561, endPoint y: 162, distance: 229.3
click at [677, 346] on div "Montreux [GEOGRAPHIC_DATA], [GEOGRAPHIC_DATA] [DOMAIN_NAME] · Tourism Add notes…" at bounding box center [822, 286] width 548 height 517
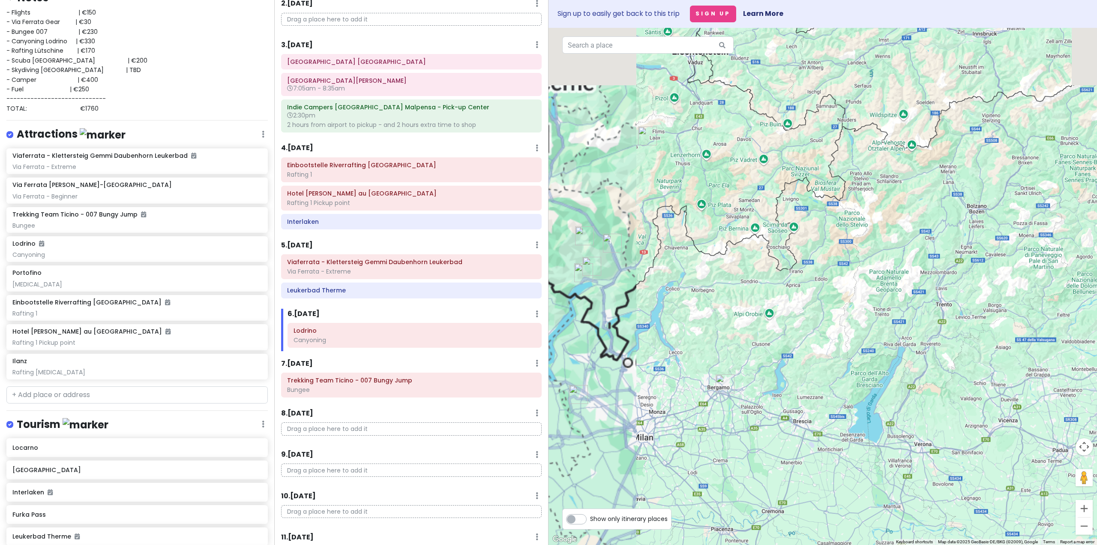
drag, startPoint x: 906, startPoint y: 374, endPoint x: 967, endPoint y: 387, distance: 63.1
click at [974, 389] on div "Montreux [GEOGRAPHIC_DATA], [GEOGRAPHIC_DATA] [DOMAIN_NAME] · Tourism Add notes…" at bounding box center [822, 286] width 548 height 517
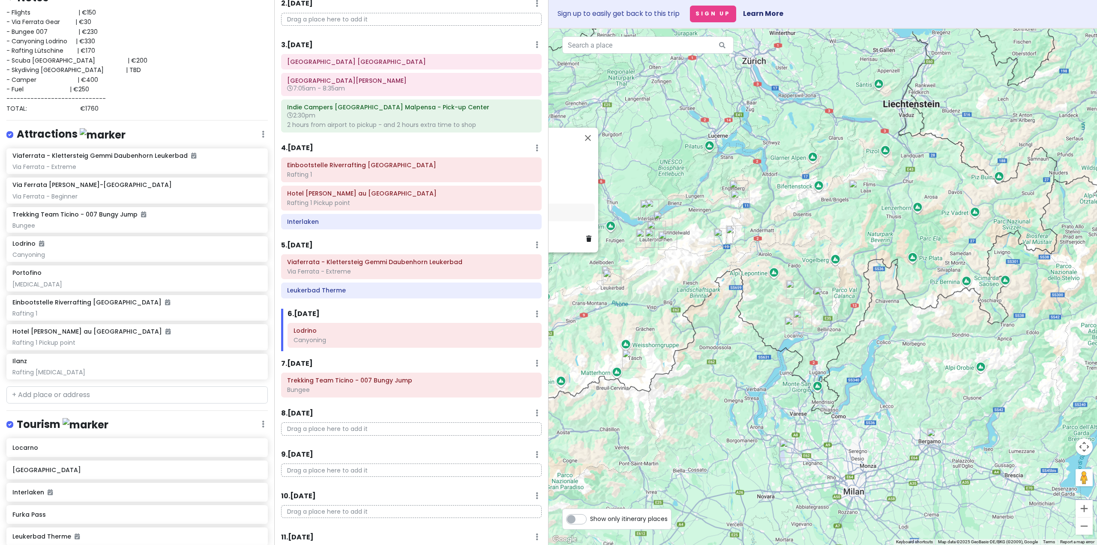
drag, startPoint x: 843, startPoint y: 353, endPoint x: 876, endPoint y: 373, distance: 38.7
click at [875, 372] on div "Montreux [GEOGRAPHIC_DATA], [GEOGRAPHIC_DATA] [DOMAIN_NAME] · Tourism Add notes…" at bounding box center [822, 286] width 548 height 517
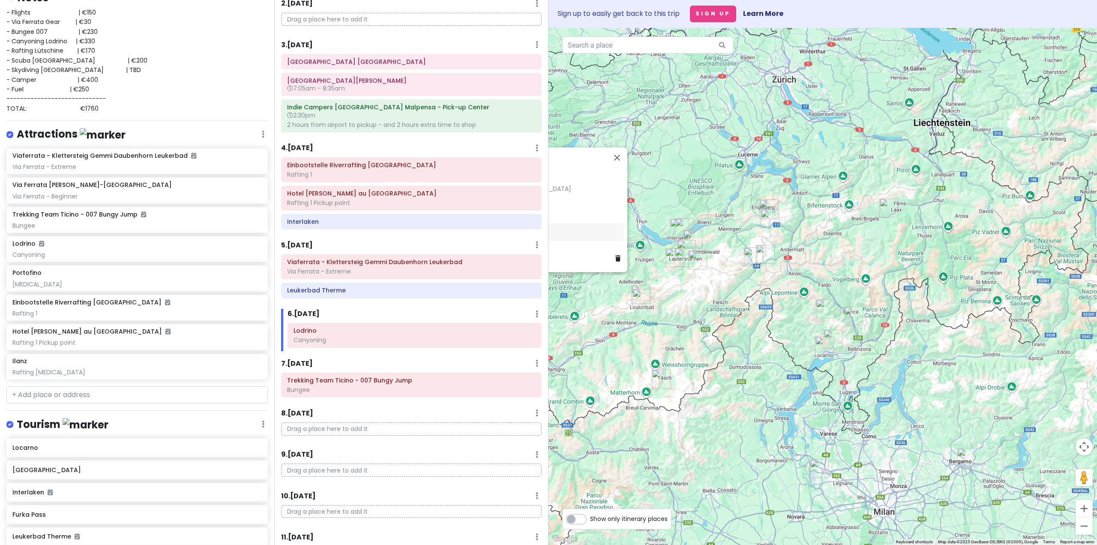
drag, startPoint x: 781, startPoint y: 328, endPoint x: 766, endPoint y: 332, distance: 15.4
click at [766, 332] on div "Montreux [GEOGRAPHIC_DATA], [GEOGRAPHIC_DATA] [DOMAIN_NAME] · Tourism Add notes…" at bounding box center [822, 286] width 548 height 517
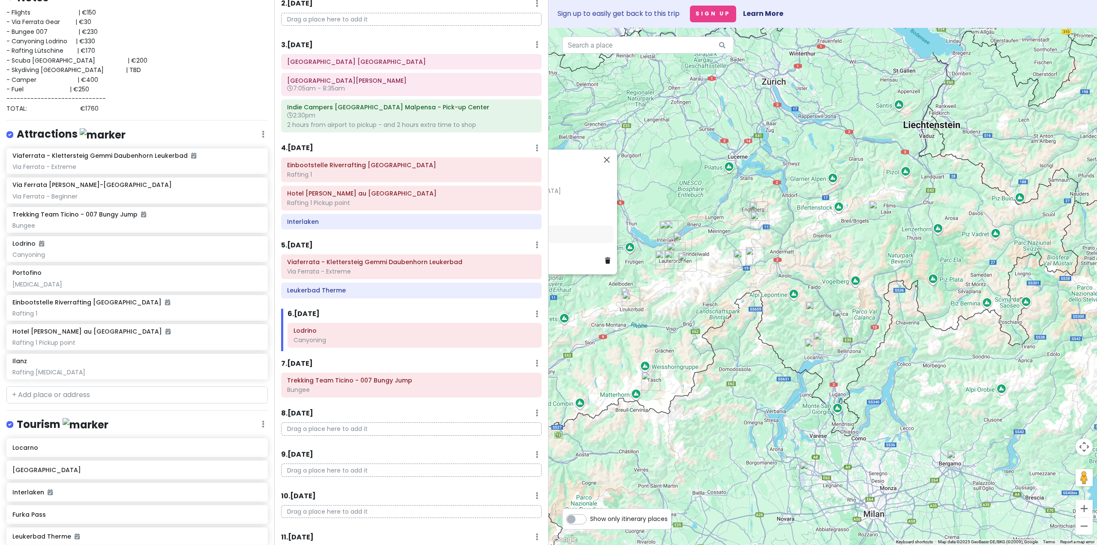
click at [740, 340] on div "Montreux [GEOGRAPHIC_DATA], [GEOGRAPHIC_DATA] [DOMAIN_NAME] · Tourism Add notes…" at bounding box center [822, 286] width 548 height 517
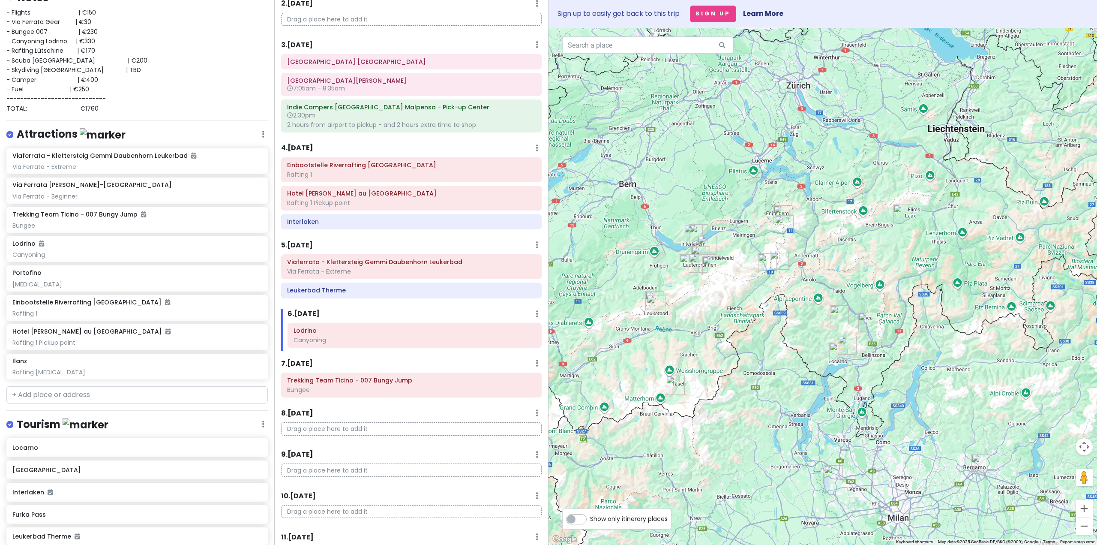
drag, startPoint x: 736, startPoint y: 349, endPoint x: 762, endPoint y: 353, distance: 26.0
click at [762, 353] on div at bounding box center [822, 286] width 548 height 517
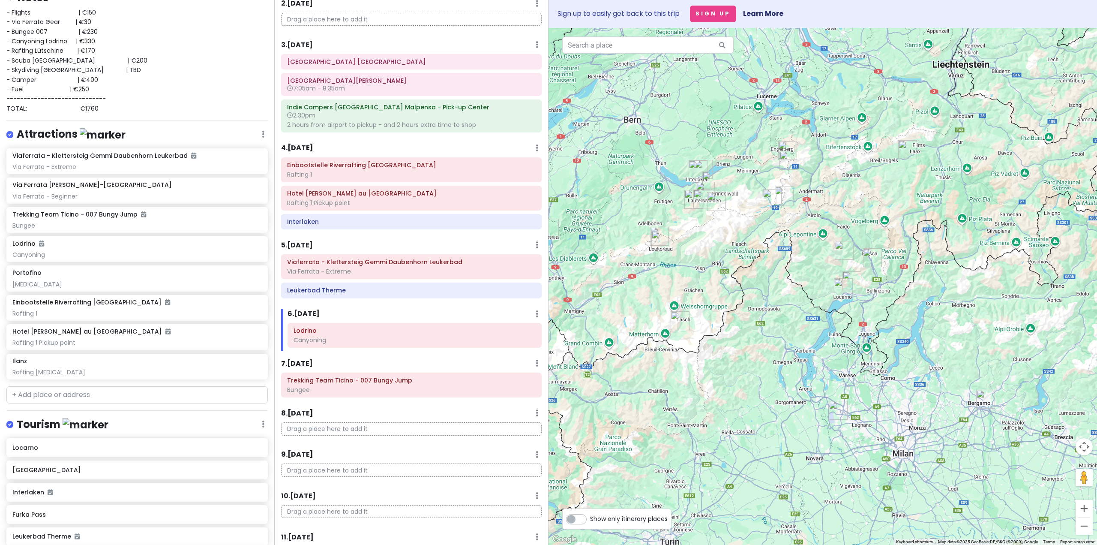
drag, startPoint x: 704, startPoint y: 295, endPoint x: 681, endPoint y: 236, distance: 62.9
click at [702, 230] on div at bounding box center [822, 286] width 548 height 517
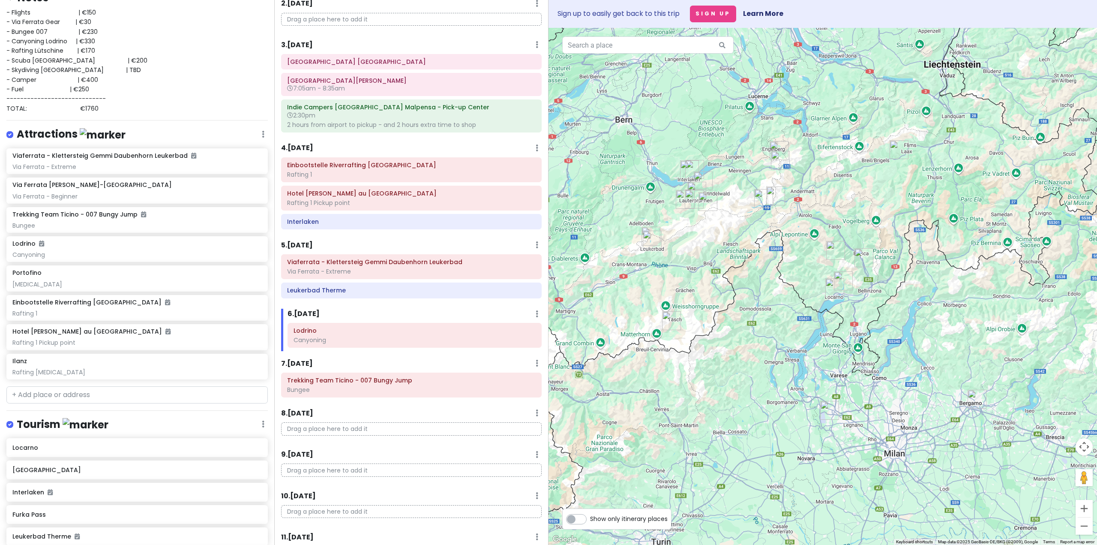
click at [650, 239] on img "Leukerbad Therme" at bounding box center [652, 240] width 19 height 19
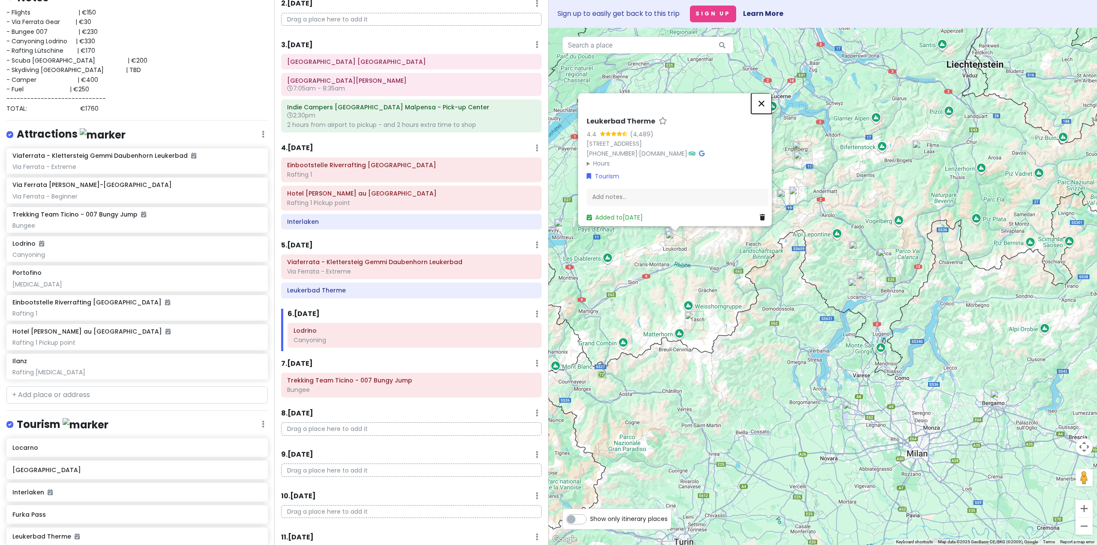
click at [767, 95] on button "Close" at bounding box center [761, 103] width 21 height 21
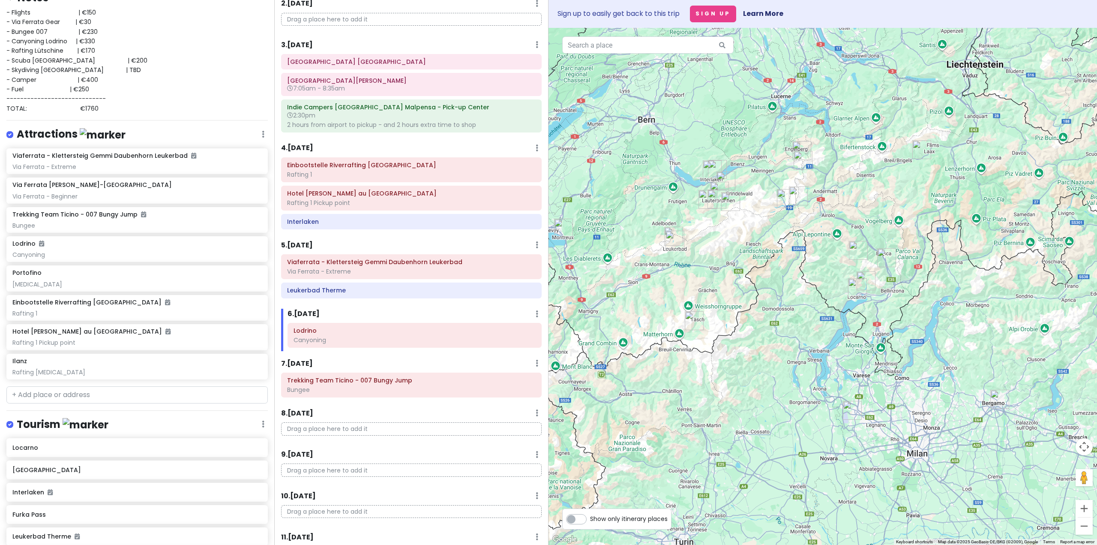
click at [695, 318] on img "Zermatt" at bounding box center [694, 320] width 19 height 19
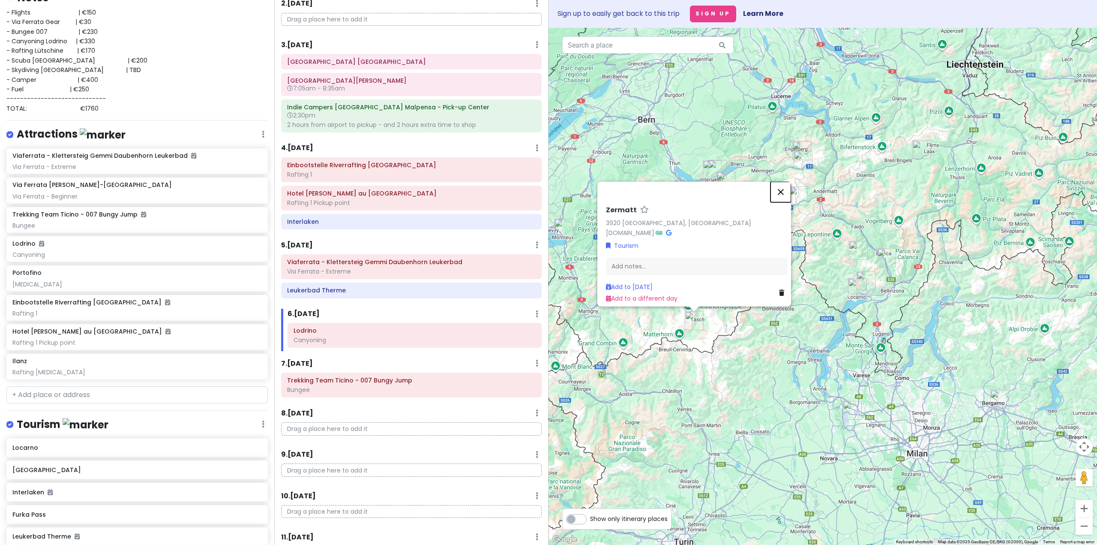
click at [781, 184] on button "Close" at bounding box center [780, 192] width 21 height 21
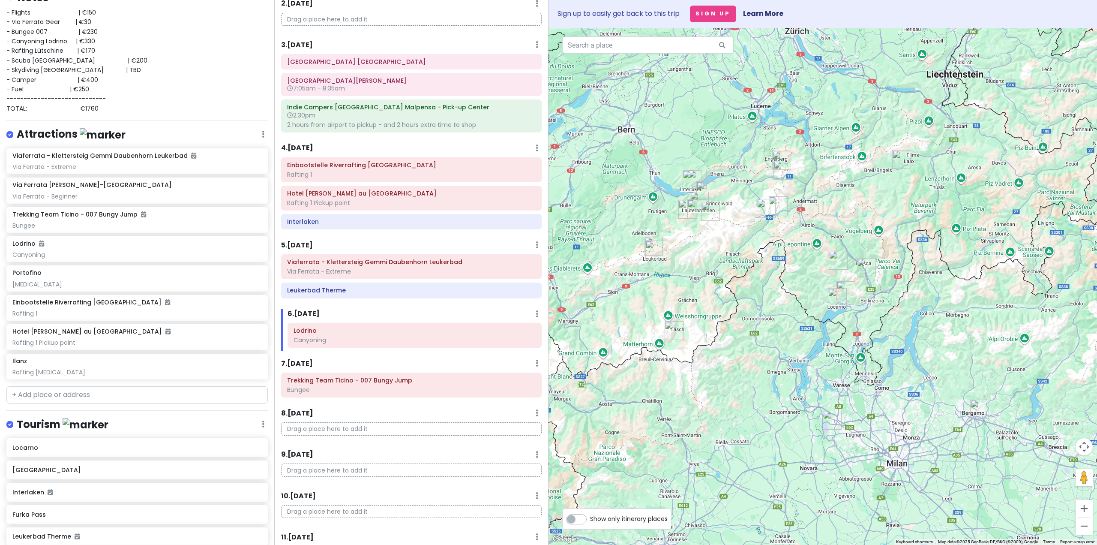
drag, startPoint x: 776, startPoint y: 257, endPoint x: 744, endPoint y: 270, distance: 34.2
click at [744, 270] on div "To navigate, press the arrow keys." at bounding box center [822, 286] width 548 height 517
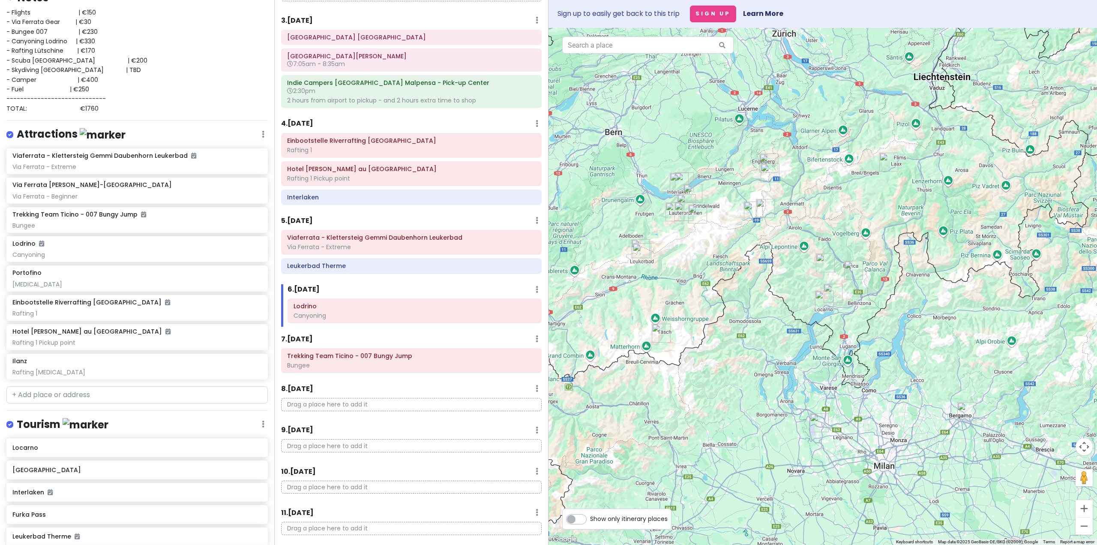
scroll to position [130, 0]
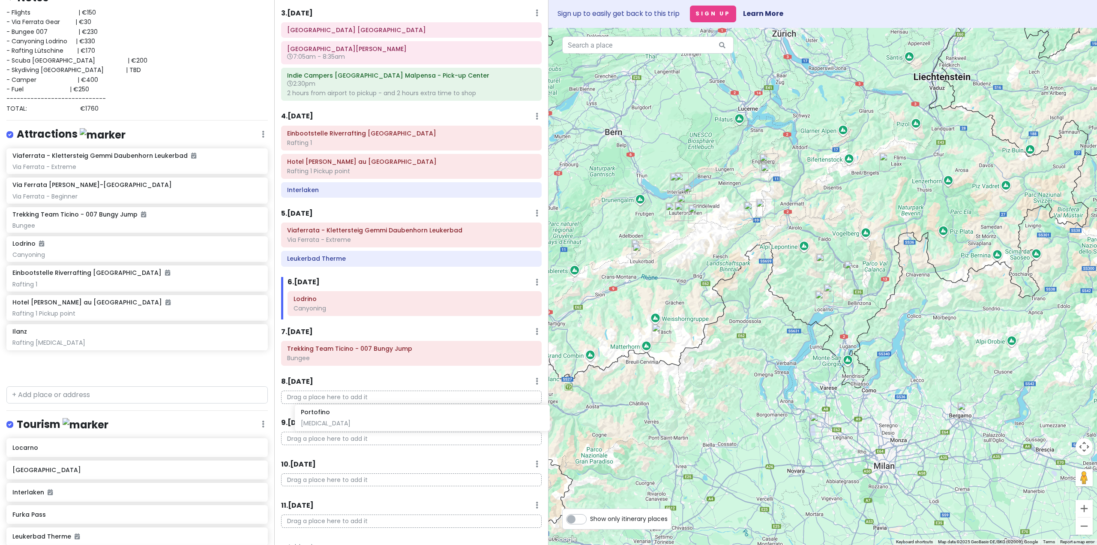
drag, startPoint x: 78, startPoint y: 282, endPoint x: 366, endPoint y: 423, distance: 320.8
click at [366, 423] on div "Interlaken Trip Private Change Dates Make a Copy Delete Trip Go Pro ⚡️ Give Fee…" at bounding box center [548, 272] width 1097 height 545
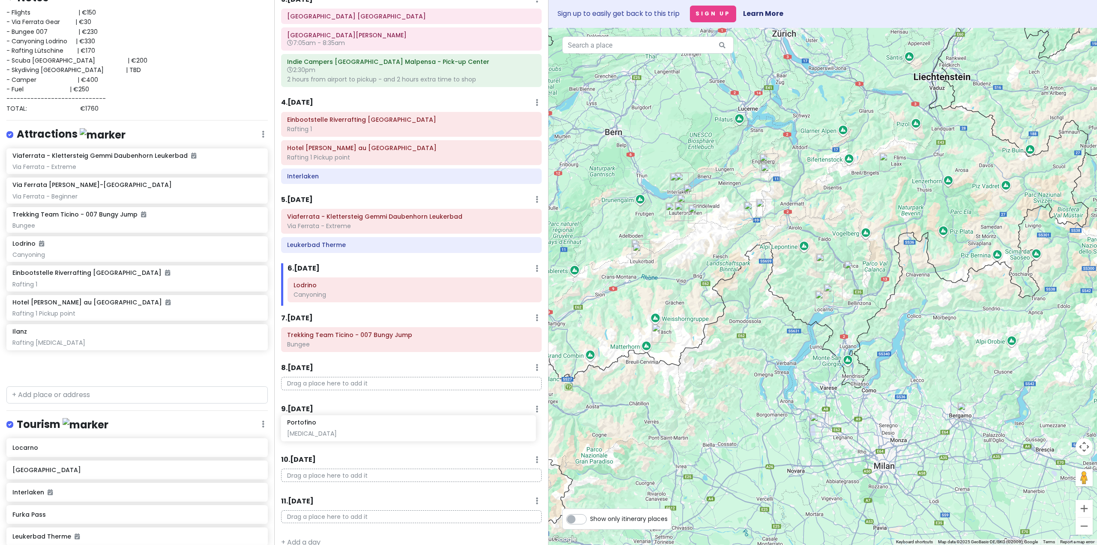
scroll to position [131, 0]
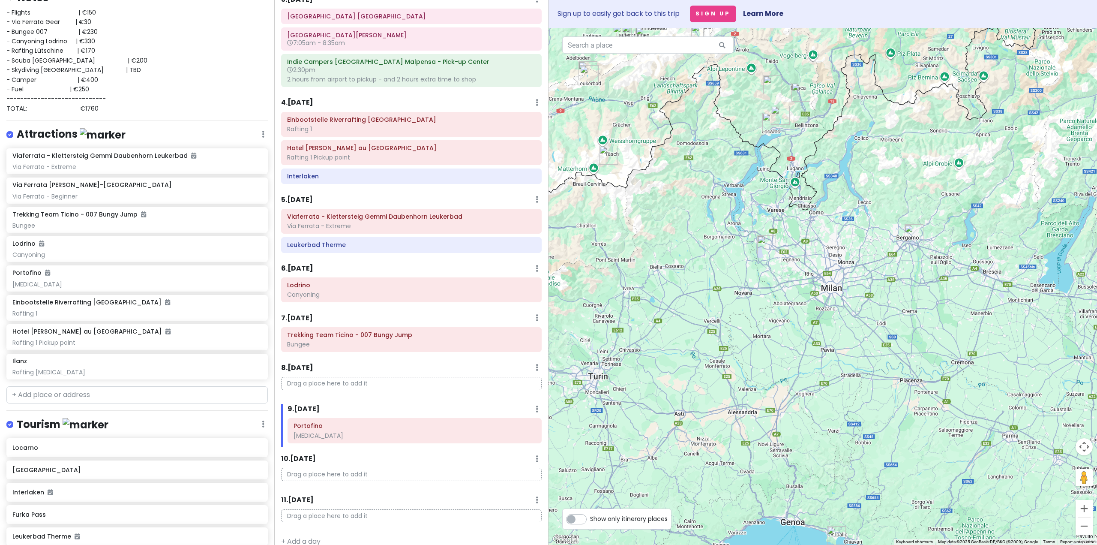
drag, startPoint x: 767, startPoint y: 411, endPoint x: 692, endPoint y: 262, distance: 167.5
click at [713, 230] on div at bounding box center [822, 286] width 548 height 517
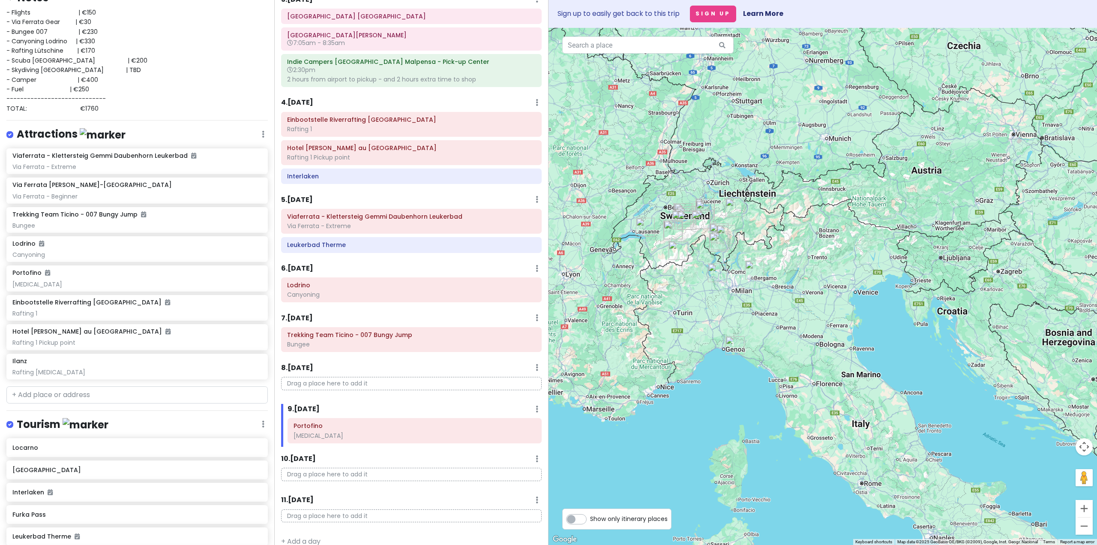
drag, startPoint x: 709, startPoint y: 342, endPoint x: 705, endPoint y: 323, distance: 18.8
click at [705, 323] on div at bounding box center [822, 286] width 548 height 517
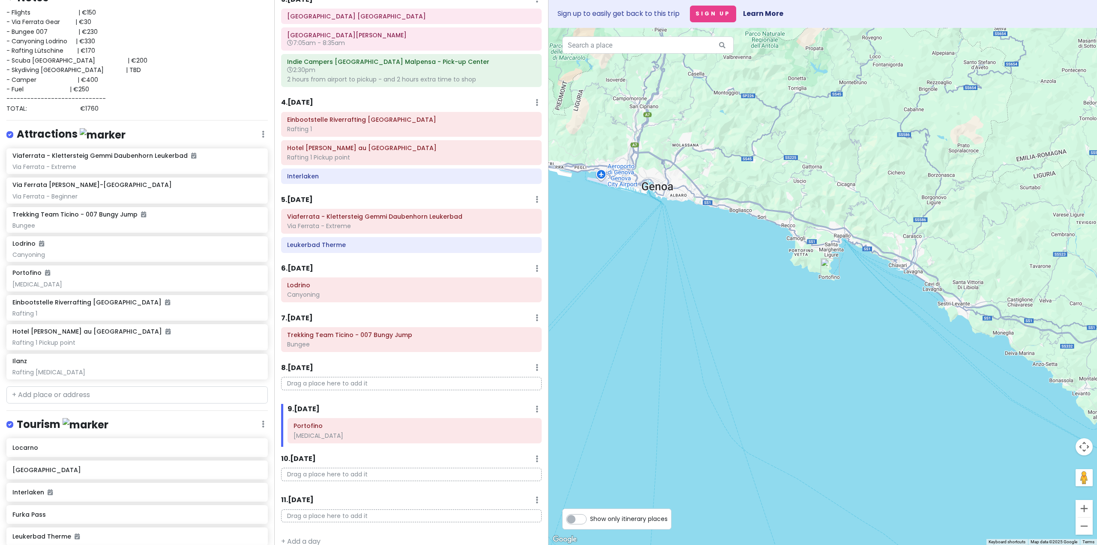
scroll to position [139, 0]
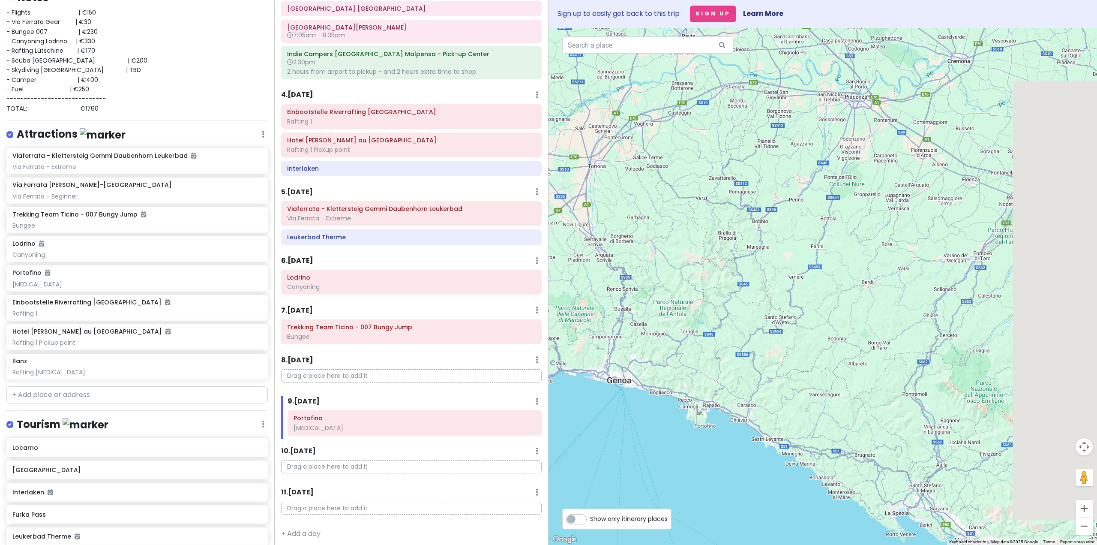
drag, startPoint x: 875, startPoint y: 270, endPoint x: 778, endPoint y: 378, distance: 145.6
click at [780, 380] on div at bounding box center [822, 286] width 548 height 517
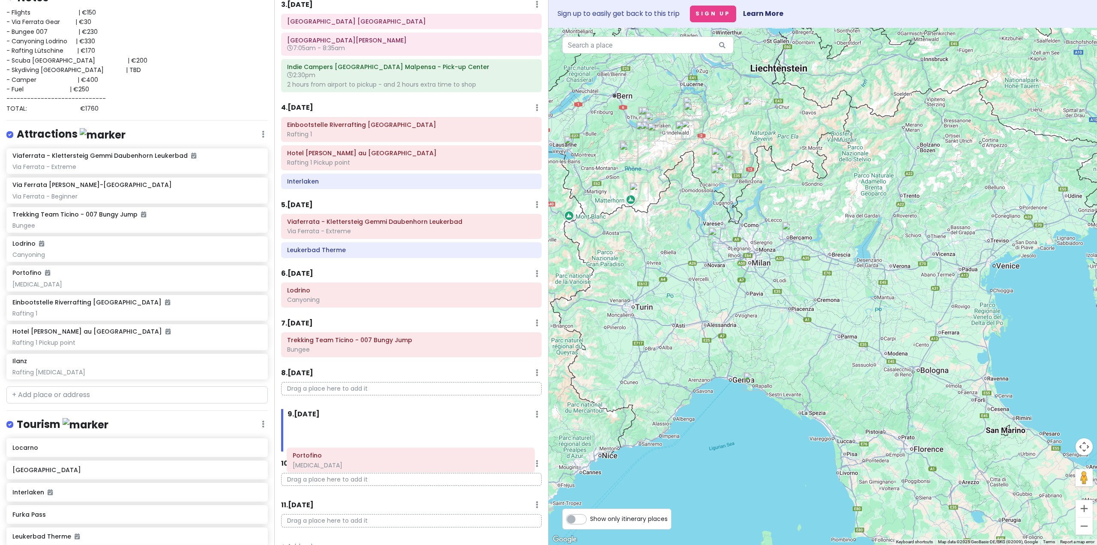
drag, startPoint x: 368, startPoint y: 415, endPoint x: 368, endPoint y: 459, distance: 43.7
click at [368, 459] on div "Itinerary × 1 . [DATE] Edit Day Notes Delete Day Click to add day notes Drag a …" at bounding box center [411, 272] width 274 height 545
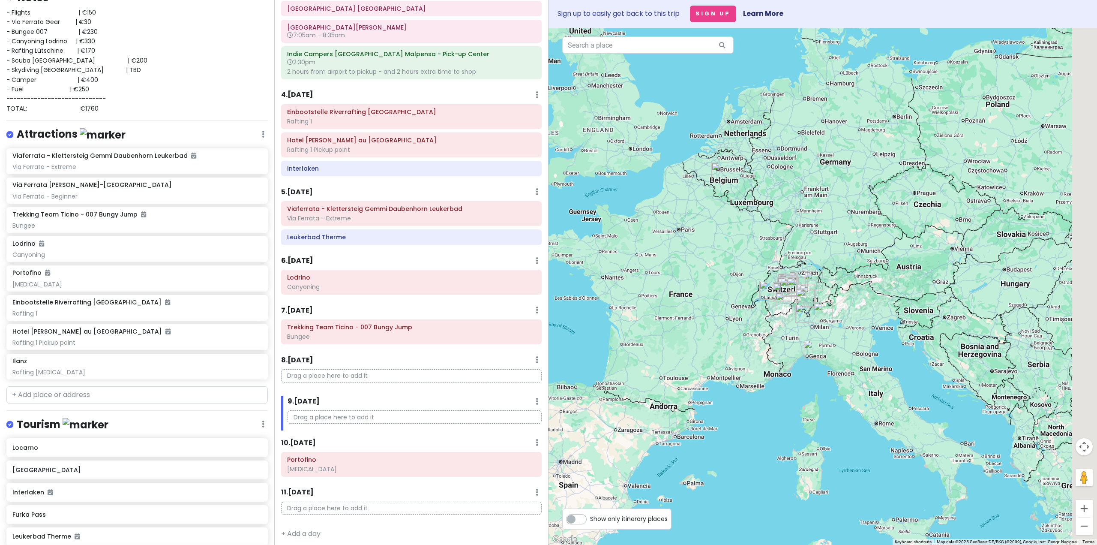
drag, startPoint x: 784, startPoint y: 304, endPoint x: 705, endPoint y: 314, distance: 79.6
click at [704, 314] on div at bounding box center [822, 286] width 548 height 517
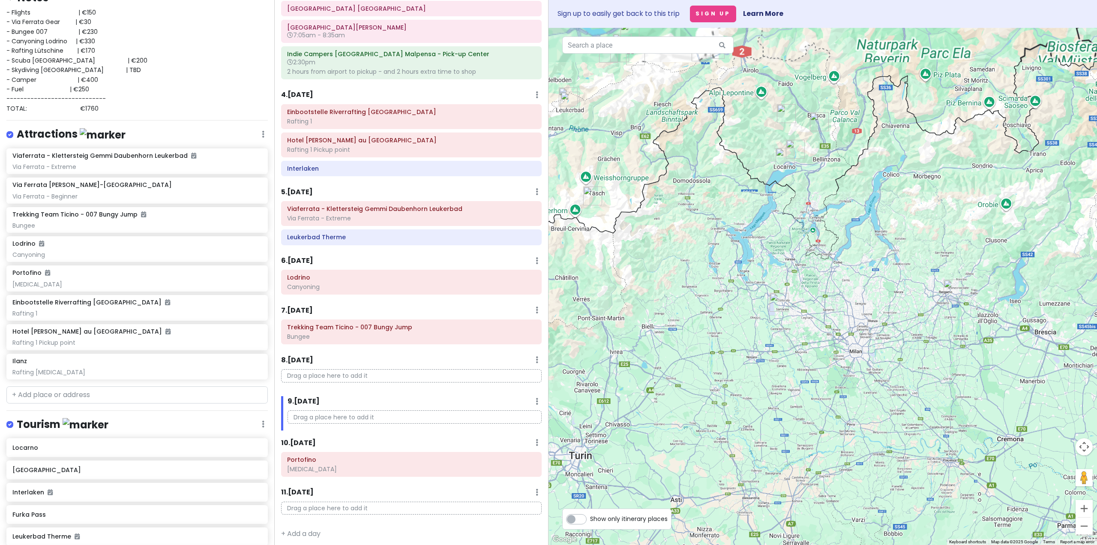
drag, startPoint x: 741, startPoint y: 271, endPoint x: 714, endPoint y: 319, distance: 55.6
click at [714, 318] on div at bounding box center [822, 286] width 548 height 517
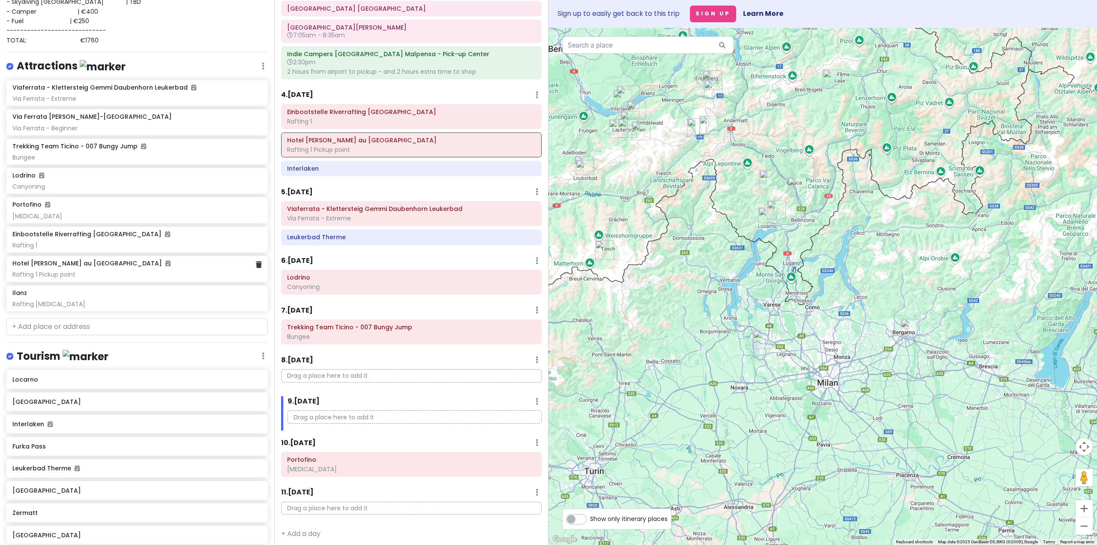
scroll to position [260, 0]
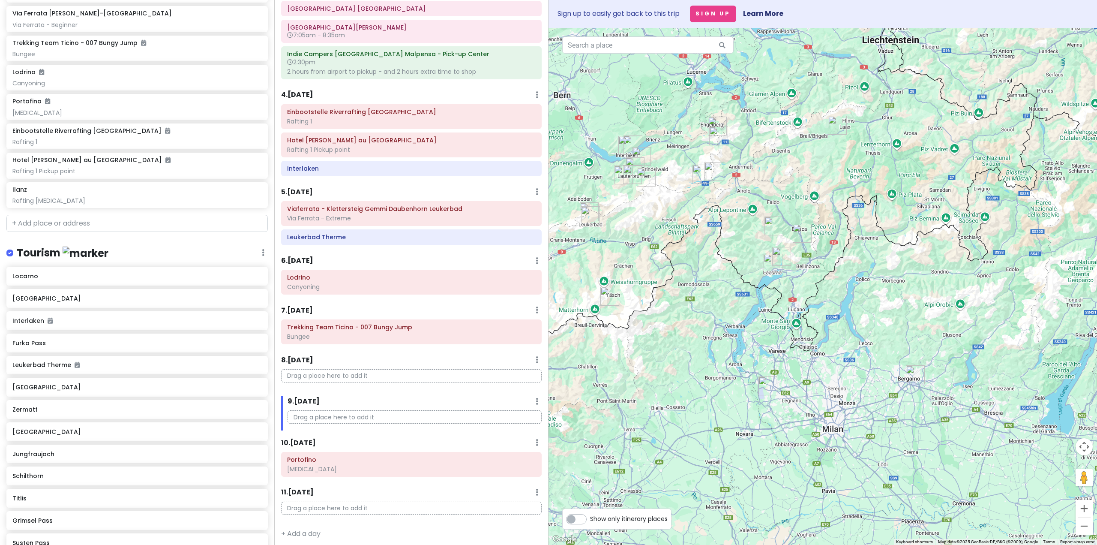
drag, startPoint x: 737, startPoint y: 205, endPoint x: 742, endPoint y: 248, distance: 43.2
click at [742, 248] on div at bounding box center [822, 286] width 548 height 517
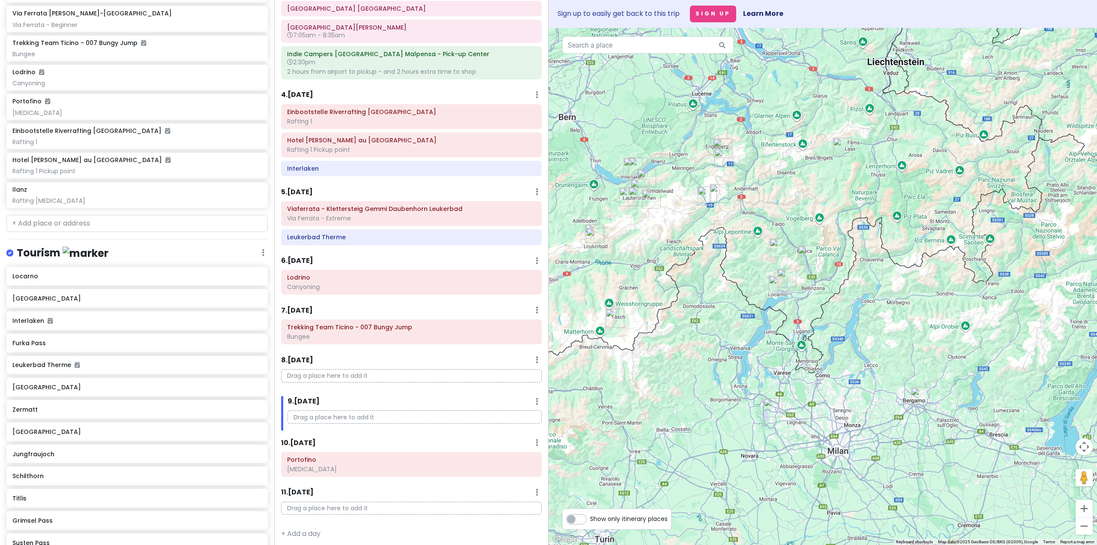
drag, startPoint x: 738, startPoint y: 264, endPoint x: 743, endPoint y: 306, distance: 42.3
click at [739, 318] on div at bounding box center [822, 286] width 548 height 517
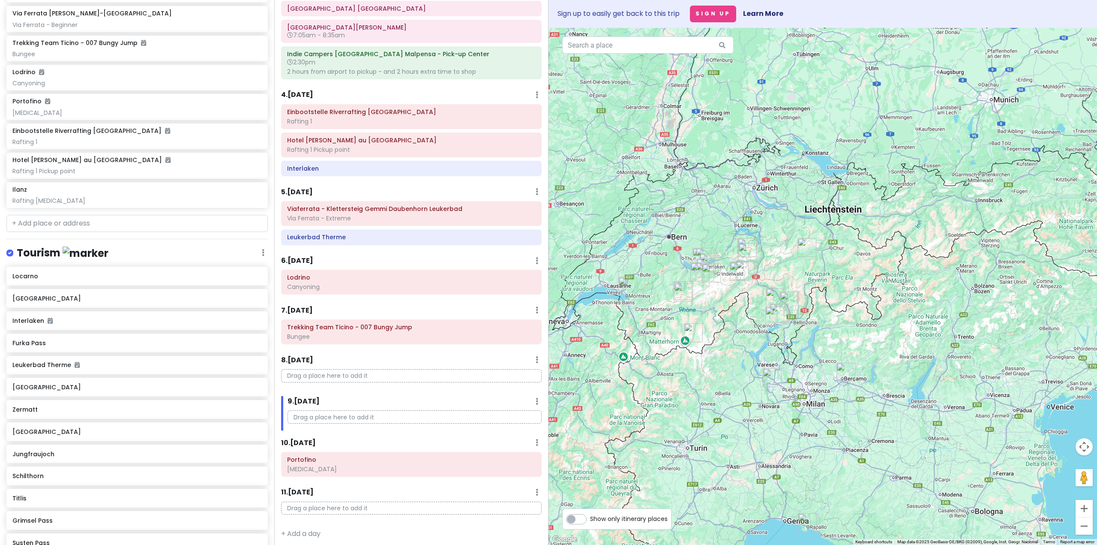
drag, startPoint x: 710, startPoint y: 298, endPoint x: 733, endPoint y: 298, distance: 23.6
click at [733, 298] on div at bounding box center [822, 286] width 548 height 517
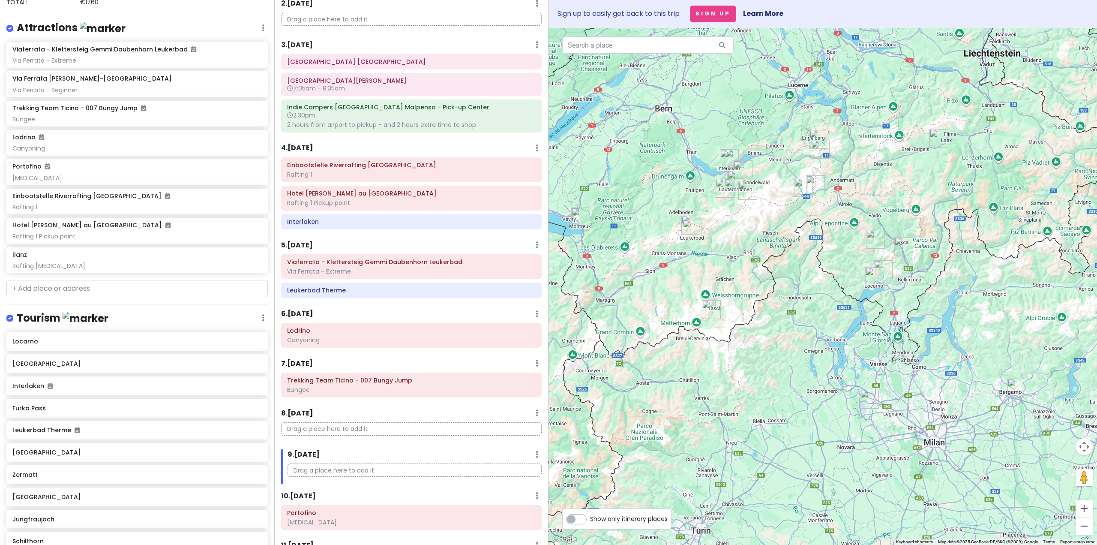
scroll to position [175, 0]
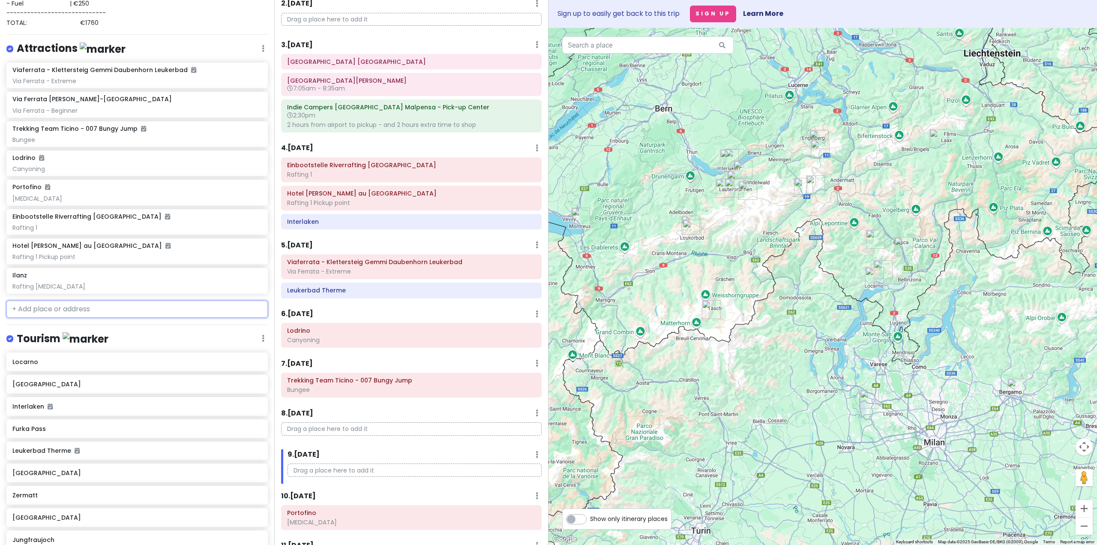
click at [102, 309] on input "text" at bounding box center [136, 308] width 261 height 17
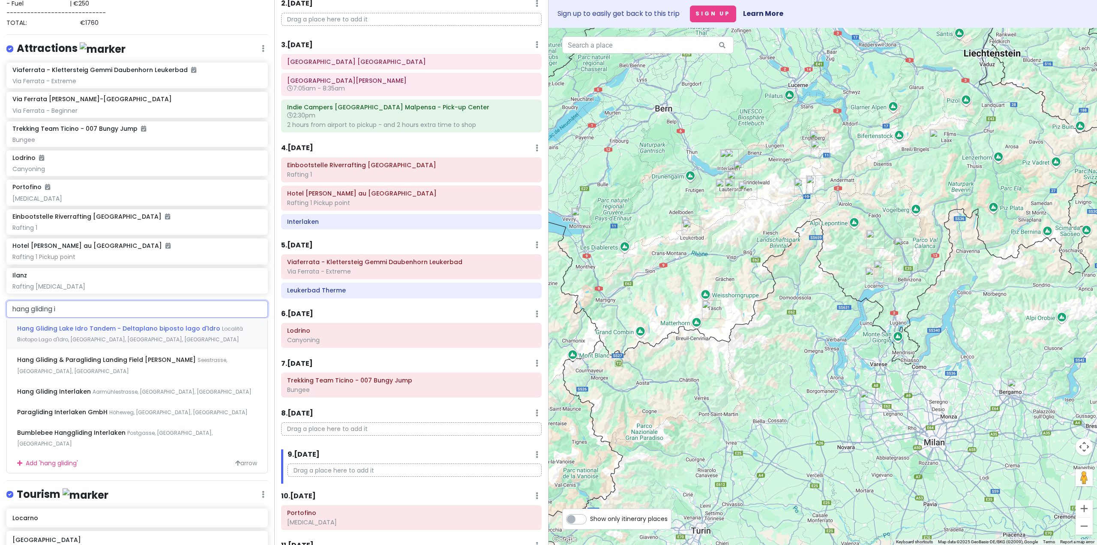
type input "hang gliding in"
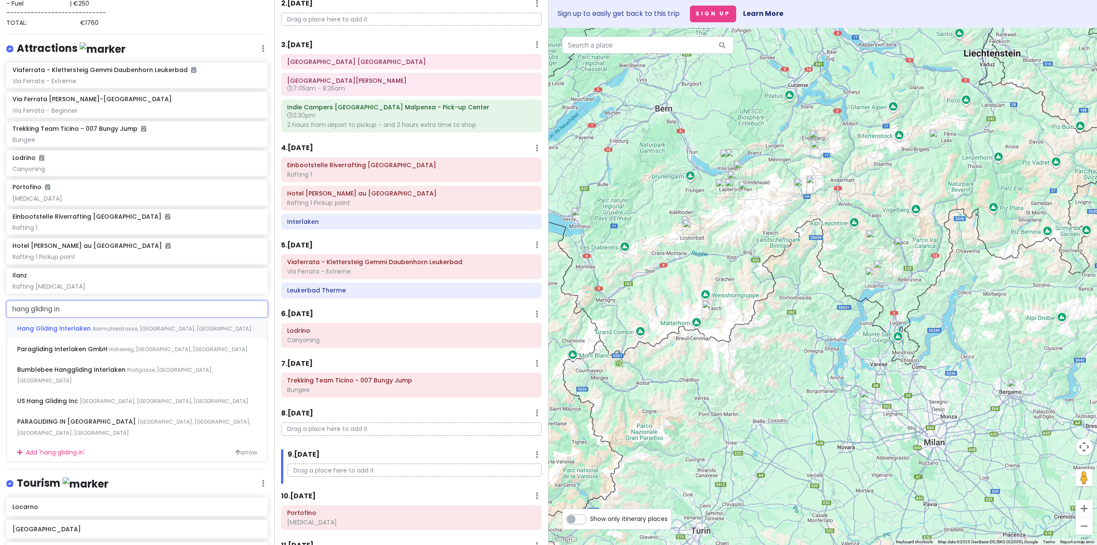
click at [94, 327] on span "Aarmühlestrasse, [GEOGRAPHIC_DATA], [GEOGRAPHIC_DATA]" at bounding box center [172, 328] width 159 height 7
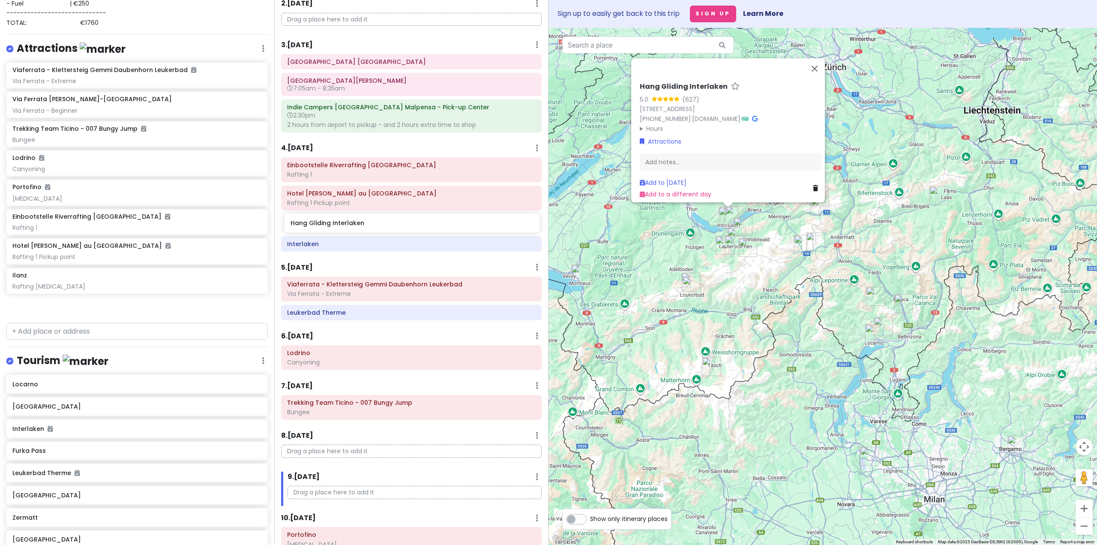
drag, startPoint x: 72, startPoint y: 305, endPoint x: 350, endPoint y: 223, distance: 290.0
click at [350, 223] on div "Interlaken Trip Private Change Dates Make a Copy Delete Trip Go Pro ⚡️ Give Fee…" at bounding box center [548, 272] width 1097 height 545
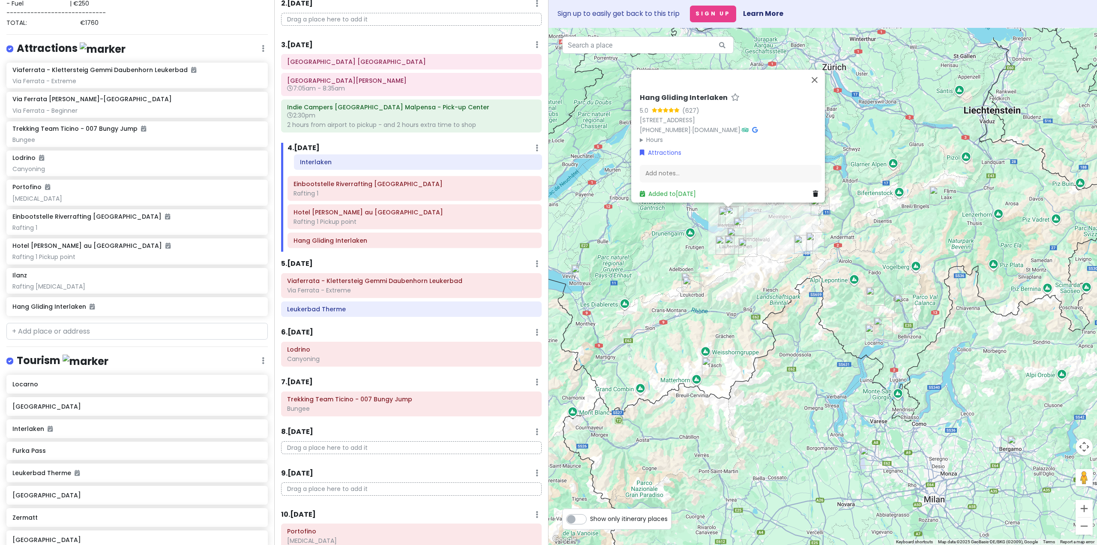
drag, startPoint x: 341, startPoint y: 243, endPoint x: 348, endPoint y: 167, distance: 76.6
click at [348, 167] on div "Einbootstelle Riverrafting Lütschine Rafting 1 Hotel [PERSON_NAME] au [GEOGRAPH…" at bounding box center [414, 204] width 267 height 94
click at [821, 75] on button "Close" at bounding box center [814, 80] width 21 height 21
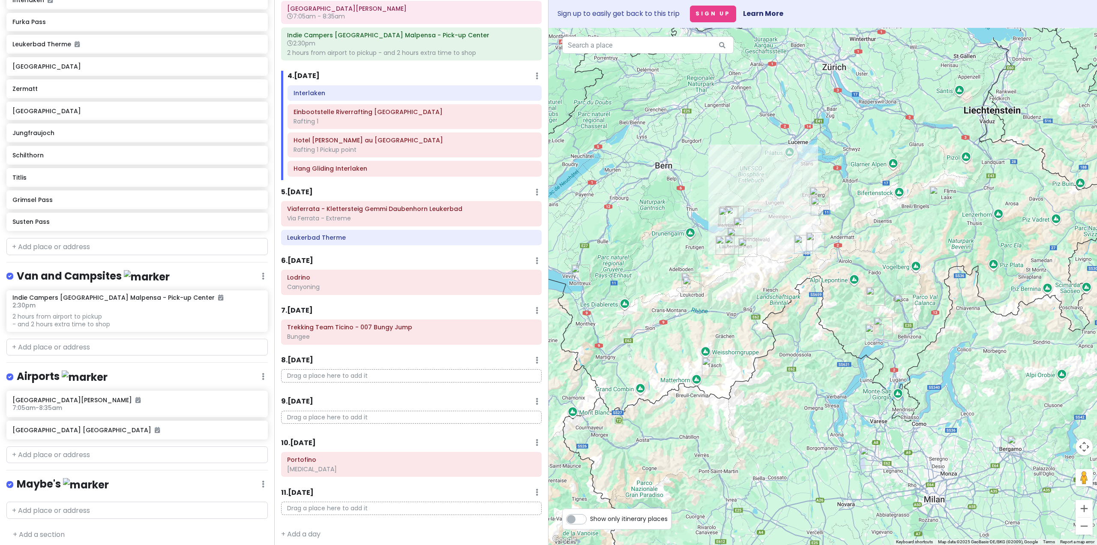
scroll to position [604, 0]
click at [77, 503] on input "text" at bounding box center [136, 509] width 261 height 17
click at [69, 528] on div "+ Add a section" at bounding box center [136, 533] width 261 height 11
click at [74, 512] on input "text" at bounding box center [136, 509] width 261 height 17
type input "RETURN DANIYAL"
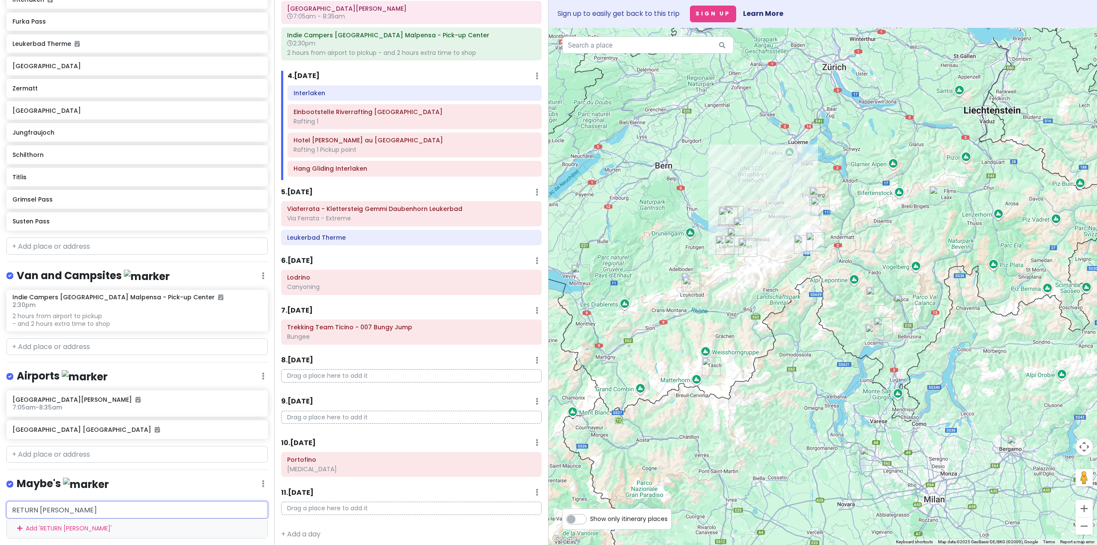
click at [55, 524] on div "Add ' RETURN DANIYAL '" at bounding box center [137, 527] width 260 height 19
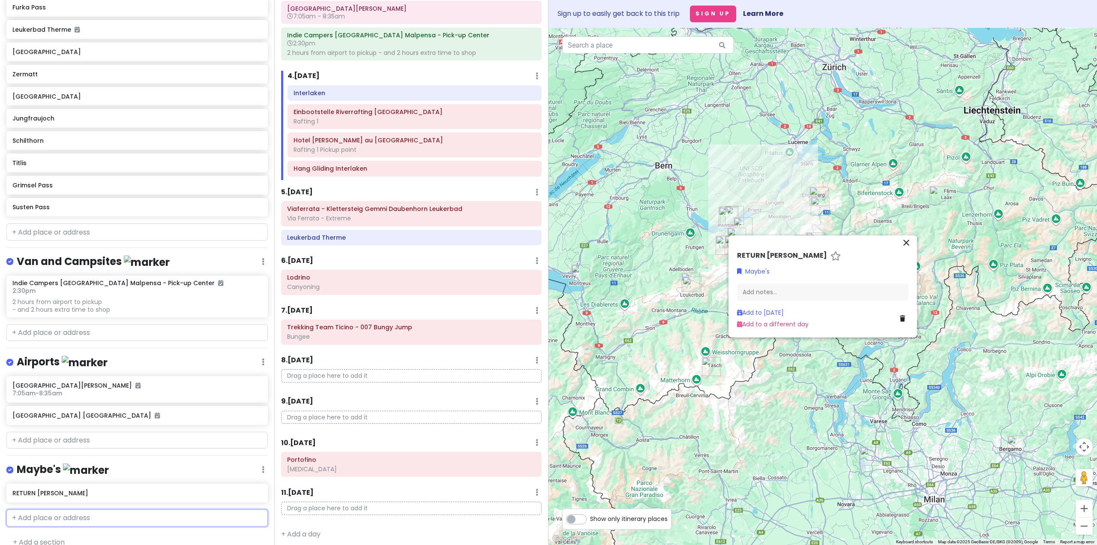
scroll to position [626, 0]
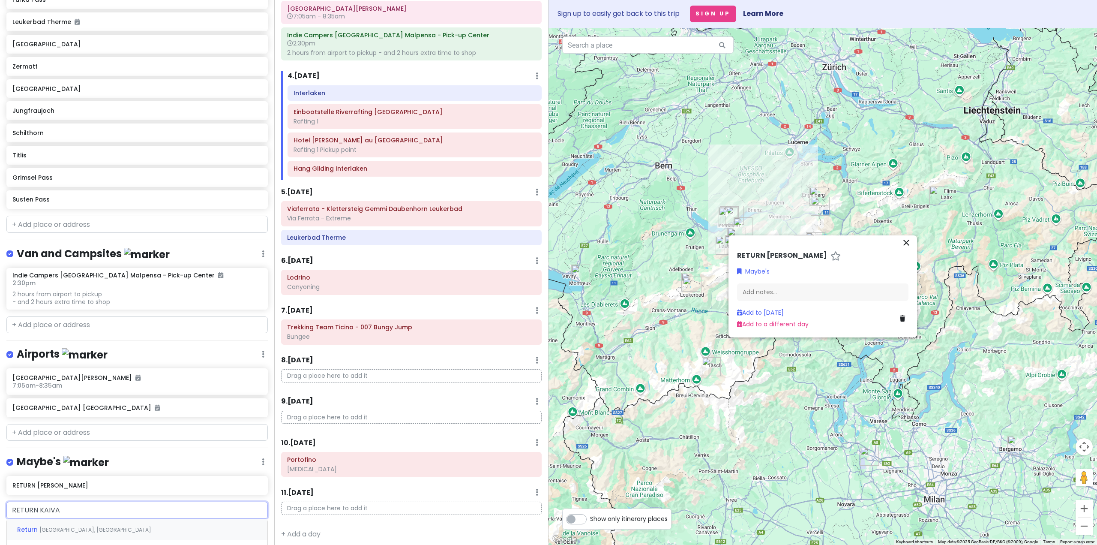
type input "RETURN KAIVAN"
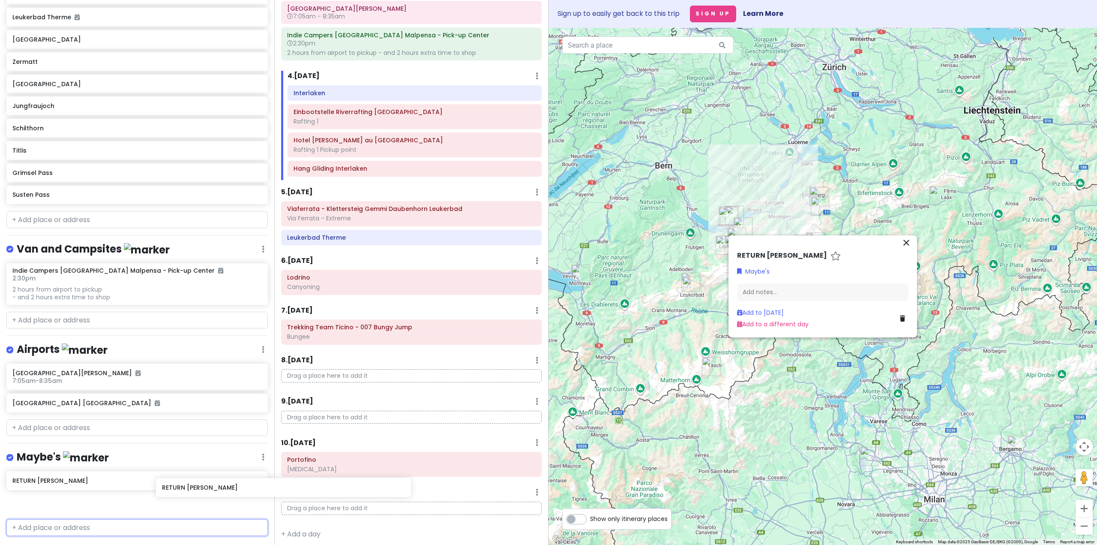
scroll to position [631, 0]
drag, startPoint x: 64, startPoint y: 482, endPoint x: 336, endPoint y: 483, distance: 272.1
click at [336, 483] on div "Interlaken Trip Private Change Dates Make a Copy Delete Trip Go Pro ⚡️ Give Fee…" at bounding box center [548, 272] width 1097 height 545
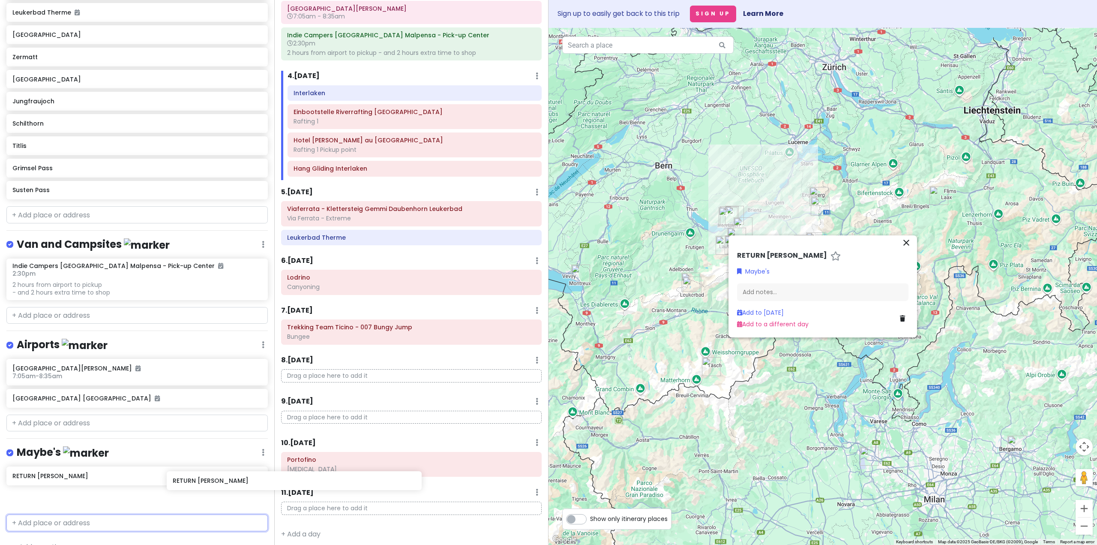
scroll to position [635, 0]
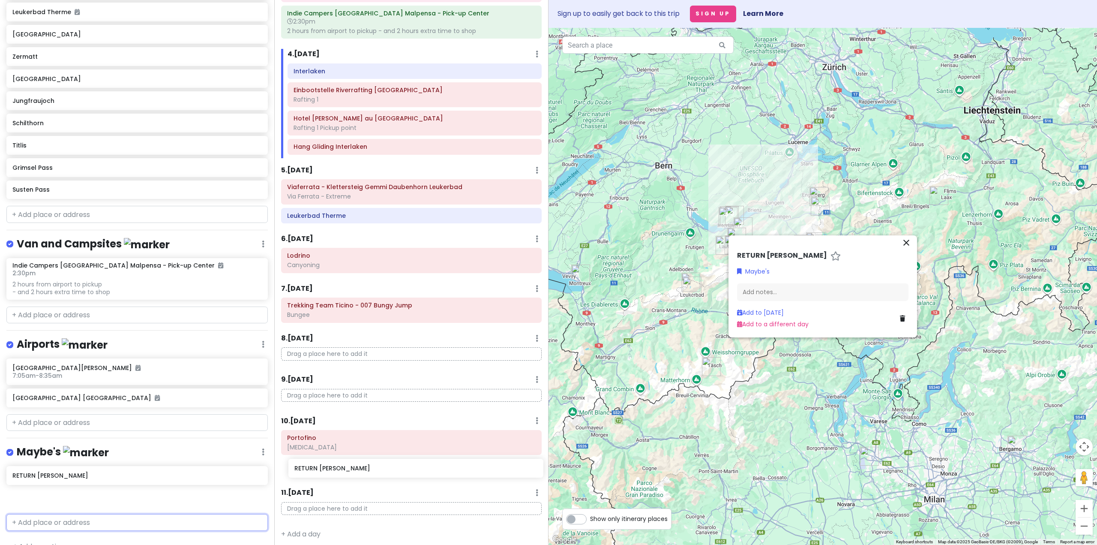
drag, startPoint x: 125, startPoint y: 472, endPoint x: 407, endPoint y: 465, distance: 282.0
click at [407, 465] on div "Interlaken Trip Private Change Dates Make a Copy Delete Trip Go Pro ⚡️ Give Fee…" at bounding box center [548, 272] width 1097 height 545
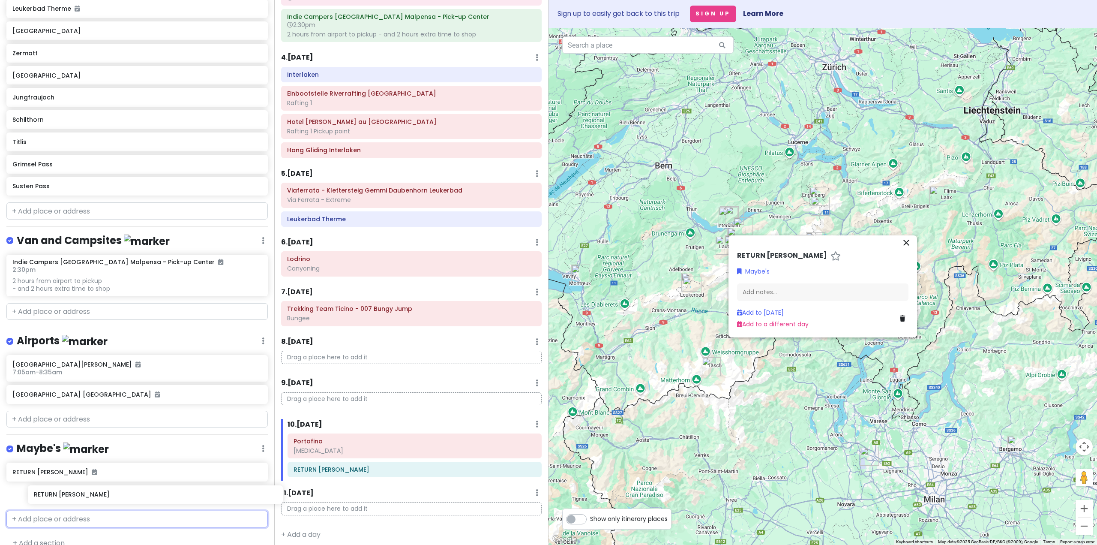
scroll to position [642, 0]
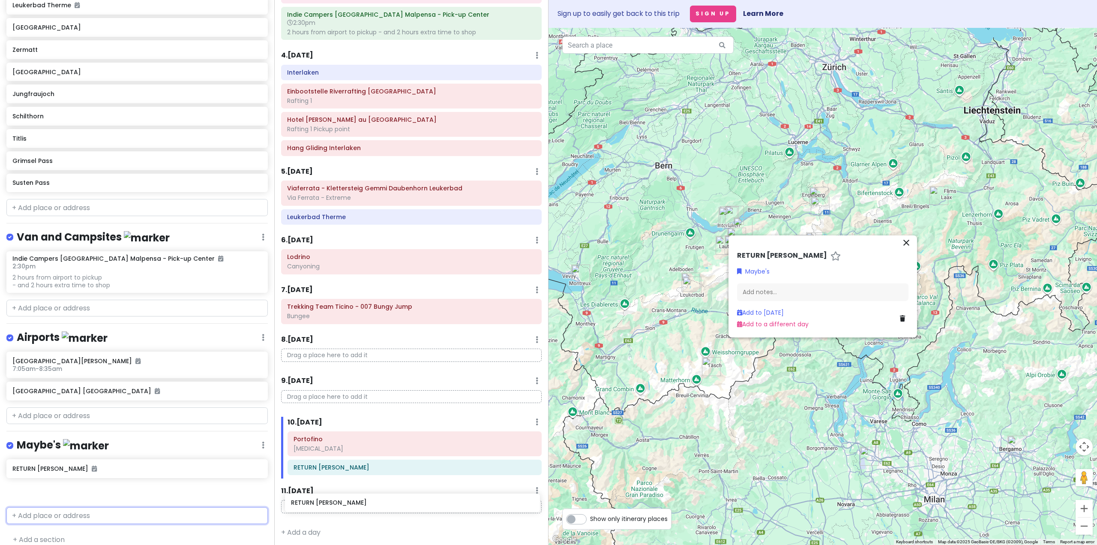
click at [352, 501] on div "Interlaken Trip Private Change Dates Make a Copy Delete Trip Go Pro ⚡️ Give Fee…" at bounding box center [548, 272] width 1097 height 545
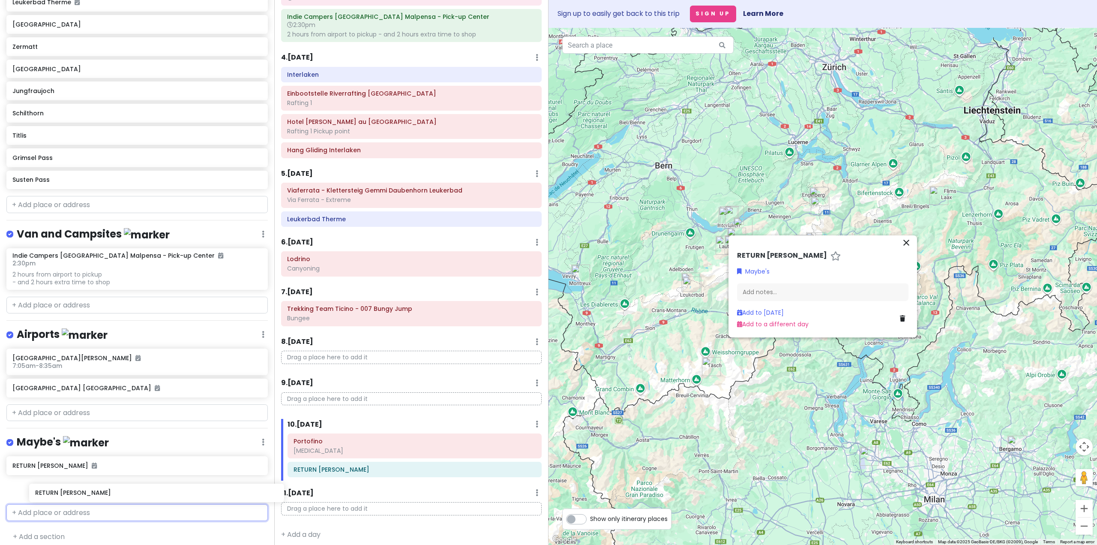
scroll to position [647, 0]
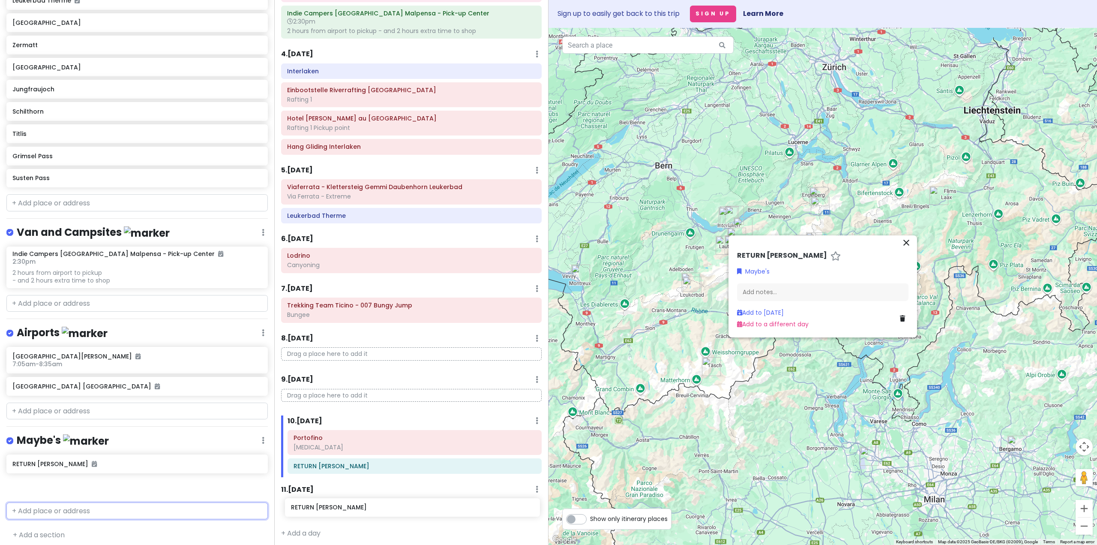
drag, startPoint x: 162, startPoint y: 491, endPoint x: 414, endPoint y: 499, distance: 252.9
click at [414, 499] on div "Interlaken Trip Private Change Dates Make a Copy Delete Trip Go Pro ⚡️ Give Fee…" at bounding box center [548, 272] width 1097 height 545
